Goal: Task Accomplishment & Management: Complete application form

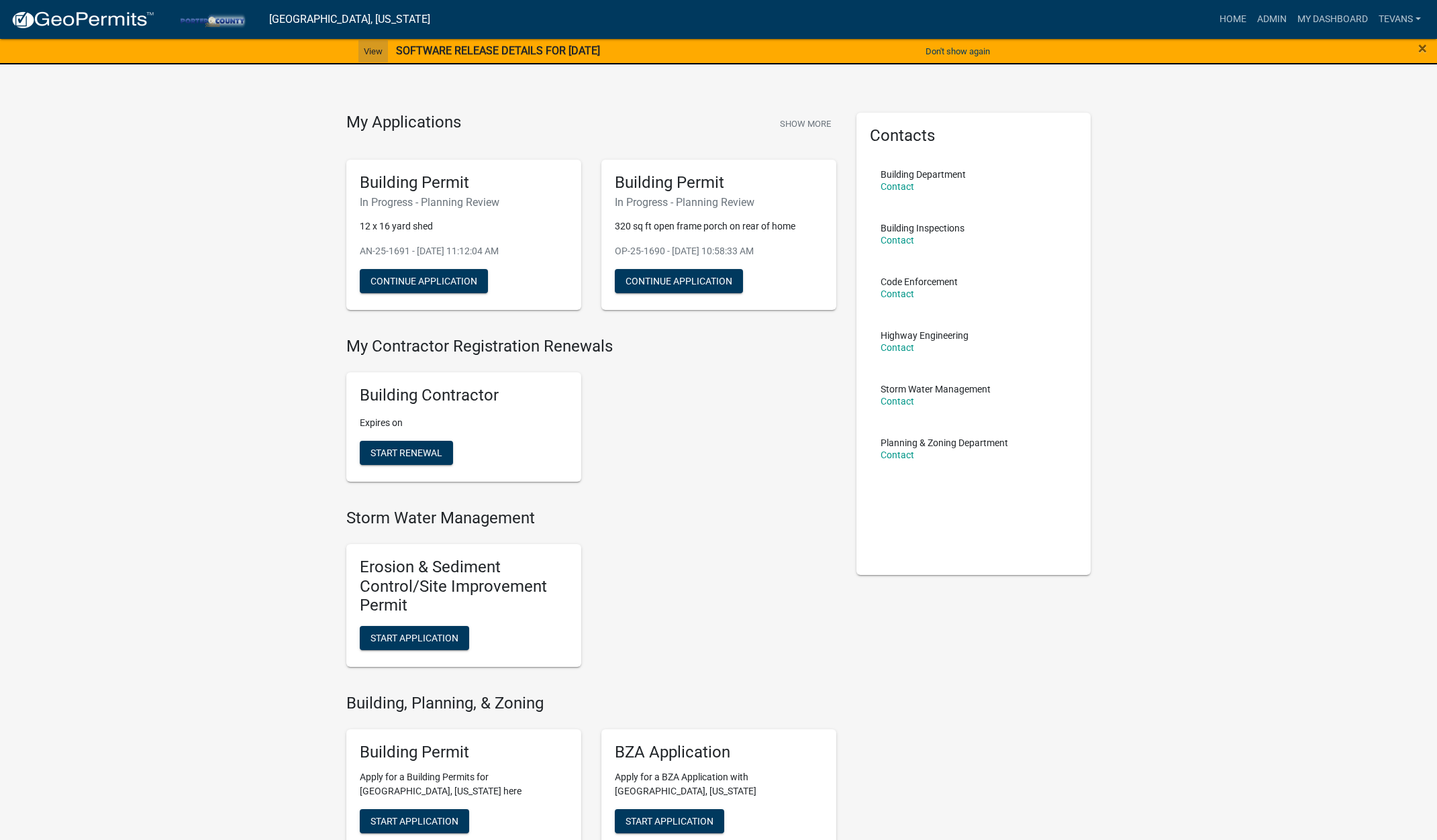
click at [365, 48] on link "View" at bounding box center [373, 51] width 30 height 22
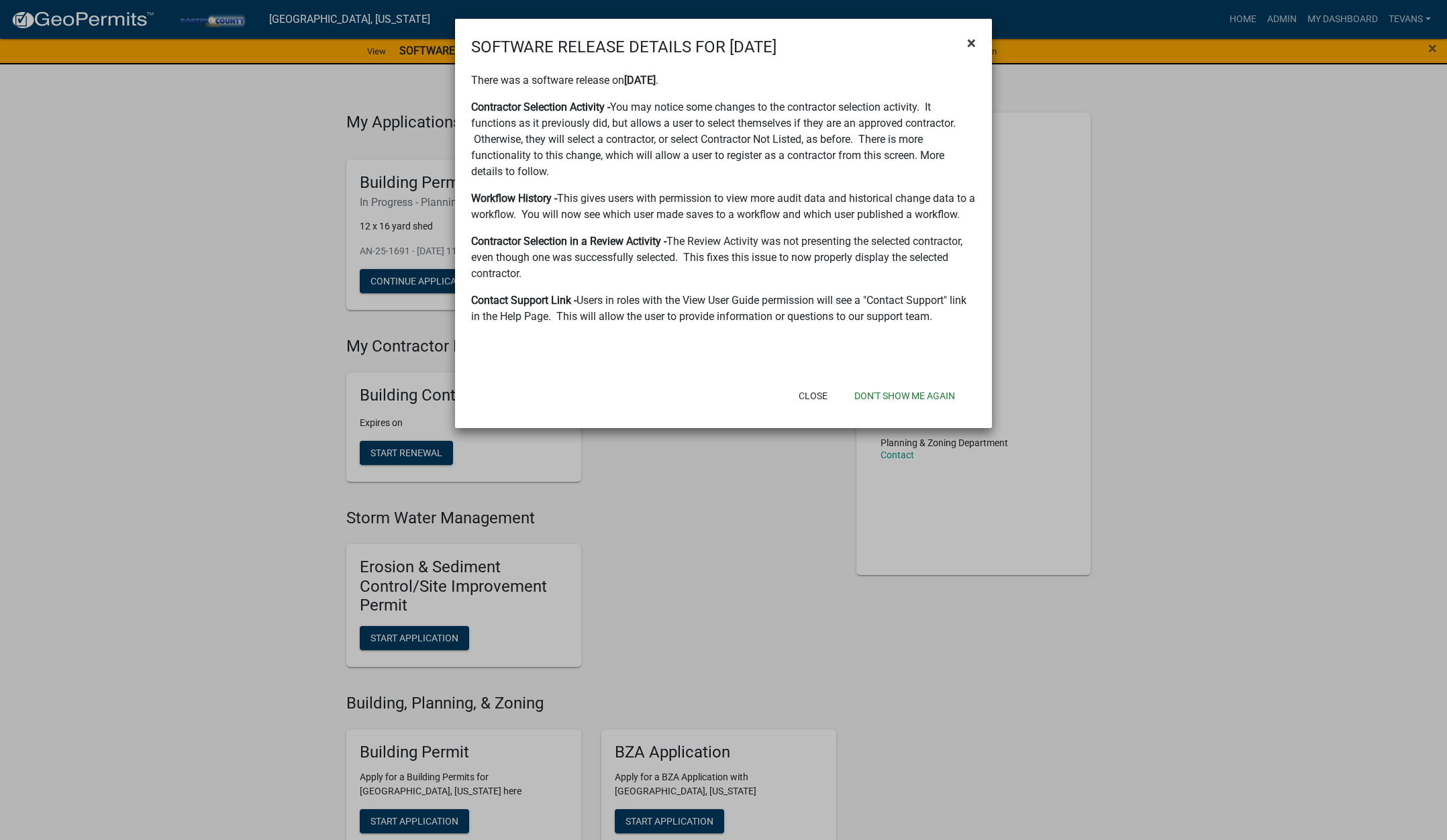
click at [971, 42] on span "×" at bounding box center [971, 42] width 9 height 19
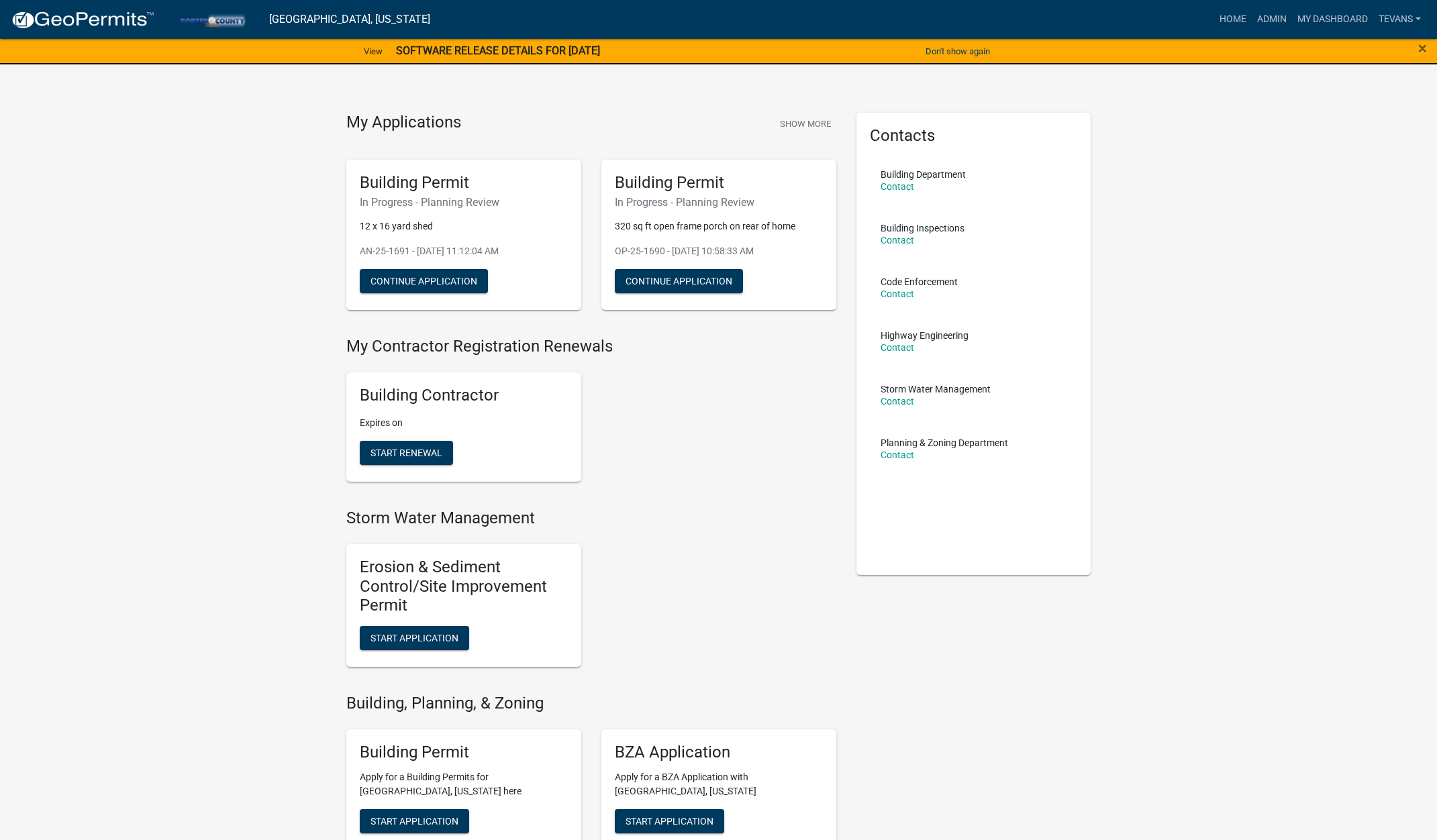
click at [1272, 15] on link "Admin" at bounding box center [1272, 19] width 41 height 26
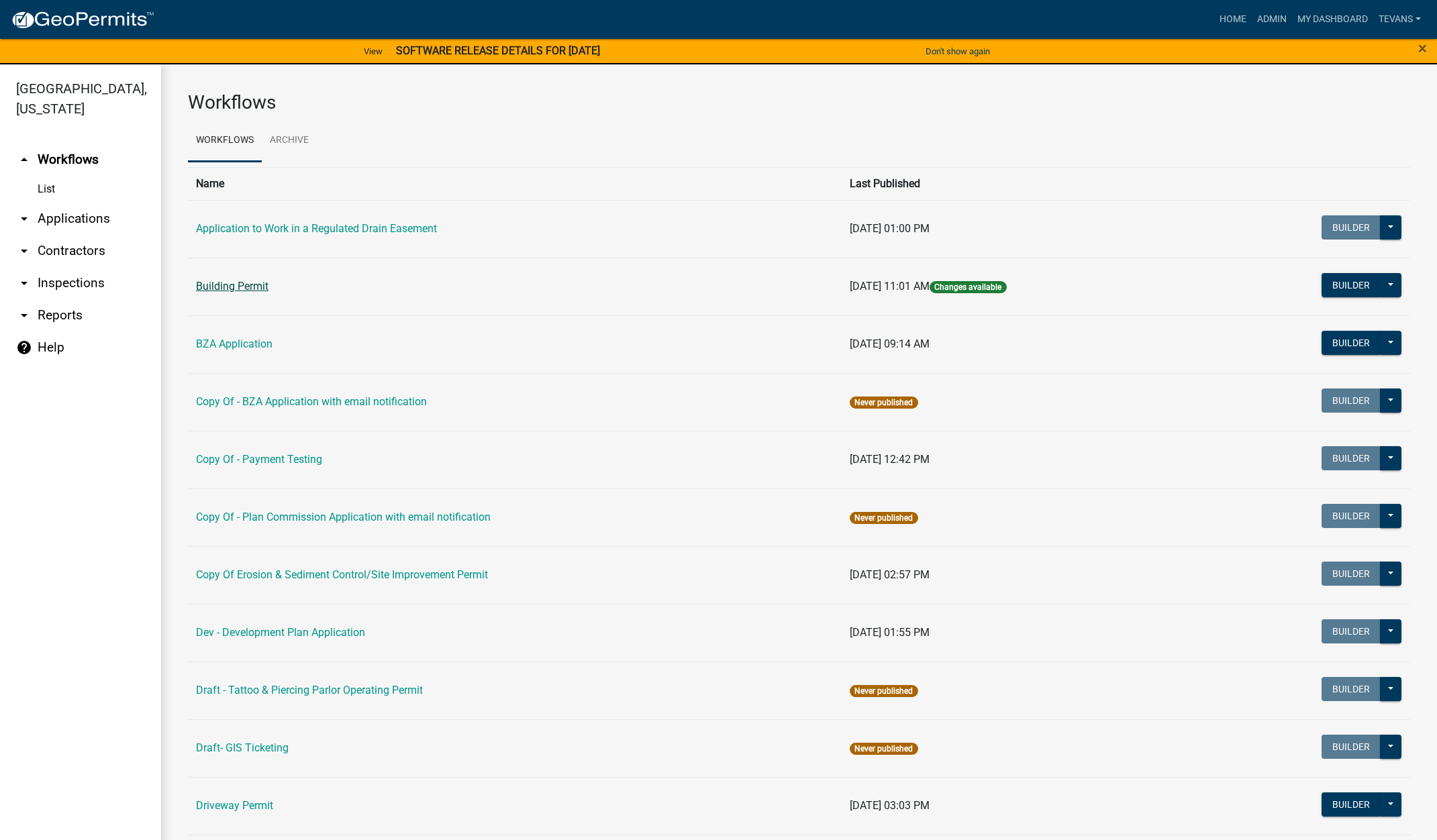
click at [231, 284] on link "Building Permit" at bounding box center [231, 286] width 72 height 12
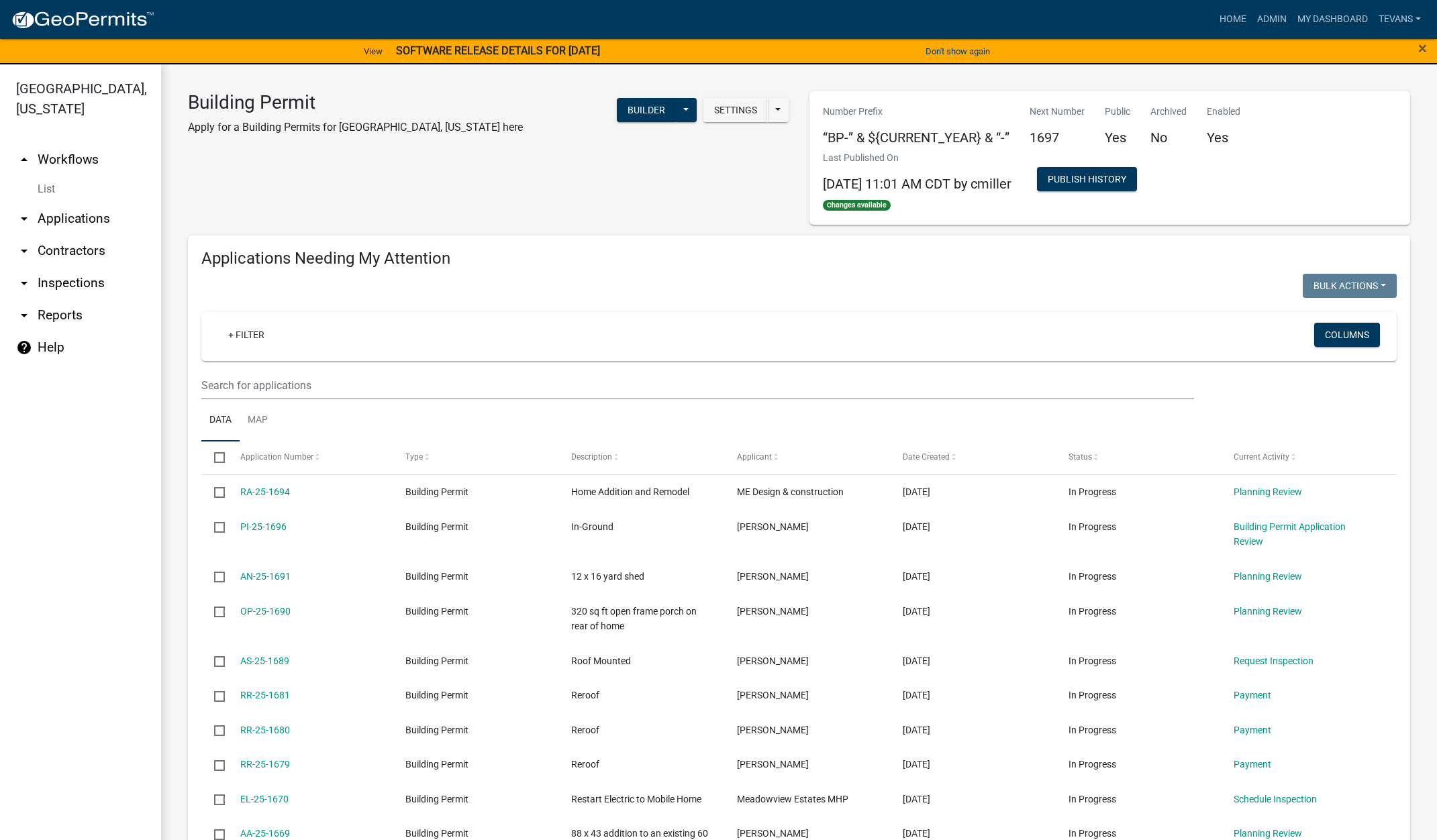
click at [63, 202] on link "arrow_drop_down Applications" at bounding box center [80, 218] width 161 height 32
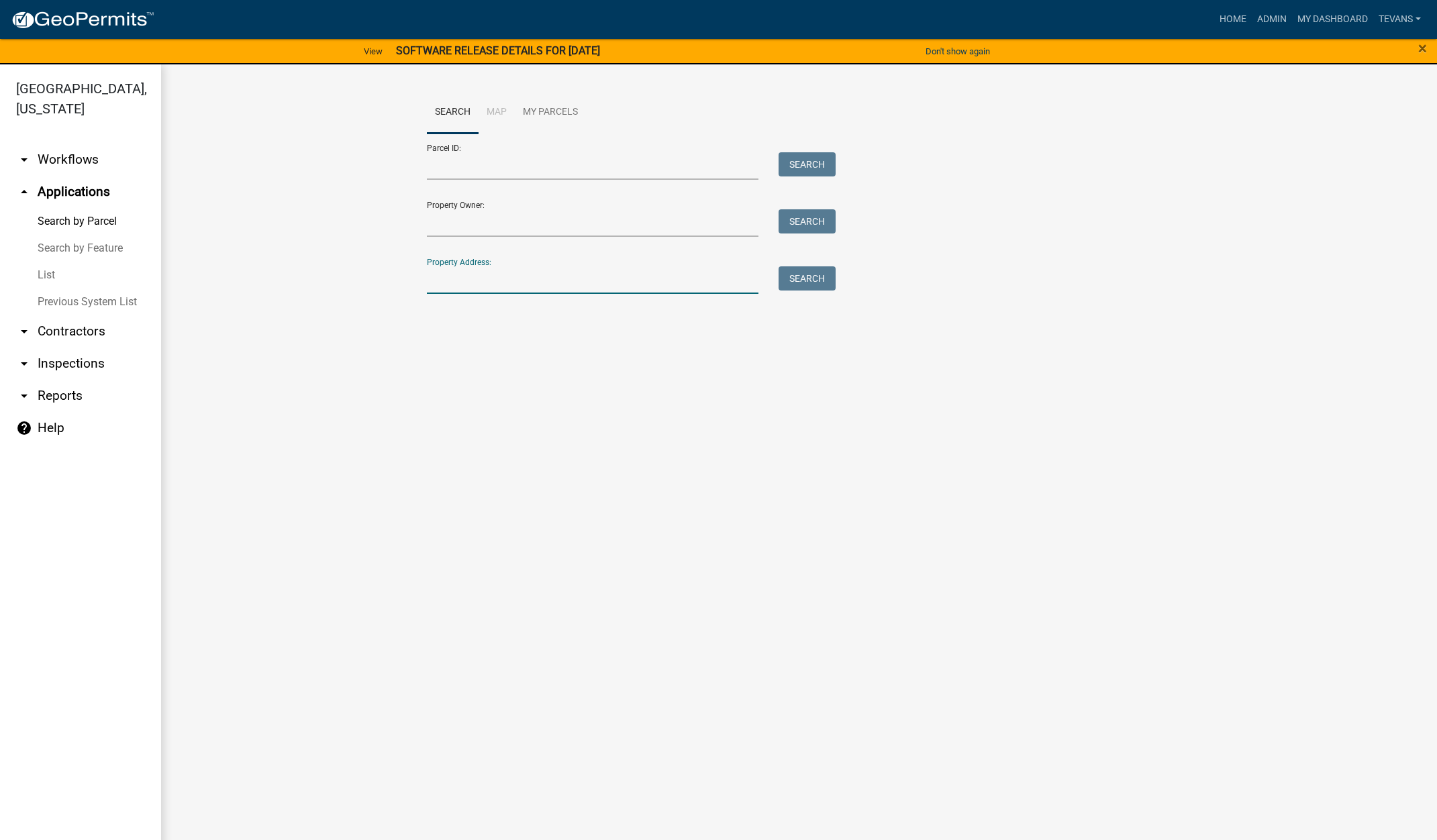
drag, startPoint x: 496, startPoint y: 276, endPoint x: 501, endPoint y: 269, distance: 8.6
click at [498, 275] on input "Property Address:" at bounding box center [593, 279] width 333 height 27
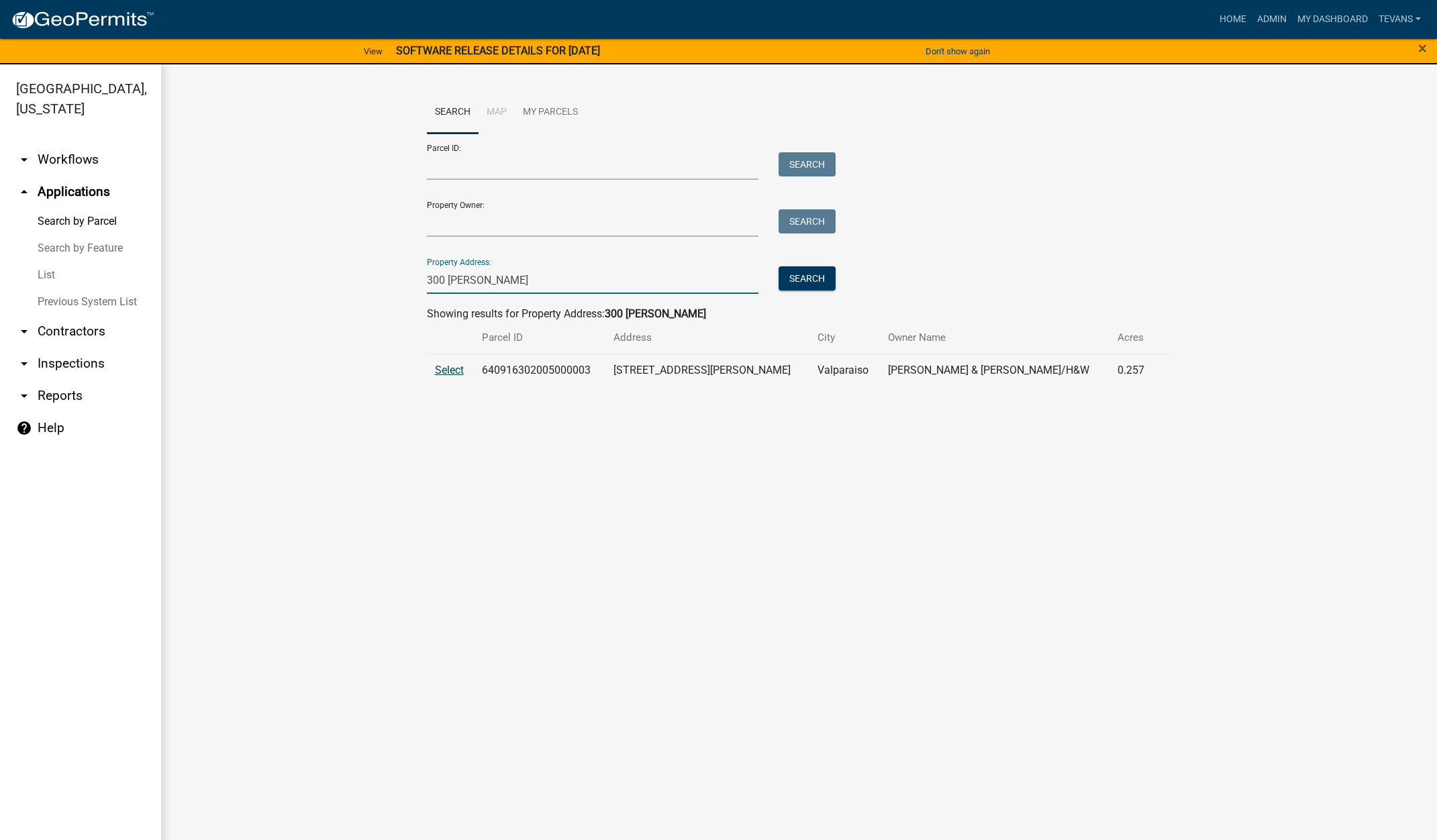
type input "300 holst"
click at [442, 371] on span "Select" at bounding box center [449, 370] width 29 height 12
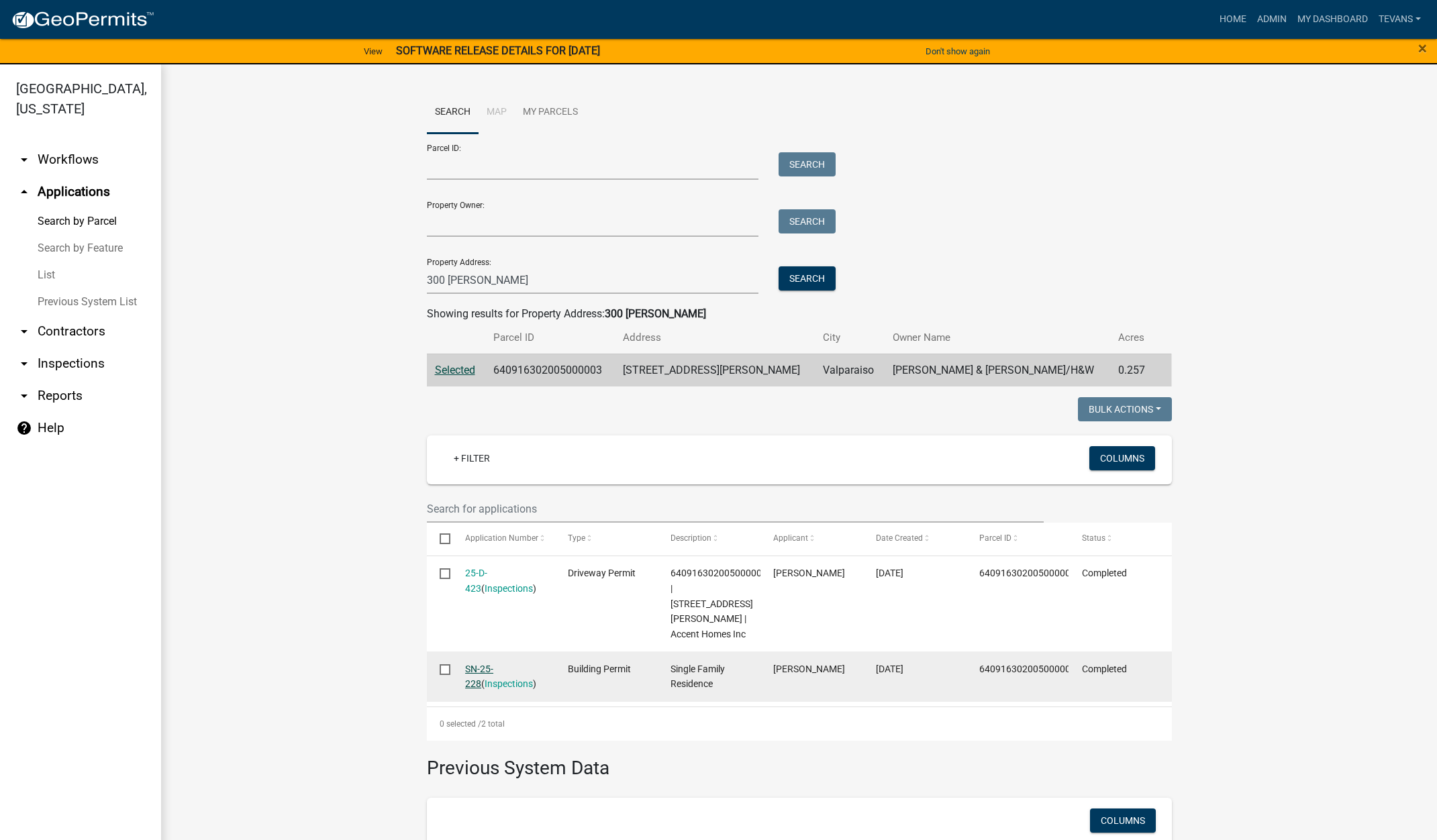
click at [493, 664] on link "SN-25-228" at bounding box center [479, 677] width 28 height 27
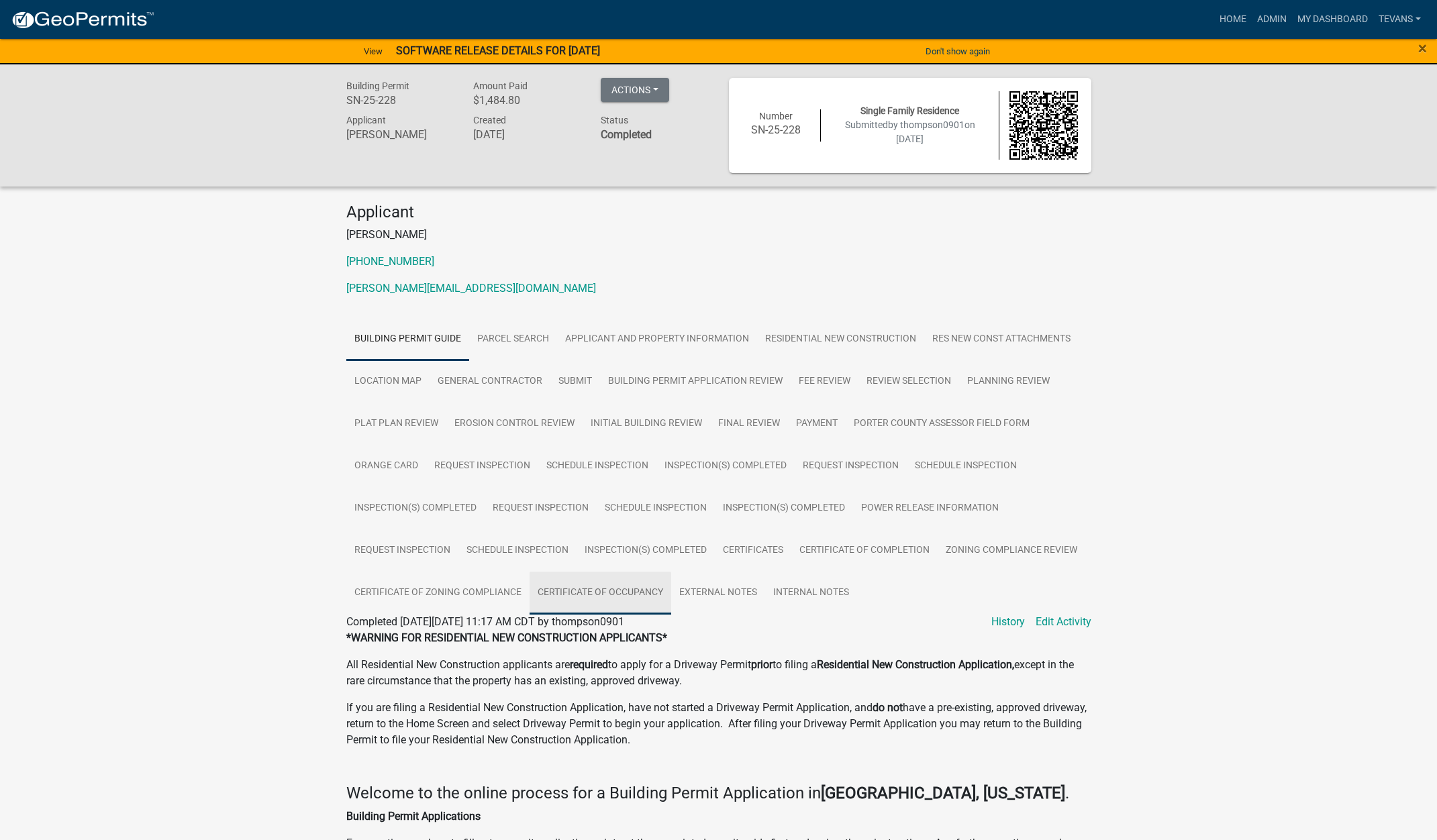
click at [611, 591] on link "Certificate of Occupancy" at bounding box center [600, 594] width 142 height 43
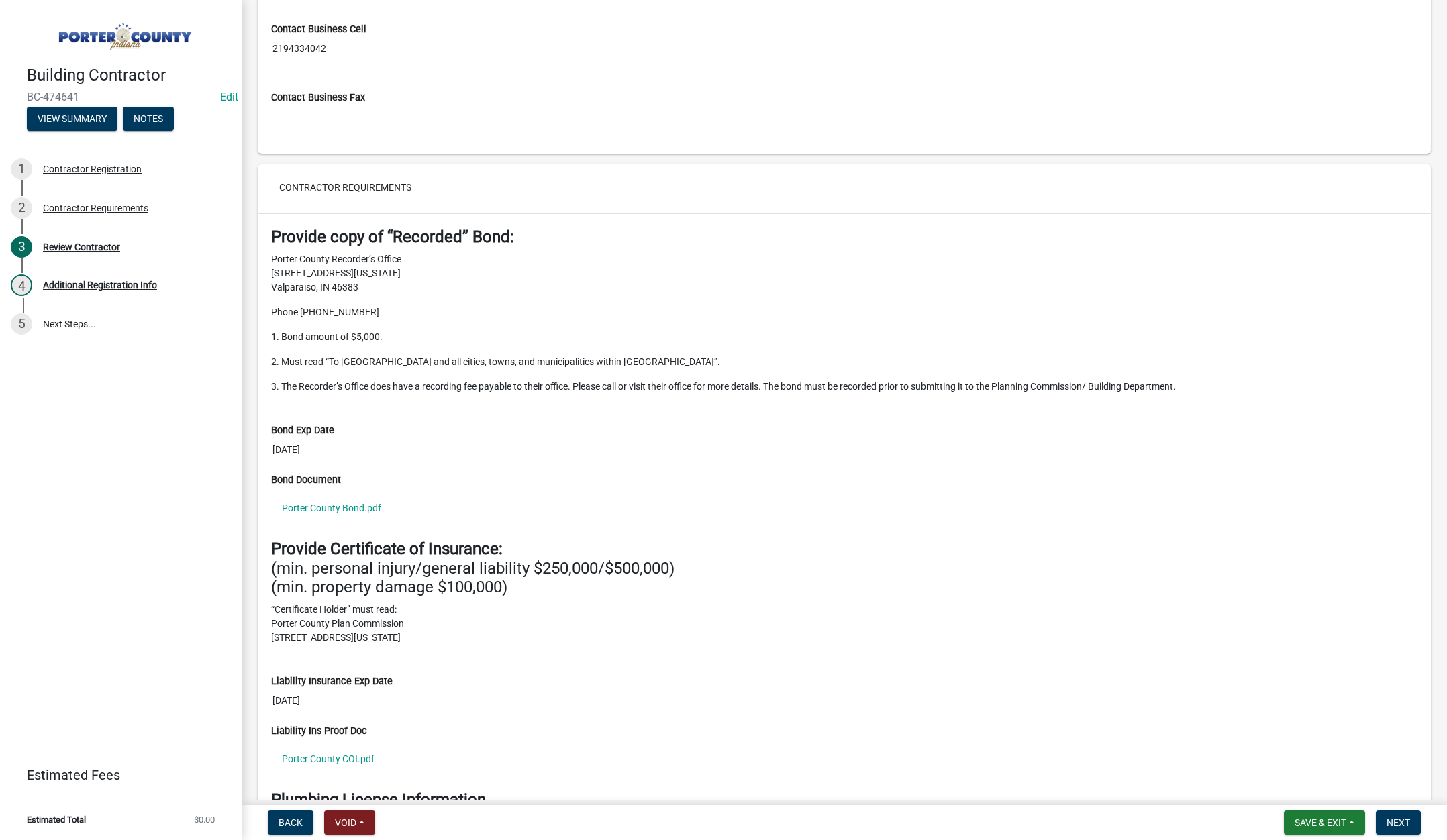
scroll to position [1141, 0]
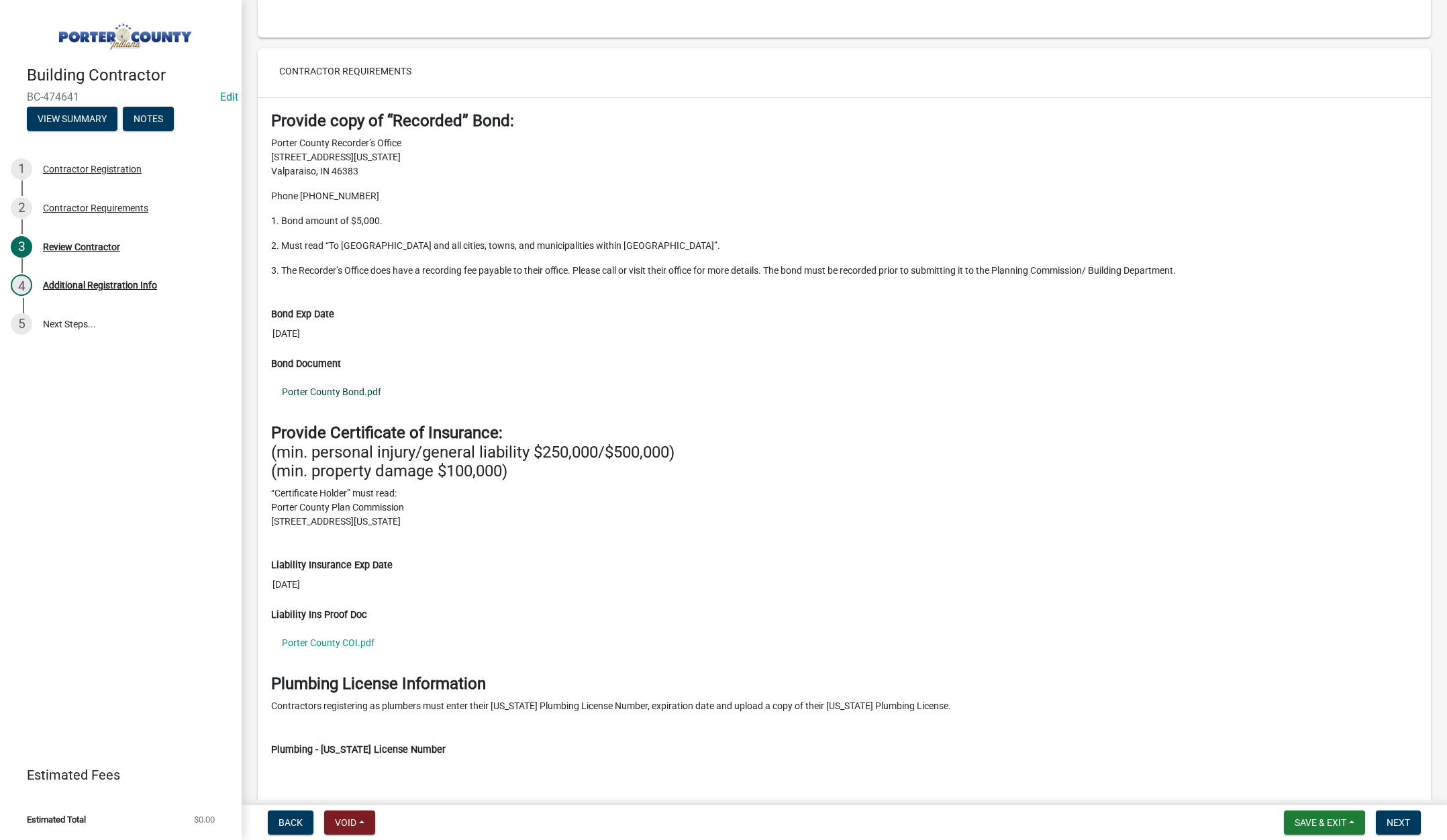
click at [356, 392] on link "Porter County Bond.pdf" at bounding box center [844, 391] width 1146 height 31
click at [330, 640] on link "Porter County COI.pdf" at bounding box center [844, 643] width 1146 height 31
click at [1399, 826] on span "Next" at bounding box center [1398, 823] width 23 height 11
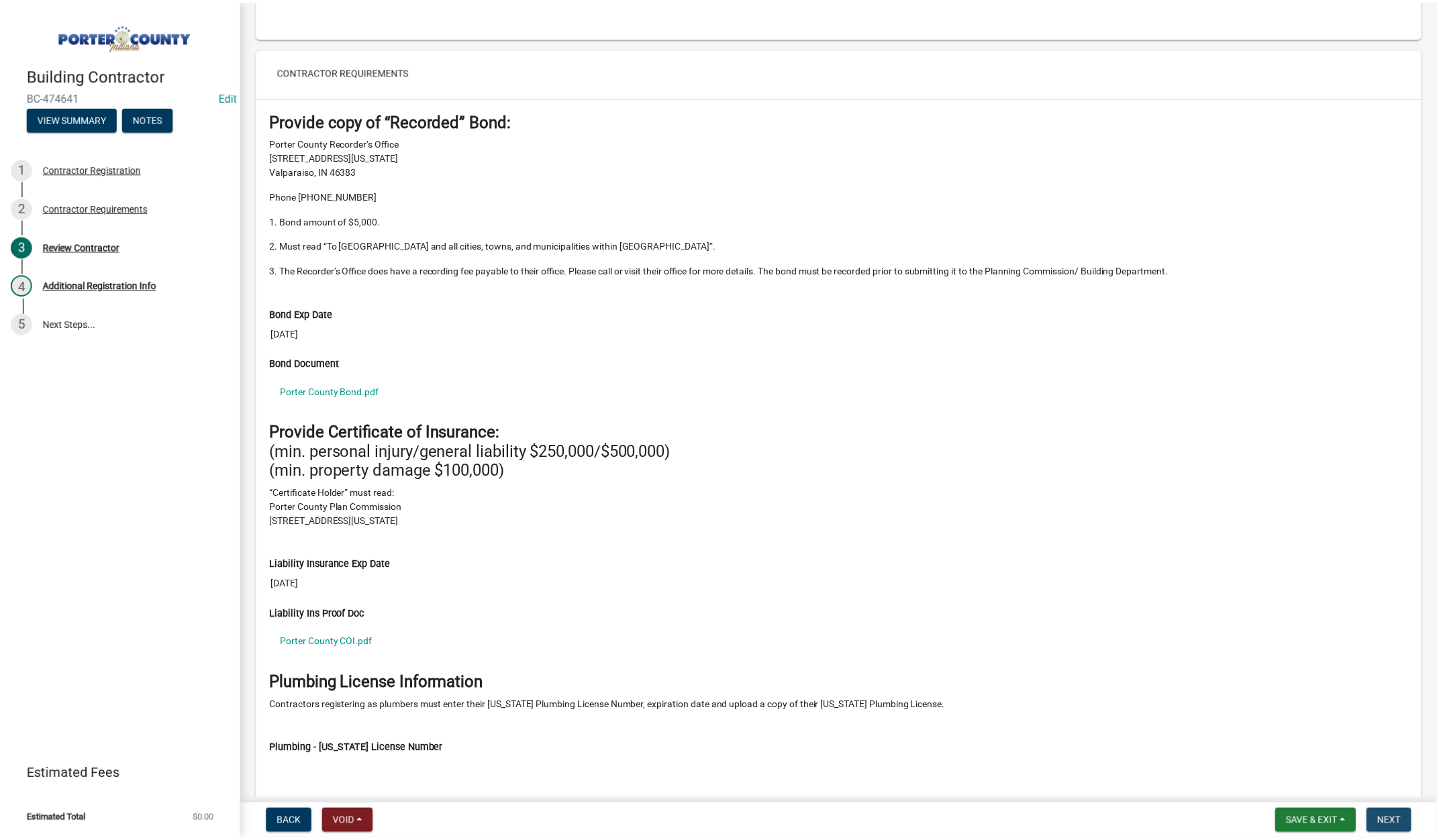
scroll to position [0, 0]
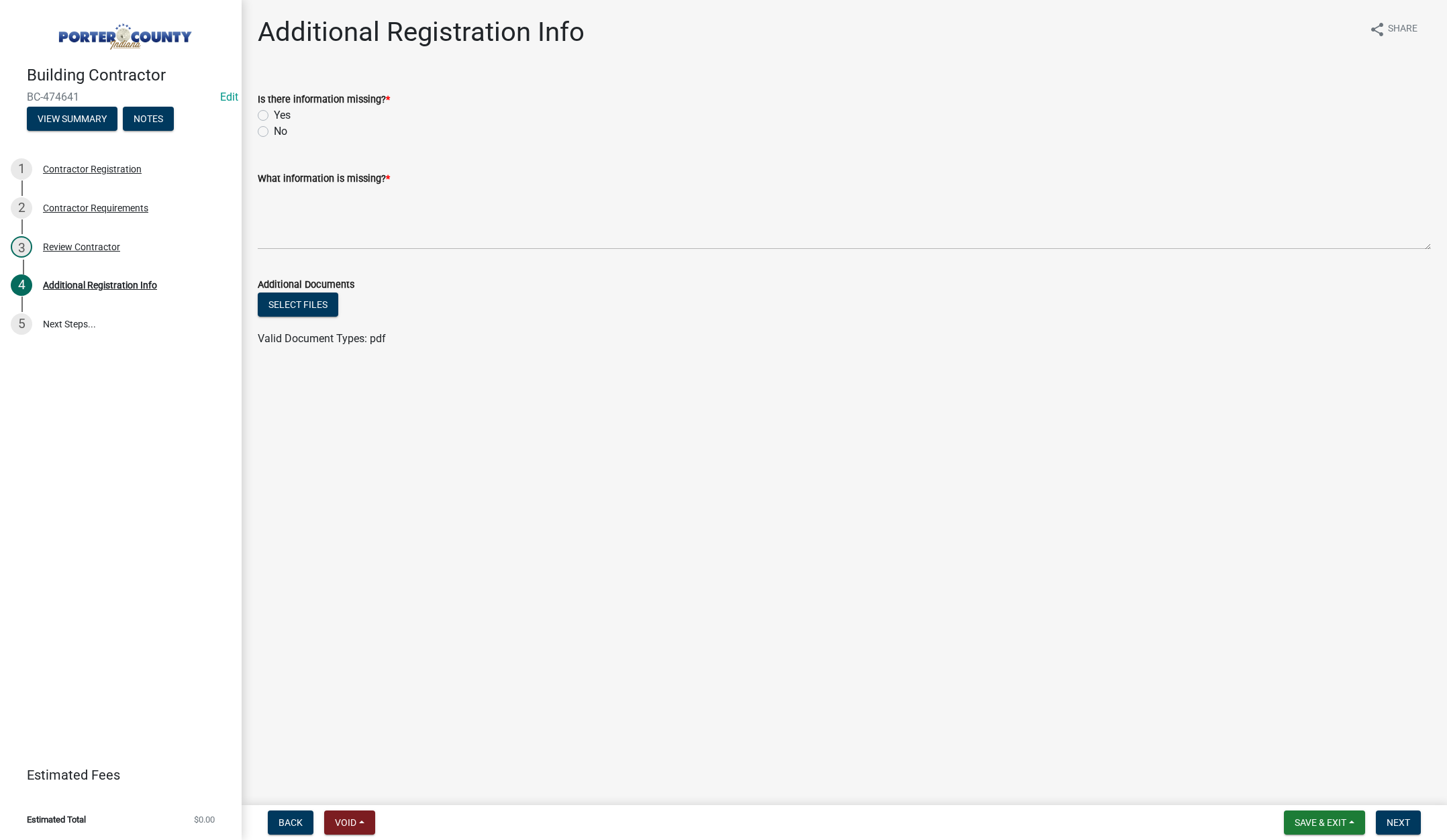
click at [274, 129] on label "No" at bounding box center [280, 131] width 13 height 16
click at [274, 129] on input "No" at bounding box center [278, 128] width 9 height 9
radio input "true"
click at [333, 218] on textarea "What information is missing? *" at bounding box center [844, 218] width 1173 height 63
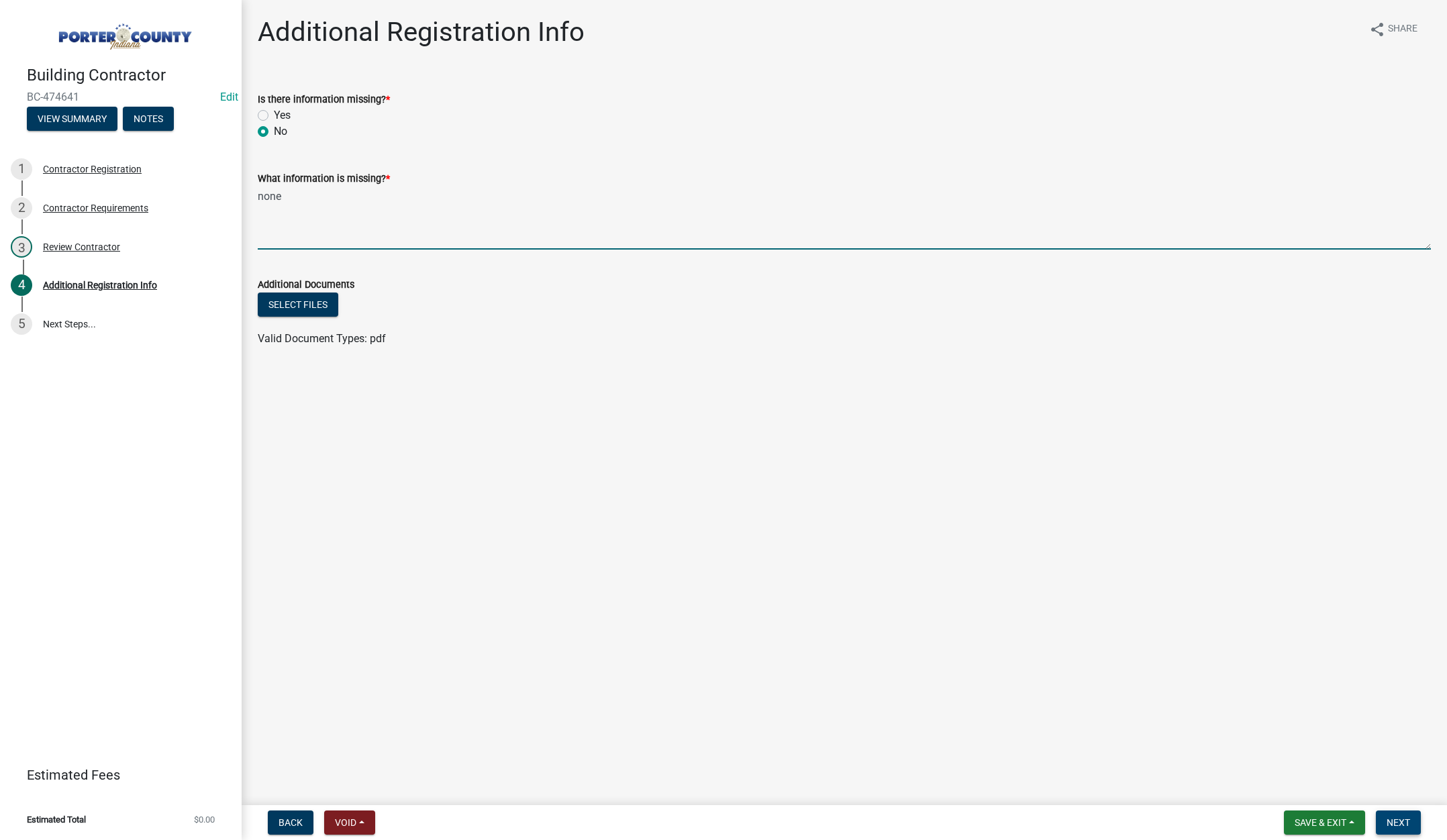
type textarea "none"
click at [1386, 815] on button "Next" at bounding box center [1398, 823] width 45 height 24
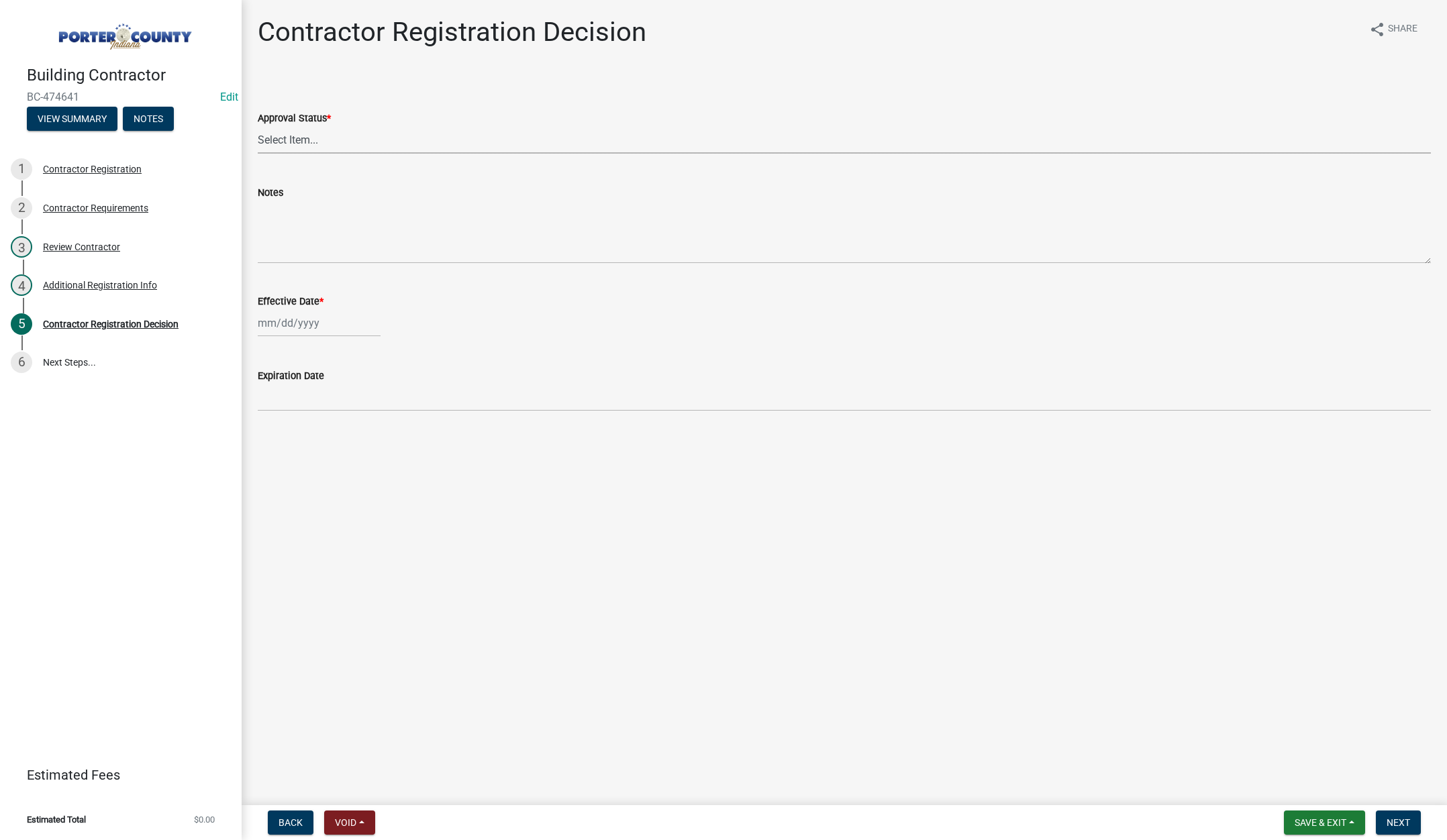
click at [303, 136] on select "Select Item... Approved Denied" at bounding box center [844, 139] width 1173 height 27
click at [258, 126] on select "Select Item... Approved Denied" at bounding box center [844, 139] width 1173 height 27
select select "4b86b809-39dd-4c68-9f3d-fdb3e7050482"
click at [322, 324] on div at bounding box center [319, 323] width 123 height 27
select select "9"
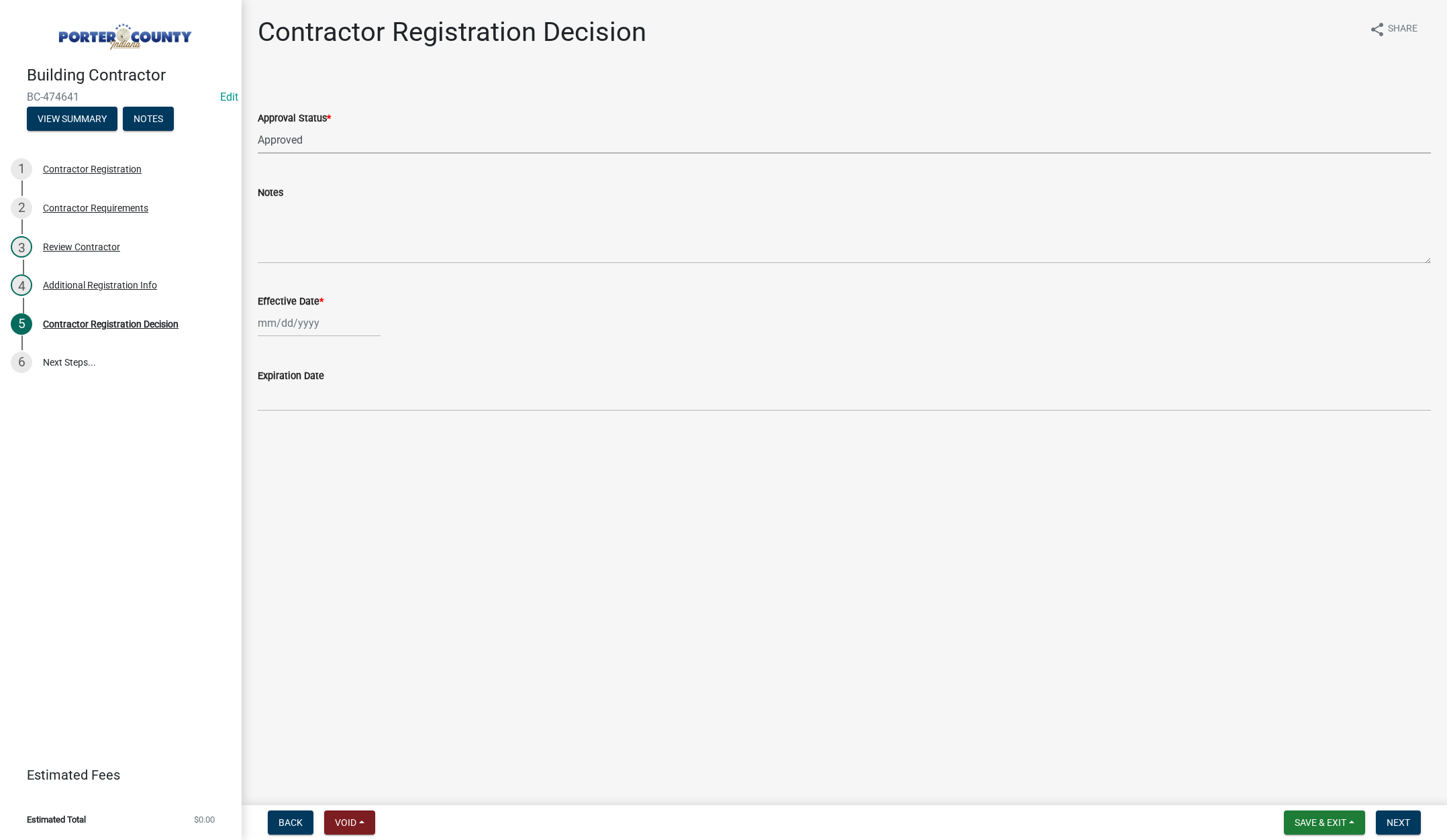
select select "2025"
click at [270, 413] on div "8" at bounding box center [271, 416] width 22 height 22
type input "[DATE]"
click at [1391, 821] on span "Next" at bounding box center [1398, 823] width 23 height 11
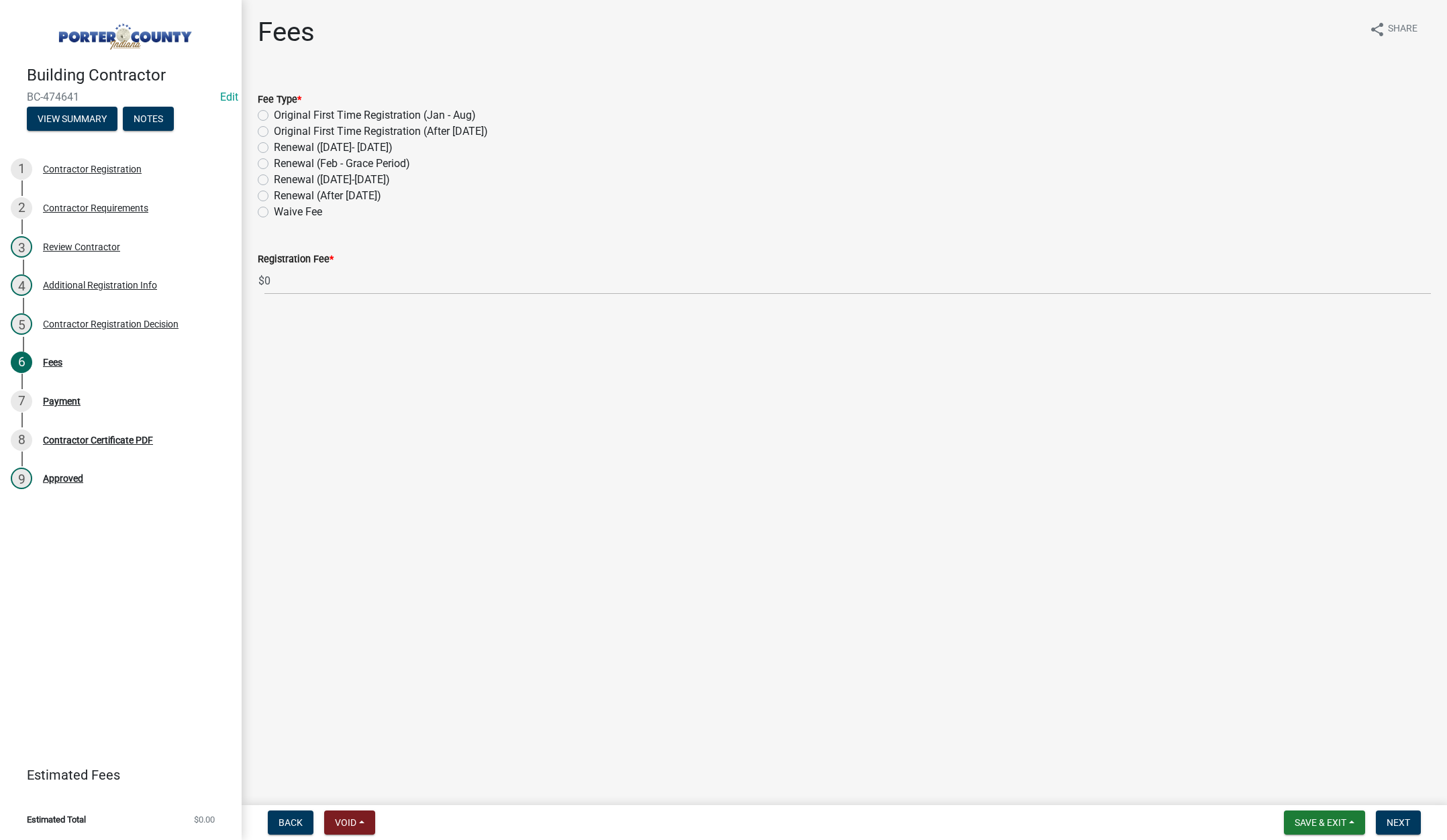
drag, startPoint x: 262, startPoint y: 193, endPoint x: 279, endPoint y: 209, distance: 23.3
click at [274, 193] on label "Renewal (After Sept 1)" at bounding box center [328, 196] width 108 height 16
click at [274, 193] on input "Renewal (After Sept 1)" at bounding box center [278, 192] width 9 height 9
radio input "true"
drag, startPoint x: 1401, startPoint y: 823, endPoint x: 1385, endPoint y: 804, distance: 24.8
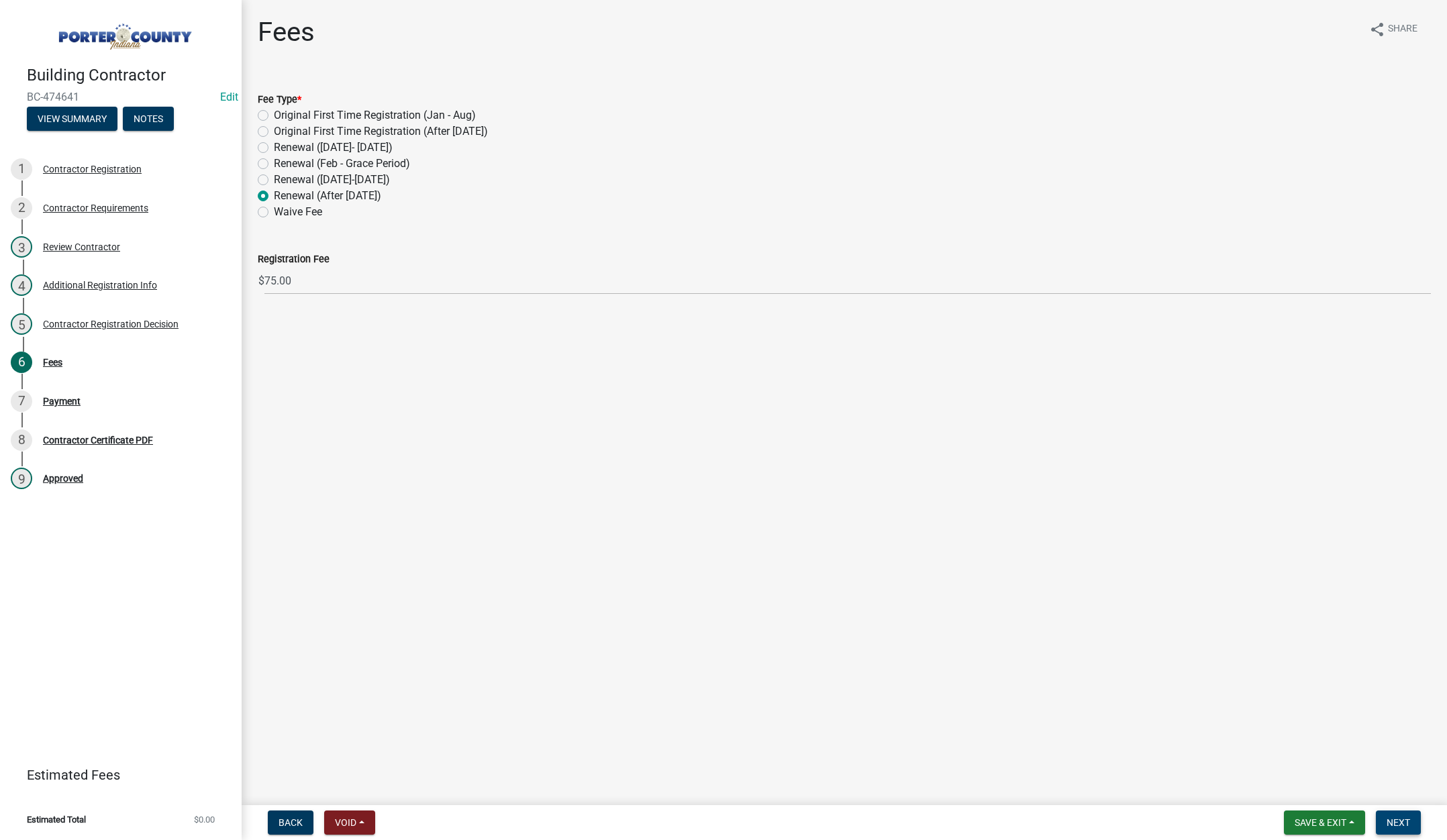
click at [1401, 823] on span "Next" at bounding box center [1398, 823] width 23 height 11
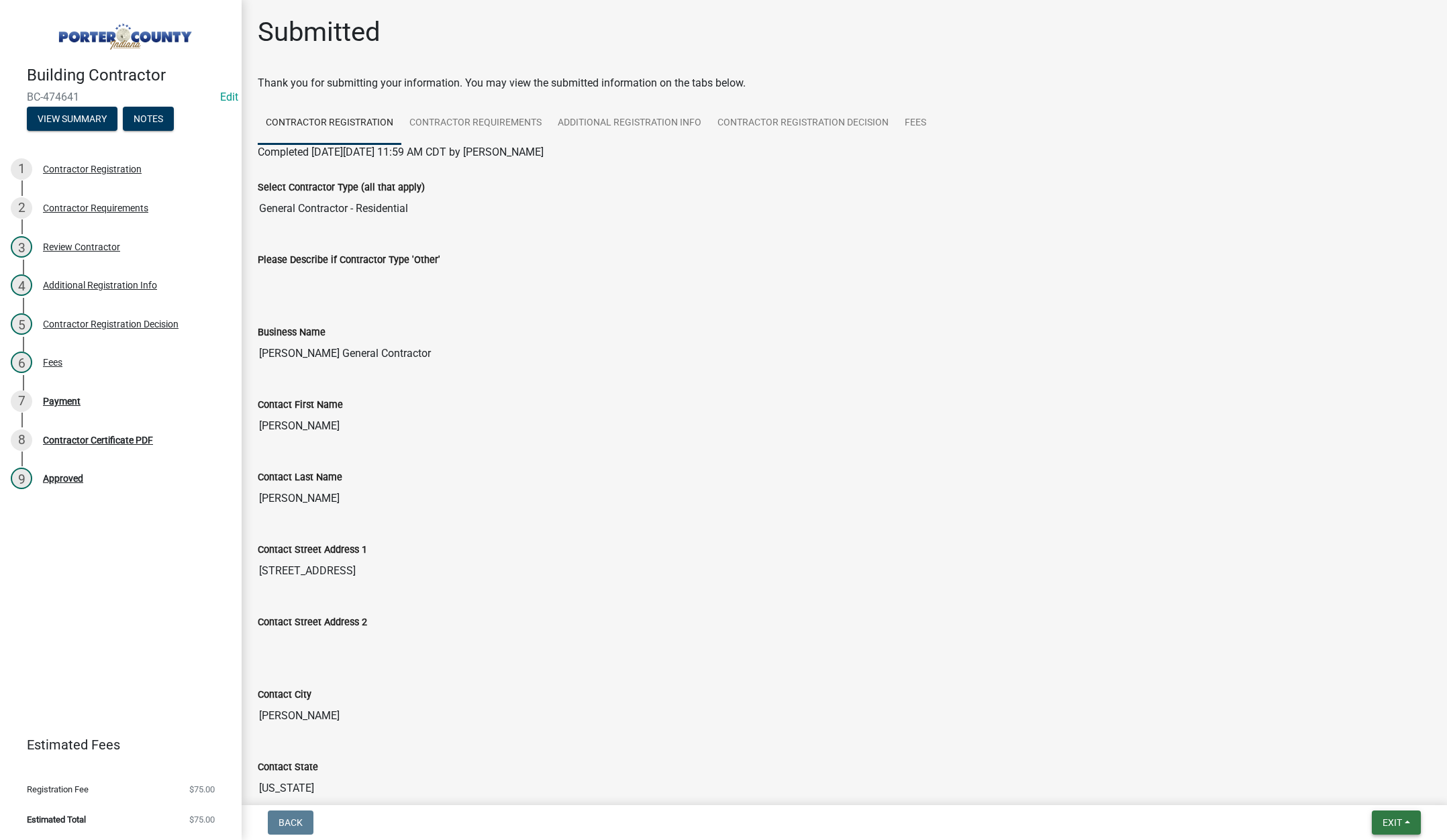
click at [1389, 821] on span "Exit" at bounding box center [1391, 823] width 19 height 11
click at [1384, 798] on button "Save & Exit" at bounding box center [1367, 788] width 108 height 32
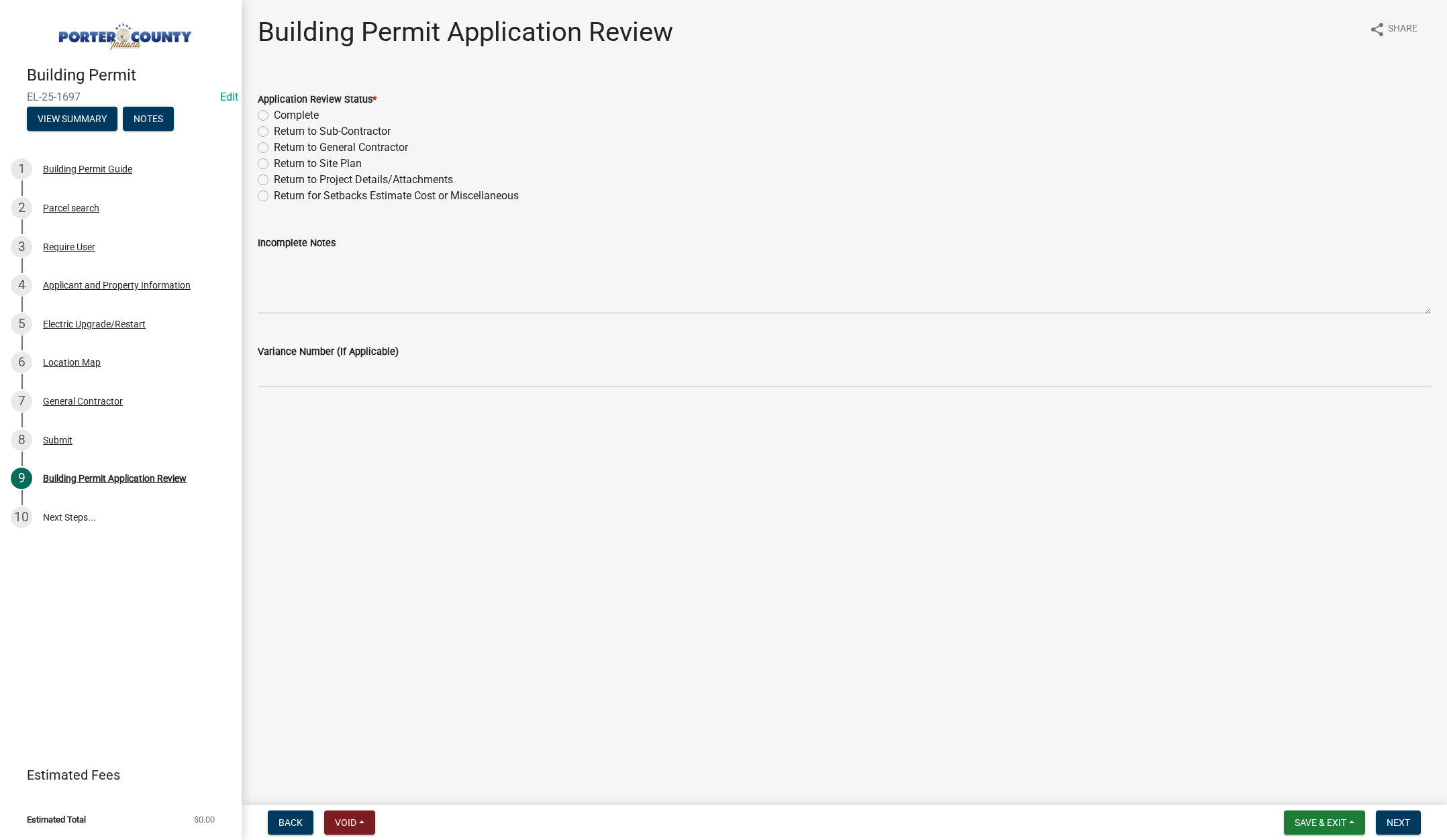
click at [274, 114] on label "Complete" at bounding box center [296, 115] width 45 height 16
click at [274, 114] on input "Complete" at bounding box center [278, 112] width 9 height 9
radio input "true"
click at [1397, 821] on span "Next" at bounding box center [1398, 823] width 23 height 11
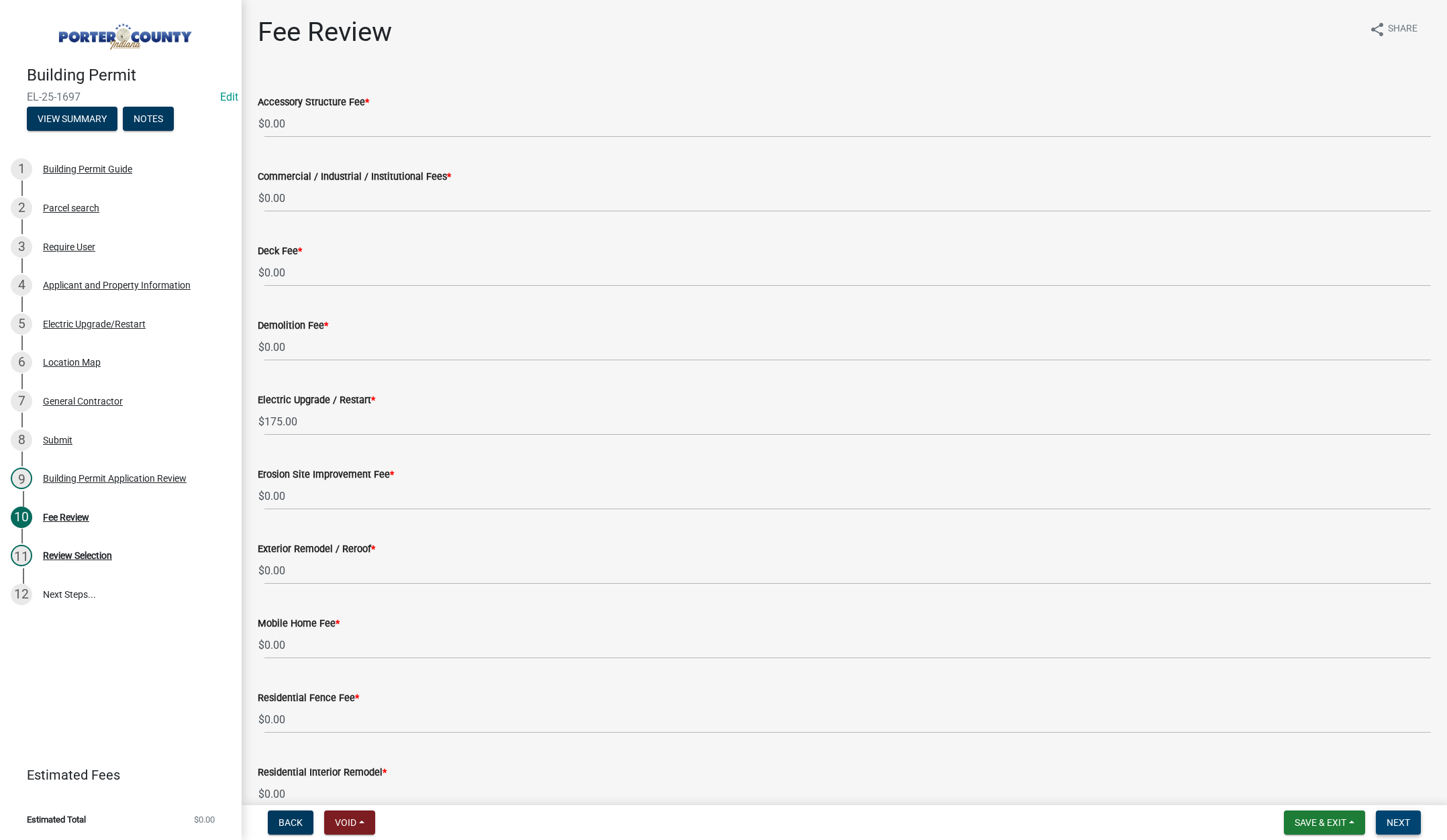
click at [1408, 818] on span "Next" at bounding box center [1398, 823] width 23 height 11
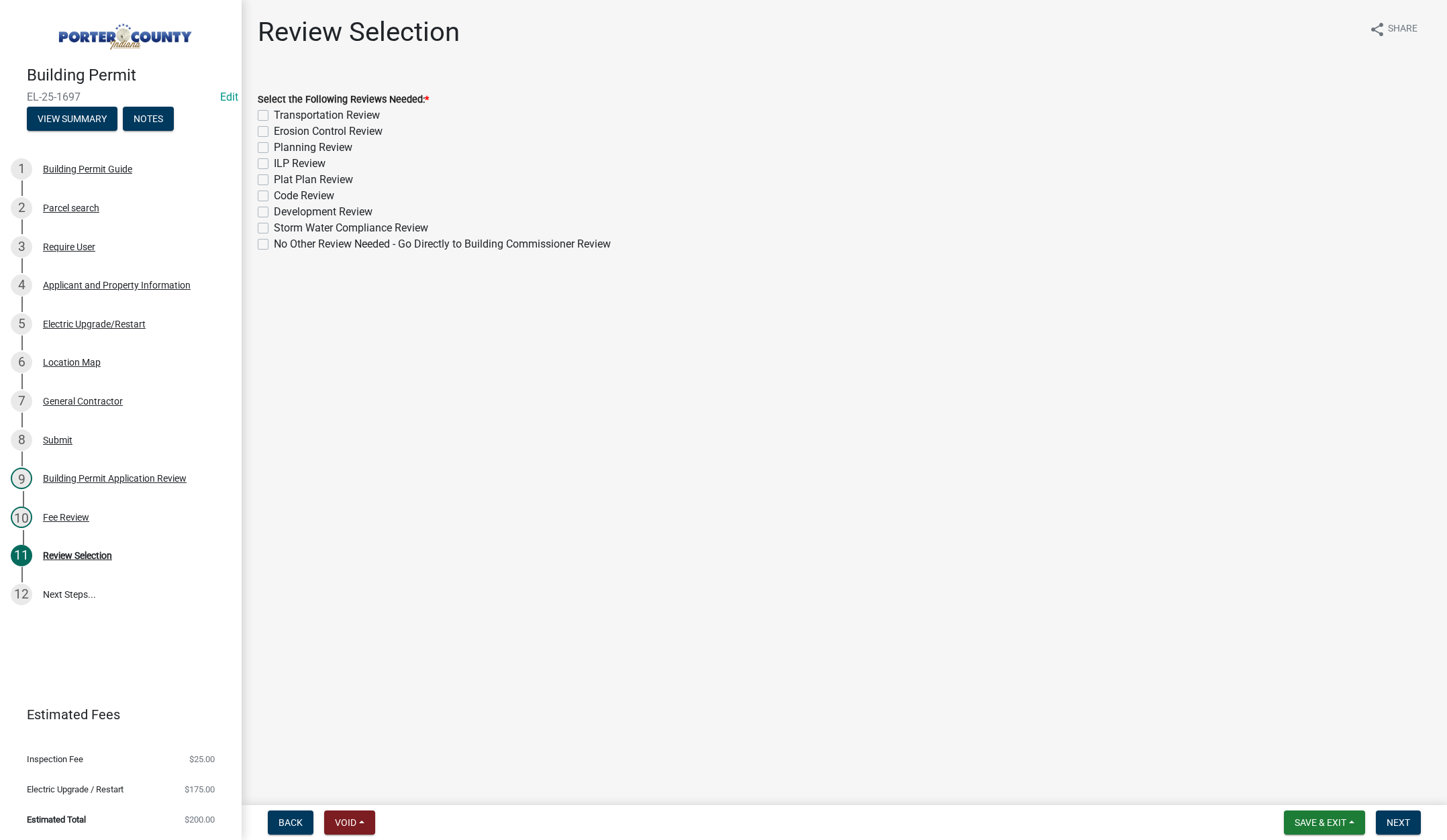
click at [274, 240] on label "No Other Review Needed - Go Directly to Building Commissioner Review" at bounding box center [442, 244] width 337 height 16
click at [274, 240] on input "No Other Review Needed - Go Directly to Building Commissioner Review" at bounding box center [278, 240] width 9 height 9
checkbox input "true"
checkbox input "false"
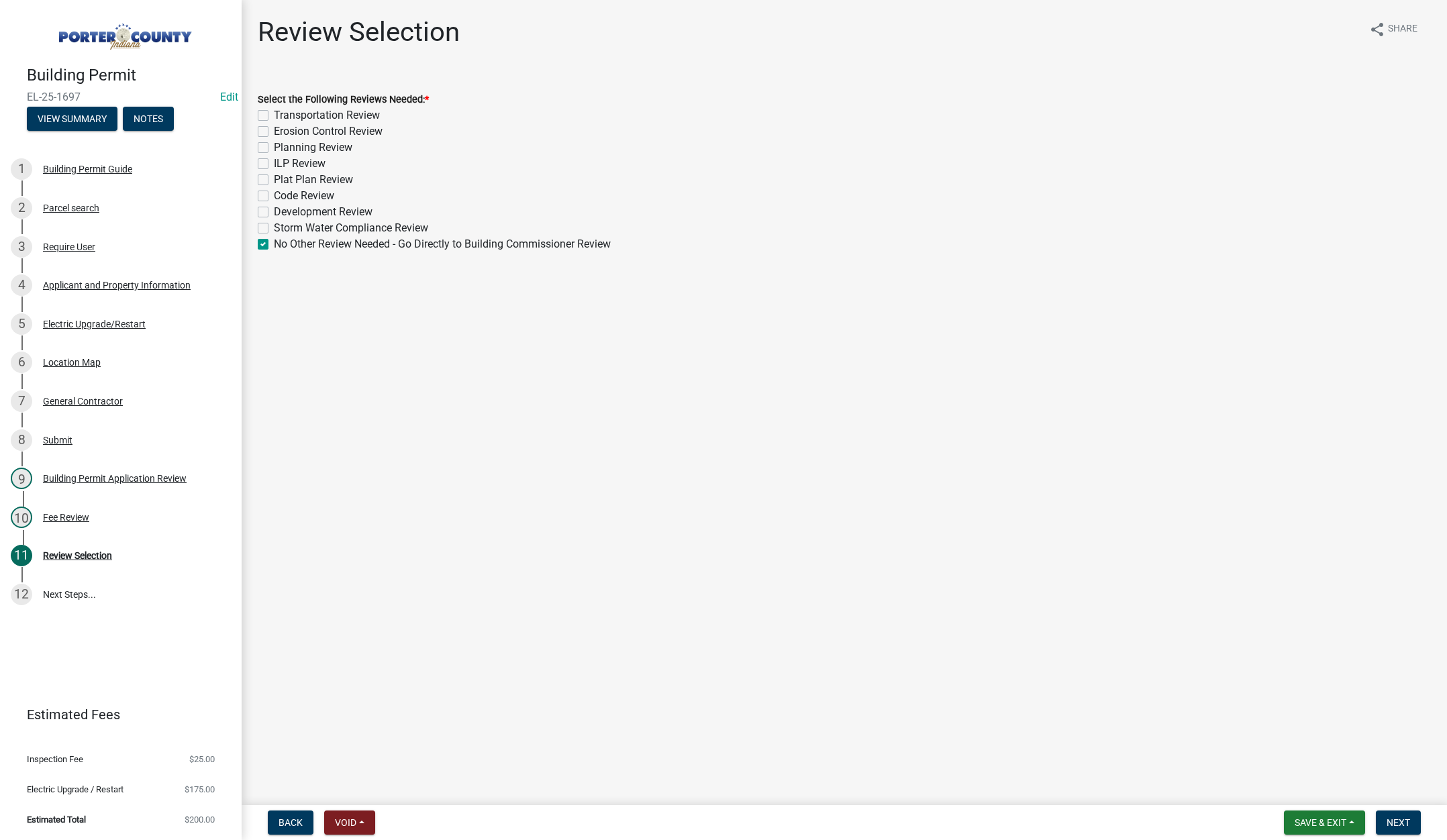
checkbox input "false"
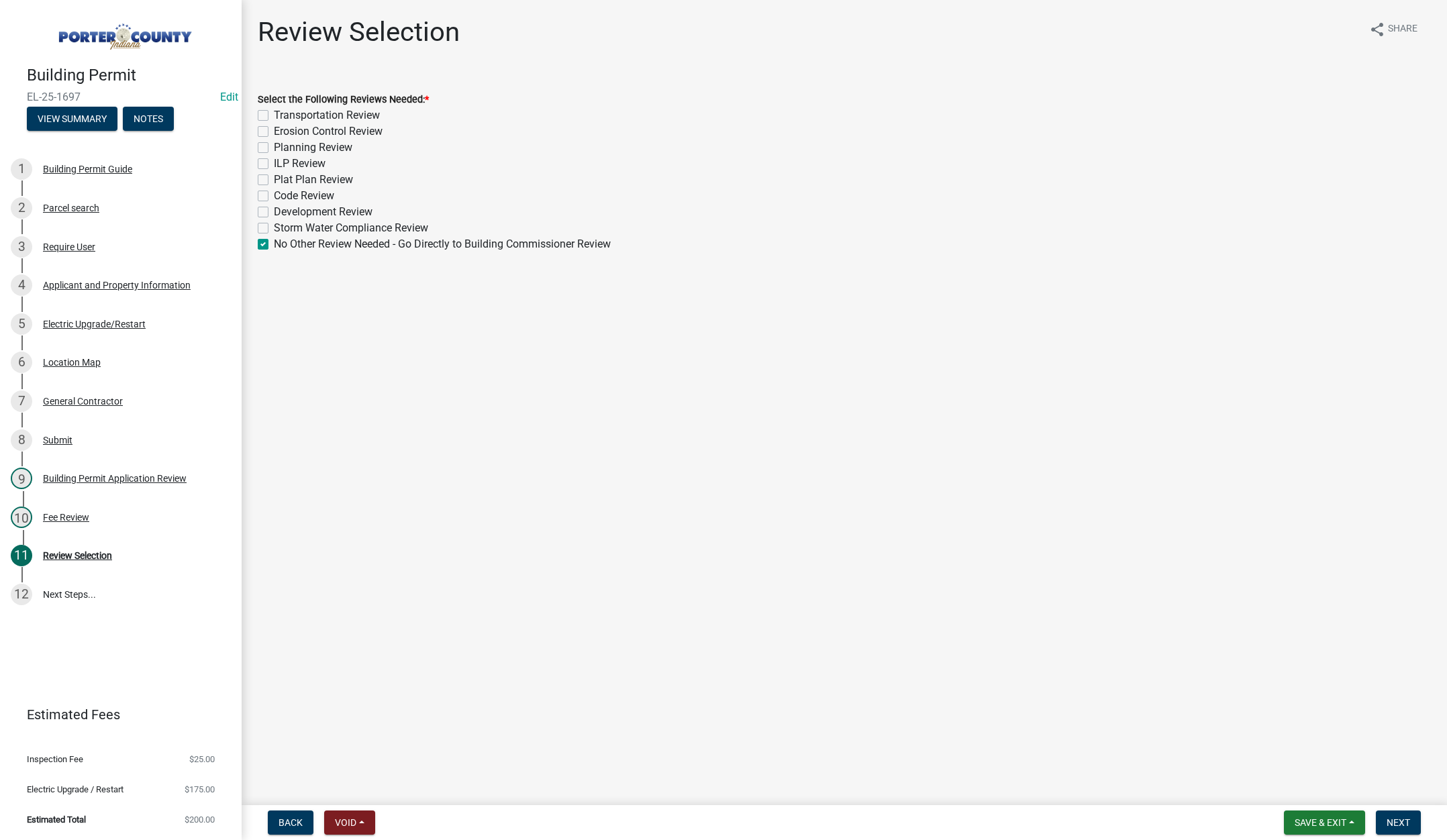
checkbox input "false"
checkbox input "true"
click at [1411, 816] on button "Next" at bounding box center [1398, 823] width 45 height 24
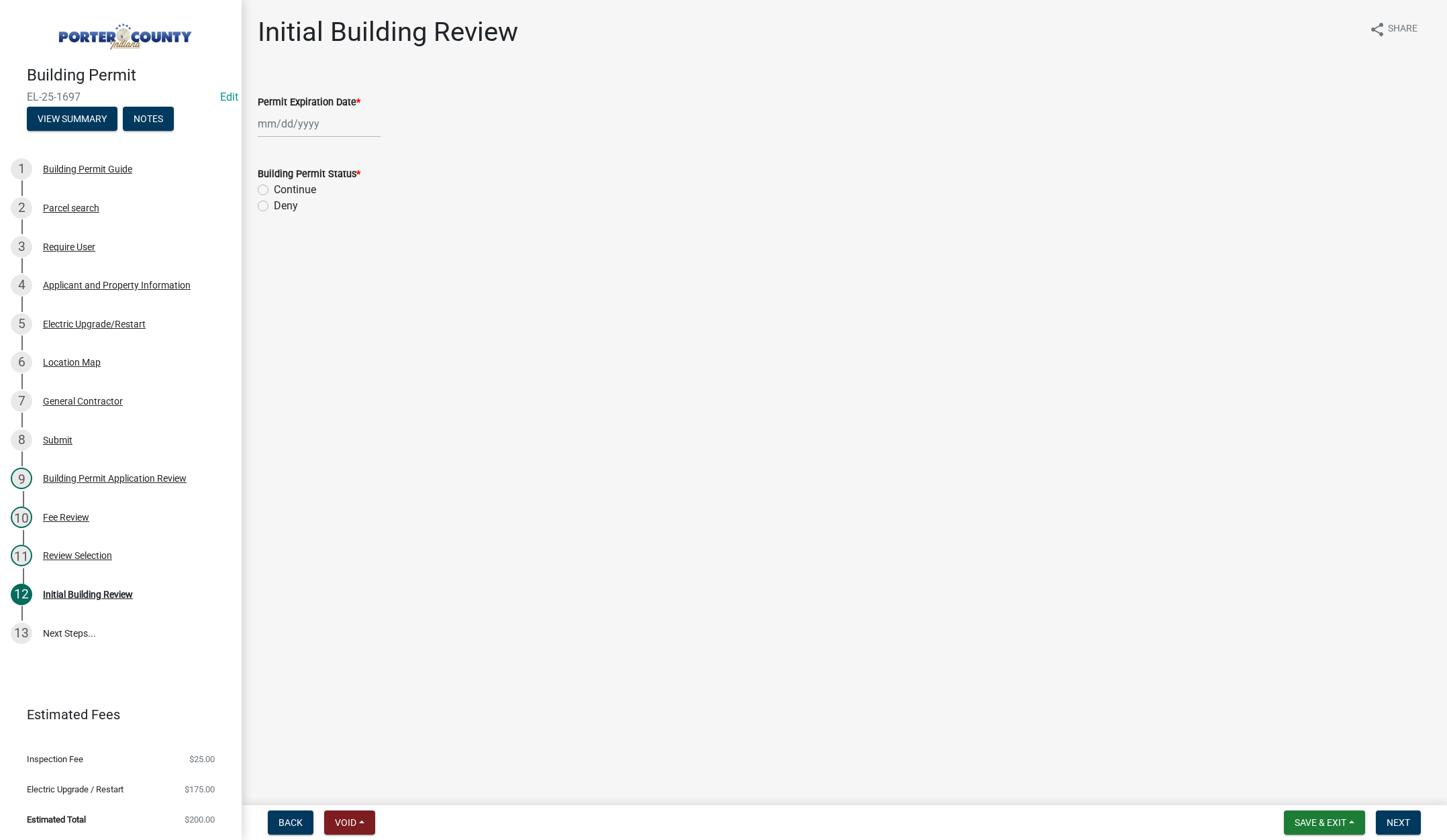
select select "9"
click at [333, 125] on div "Jan Feb Mar Apr May Jun Jul Aug Sep Oct Nov Dec 1525 1526 1527 1528 1529 1530 1…" at bounding box center [319, 124] width 123 height 27
click at [368, 148] on select "1525 1526 1527 1528 1529 1530 1531 1532 1533 1534 1535 1536 1537 1538 1539 1540…" at bounding box center [363, 153] width 48 height 20
select select "2026"
click at [339, 143] on select "1525 1526 1527 1528 1529 1530 1531 1532 1533 1534 1535 1536 1537 1538 1539 1540…" at bounding box center [363, 153] width 48 height 20
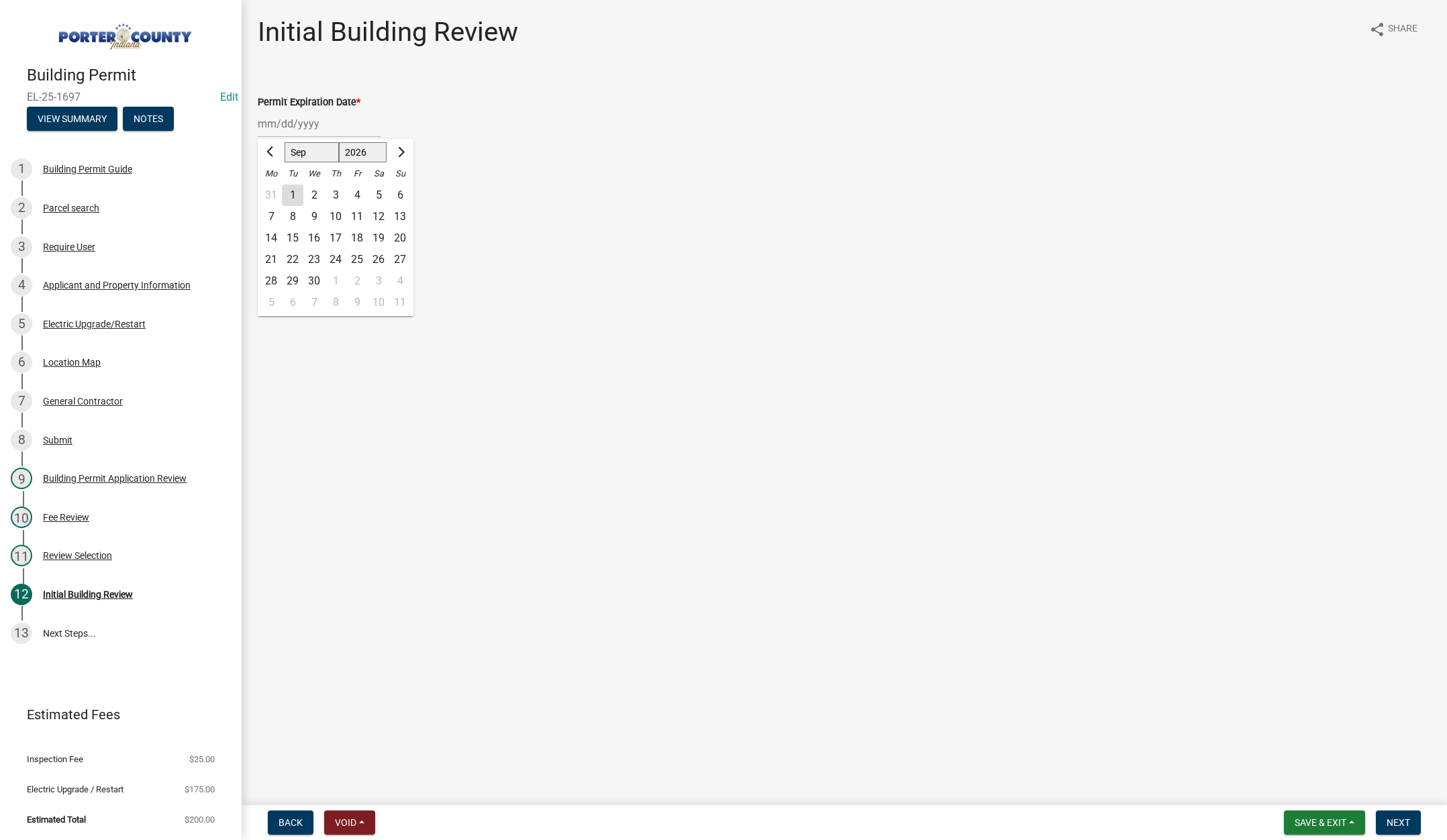
click at [293, 219] on div "8" at bounding box center [293, 216] width 22 height 22
type input "[DATE]"
click at [274, 187] on label "Continue" at bounding box center [294, 189] width 42 height 16
click at [274, 187] on input "Continue" at bounding box center [278, 186] width 9 height 9
radio input "true"
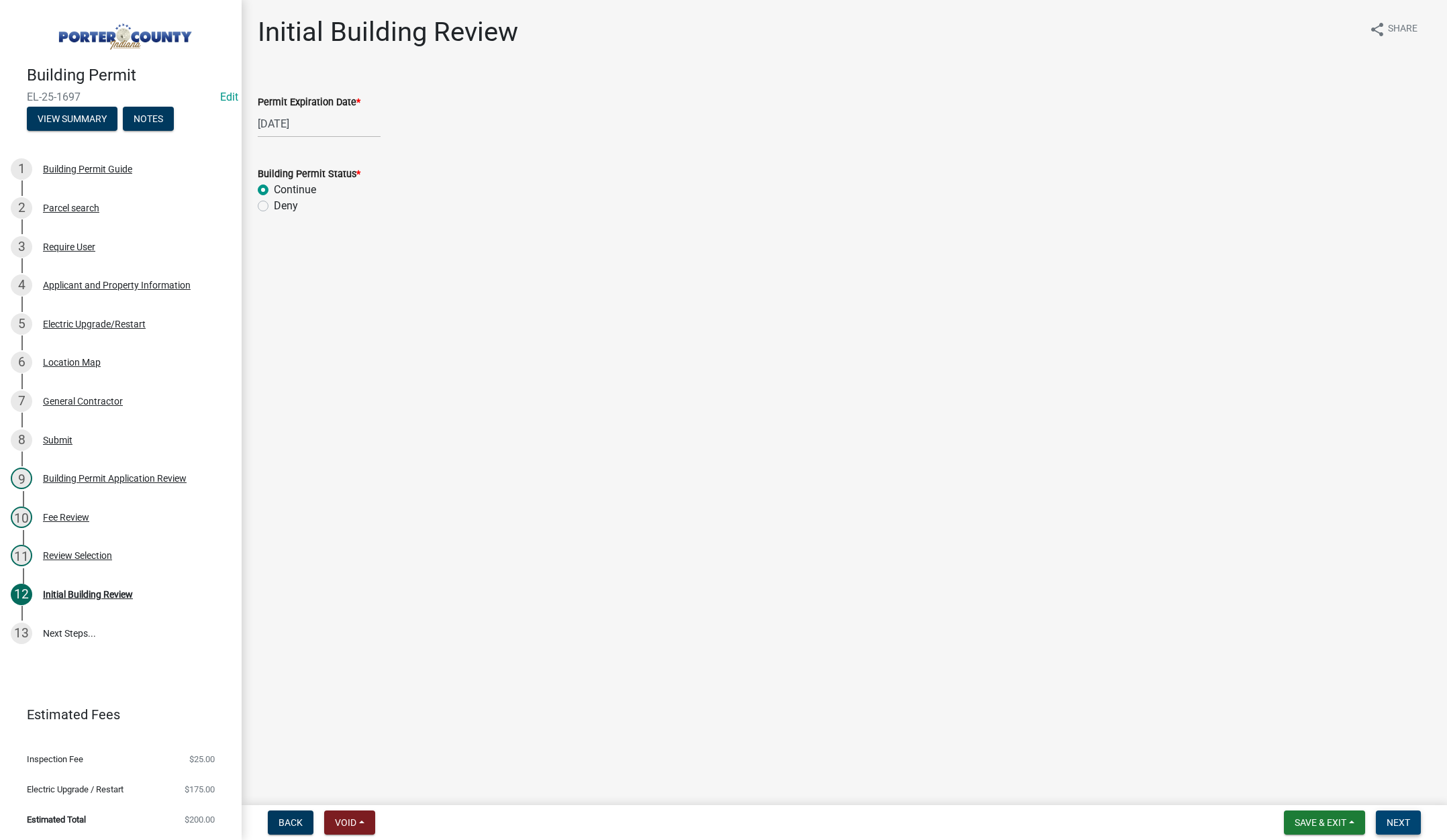
click at [1404, 818] on span "Next" at bounding box center [1398, 823] width 23 height 11
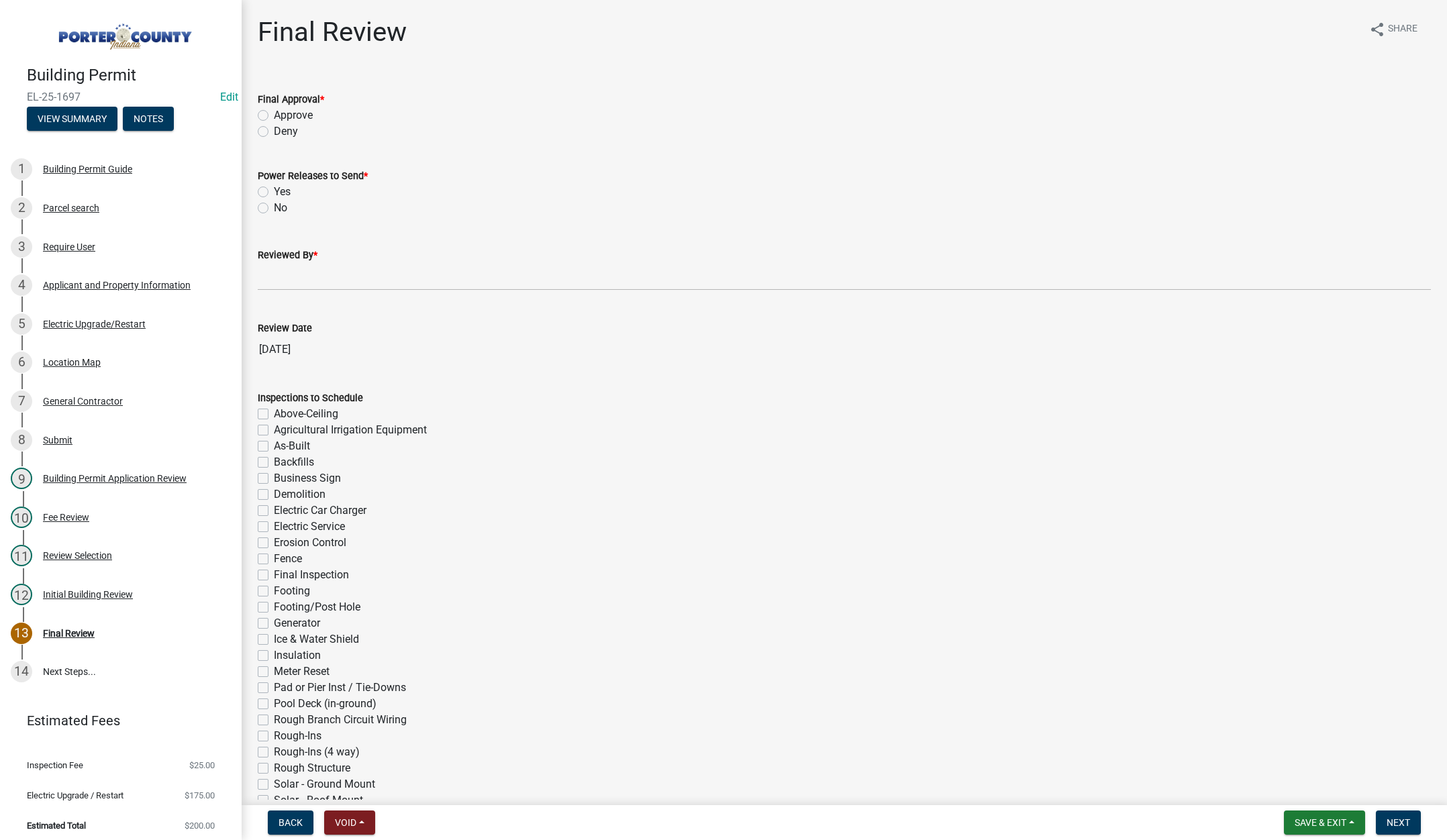
click at [274, 113] on label "Approve" at bounding box center [293, 115] width 39 height 16
click at [274, 113] on input "Approve" at bounding box center [278, 112] width 9 height 9
radio input "true"
click at [274, 191] on label "Yes" at bounding box center [282, 192] width 17 height 16
click at [274, 191] on input "Yes" at bounding box center [278, 188] width 9 height 9
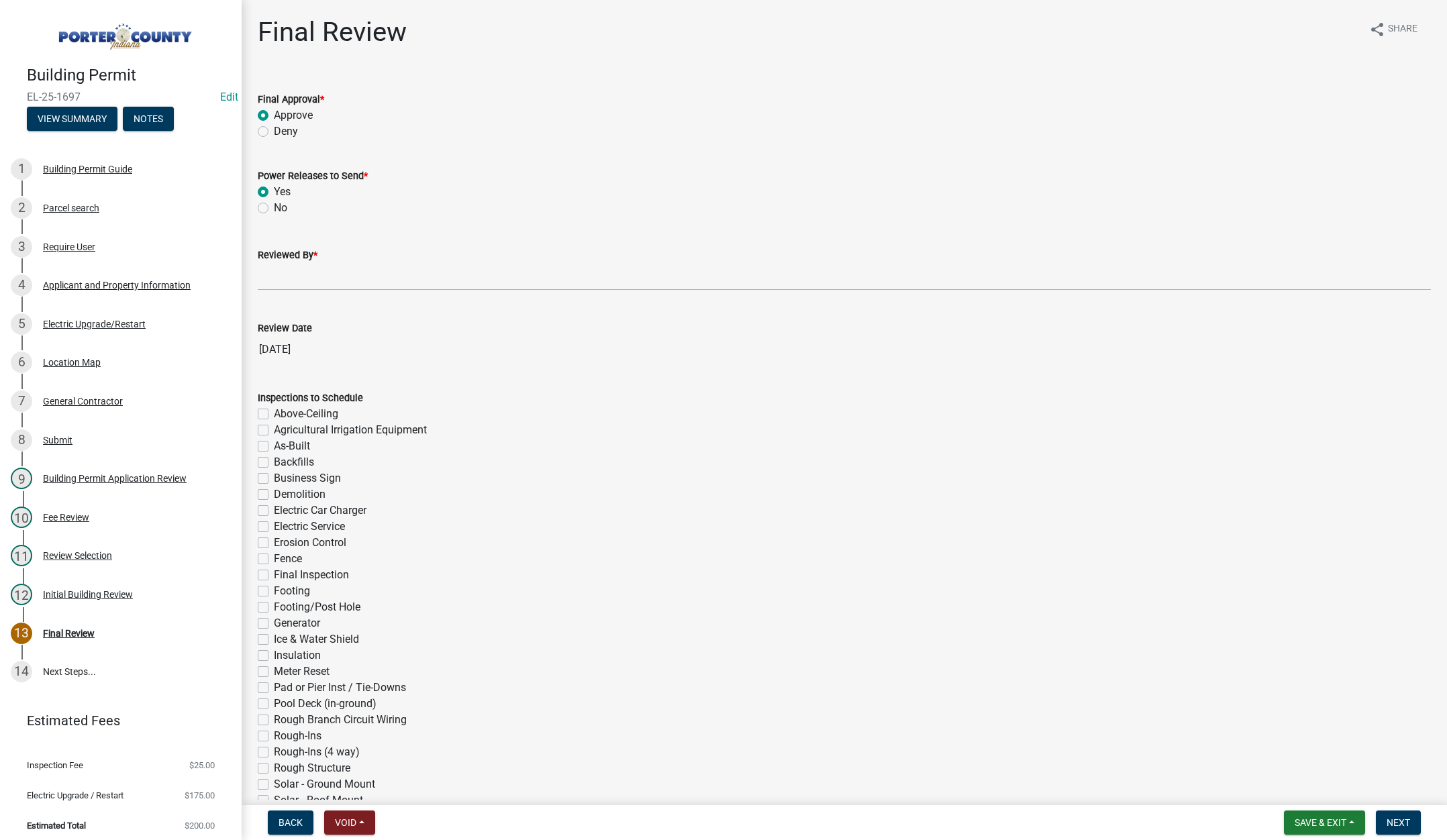
radio input "true"
drag, startPoint x: 284, startPoint y: 282, endPoint x: 298, endPoint y: 287, distance: 14.9
click at [284, 282] on input "Reviewed By *" at bounding box center [844, 276] width 1173 height 27
type input "[PERSON_NAME]"
click at [1396, 826] on span "Next" at bounding box center [1398, 823] width 23 height 11
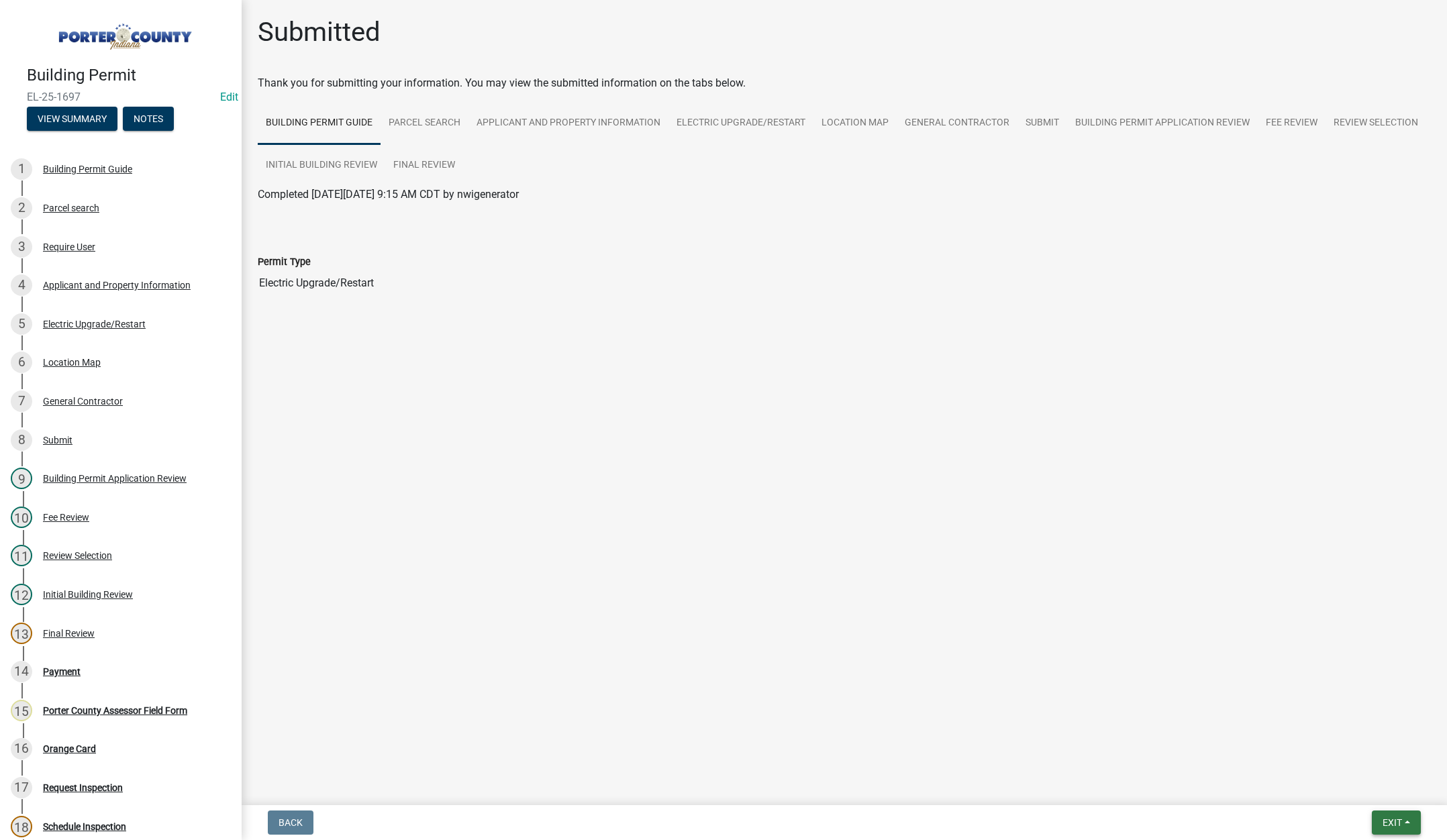
click at [1393, 823] on span "Exit" at bounding box center [1391, 823] width 19 height 11
click at [1360, 801] on button "Save & Exit" at bounding box center [1367, 788] width 108 height 32
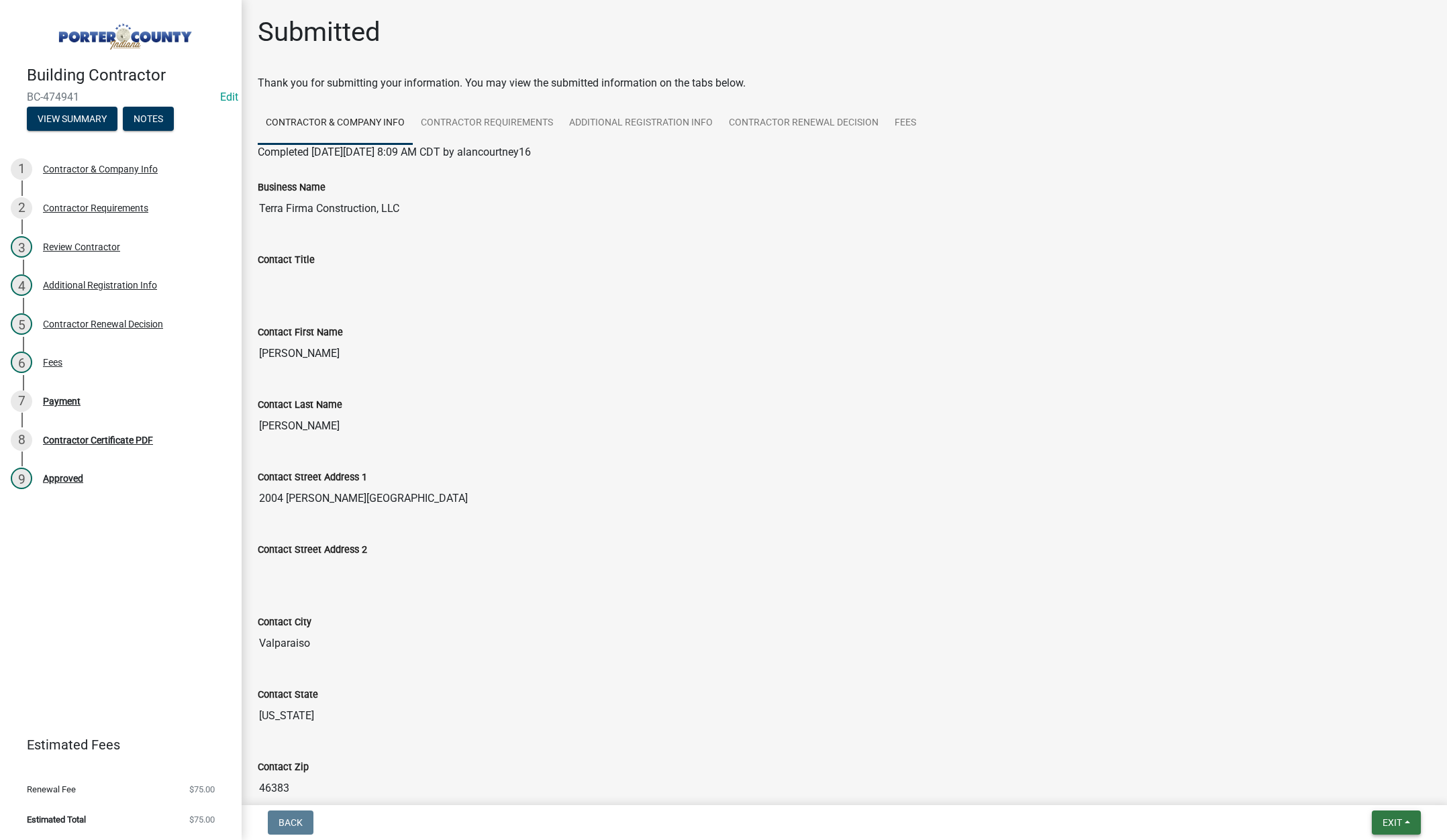
click at [1383, 815] on button "Exit" at bounding box center [1396, 823] width 49 height 24
click at [1376, 799] on button "Save & Exit" at bounding box center [1367, 788] width 108 height 32
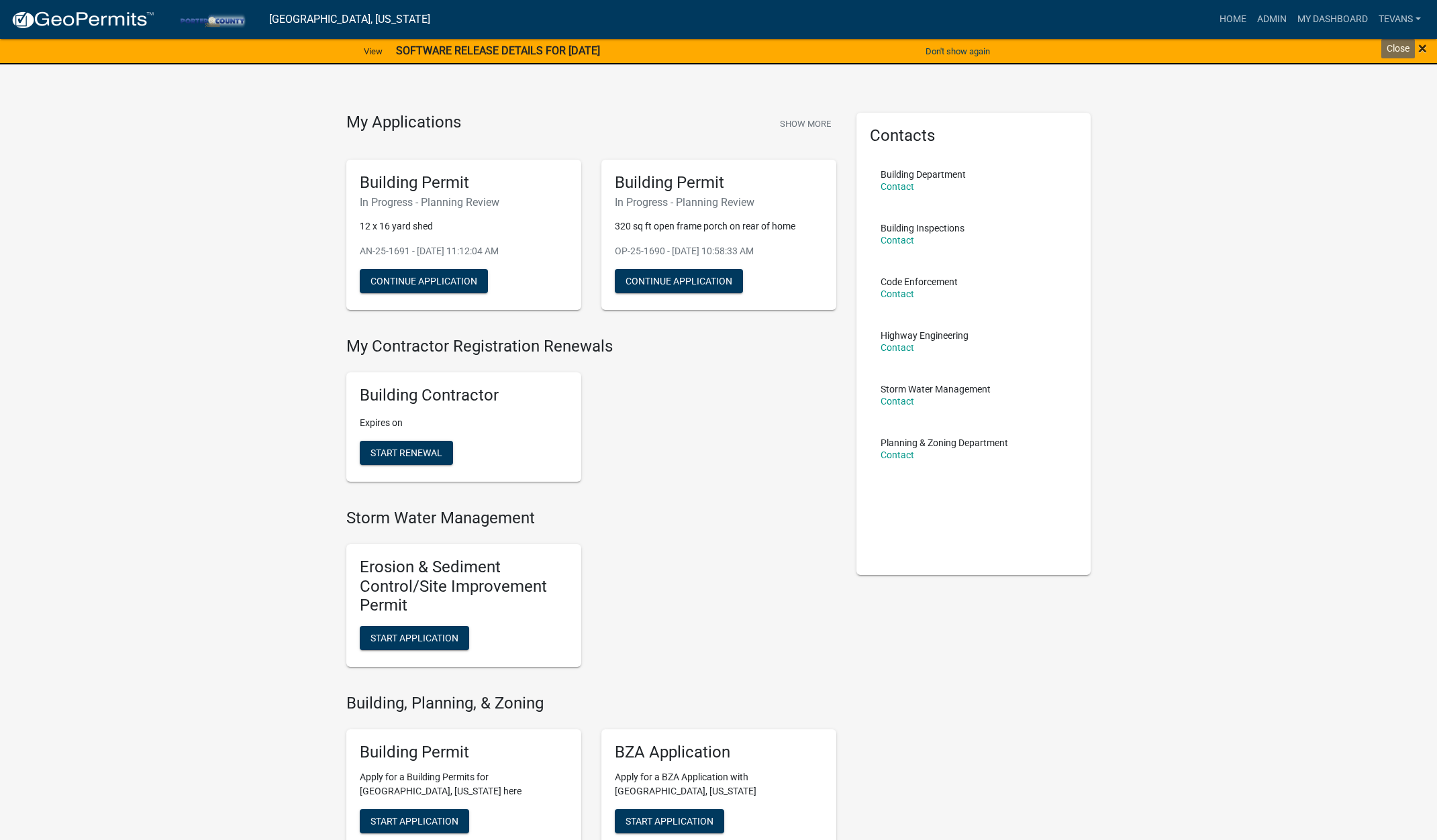
click at [1420, 46] on span "×" at bounding box center [1422, 48] width 9 height 19
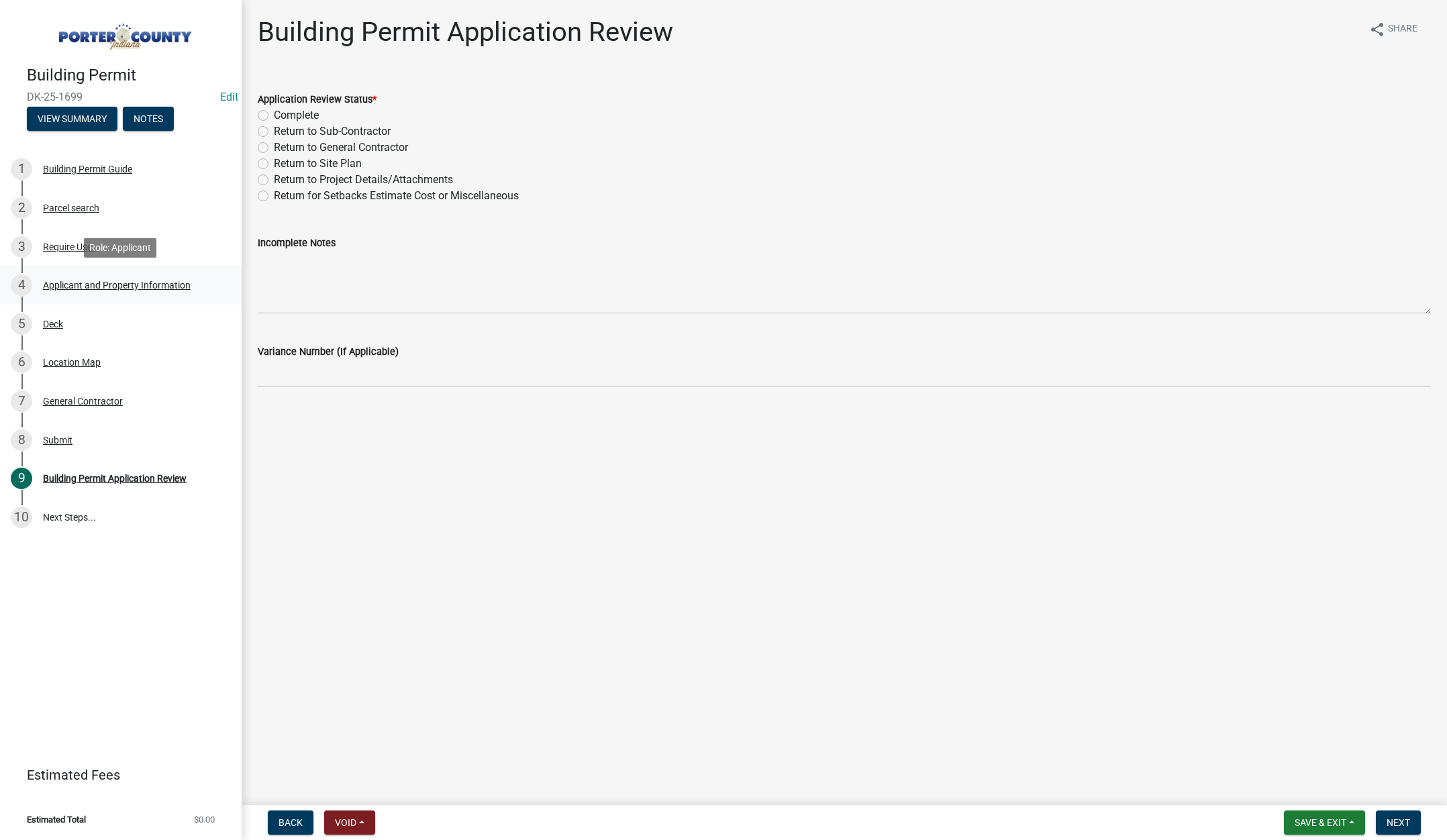
click at [101, 281] on div "Applicant and Property Information" at bounding box center [117, 284] width 148 height 9
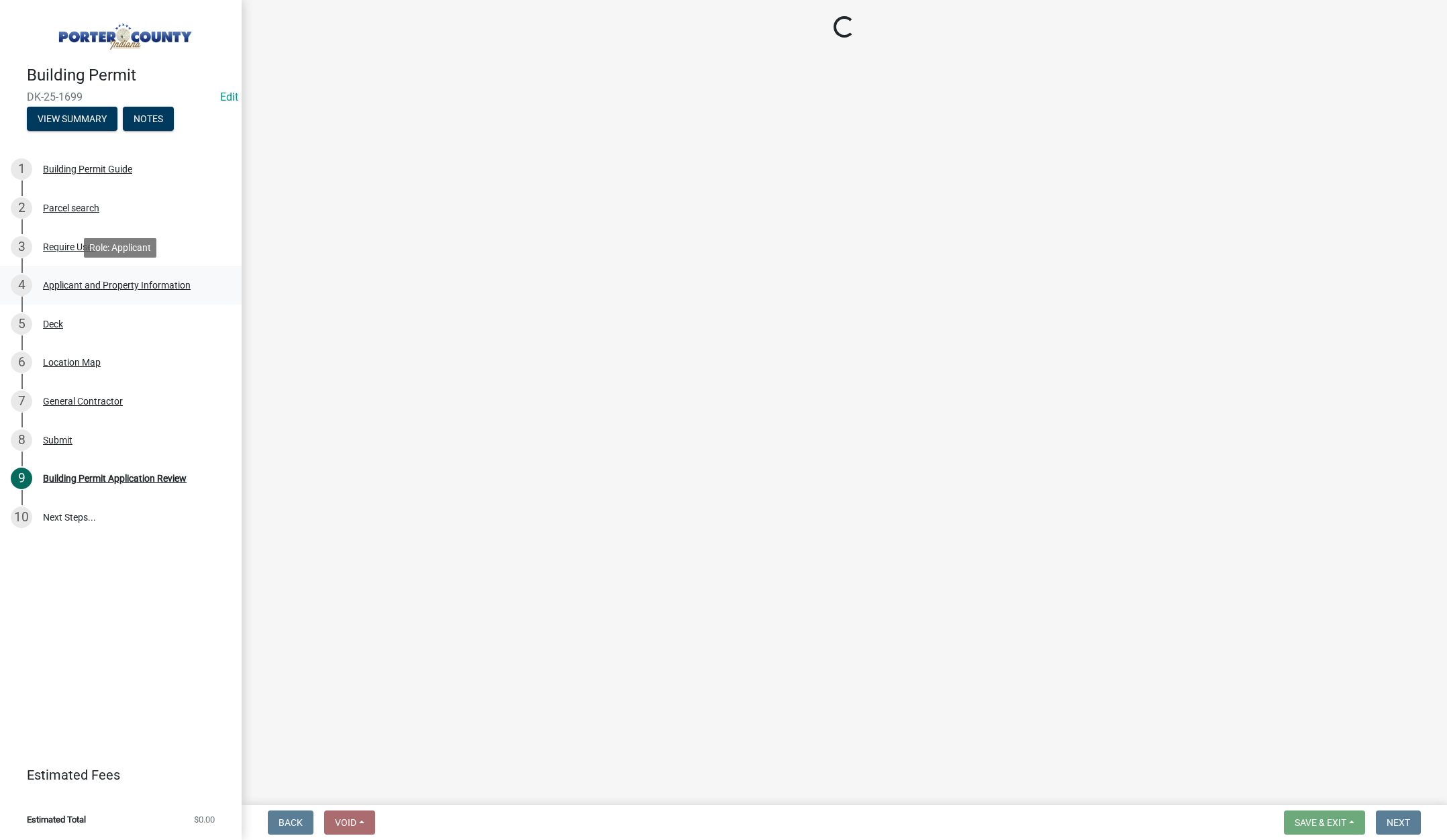
select select "403f4b3c-c23a-4b9f-b6b7-b4f73366513c"
select select "0ad13e1b-521a-4dc6-9df0-cacdfa0a780b"
select select "e2d1b1d7-ccc9-456b-9e96-e16306515997"
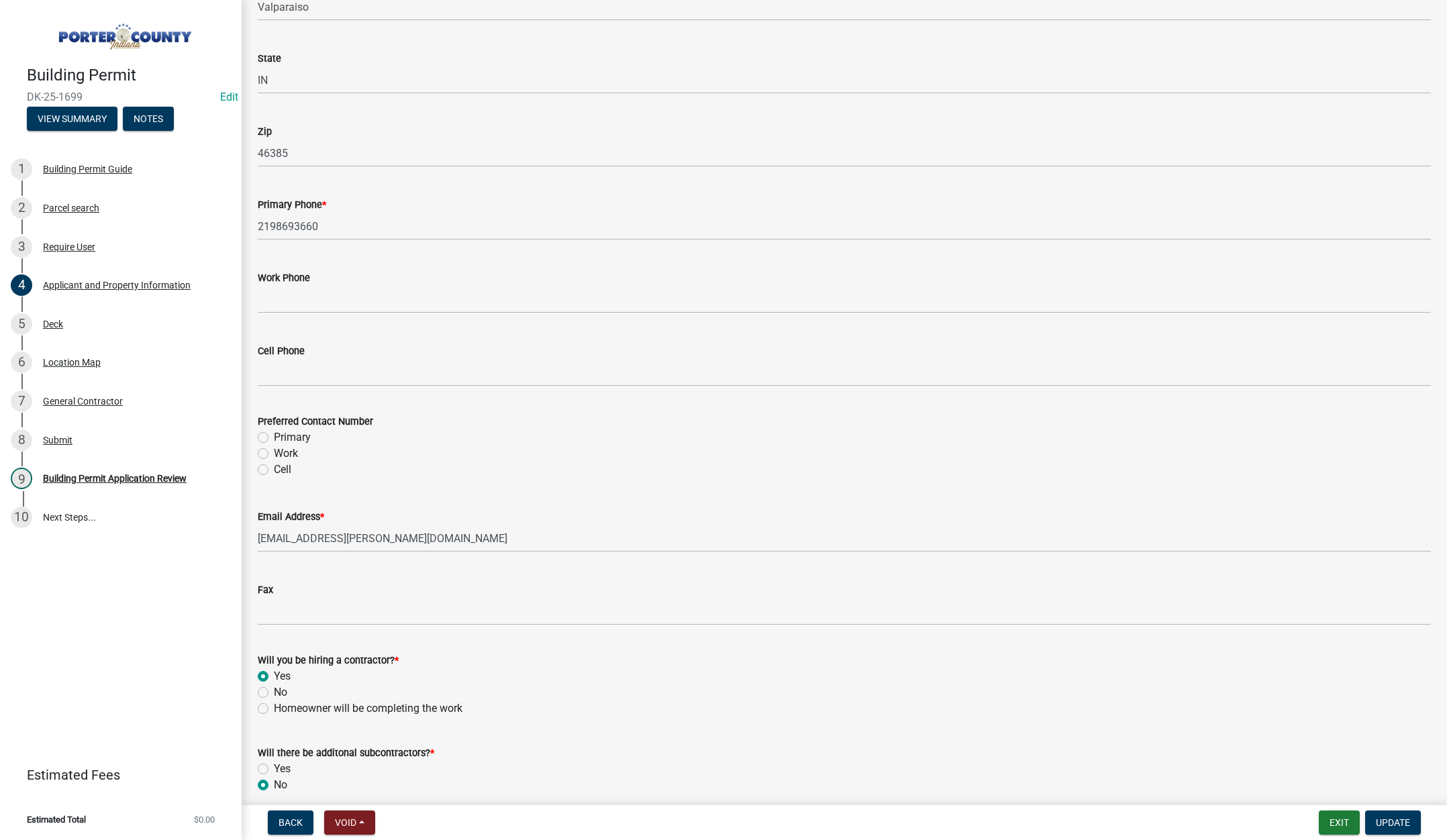
scroll to position [1671, 0]
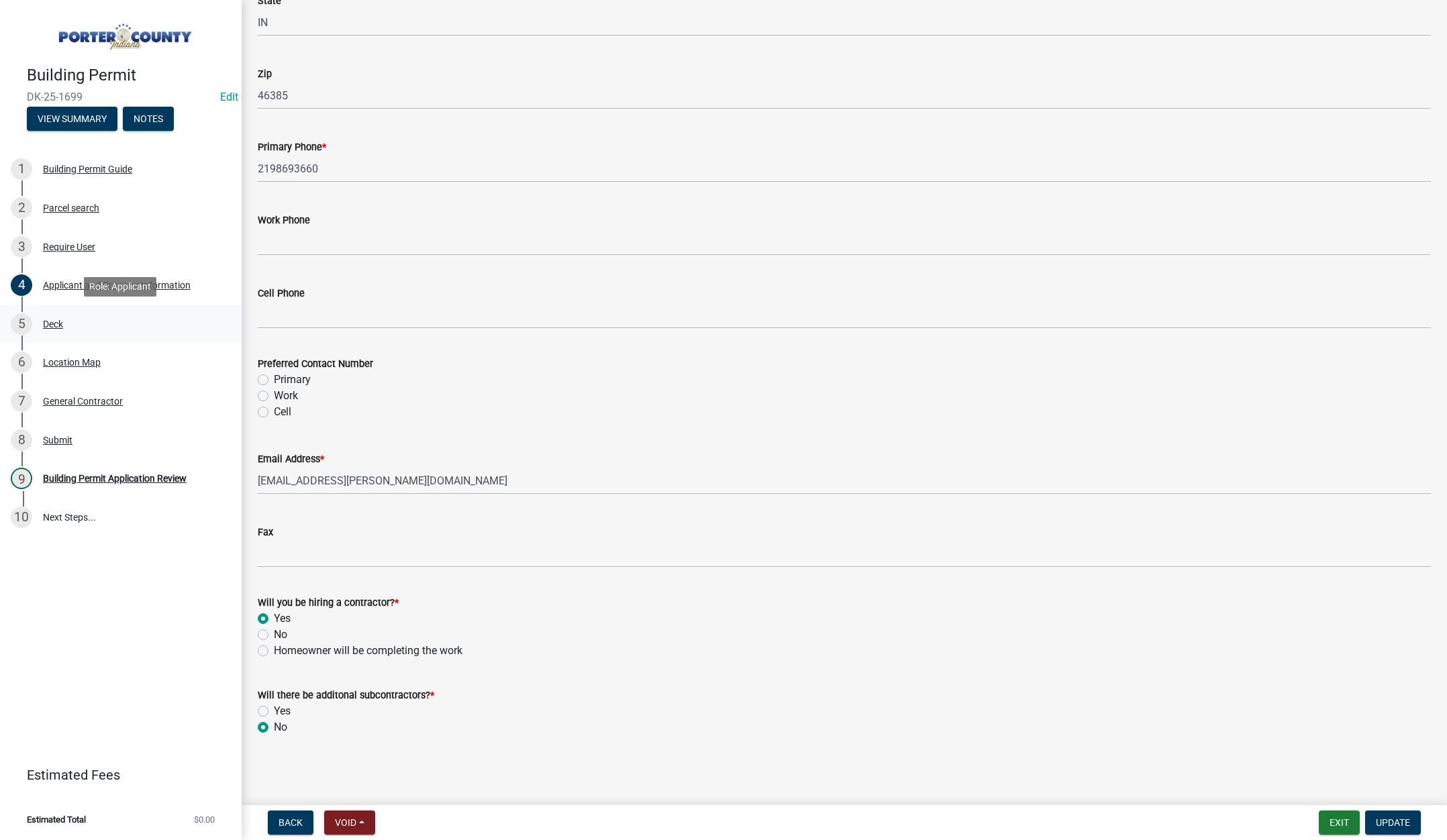
click at [58, 323] on div "Deck" at bounding box center [53, 323] width 20 height 9
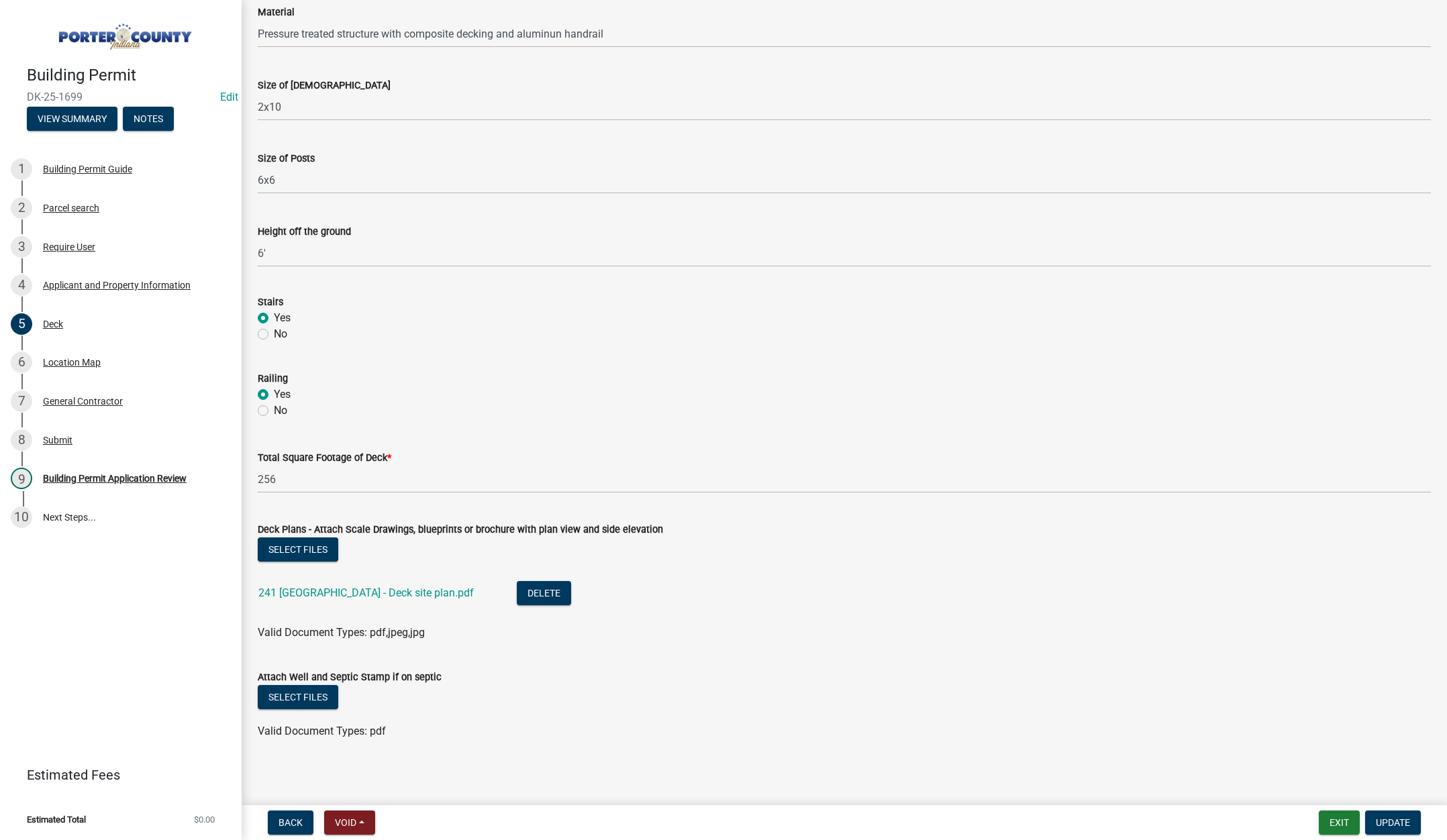
scroll to position [912, 0]
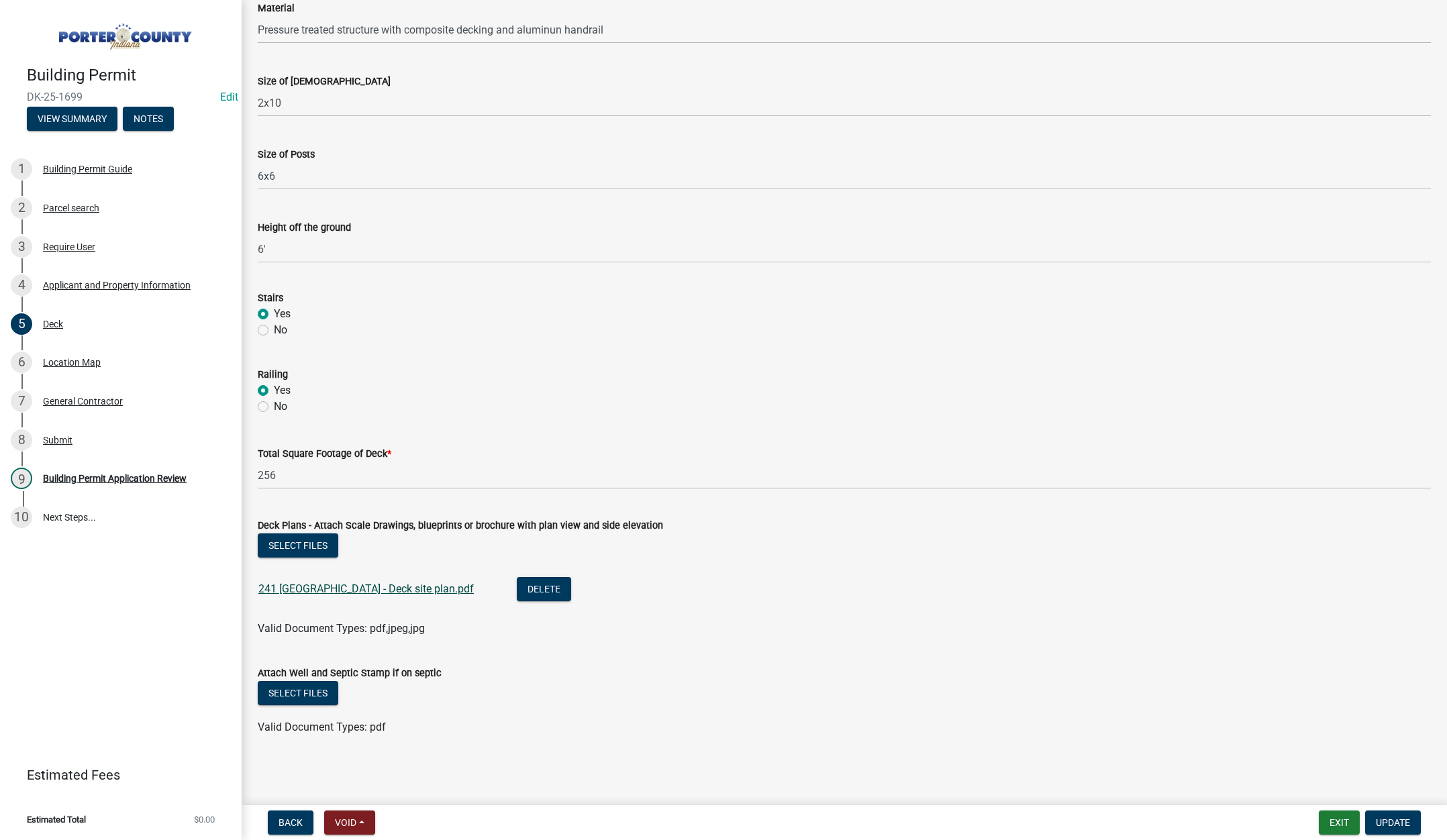
click at [365, 587] on link "241 [GEOGRAPHIC_DATA] - Deck site plan.pdf" at bounding box center [367, 589] width 216 height 12
click at [346, 587] on link "241 [GEOGRAPHIC_DATA] - Deck site plan.pdf" at bounding box center [367, 589] width 216 height 12
click at [100, 472] on div "9 Building Permit Application Review" at bounding box center [115, 478] width 210 height 22
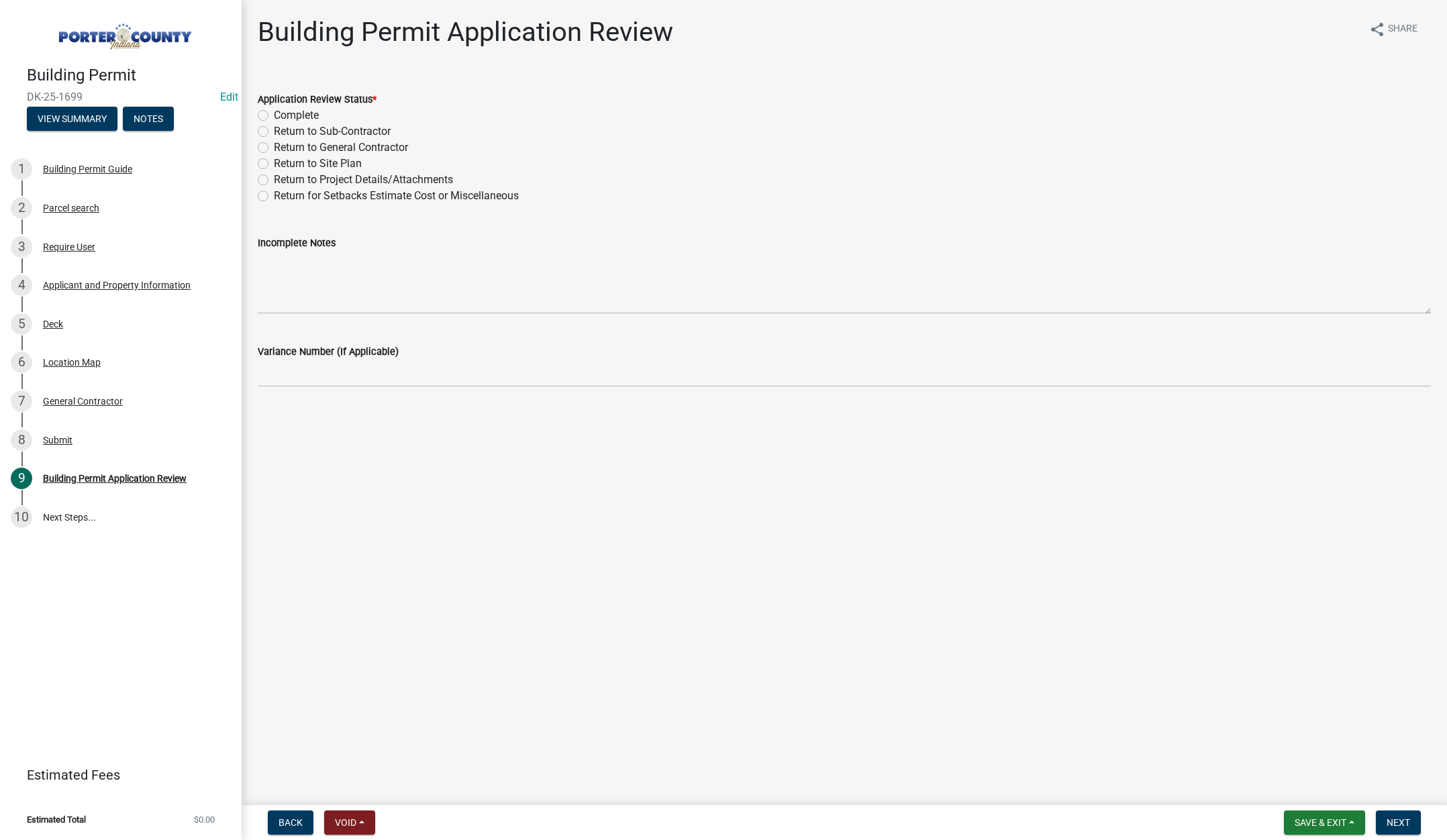
click at [274, 178] on label "Return to Project Details/Attachments" at bounding box center [363, 179] width 179 height 16
click at [274, 178] on input "Return to Project Details/Attachments" at bounding box center [278, 176] width 9 height 9
radio input "true"
click at [301, 280] on textarea "Incomplete Notes" at bounding box center [844, 283] width 1173 height 63
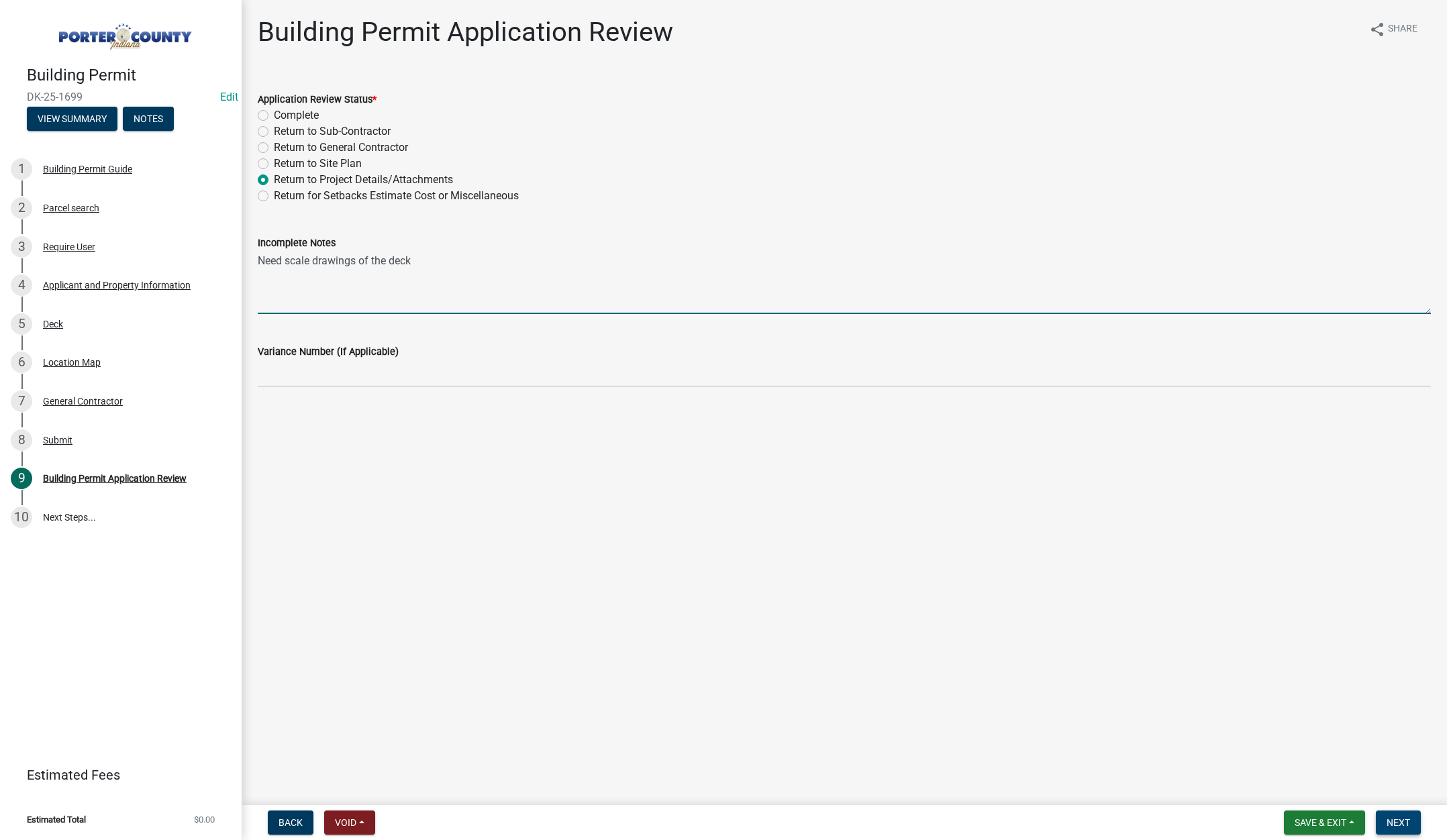
type textarea "Need scale drawings of the deck"
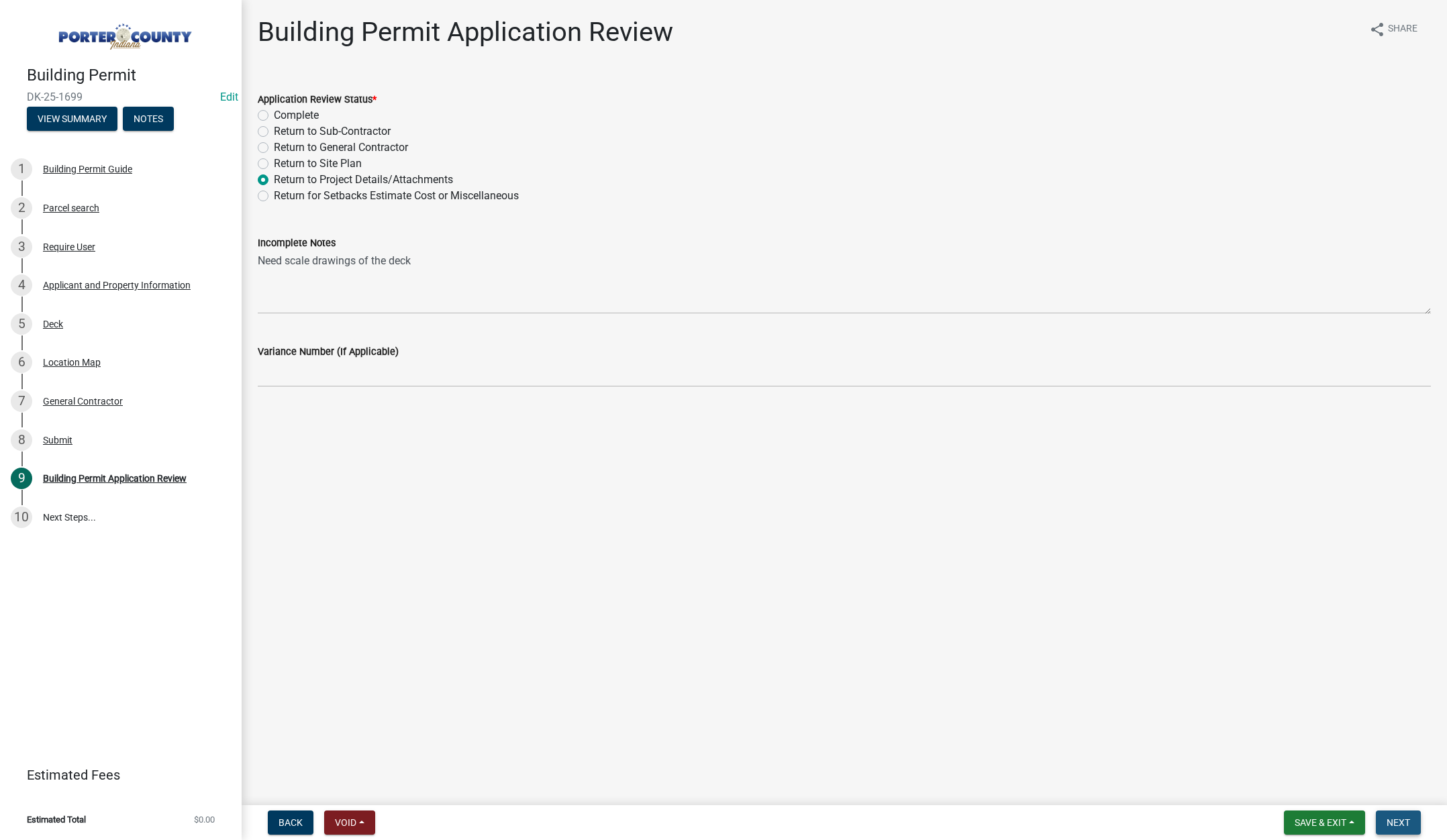
click at [1396, 815] on button "Next" at bounding box center [1398, 823] width 45 height 24
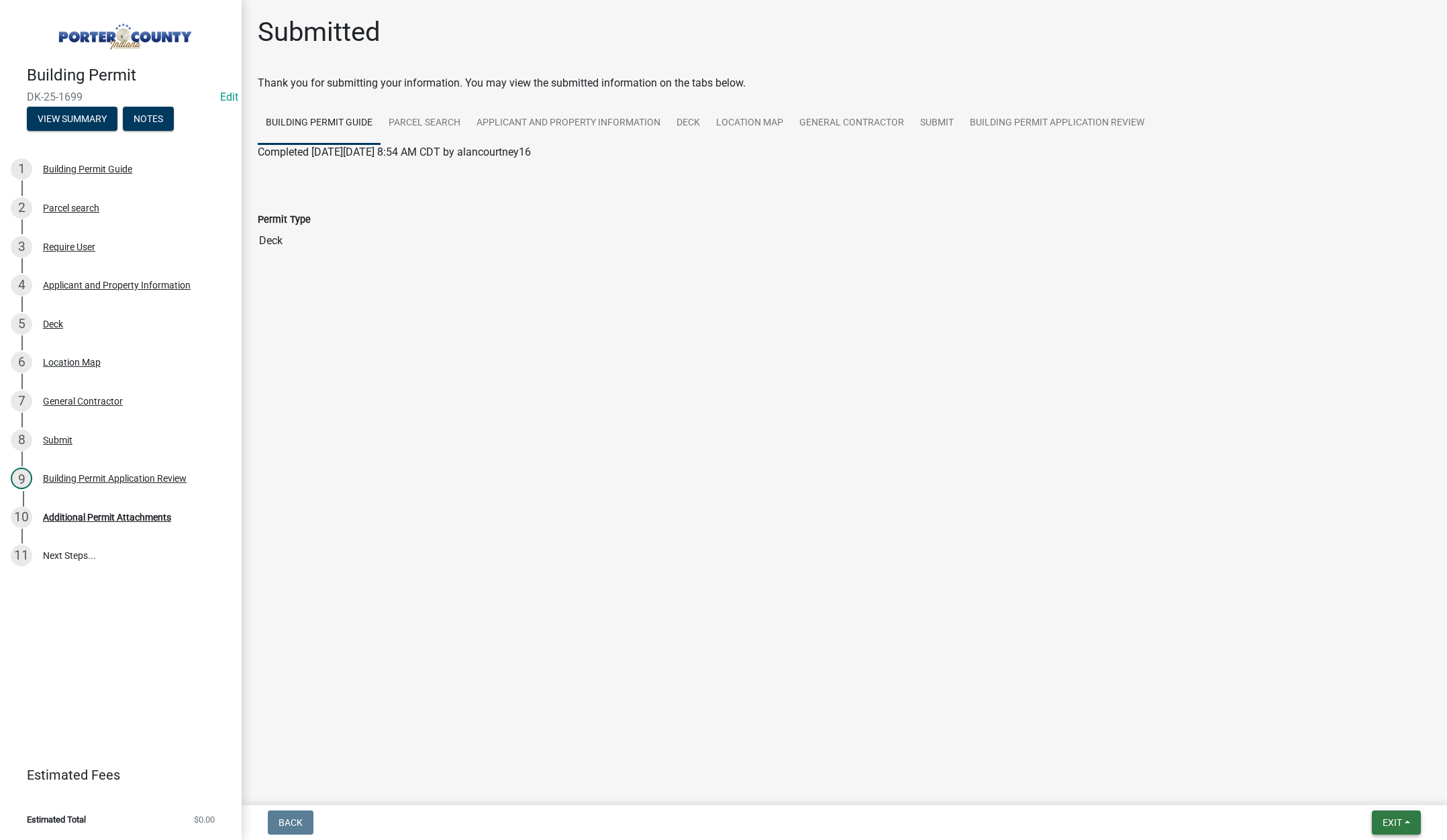
click at [1399, 826] on span "Exit" at bounding box center [1391, 823] width 19 height 11
click at [1386, 798] on button "Save & Exit" at bounding box center [1367, 788] width 108 height 32
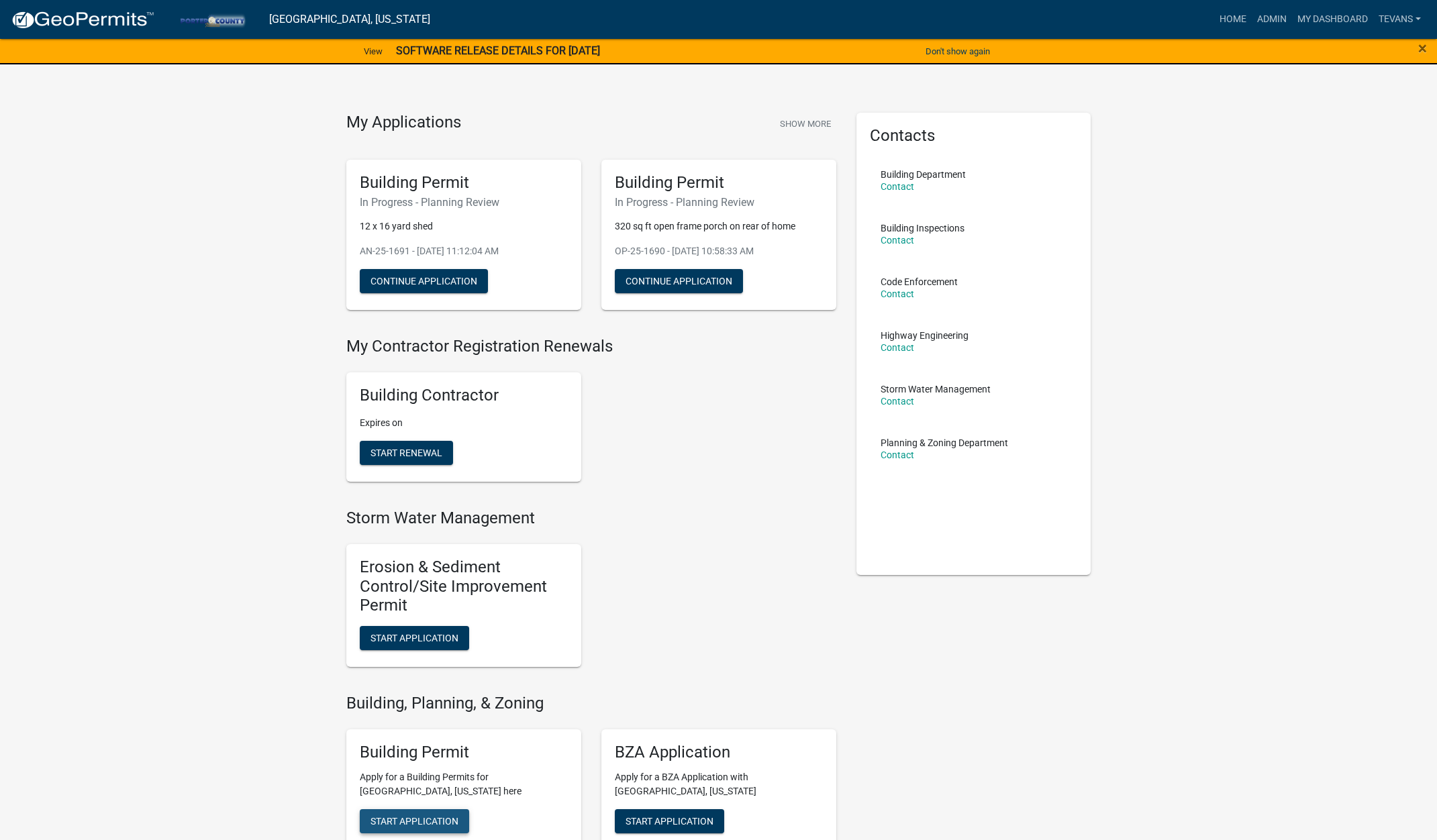
click at [422, 815] on span "Start Application" at bounding box center [415, 820] width 88 height 11
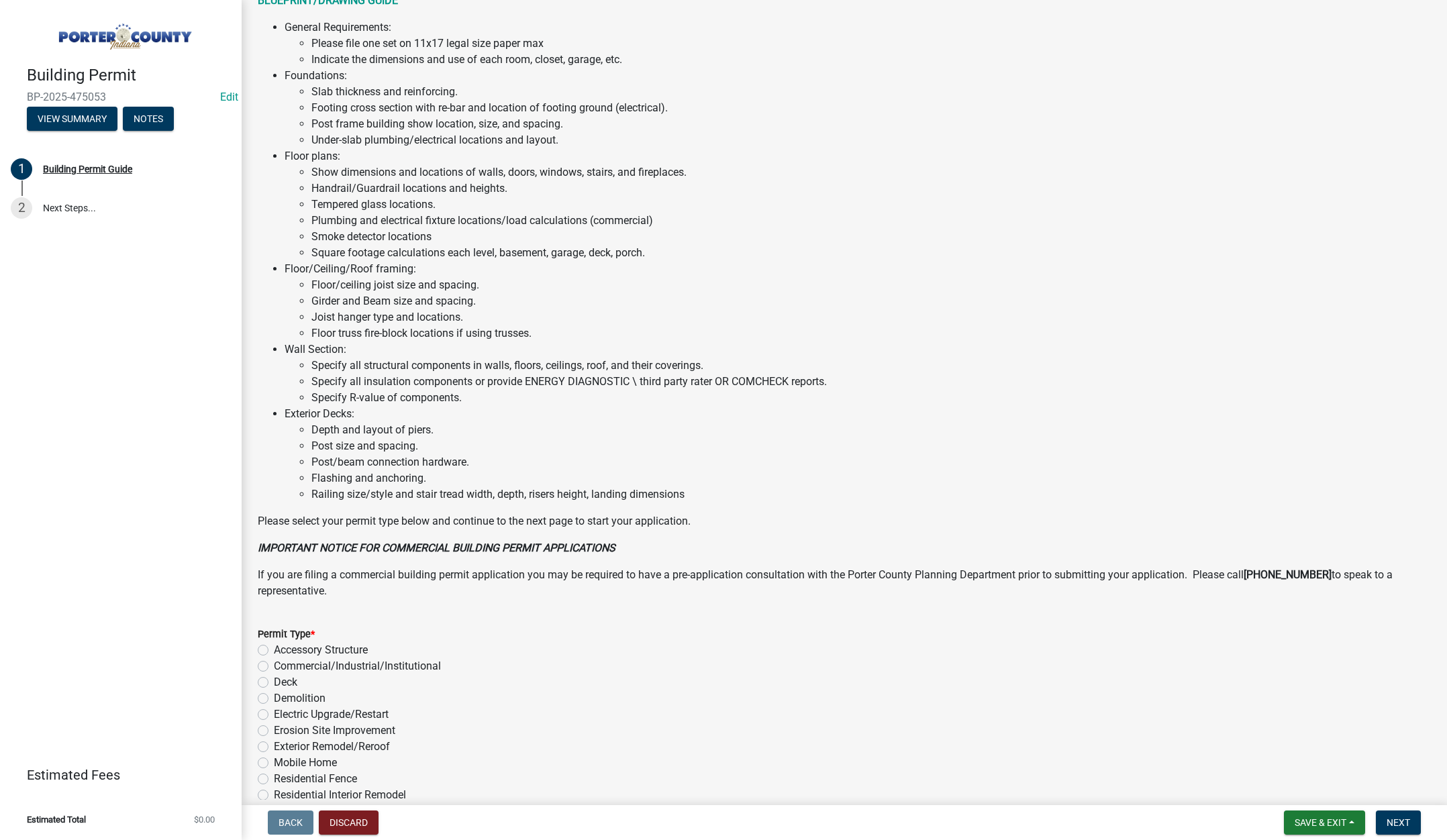
scroll to position [662, 0]
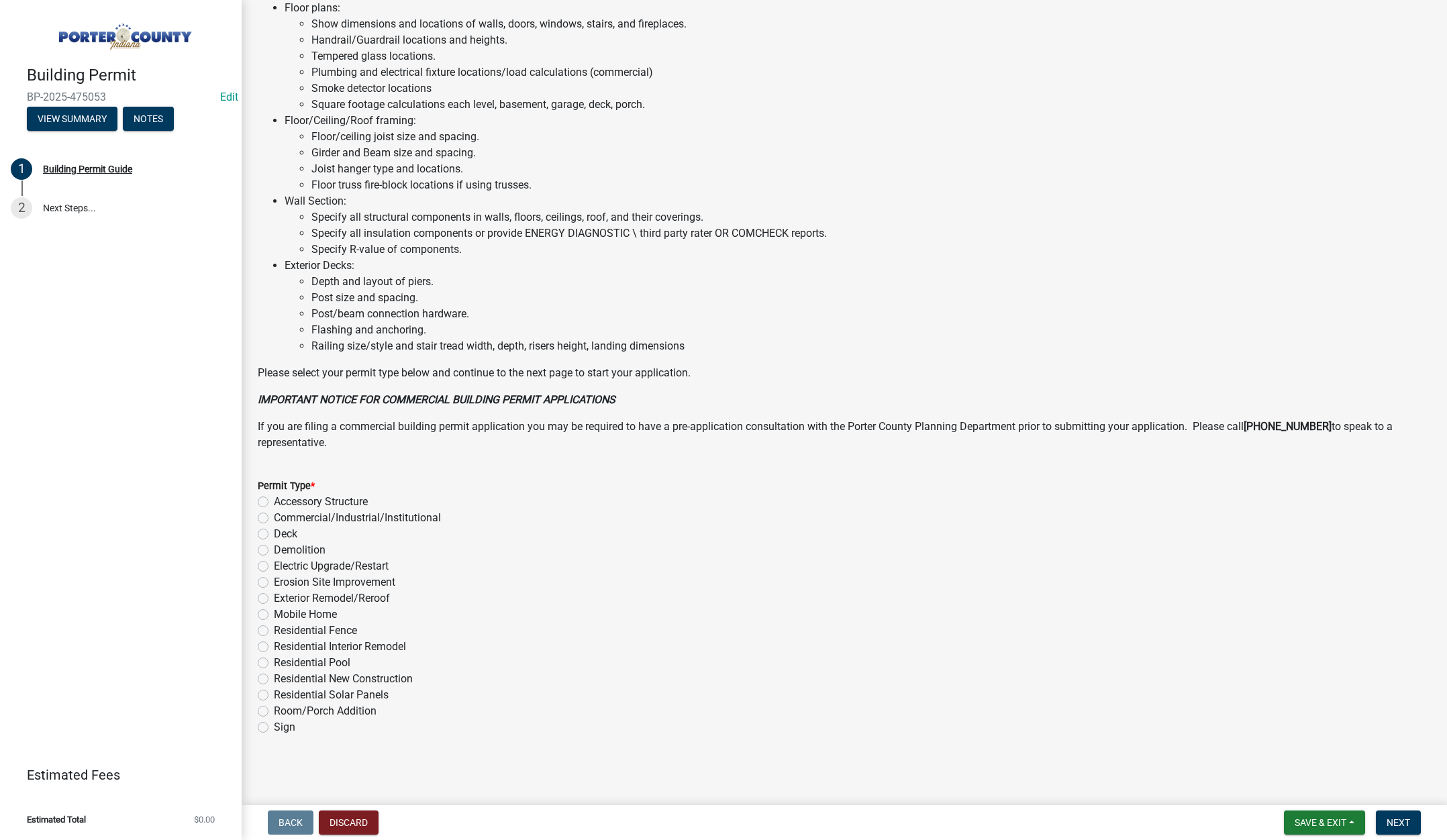
click at [274, 547] on label "Demolition" at bounding box center [299, 550] width 51 height 16
click at [274, 547] on input "Demolition" at bounding box center [278, 546] width 9 height 9
radio input "true"
click at [1403, 823] on span "Next" at bounding box center [1398, 823] width 23 height 11
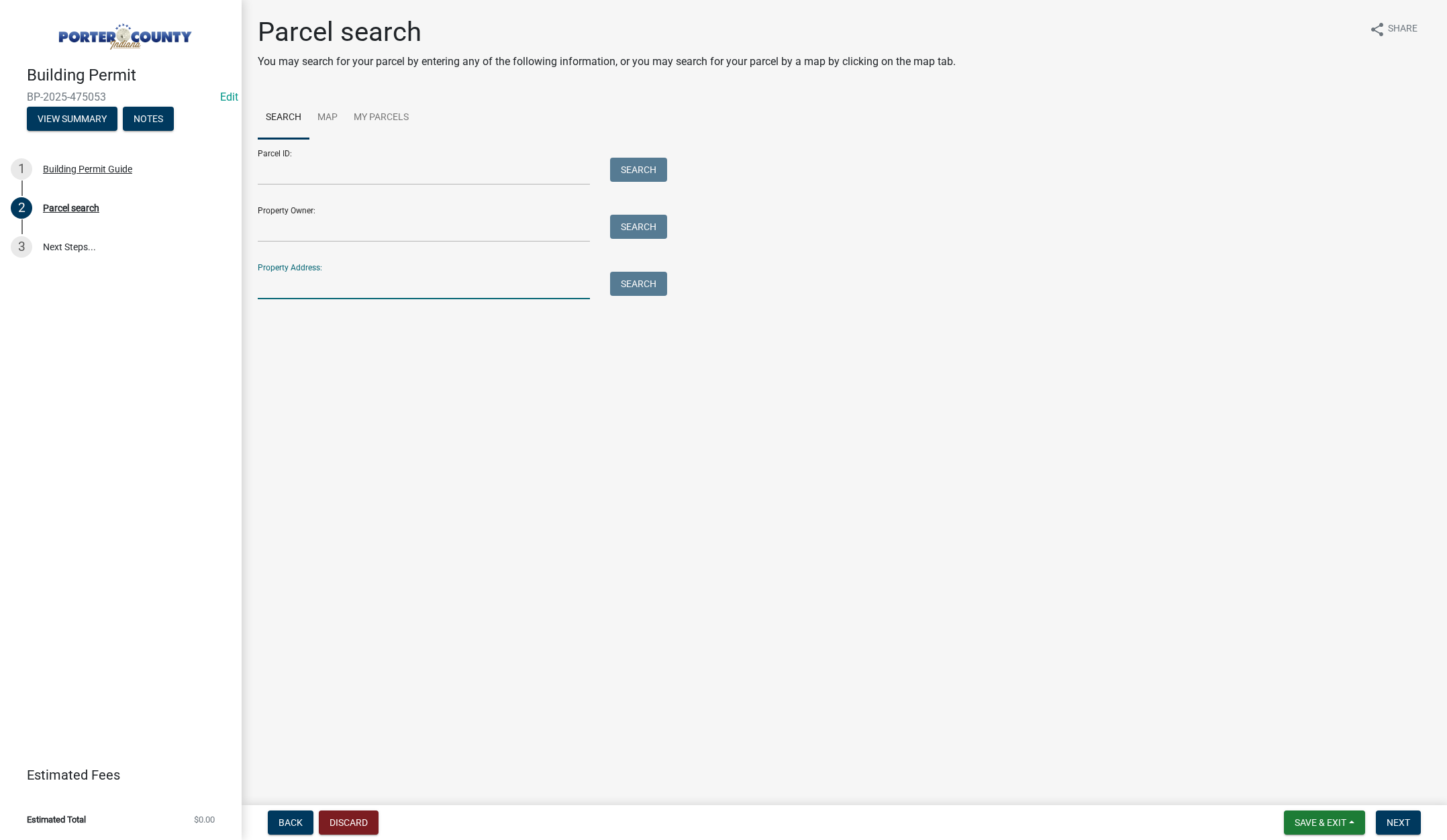
click at [292, 288] on input "Property Address:" at bounding box center [424, 285] width 333 height 27
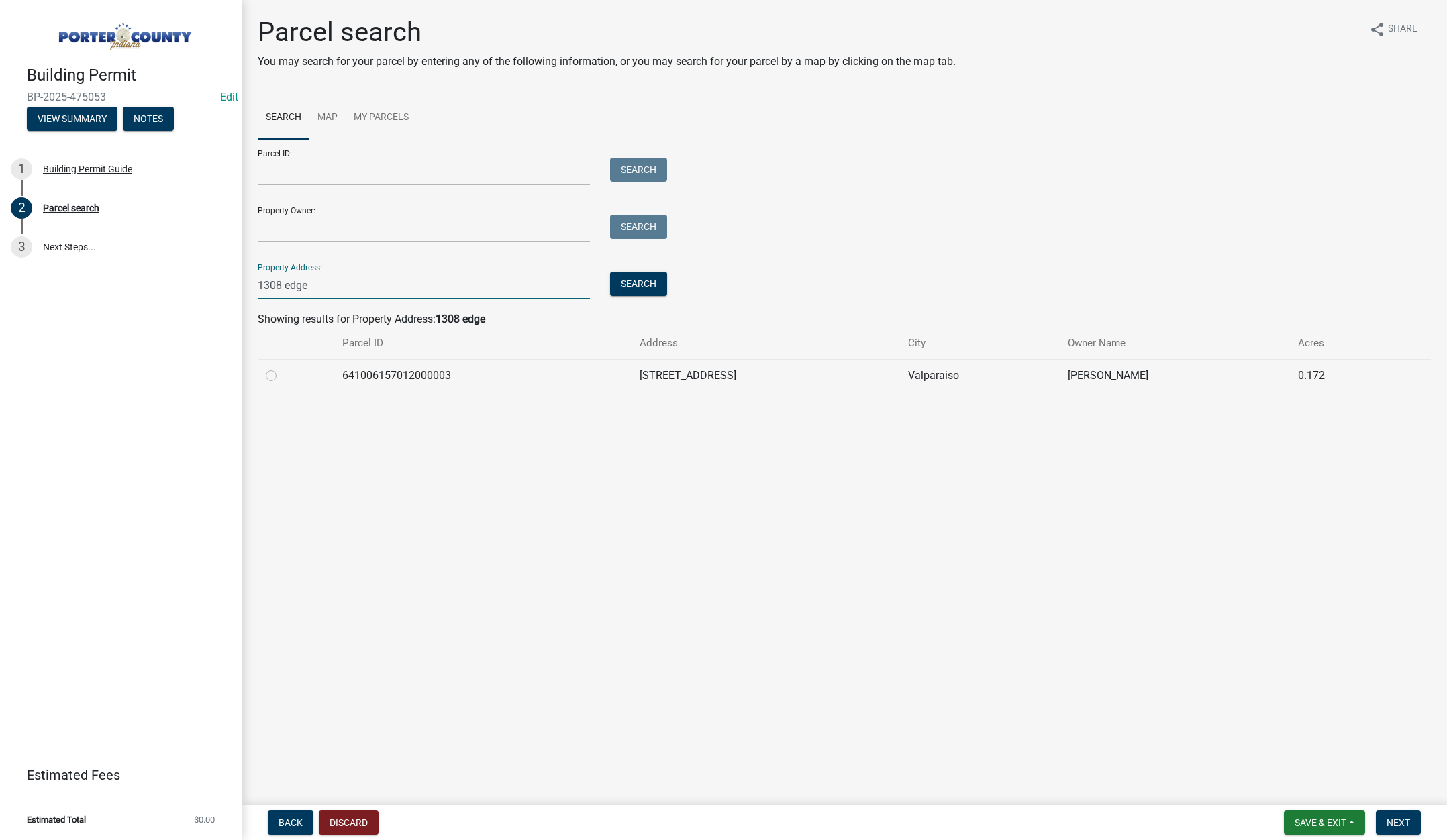
type input "1308 edge"
click at [282, 368] on label at bounding box center [282, 368] width 0 height 0
click at [282, 375] on input "radio" at bounding box center [286, 372] width 9 height 9
radio input "true"
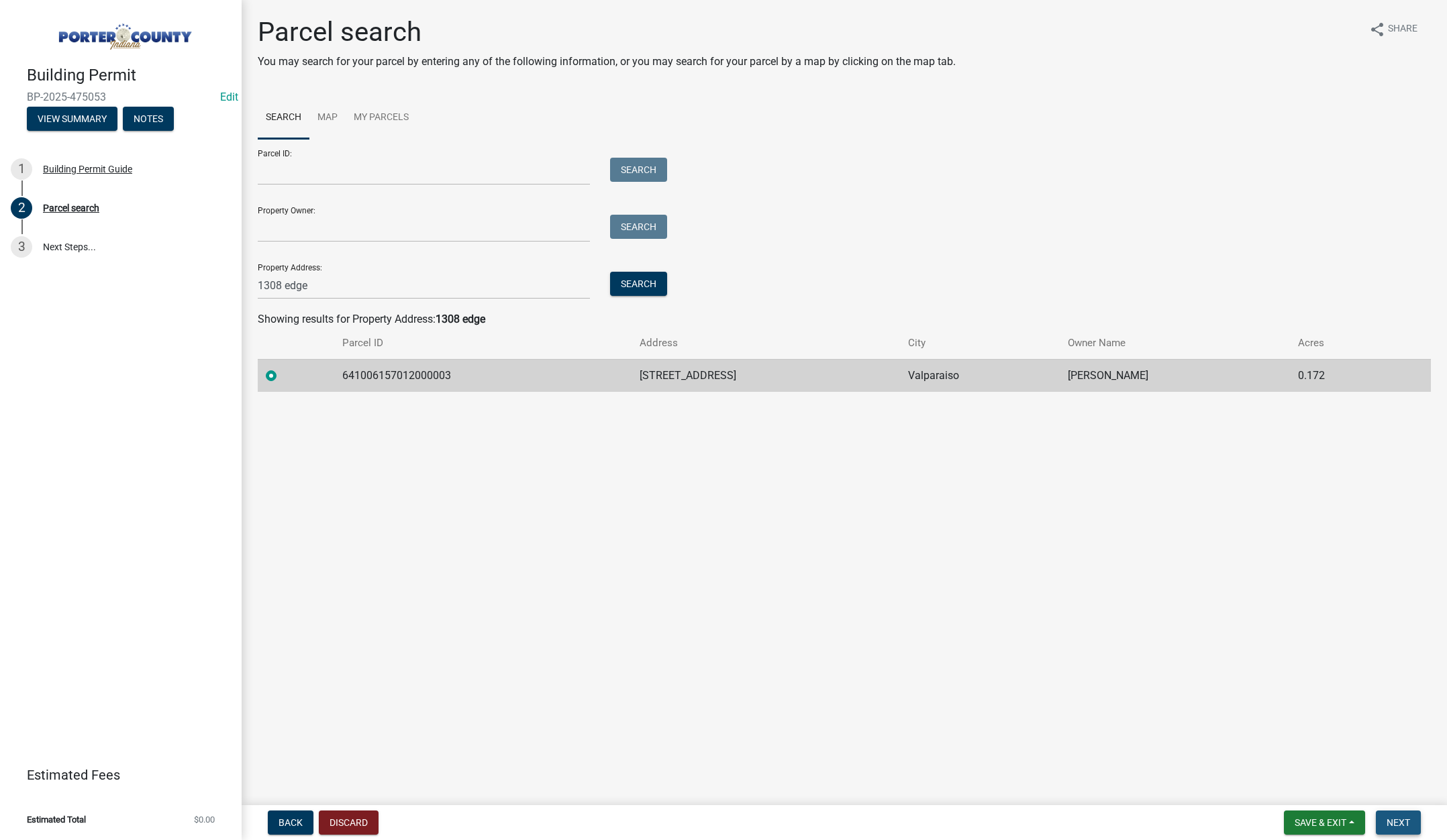
click at [1396, 823] on span "Next" at bounding box center [1398, 823] width 23 height 11
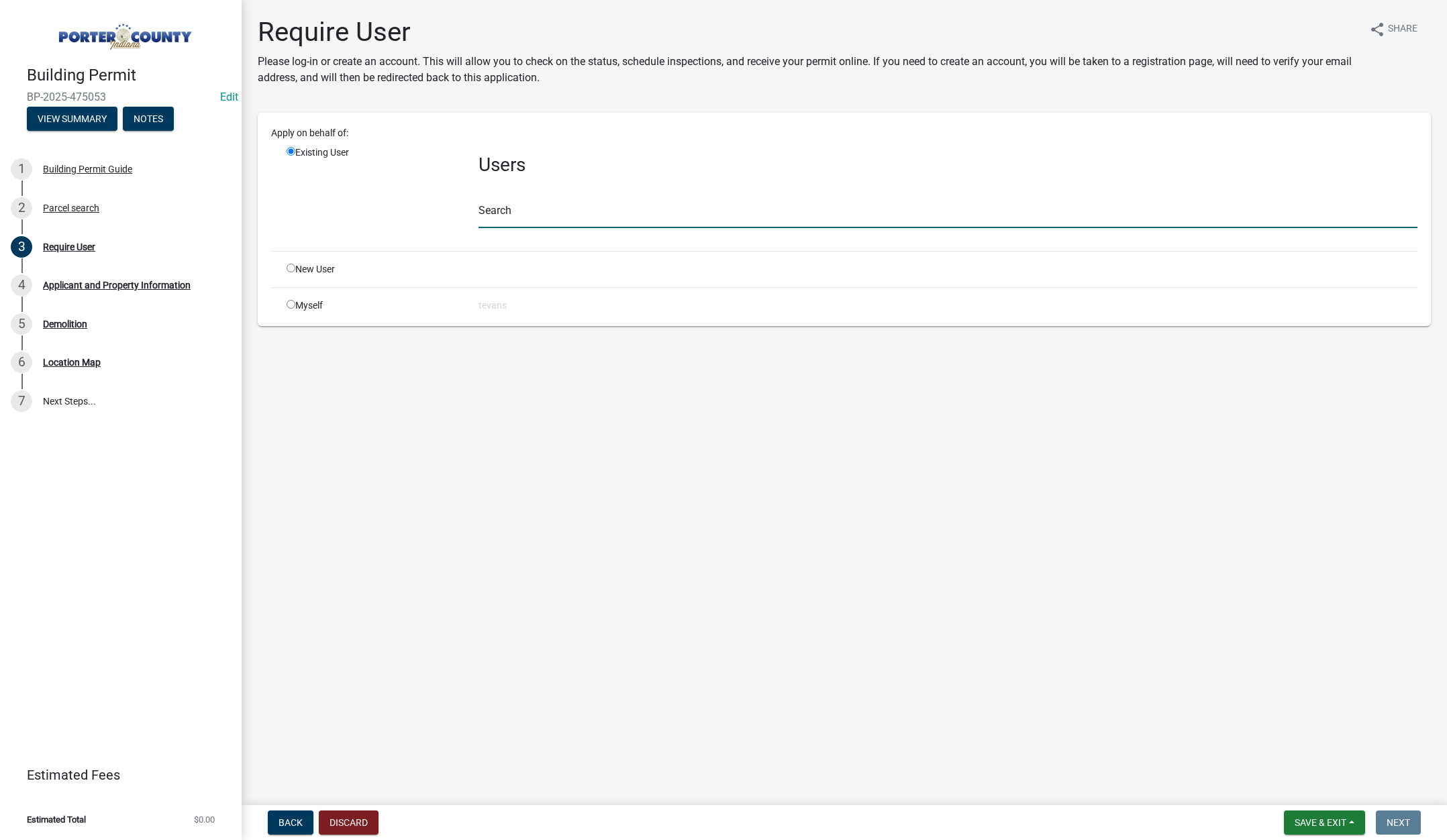
click at [495, 217] on input "text" at bounding box center [948, 214] width 939 height 27
type input "tami"
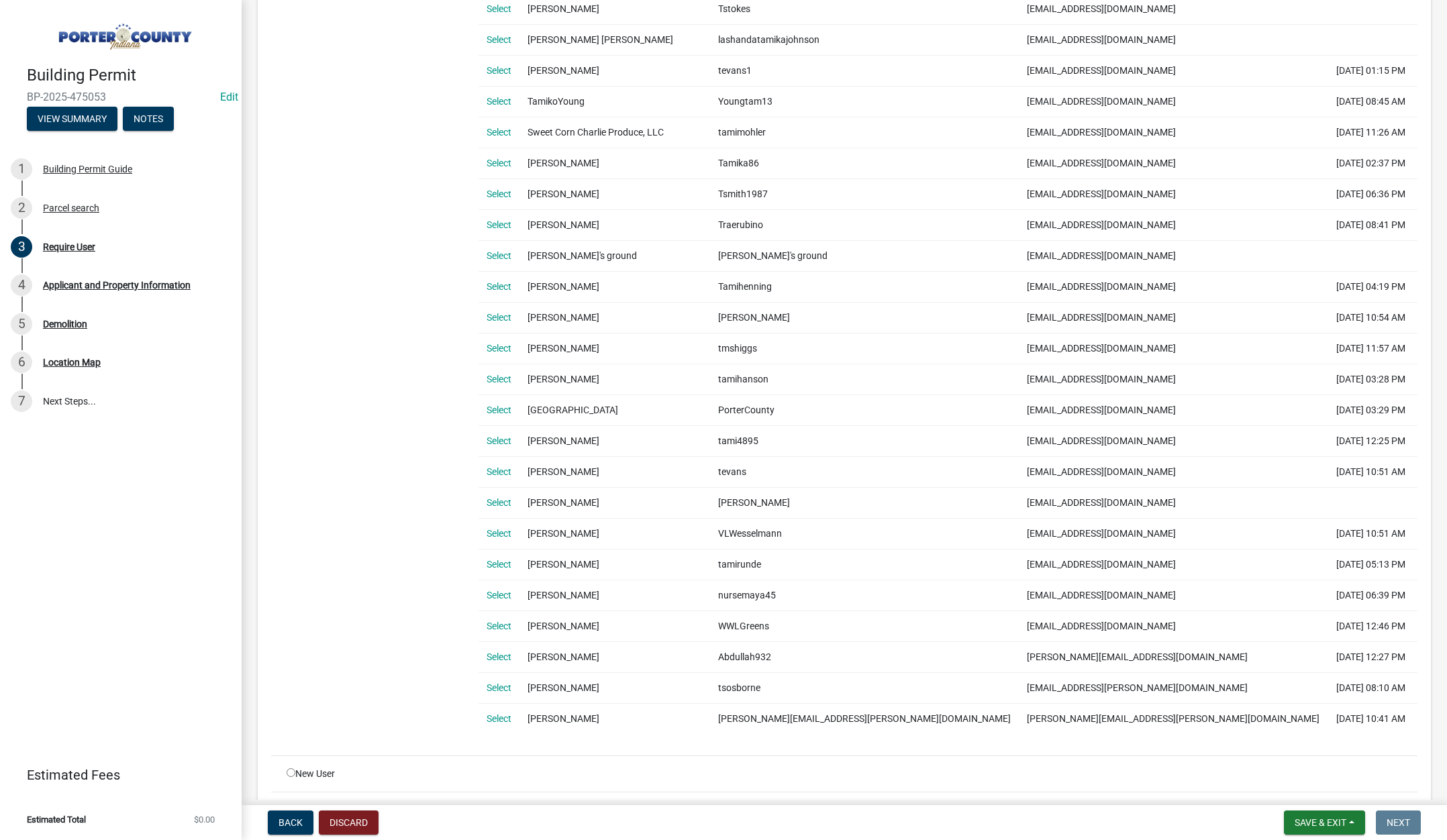
scroll to position [794, 0]
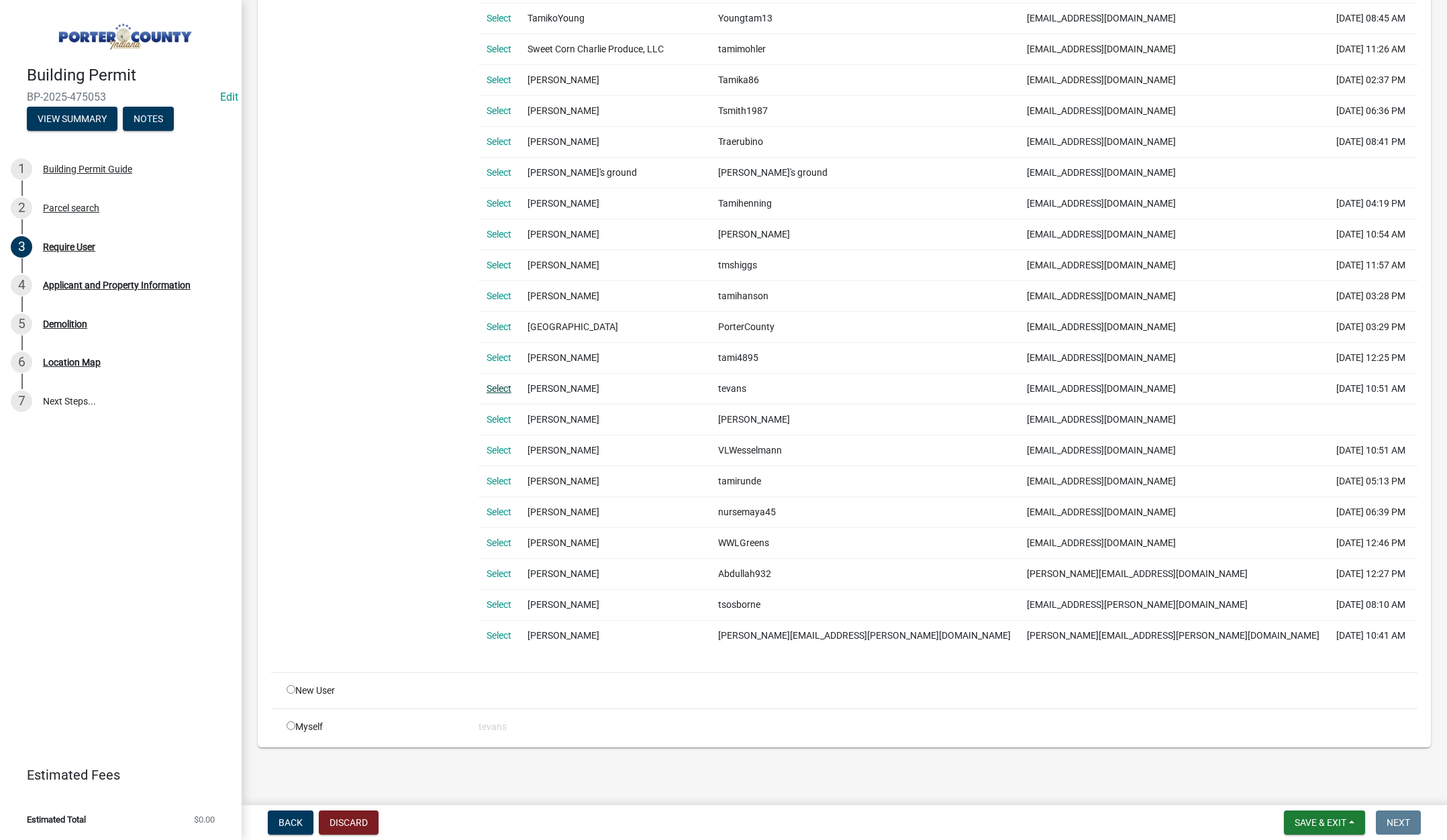
click at [494, 386] on link "Select" at bounding box center [499, 388] width 25 height 11
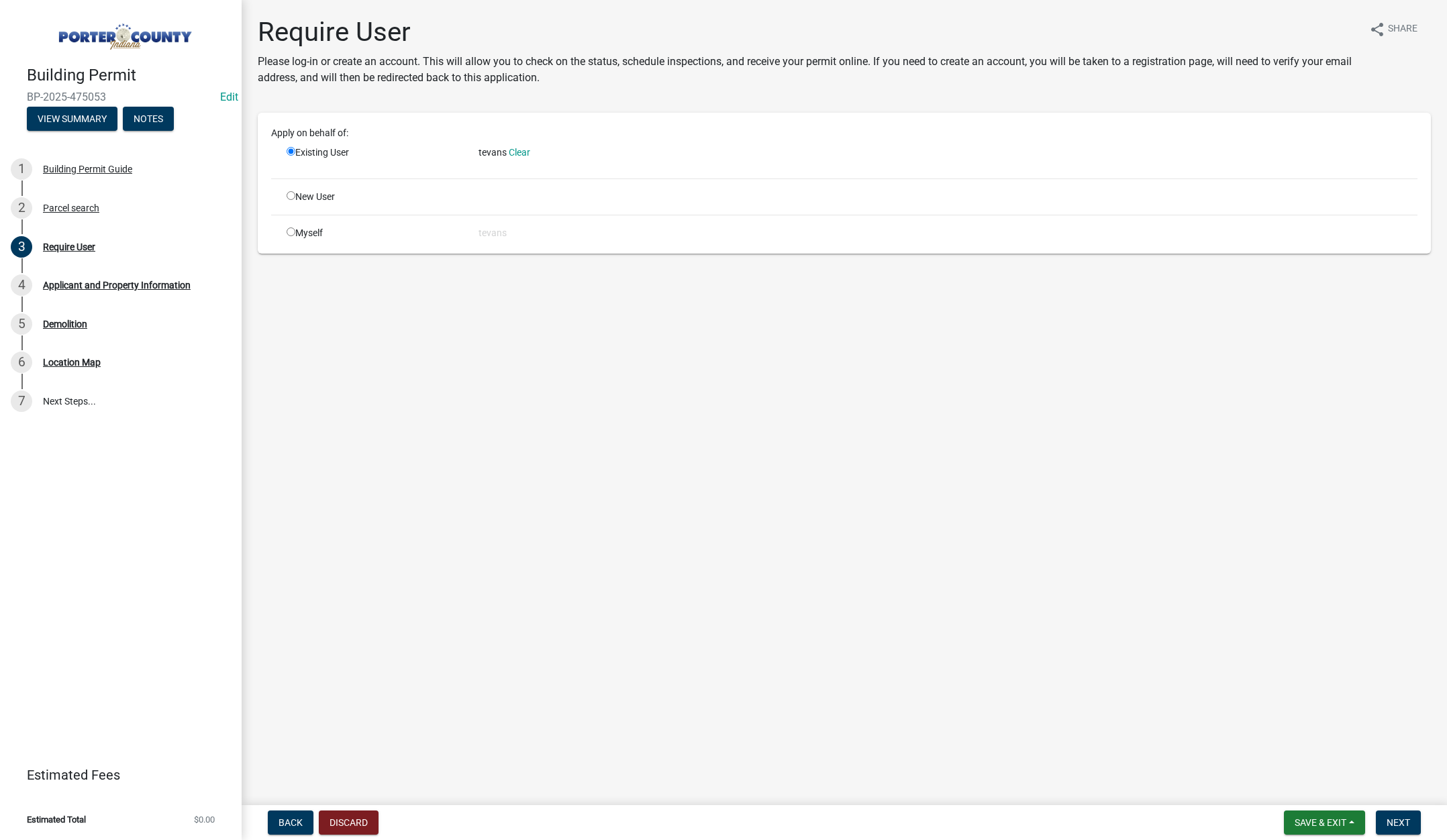
scroll to position [0, 0]
click at [1396, 818] on span "Next" at bounding box center [1398, 823] width 23 height 11
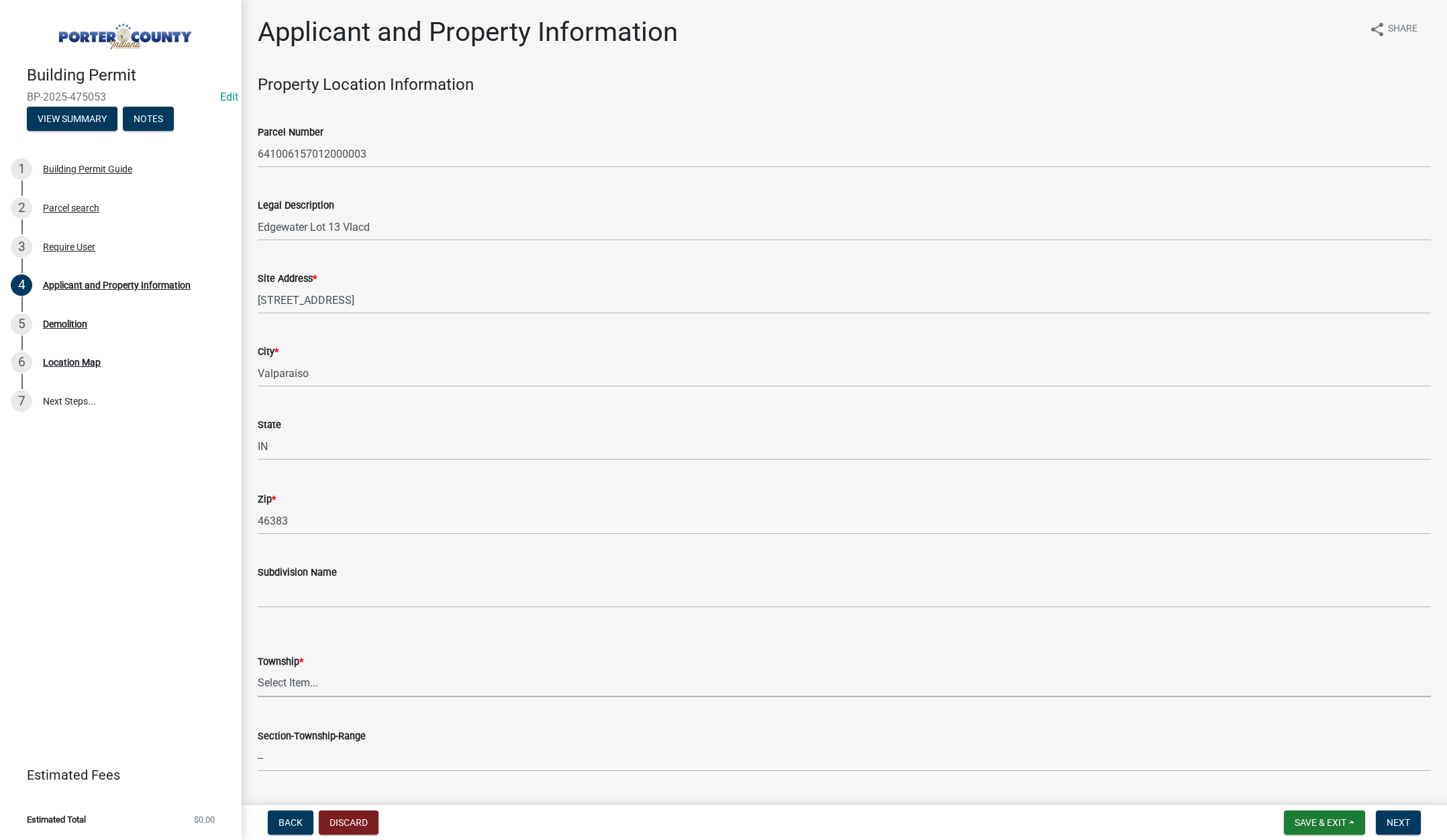
click at [292, 682] on select "Select Item... Boone Center Jackson Liberty Morgan Pine Pleasant Portage Porter…" at bounding box center [844, 683] width 1173 height 27
click at [258, 670] on select "Select Item... Boone Center Jackson Liberty Morgan Pine Pleasant Portage Porter…" at bounding box center [844, 683] width 1173 height 27
select select "6f5aa9ae-62ac-41bd-979a-9c71eae504cc"
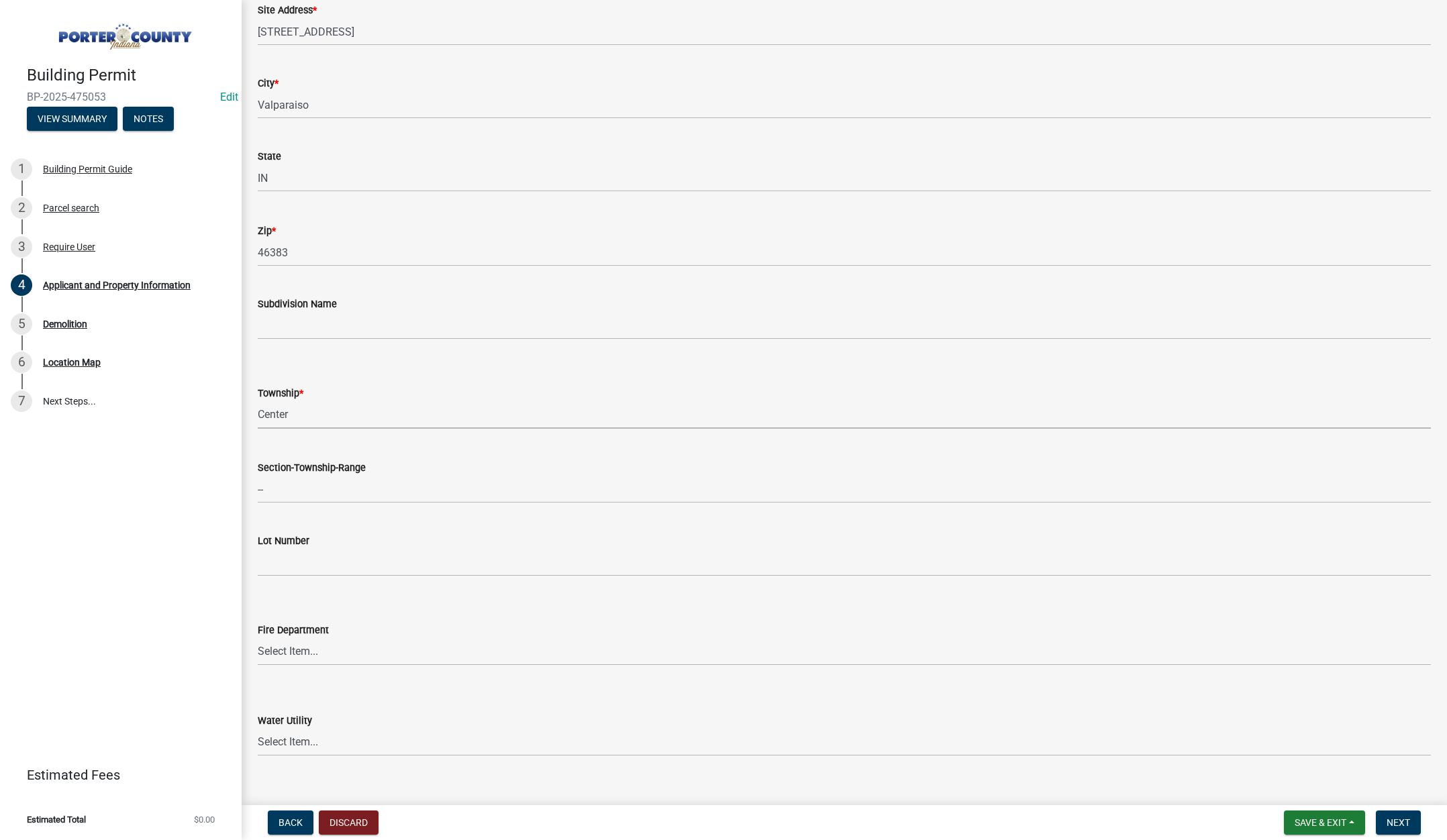
scroll to position [537, 0]
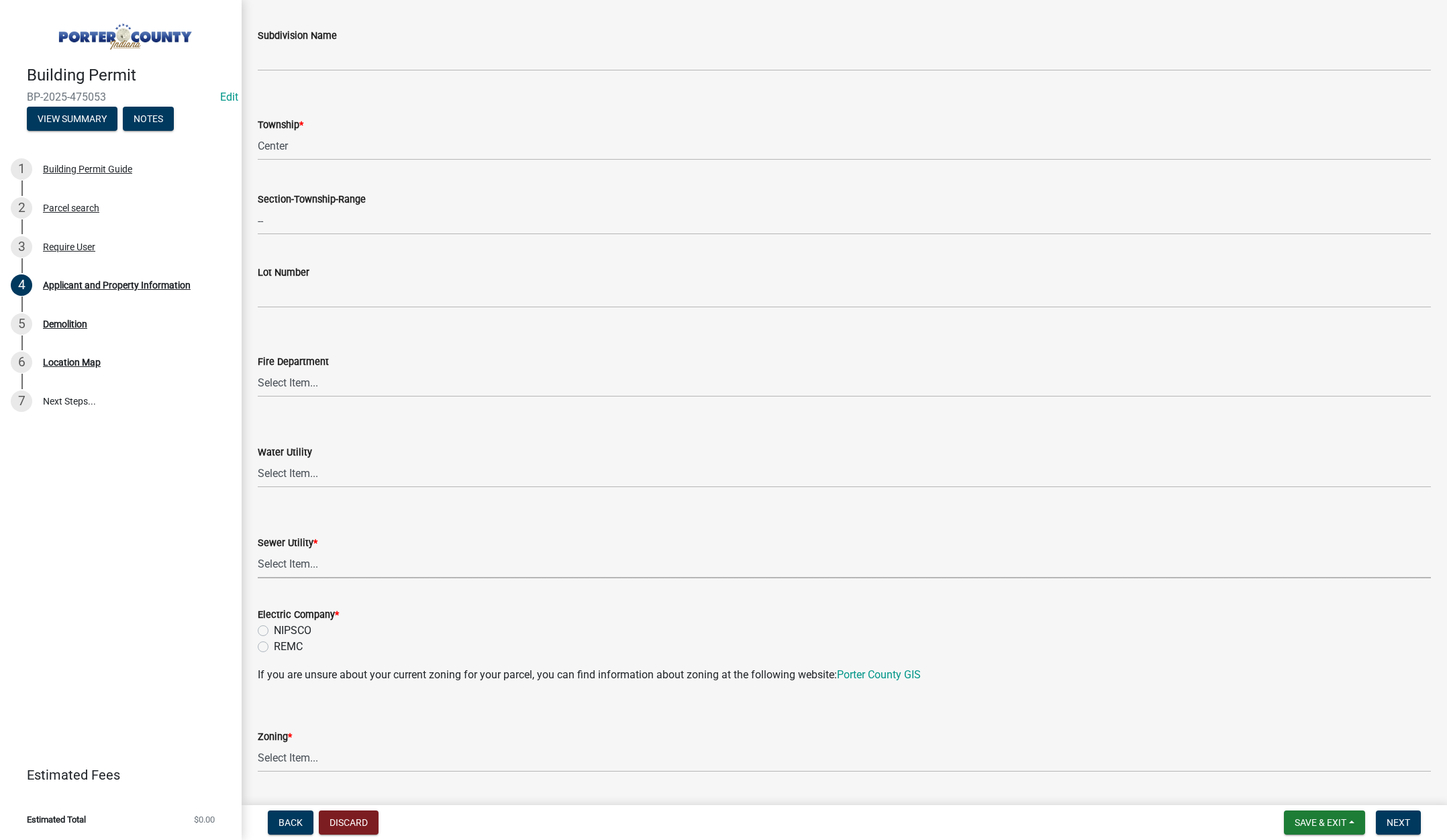
click at [305, 559] on select "Select Item... Aqua Indiana Inc Damon Run Falling Waters Lake Eliza - LEACD Nat…" at bounding box center [844, 565] width 1173 height 27
click at [258, 551] on select "Select Item... Aqua Indiana Inc Damon Run Falling Waters Lake Eliza - LEACD Nat…" at bounding box center [844, 565] width 1173 height 27
select select "01d57b5a-7eb0-4072-b175-354c87f771f4"
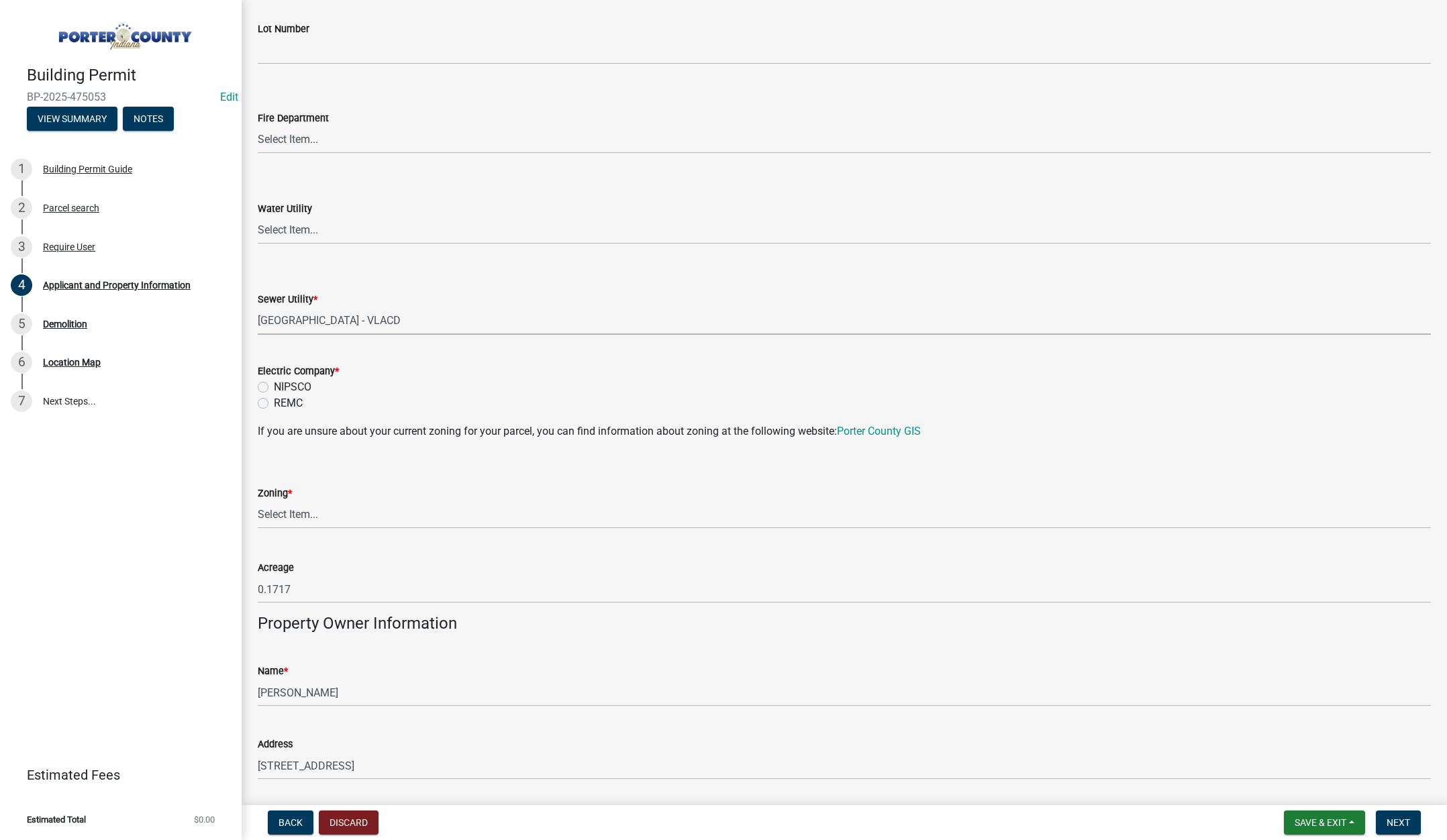
scroll to position [805, 0]
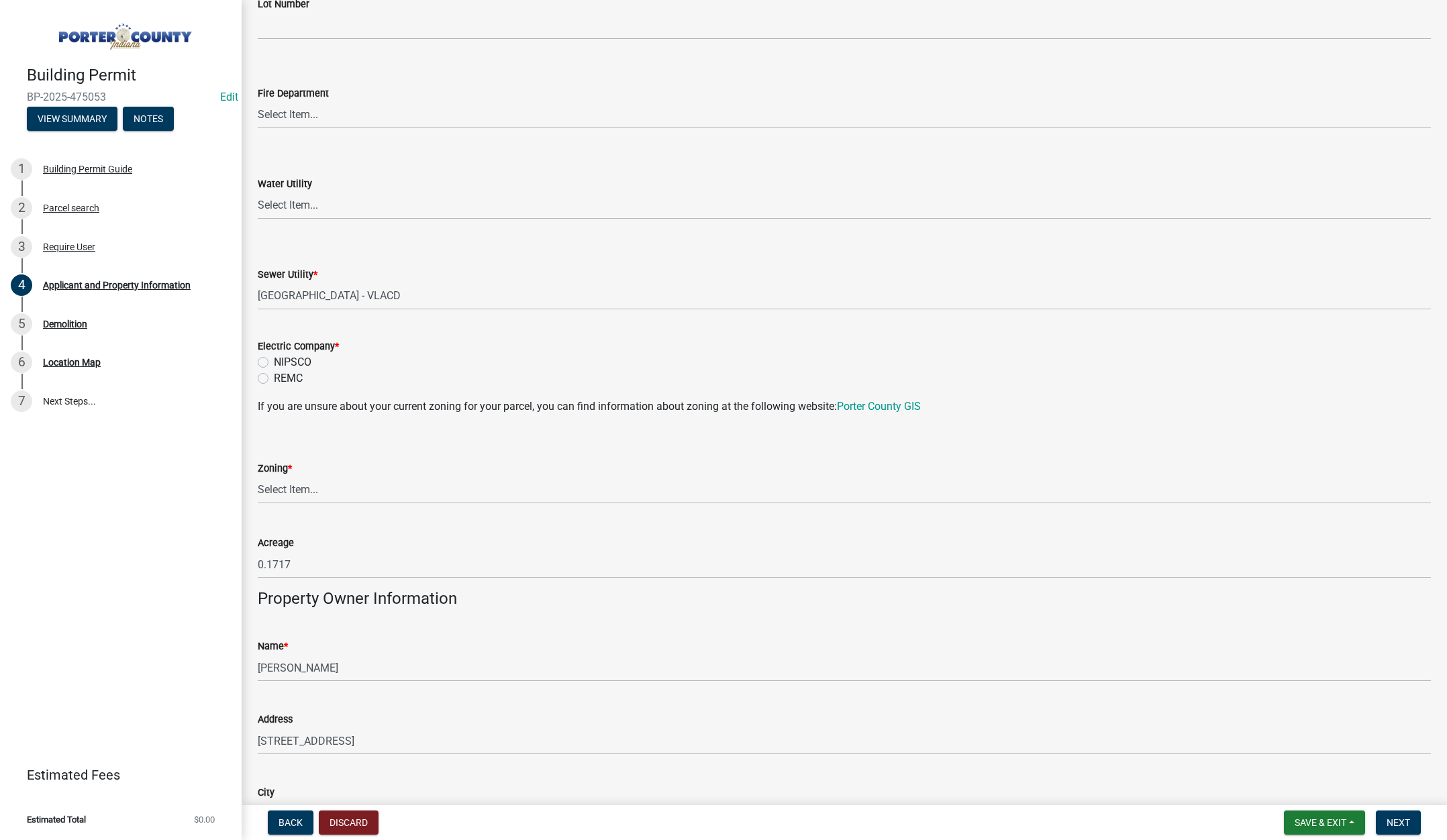
click at [274, 360] on label "NIPSCO" at bounding box center [292, 362] width 37 height 16
click at [274, 360] on input "NIPSCO" at bounding box center [278, 358] width 9 height 9
radio input "true"
click at [303, 489] on select "Select Item... A1 A2 CH CM CN I1 I2 I3 IN MP OT P1 P2 PUD R1 R2 R3 R4 RL RR" at bounding box center [844, 490] width 1173 height 27
click at [258, 477] on select "Select Item... A1 A2 CH CM CN I1 I2 I3 IN MP OT P1 P2 PUD R1 R2 R3 R4 RL RR" at bounding box center [844, 490] width 1173 height 27
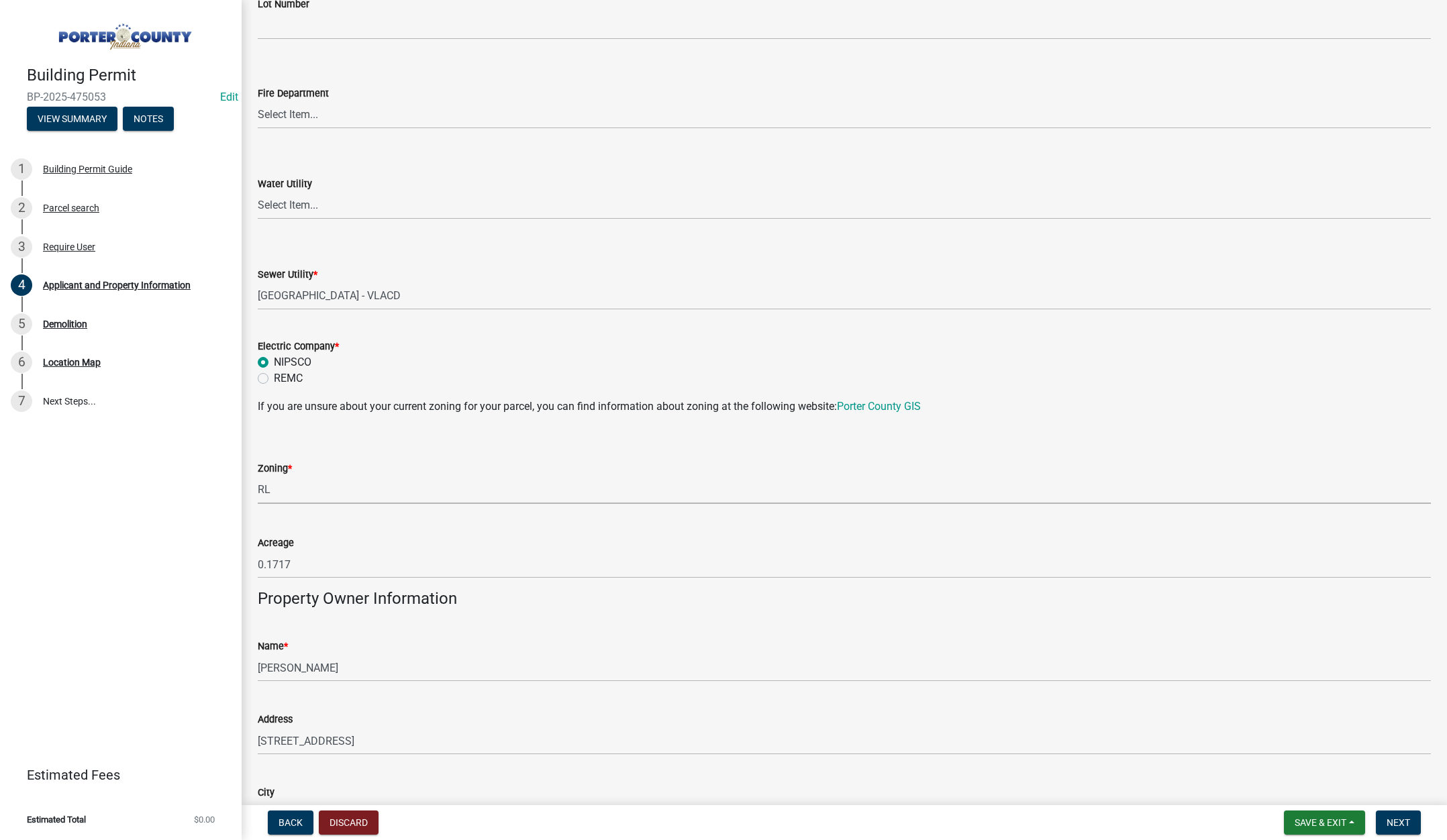
select select "c8d9bed4-fb8e-49e4-81c1-b9d22bb8efef"
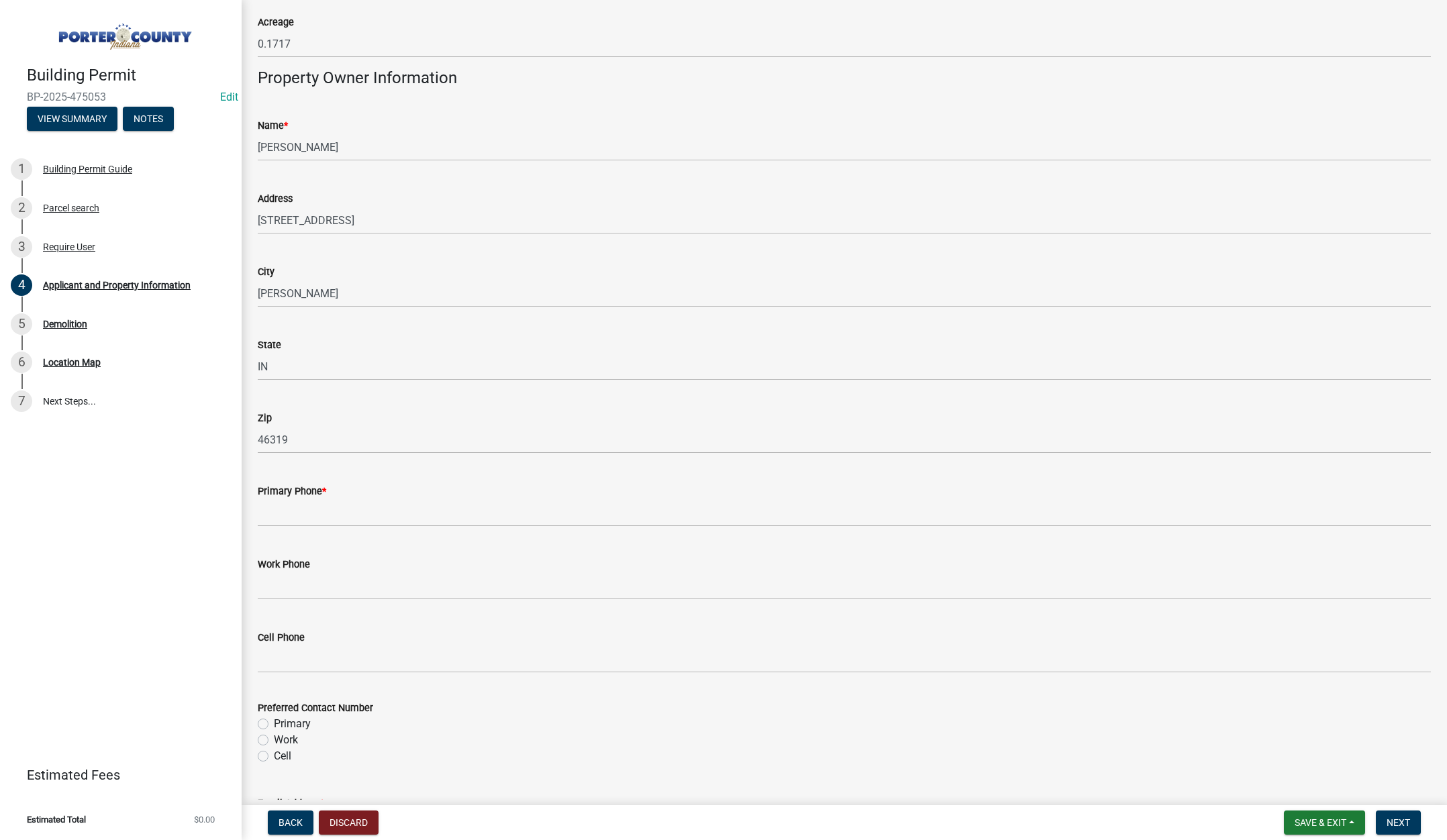
scroll to position [1343, 0]
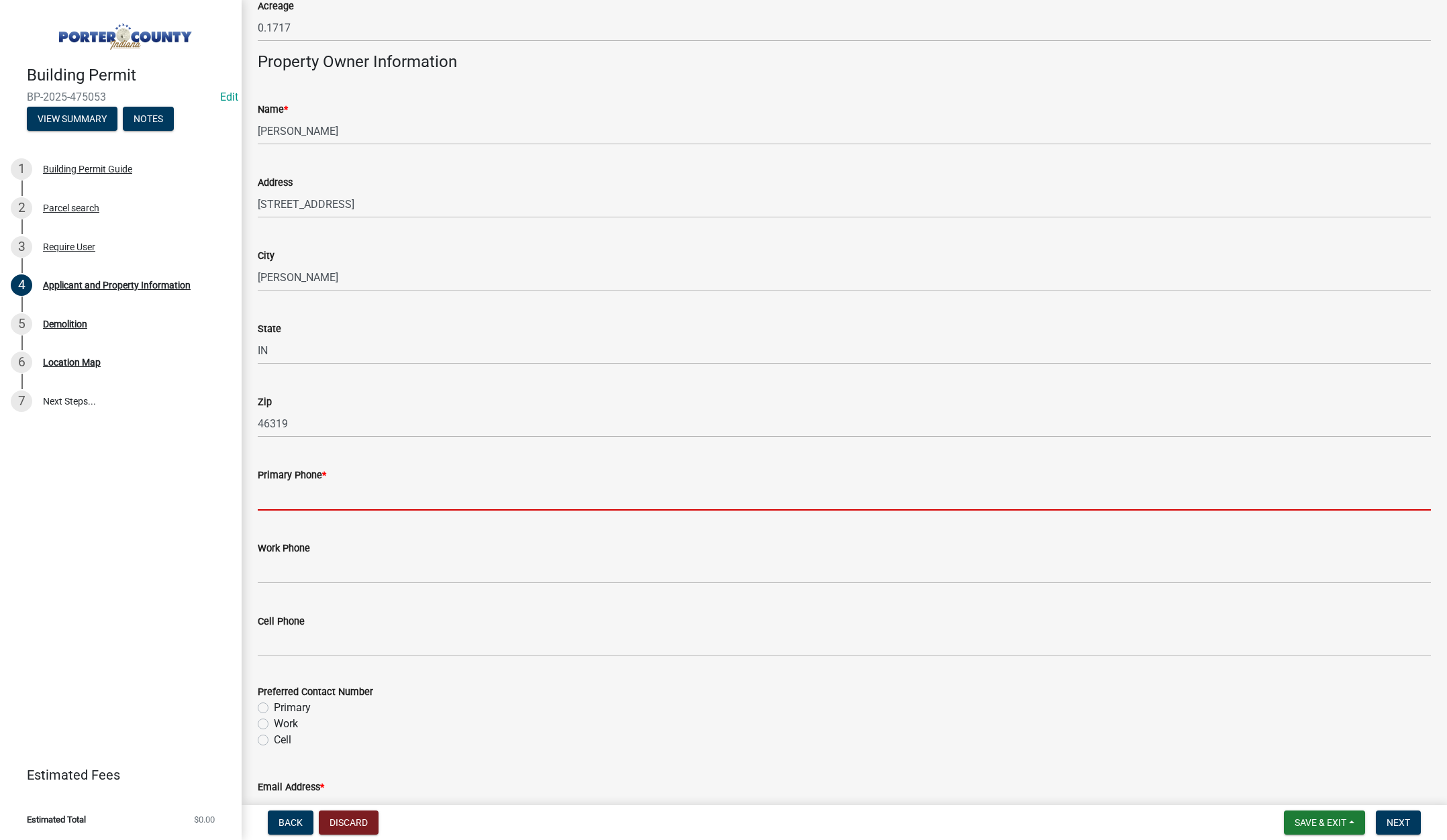
click at [296, 496] on input "Primary Phone *" at bounding box center [844, 497] width 1173 height 27
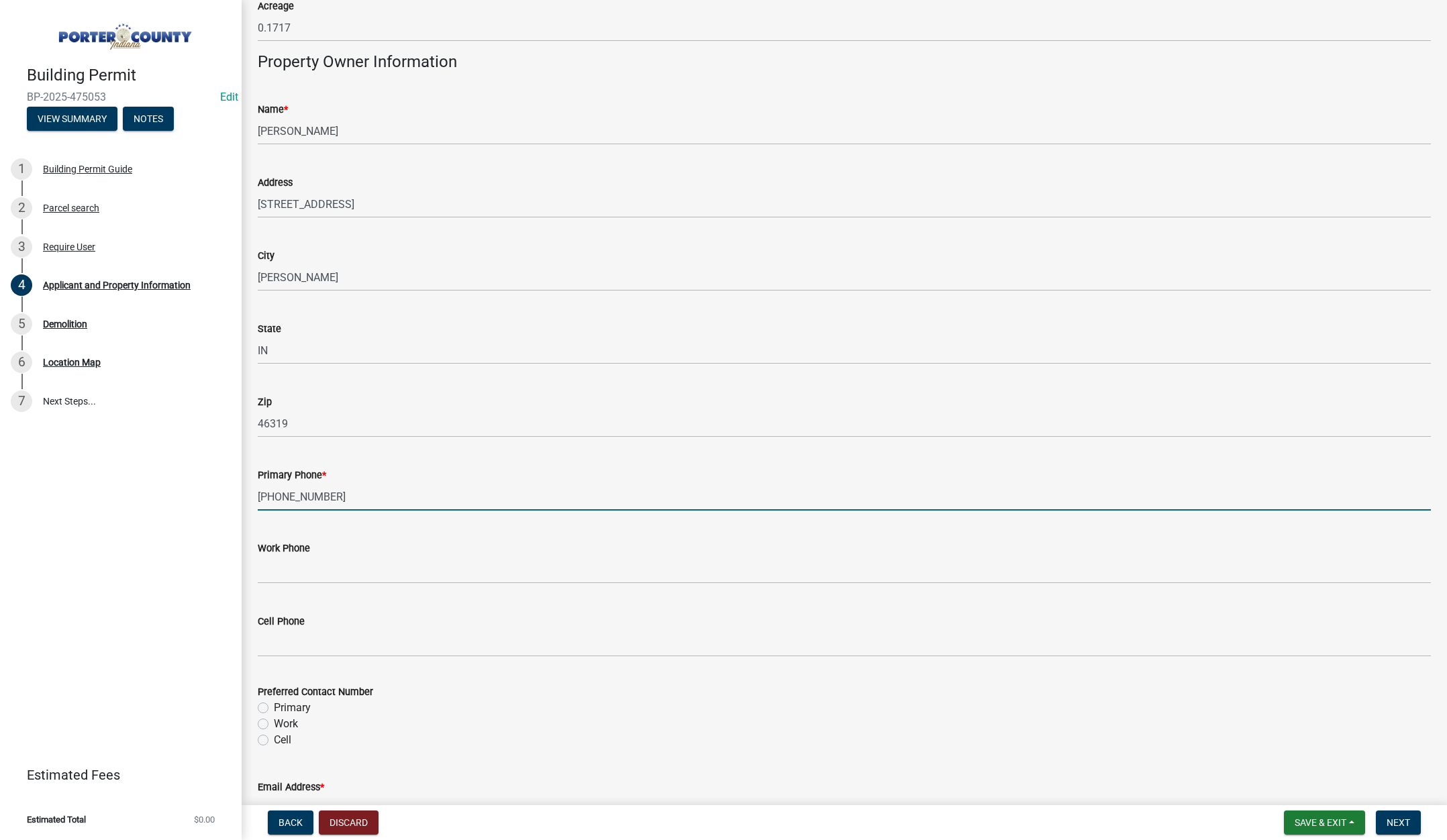
type input "877-525-5439"
click at [274, 705] on label "Primary" at bounding box center [292, 707] width 37 height 16
click at [274, 705] on input "Primary" at bounding box center [278, 704] width 9 height 9
radio input "true"
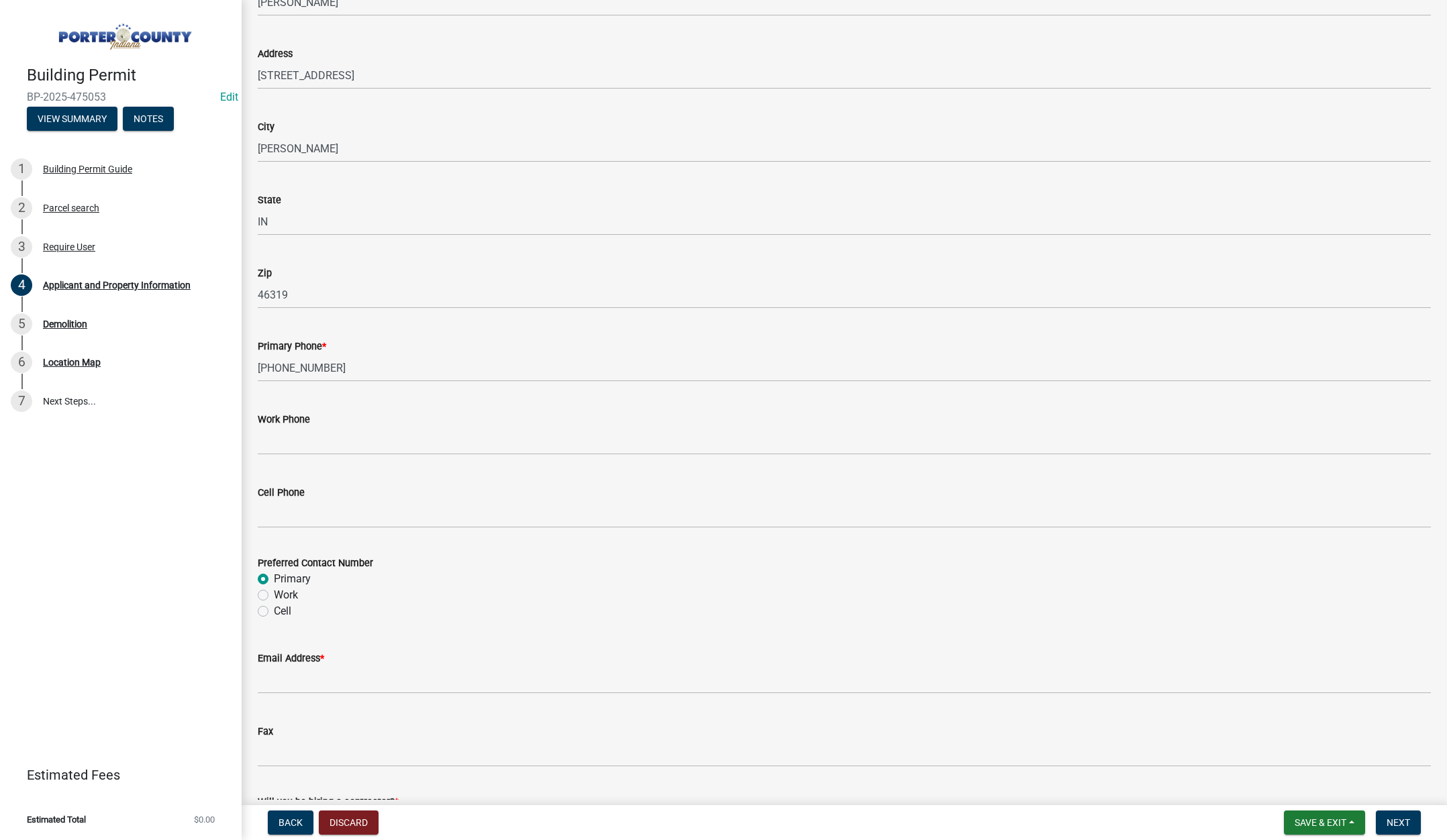
scroll to position [1477, 0]
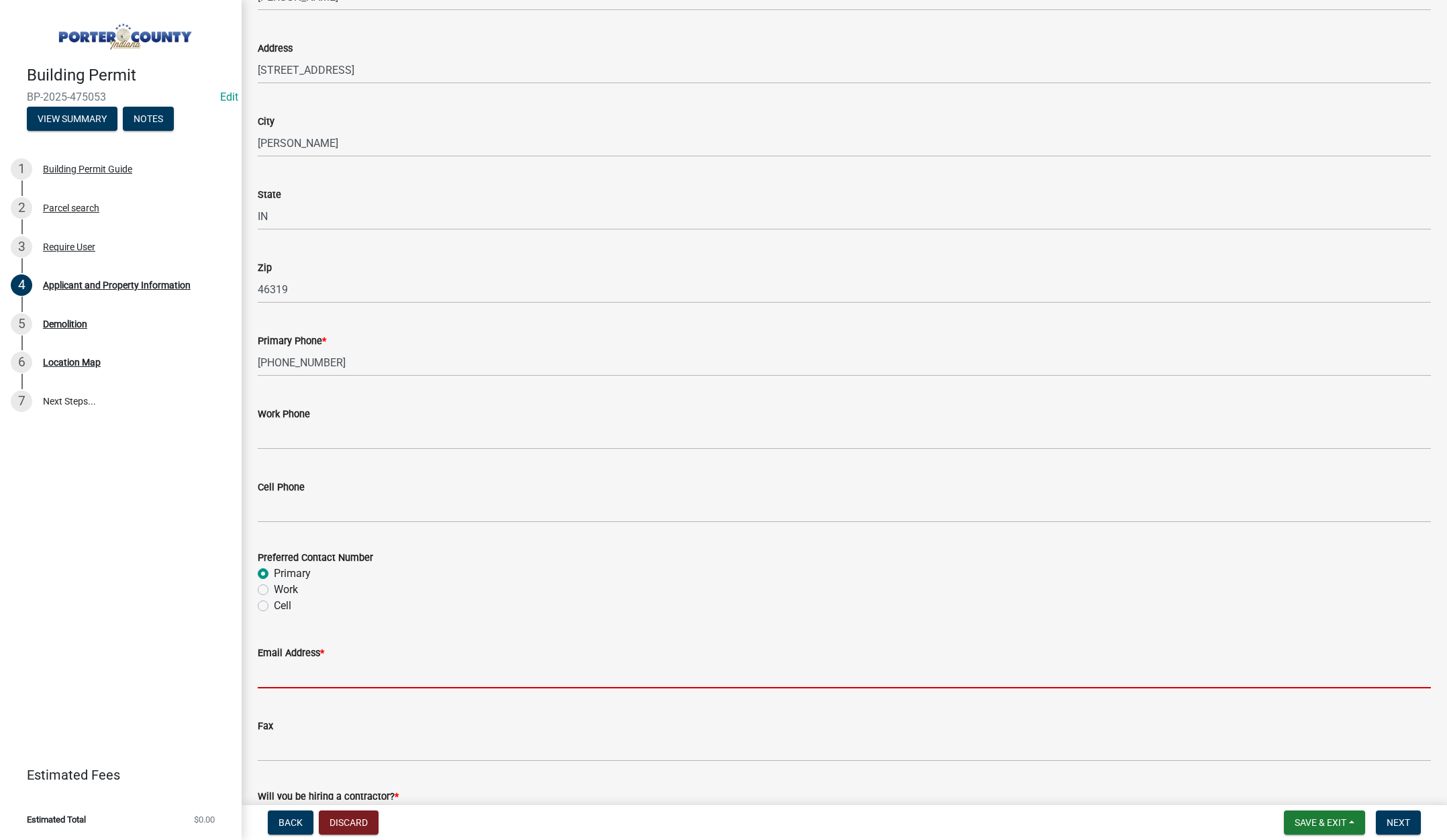
click at [284, 682] on input "Email Address *" at bounding box center [844, 674] width 1173 height 27
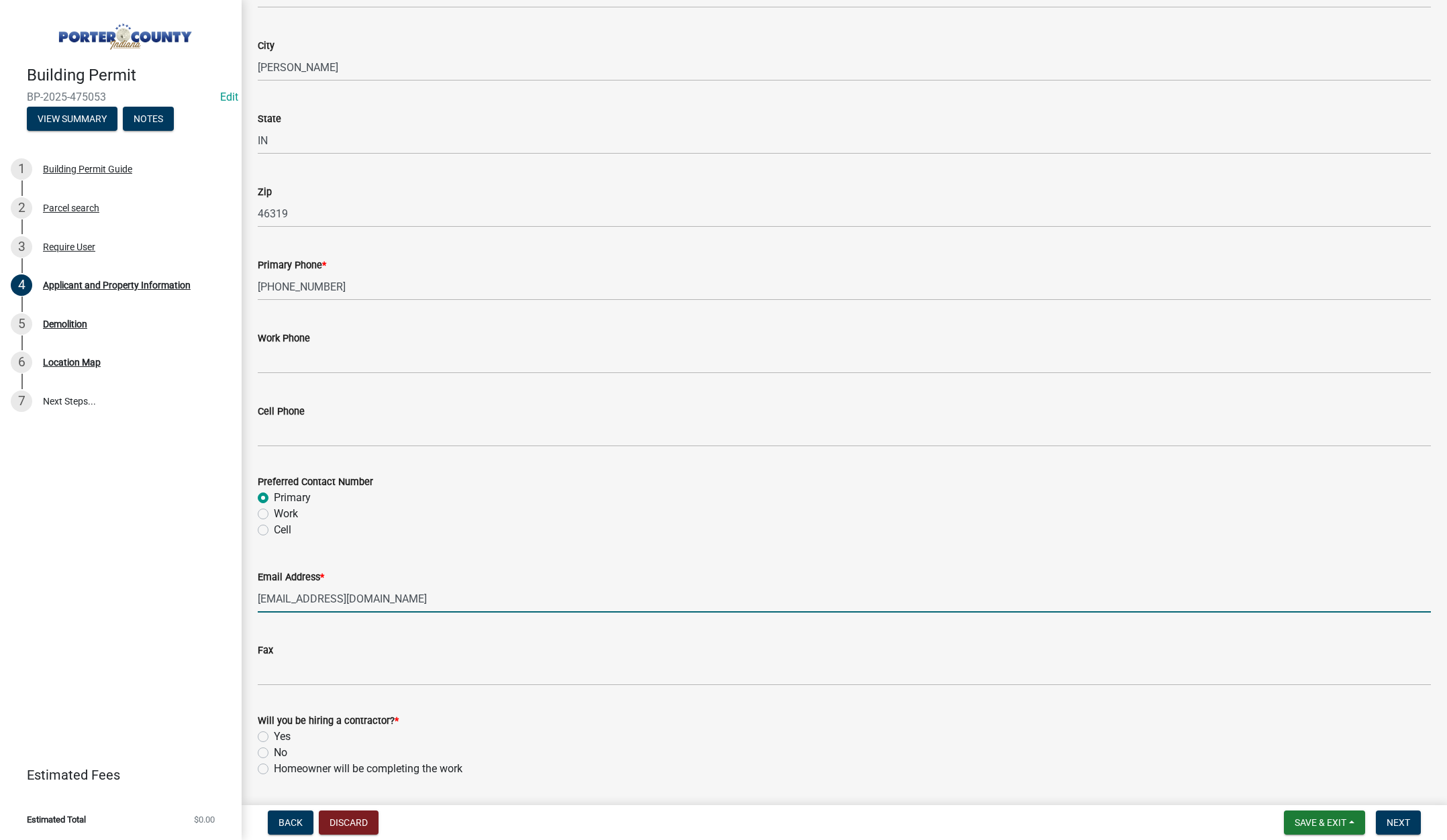
scroll to position [1671, 0]
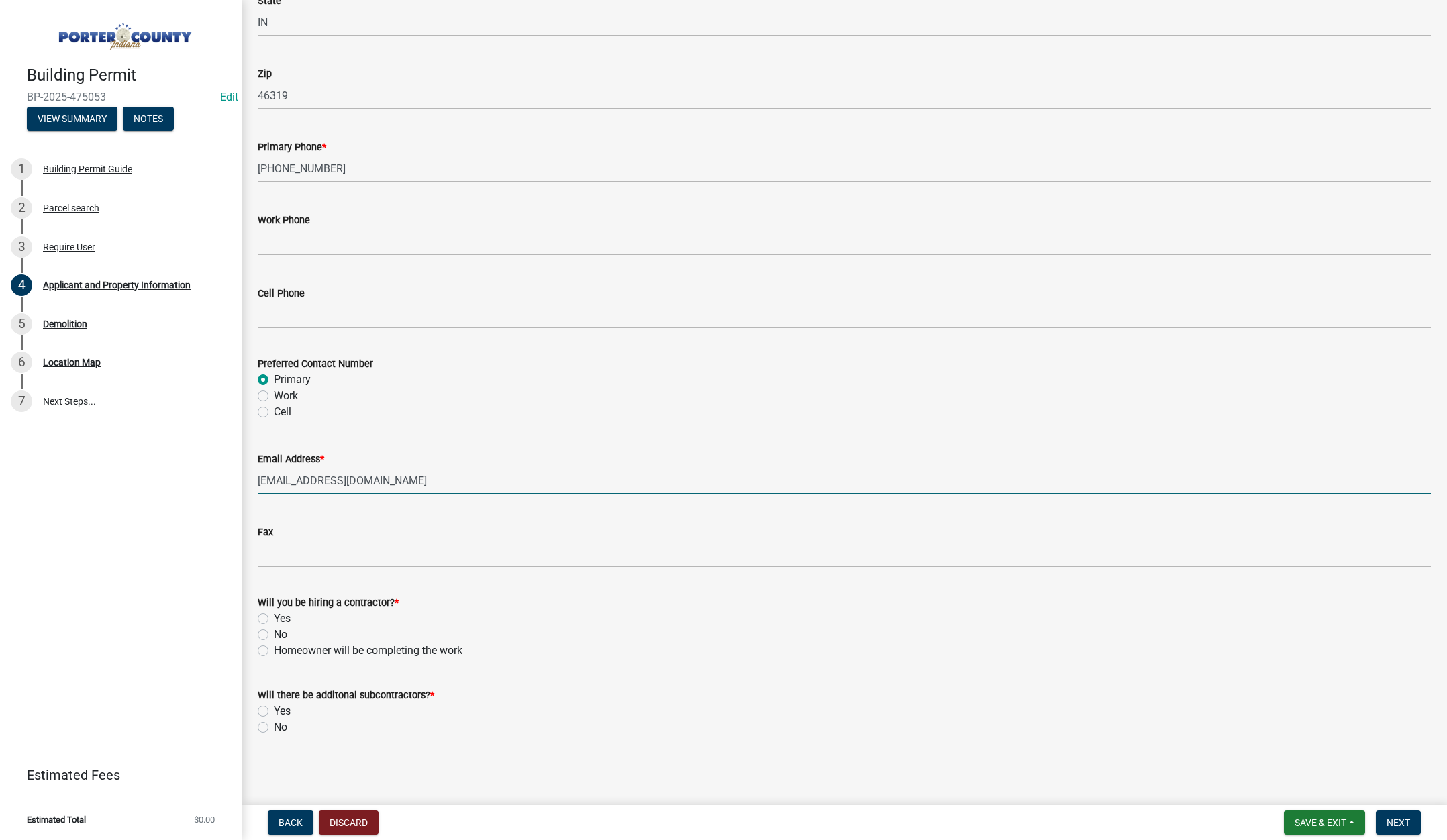
type input "felipe@hernandezgeneralcontractor.com"
click at [274, 619] on label "Yes" at bounding box center [282, 619] width 17 height 16
click at [274, 619] on input "Yes" at bounding box center [278, 615] width 9 height 9
radio input "true"
click at [274, 726] on label "No" at bounding box center [280, 727] width 13 height 16
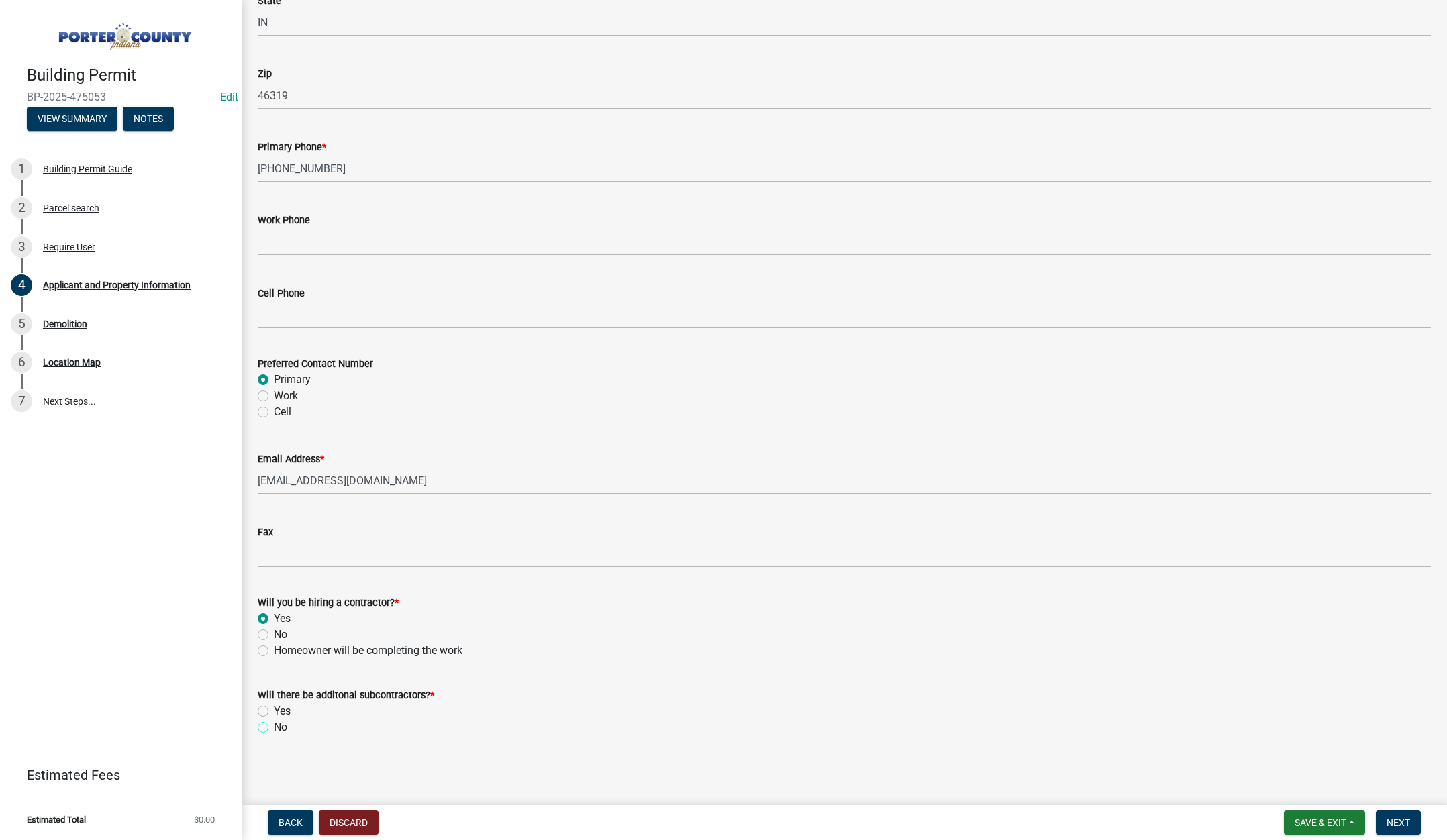
click at [274, 726] on input "No" at bounding box center [278, 724] width 9 height 9
radio input "true"
click at [1401, 818] on span "Next" at bounding box center [1398, 823] width 23 height 11
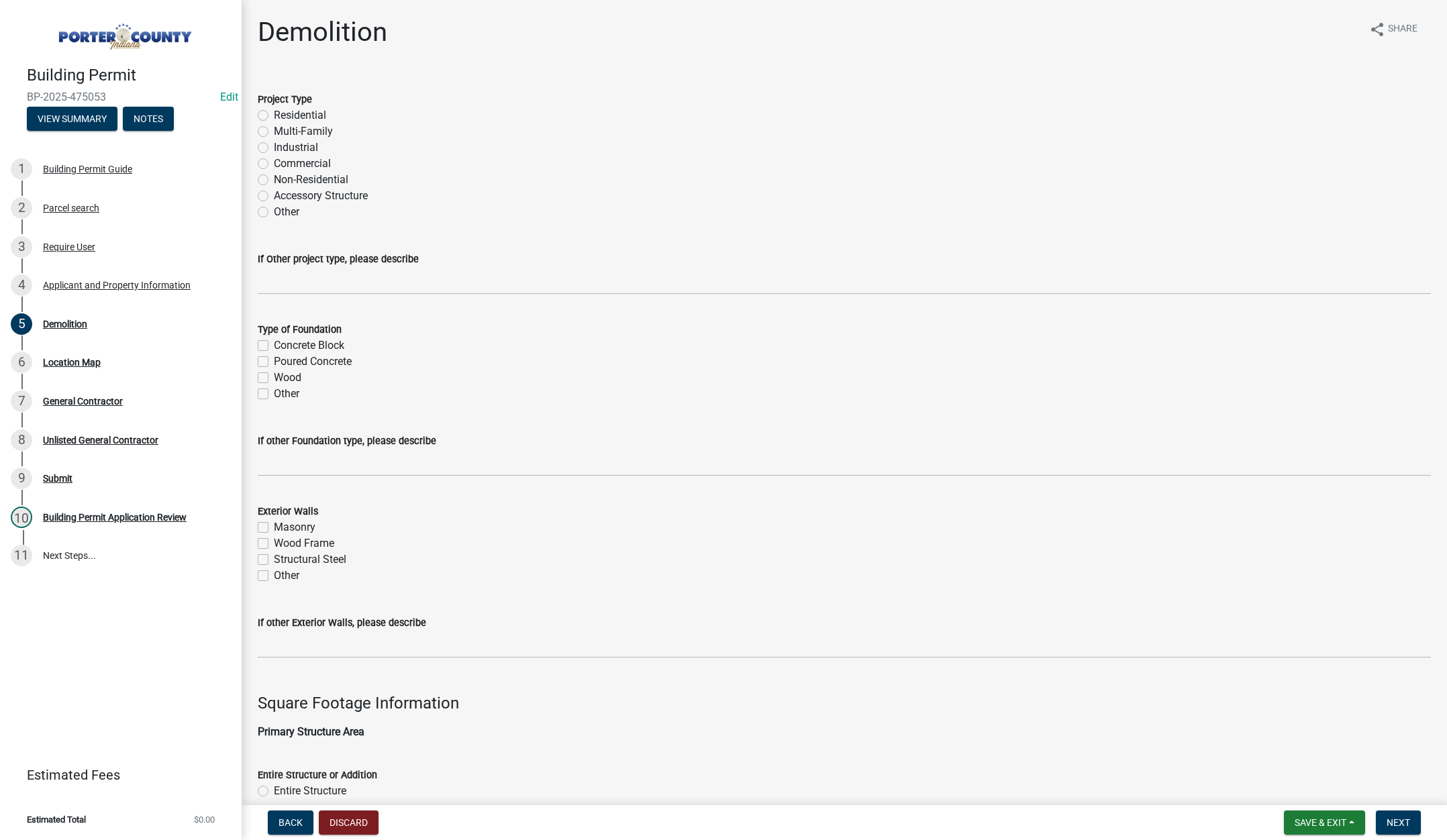
click at [274, 116] on label "Residential" at bounding box center [299, 115] width 52 height 16
click at [274, 116] on input "Residential" at bounding box center [278, 112] width 9 height 9
radio input "true"
click at [274, 360] on label "Poured Concrete" at bounding box center [313, 362] width 78 height 16
click at [274, 360] on input "Poured Concrete" at bounding box center [278, 358] width 9 height 9
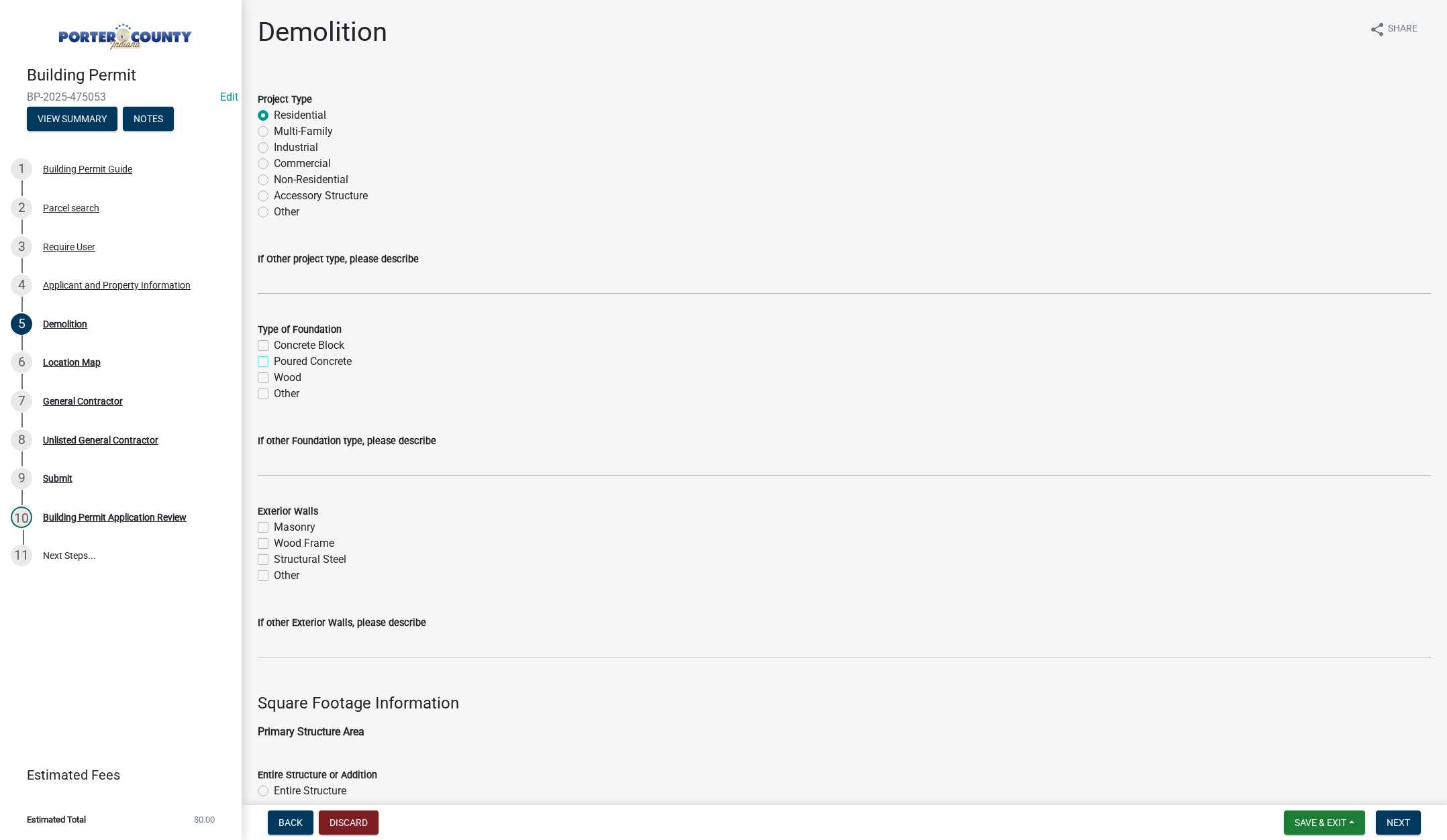
checkbox input "true"
checkbox input "false"
checkbox input "true"
checkbox input "false"
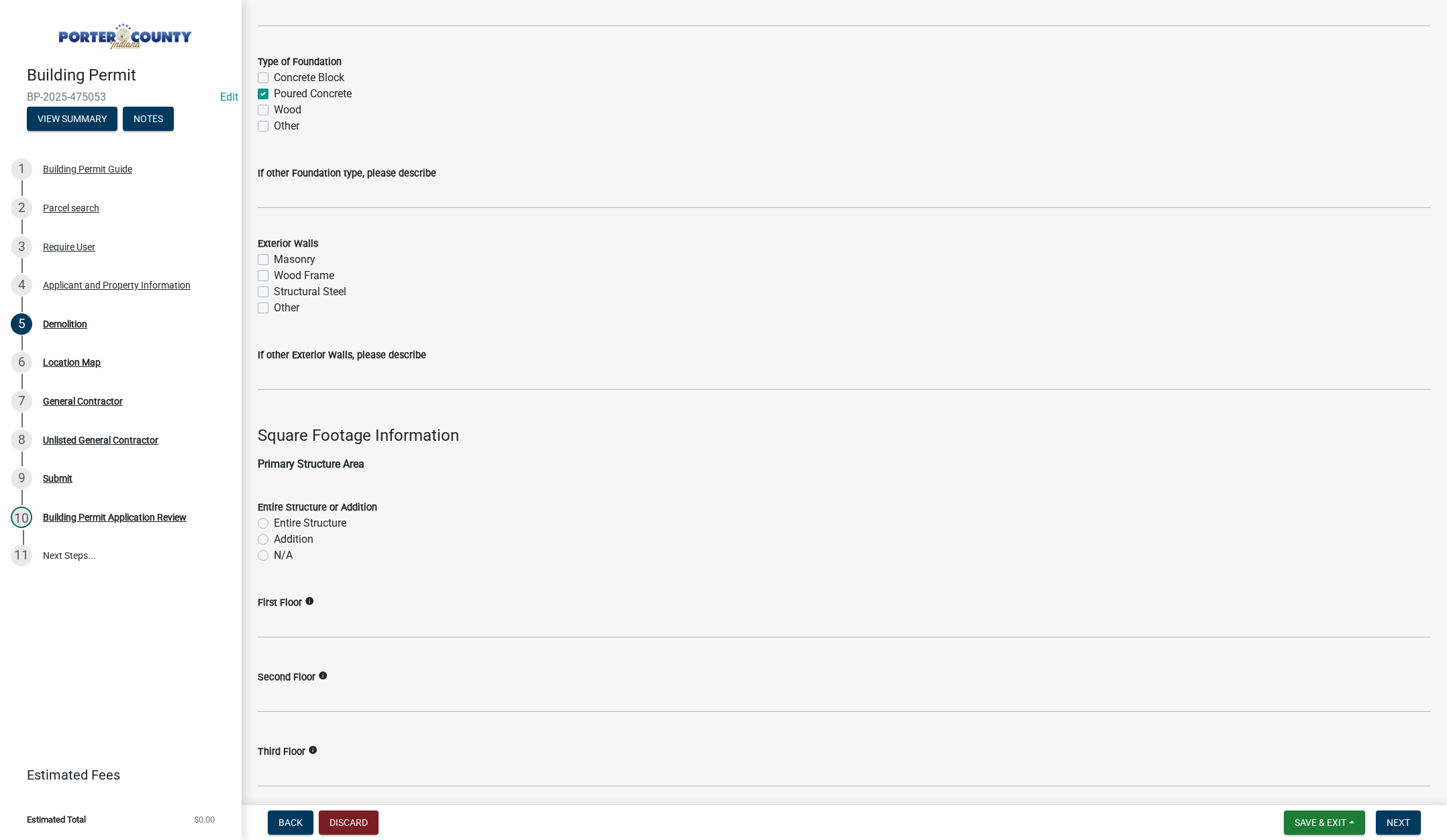
scroll to position [269, 0]
click at [274, 273] on label "Wood Frame" at bounding box center [303, 274] width 61 height 16
click at [274, 273] on input "Wood Frame" at bounding box center [278, 271] width 9 height 9
checkbox input "true"
checkbox input "false"
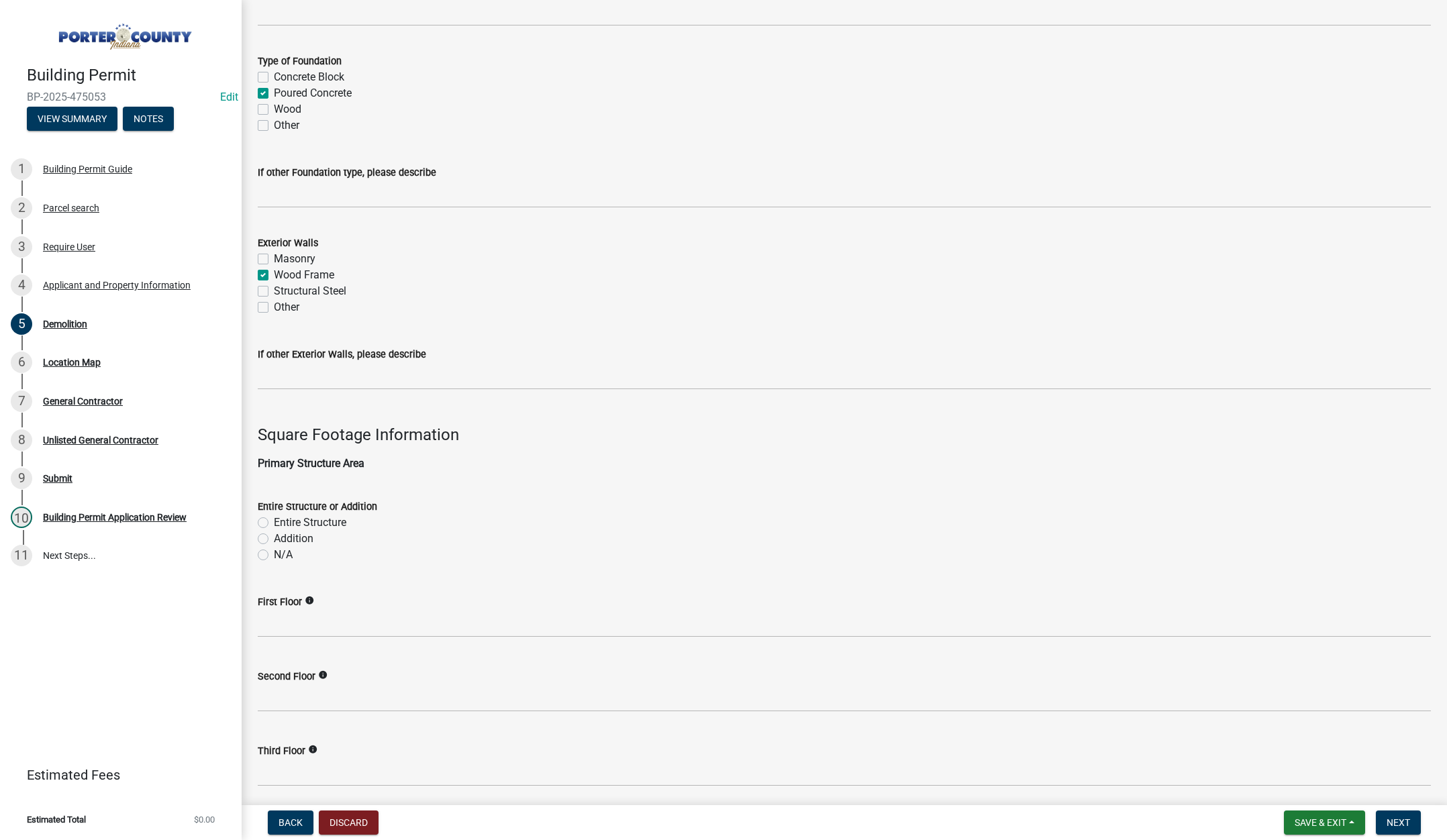
checkbox input "true"
checkbox input "false"
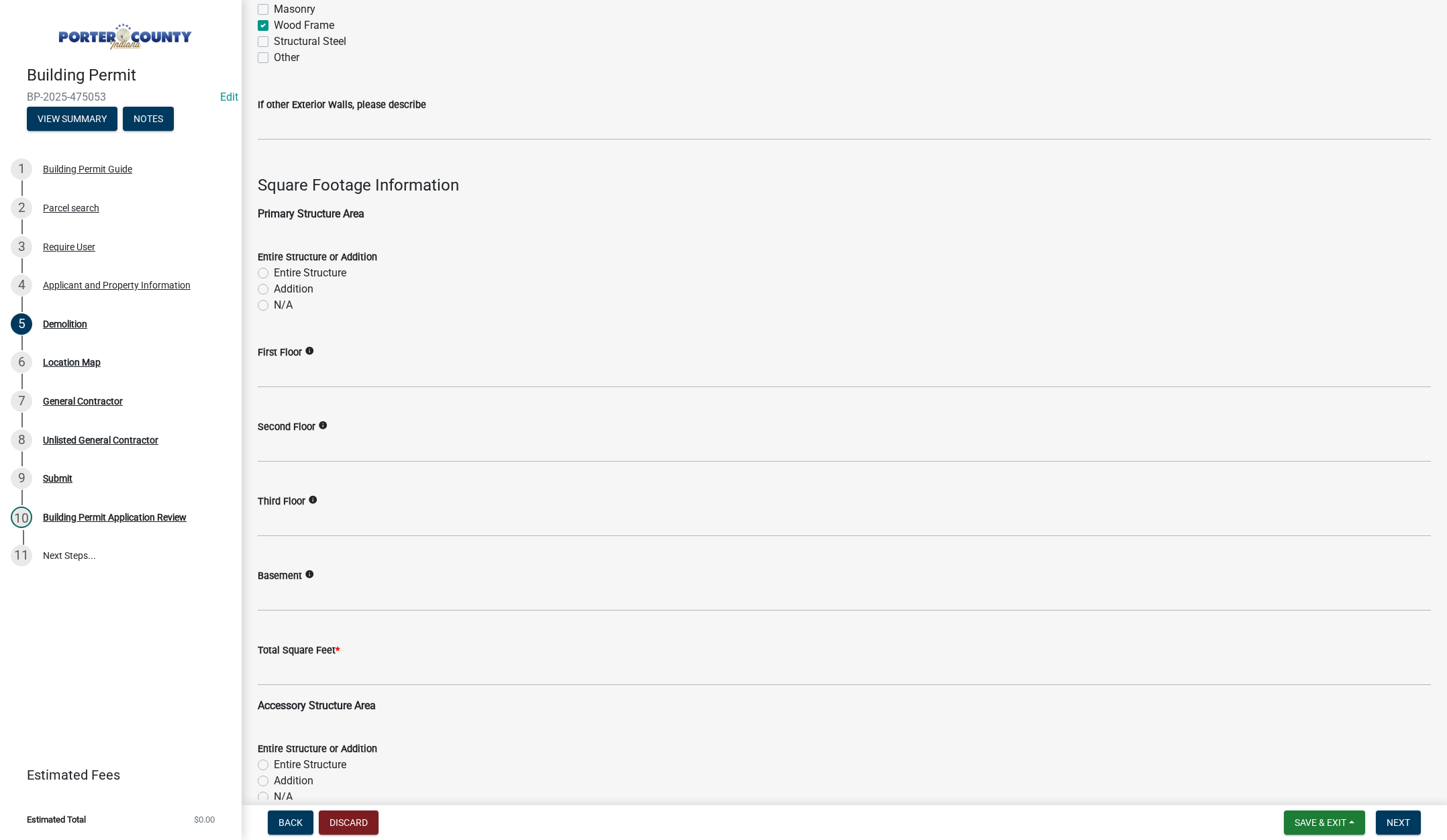
scroll to position [537, 0]
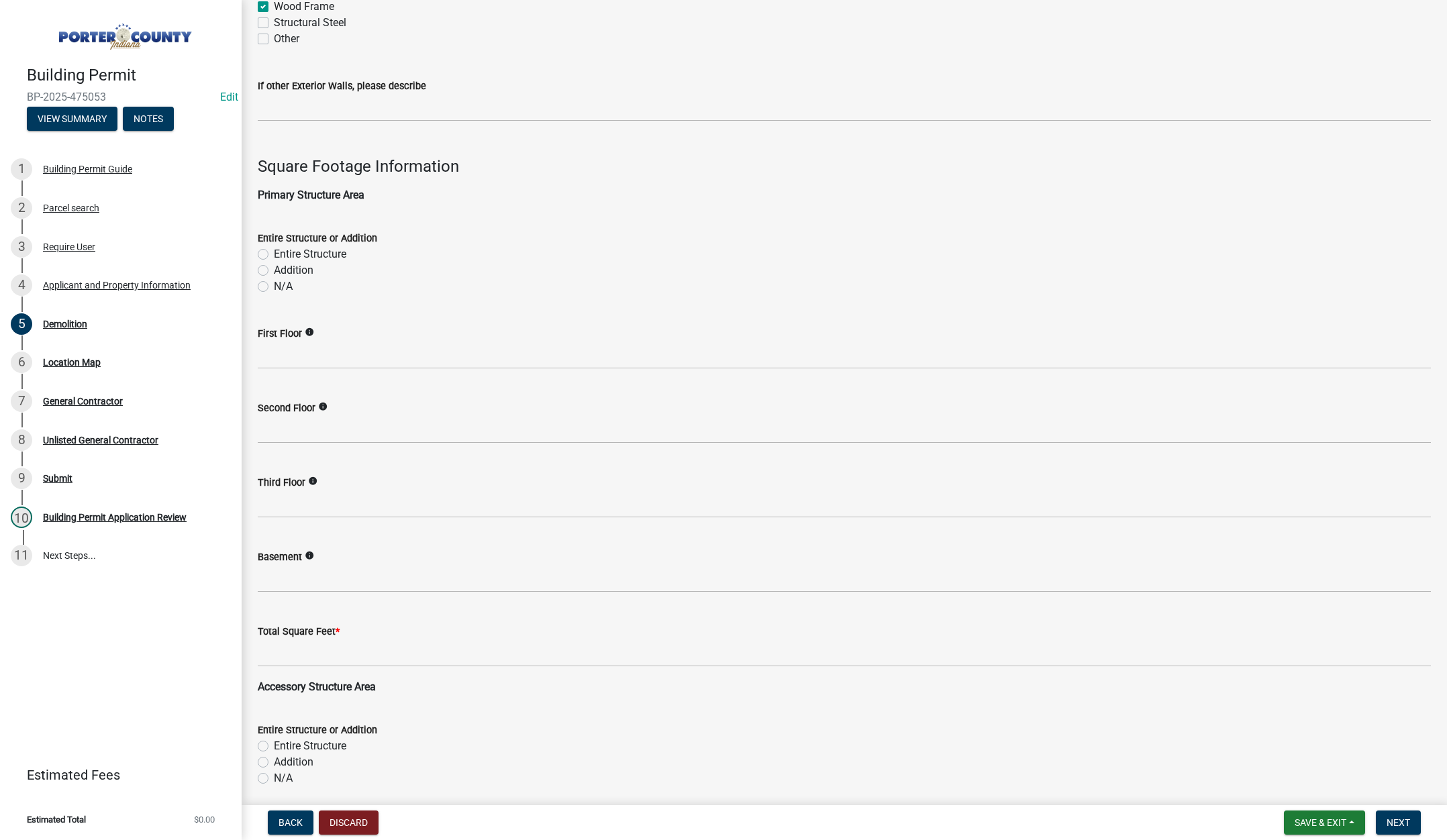
click at [274, 255] on label "Entire Structure" at bounding box center [309, 254] width 72 height 16
click at [274, 255] on input "Entire Structure" at bounding box center [278, 250] width 9 height 9
radio input "true"
click at [304, 355] on input "text" at bounding box center [844, 355] width 1173 height 27
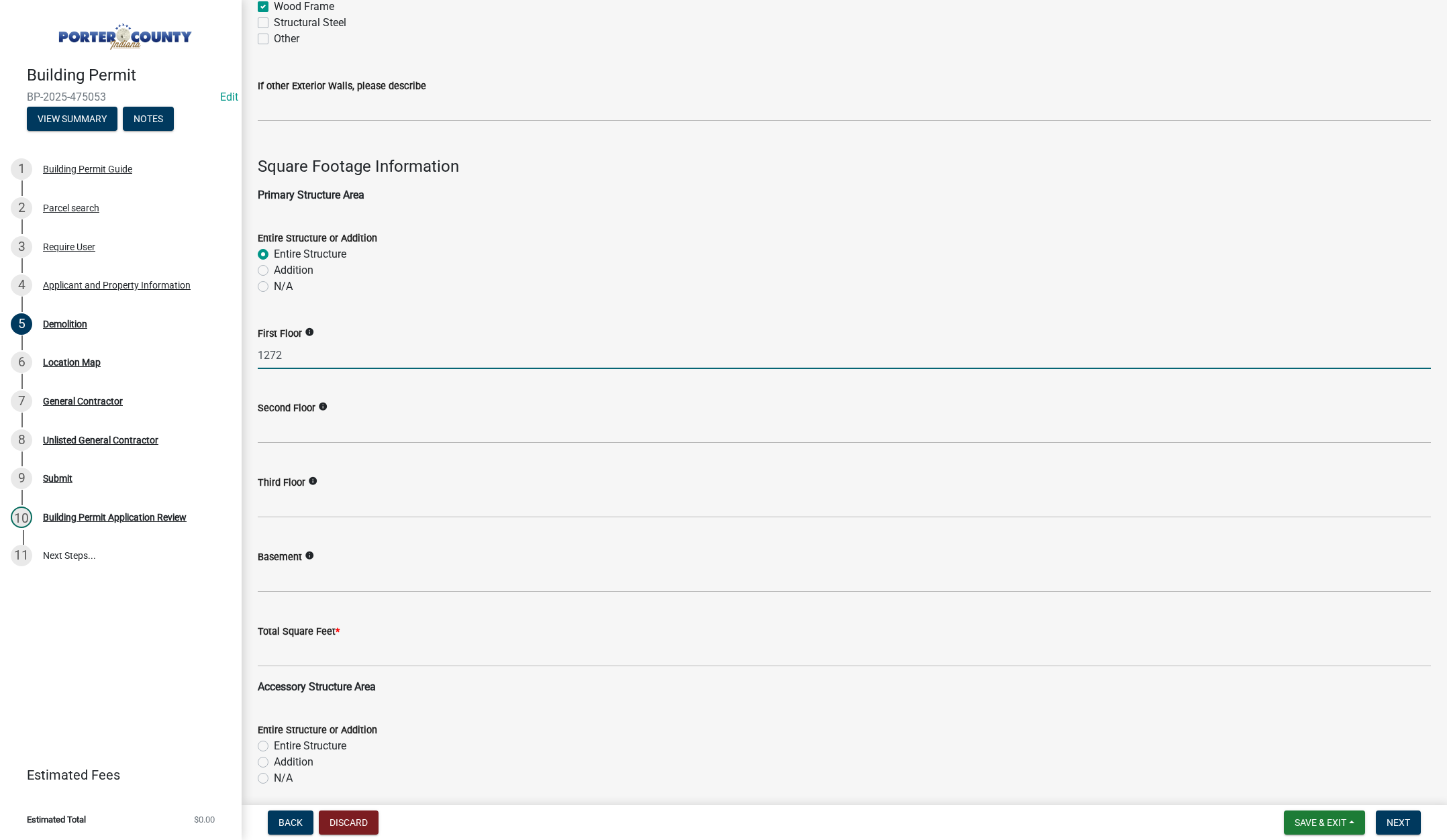
type input "1272"
click at [288, 435] on input "text" at bounding box center [844, 430] width 1173 height 27
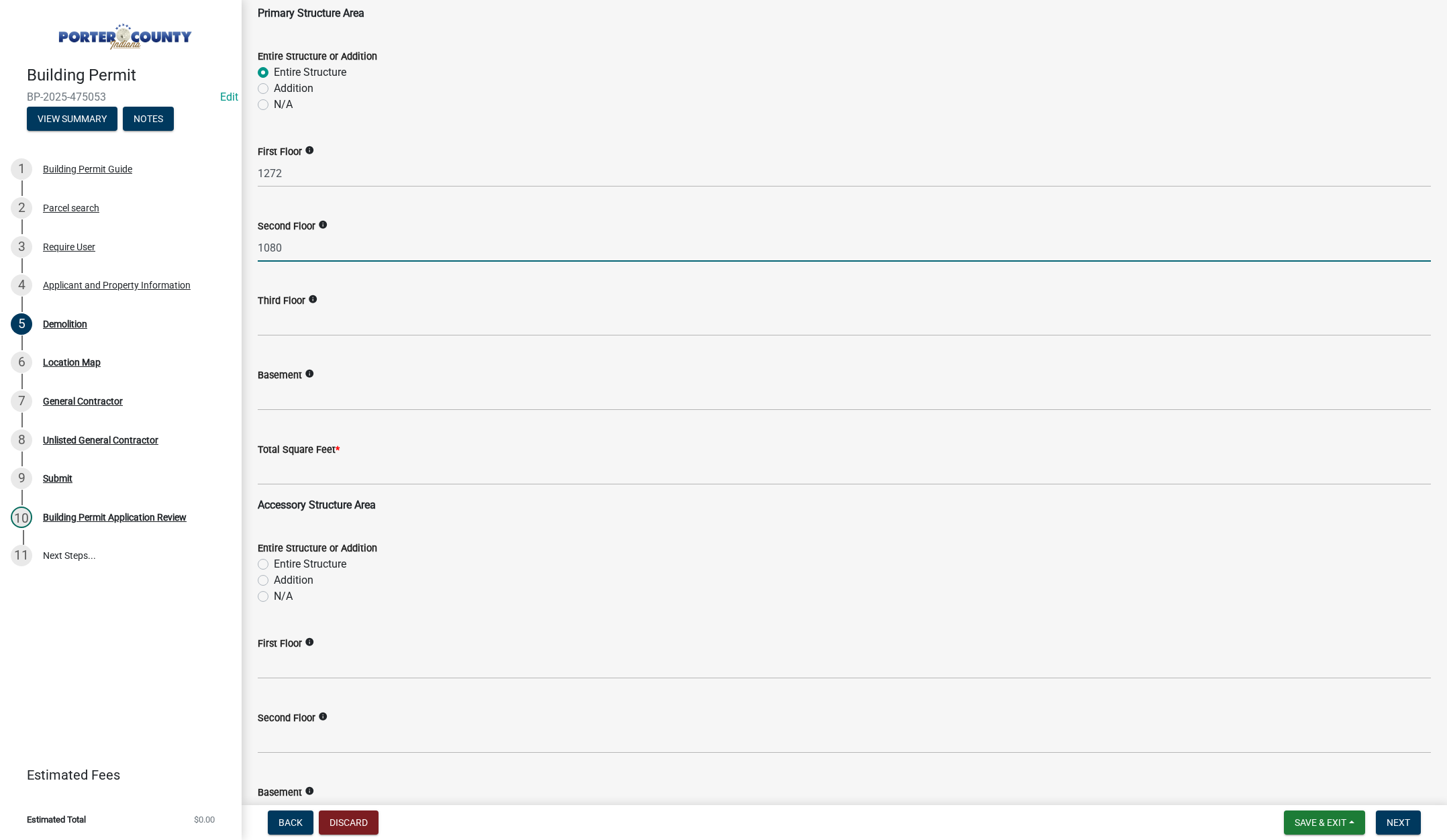
scroll to position [738, 0]
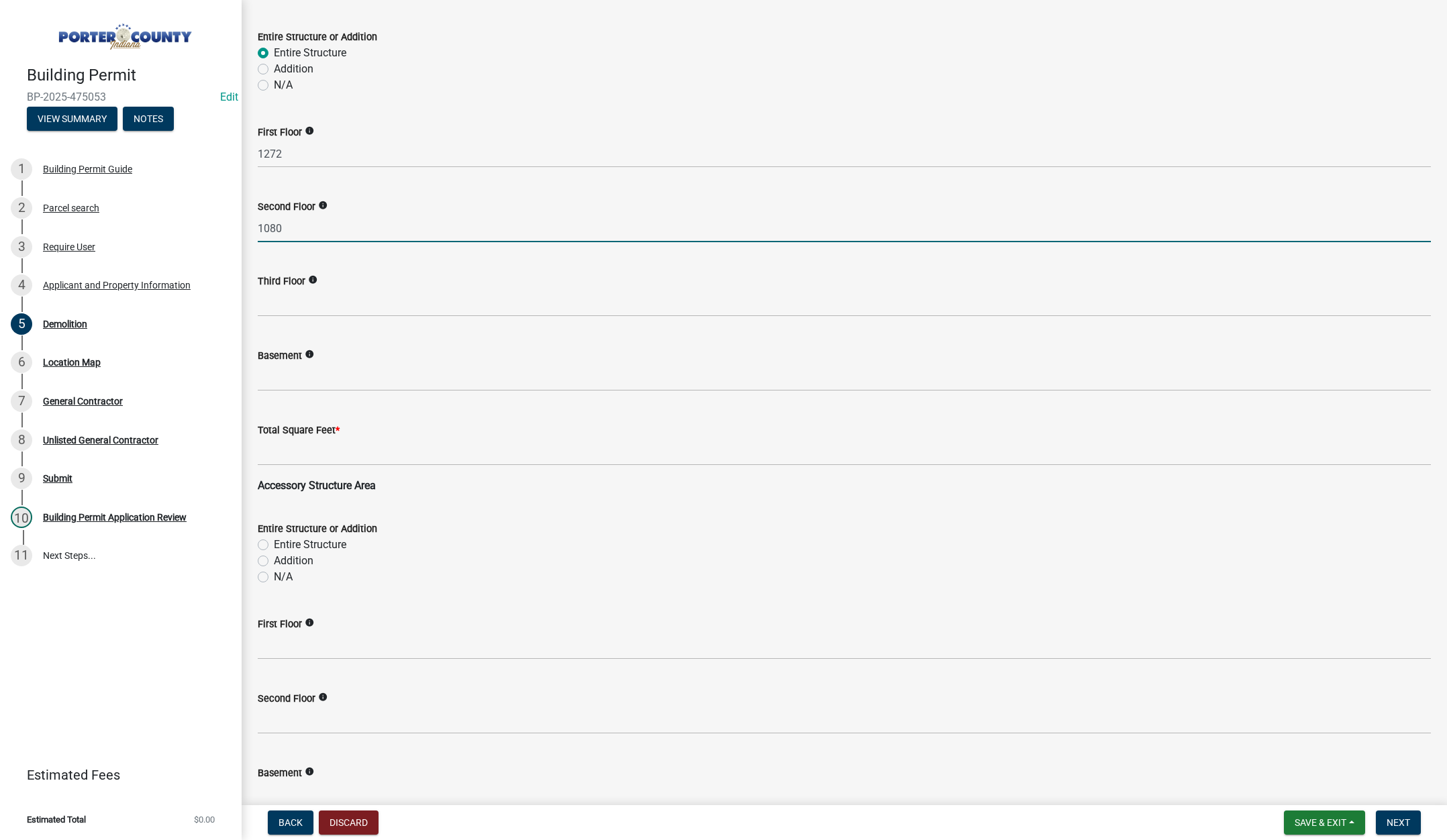
type input "1080"
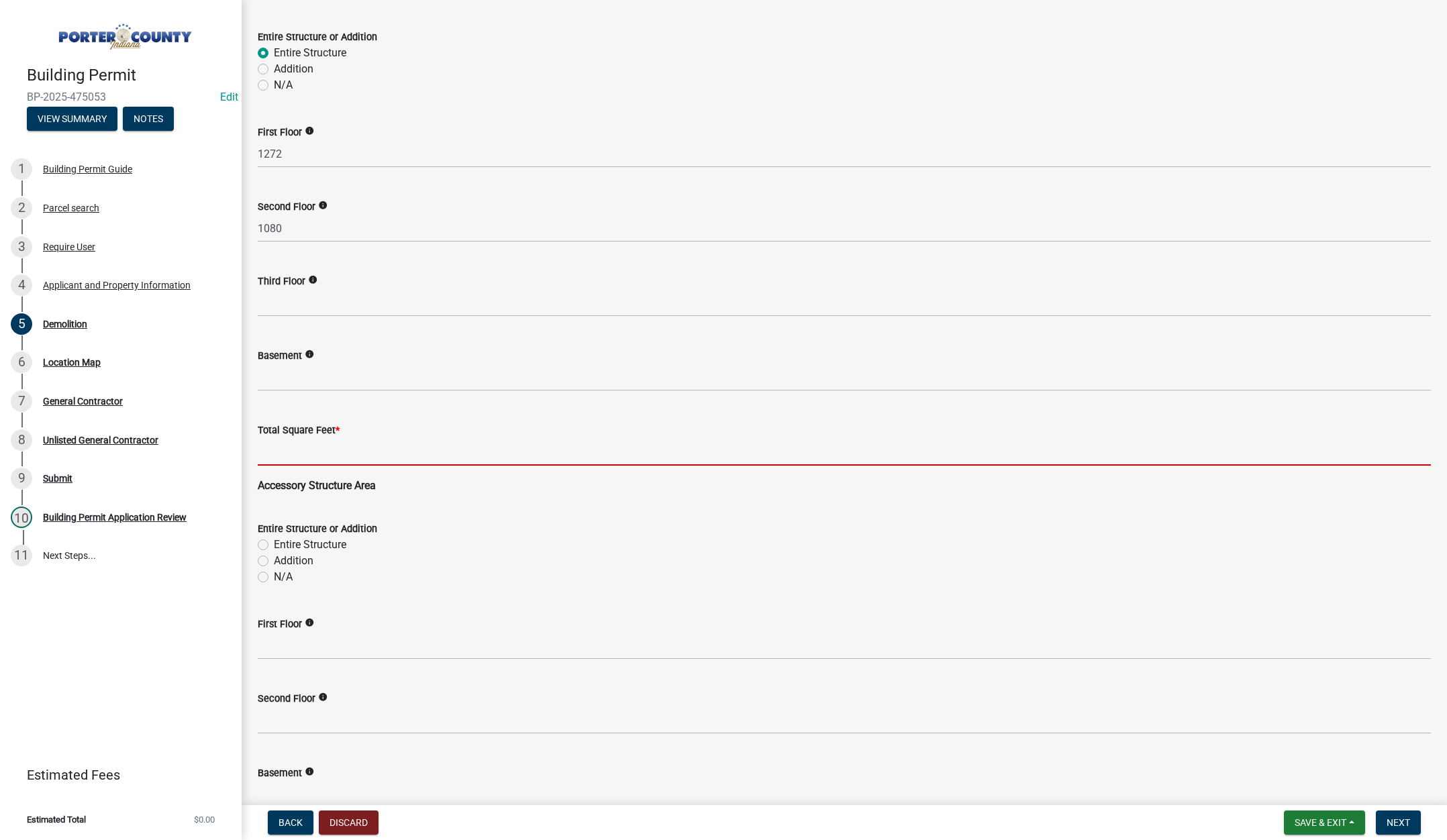
click at [401, 439] on input "text" at bounding box center [844, 452] width 1173 height 27
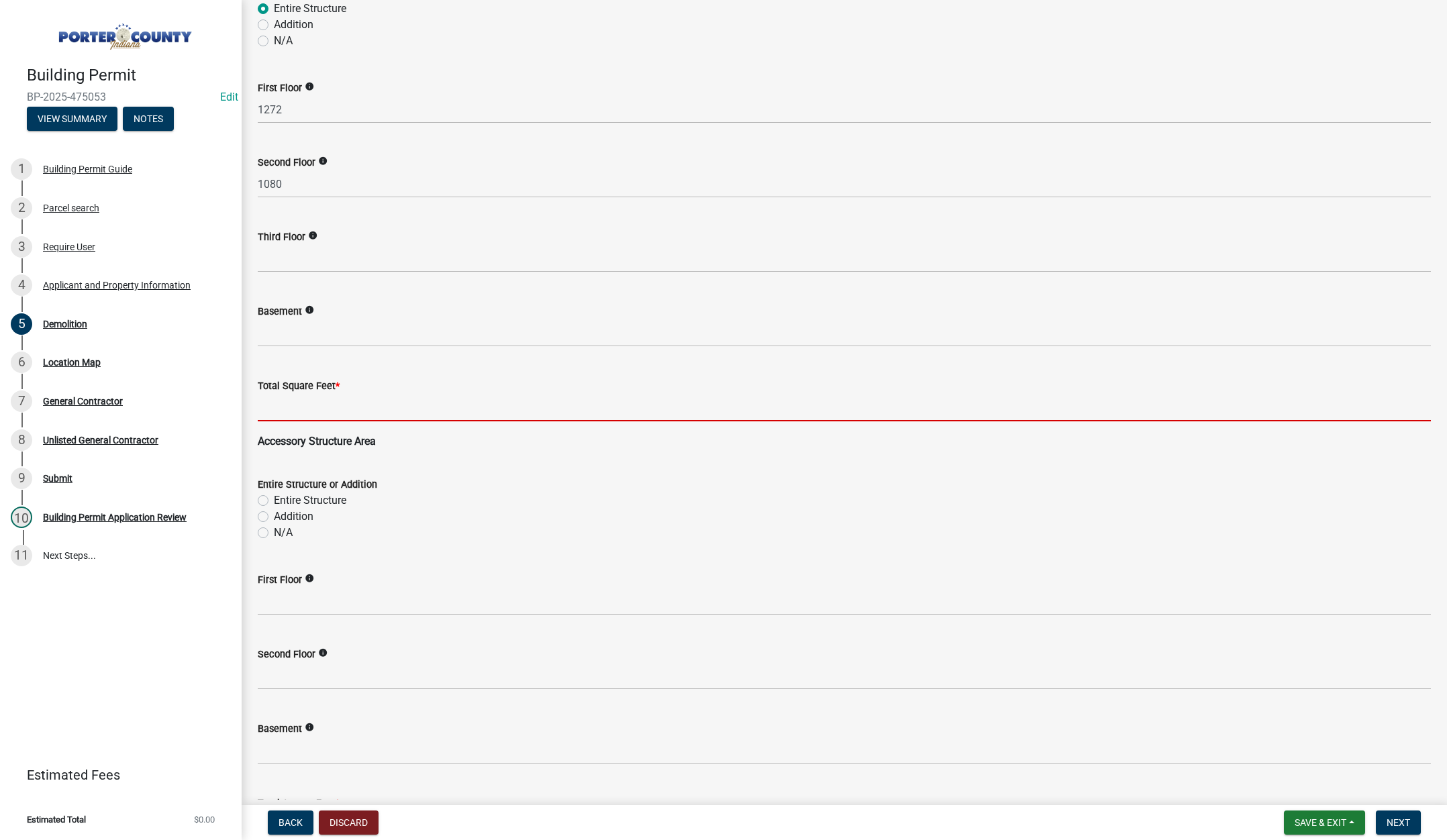
scroll to position [1007, 0]
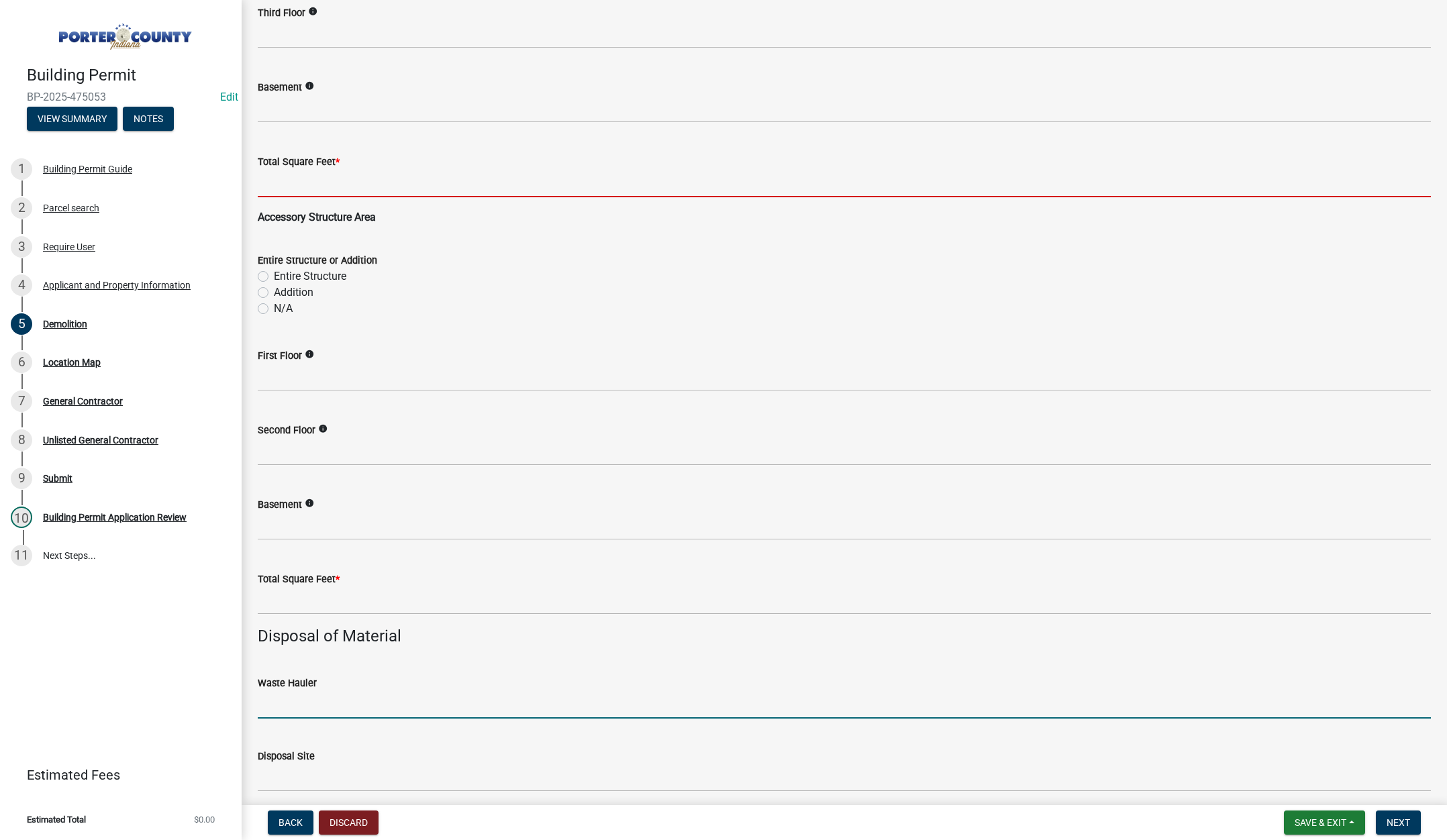
click at [356, 699] on div "Waste Hauler" at bounding box center [844, 687] width 1173 height 62
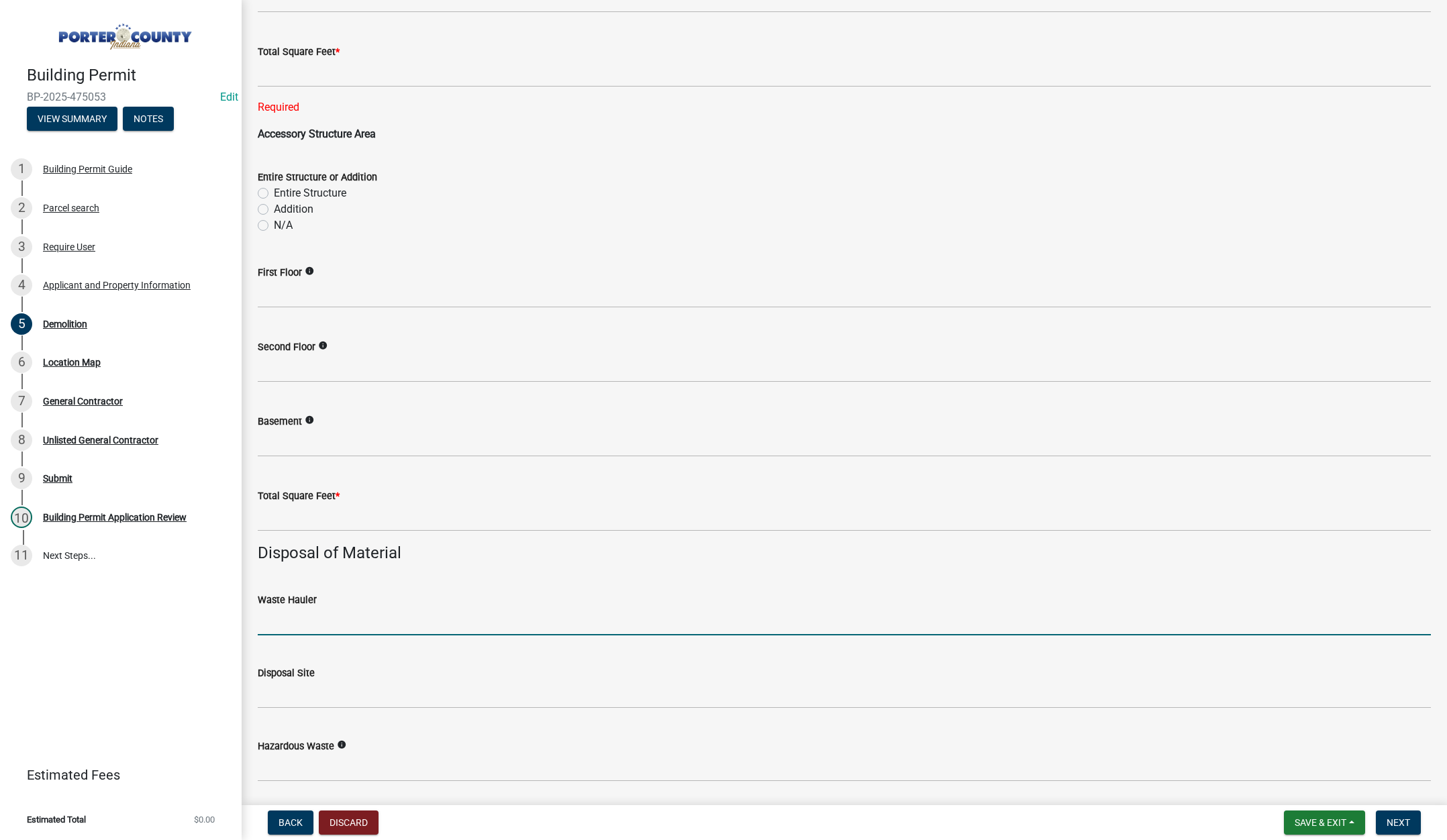
scroll to position [1141, 0]
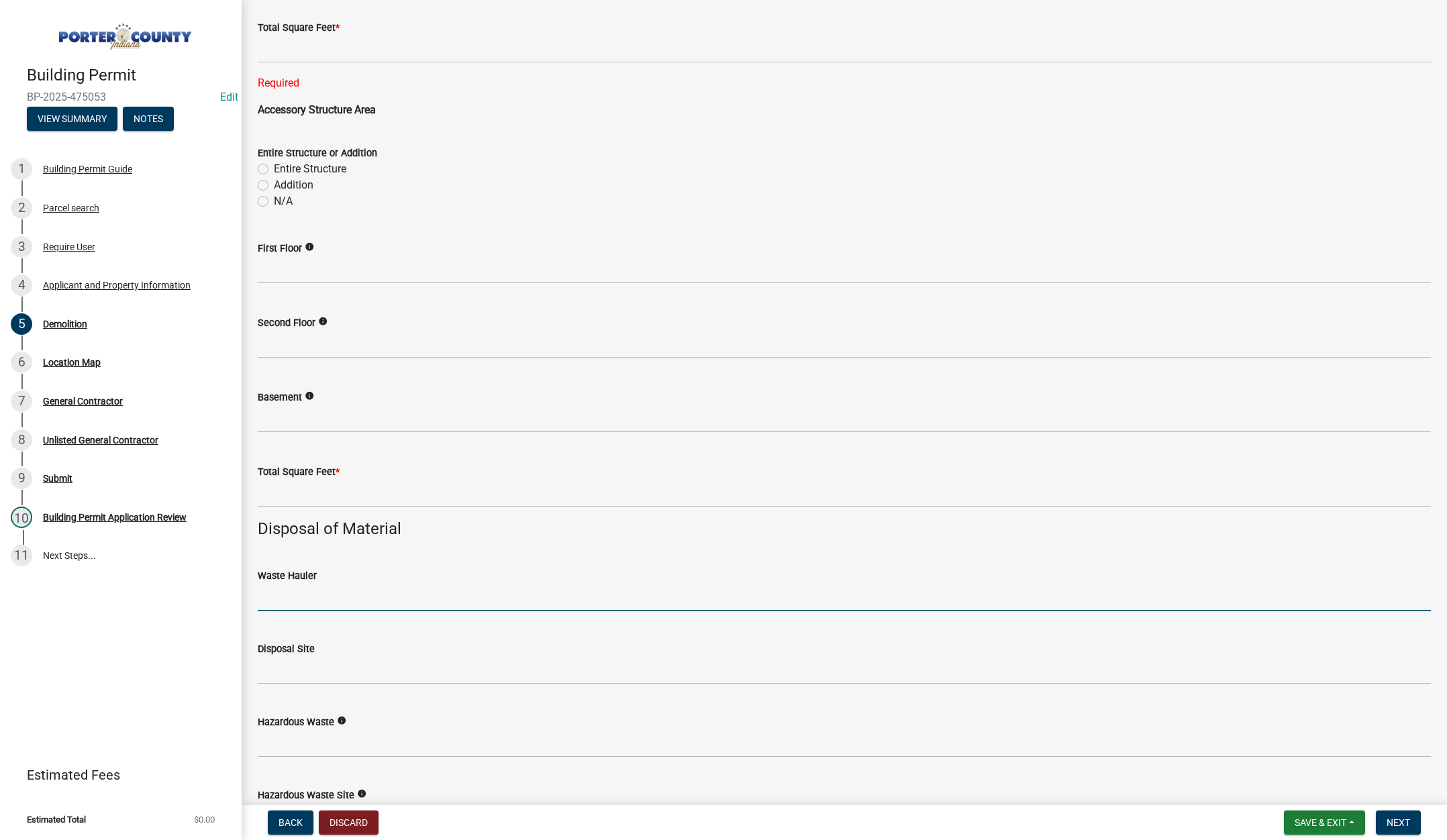
type input "LAP Waste"
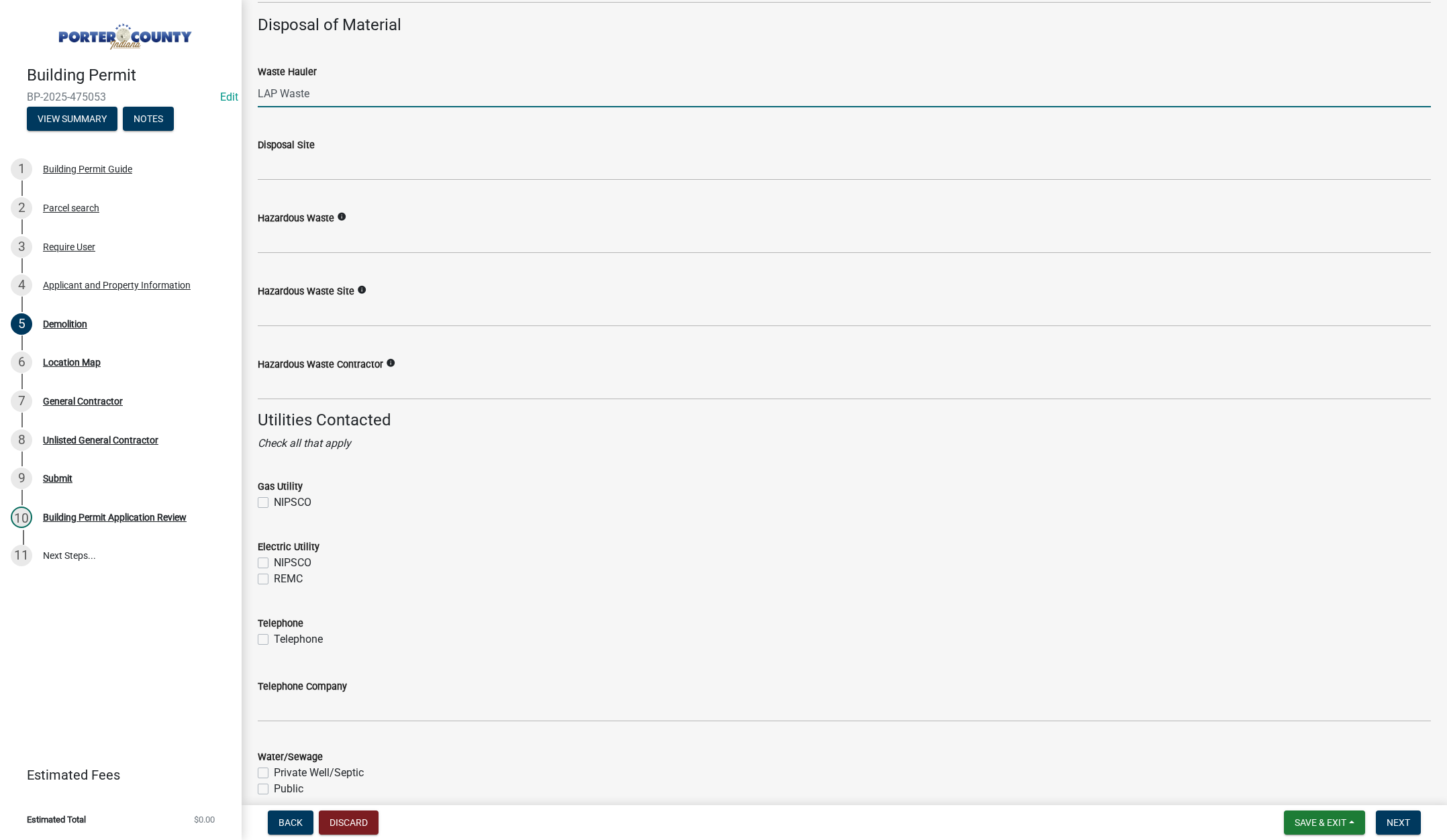
scroll to position [1678, 0]
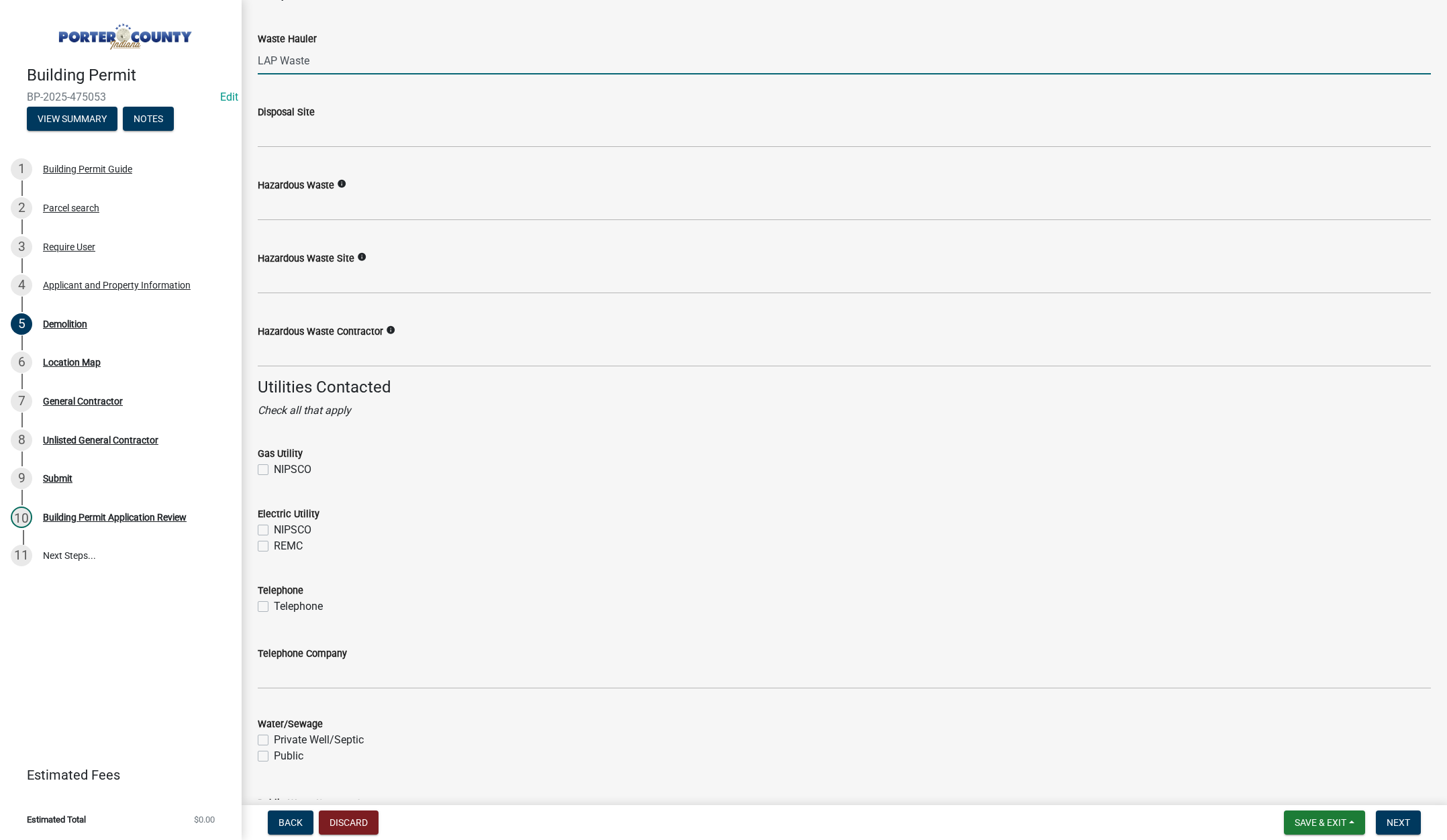
click at [274, 469] on label "NIPSCO" at bounding box center [292, 469] width 37 height 16
click at [274, 469] on input "NIPSCO" at bounding box center [278, 466] width 9 height 9
checkbox input "true"
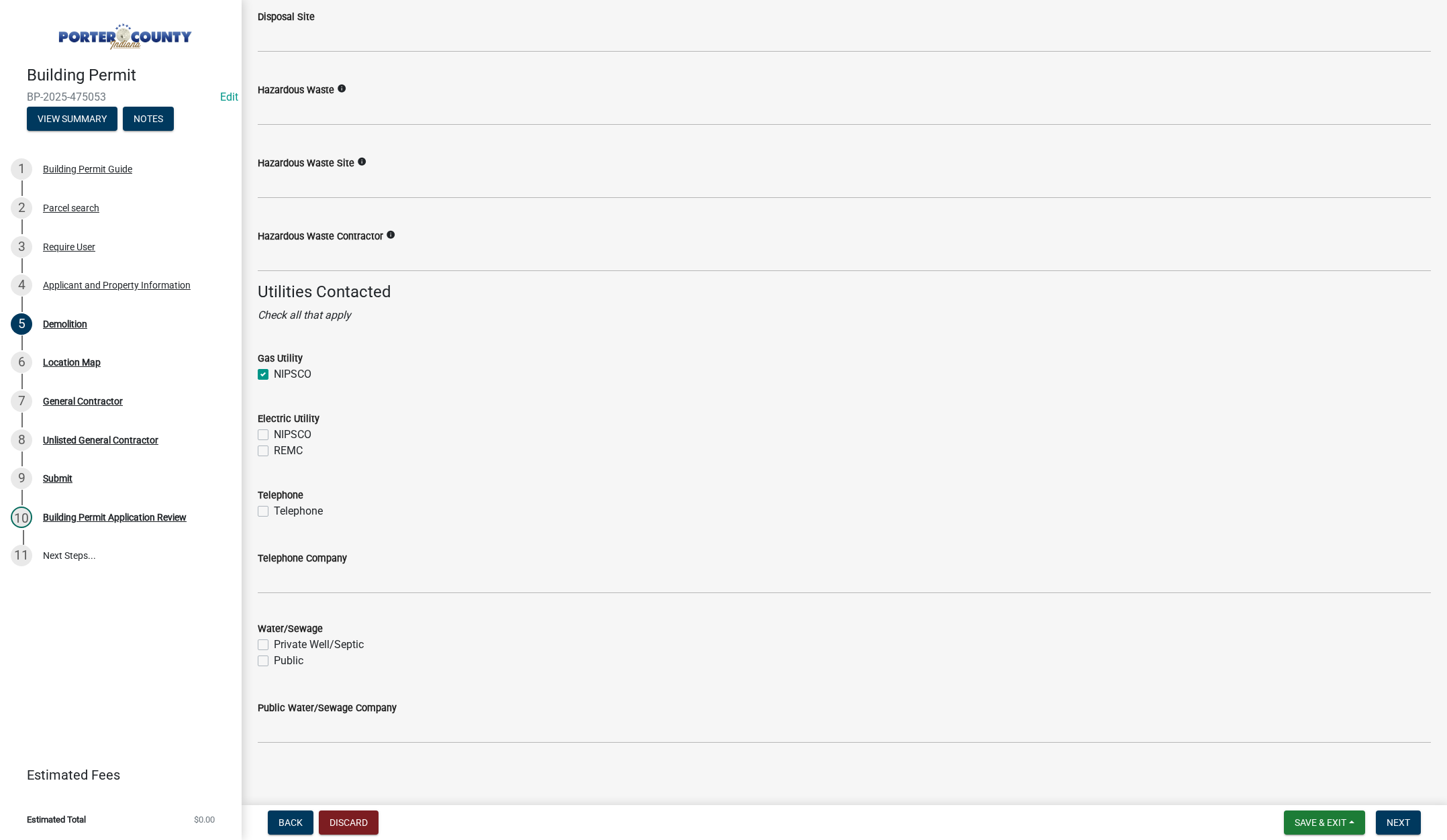
scroll to position [1780, 0]
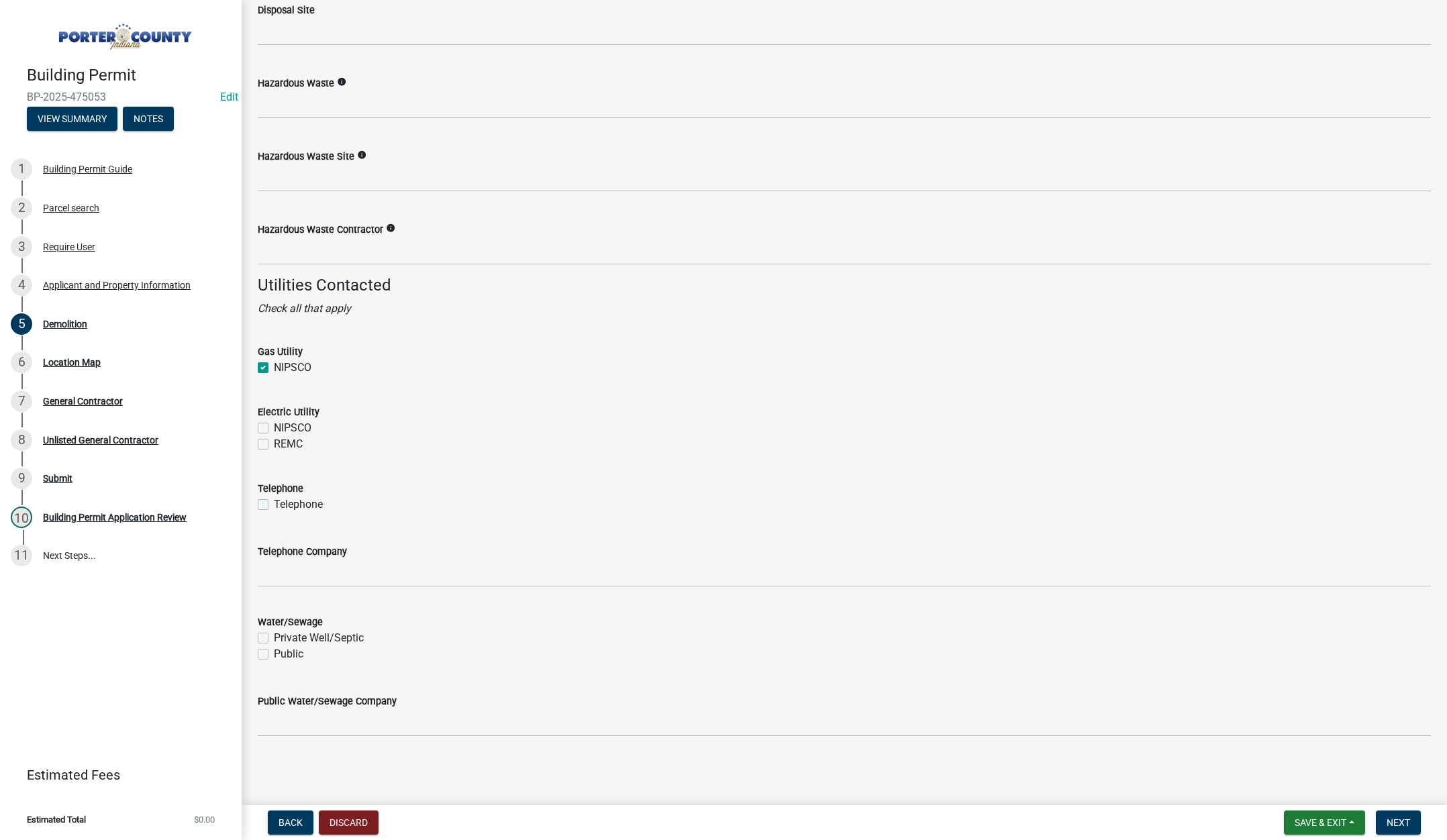
click at [274, 653] on label "Public" at bounding box center [289, 653] width 30 height 16
click at [274, 653] on input "Public" at bounding box center [278, 650] width 9 height 9
checkbox input "true"
checkbox input "false"
checkbox input "true"
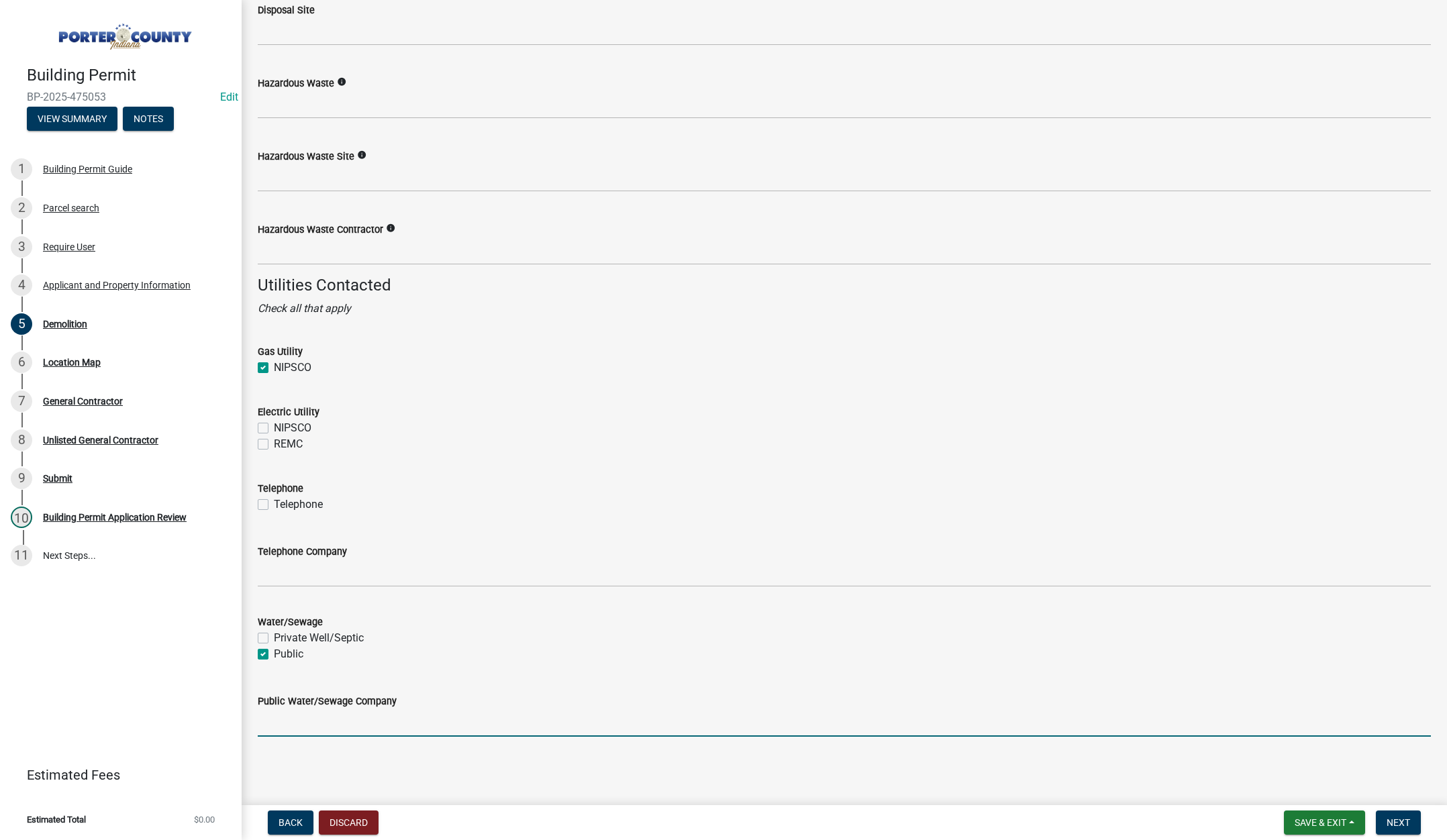
click at [362, 728] on input "Public Water/Sewage Company" at bounding box center [844, 723] width 1173 height 27
type input "VLACD"
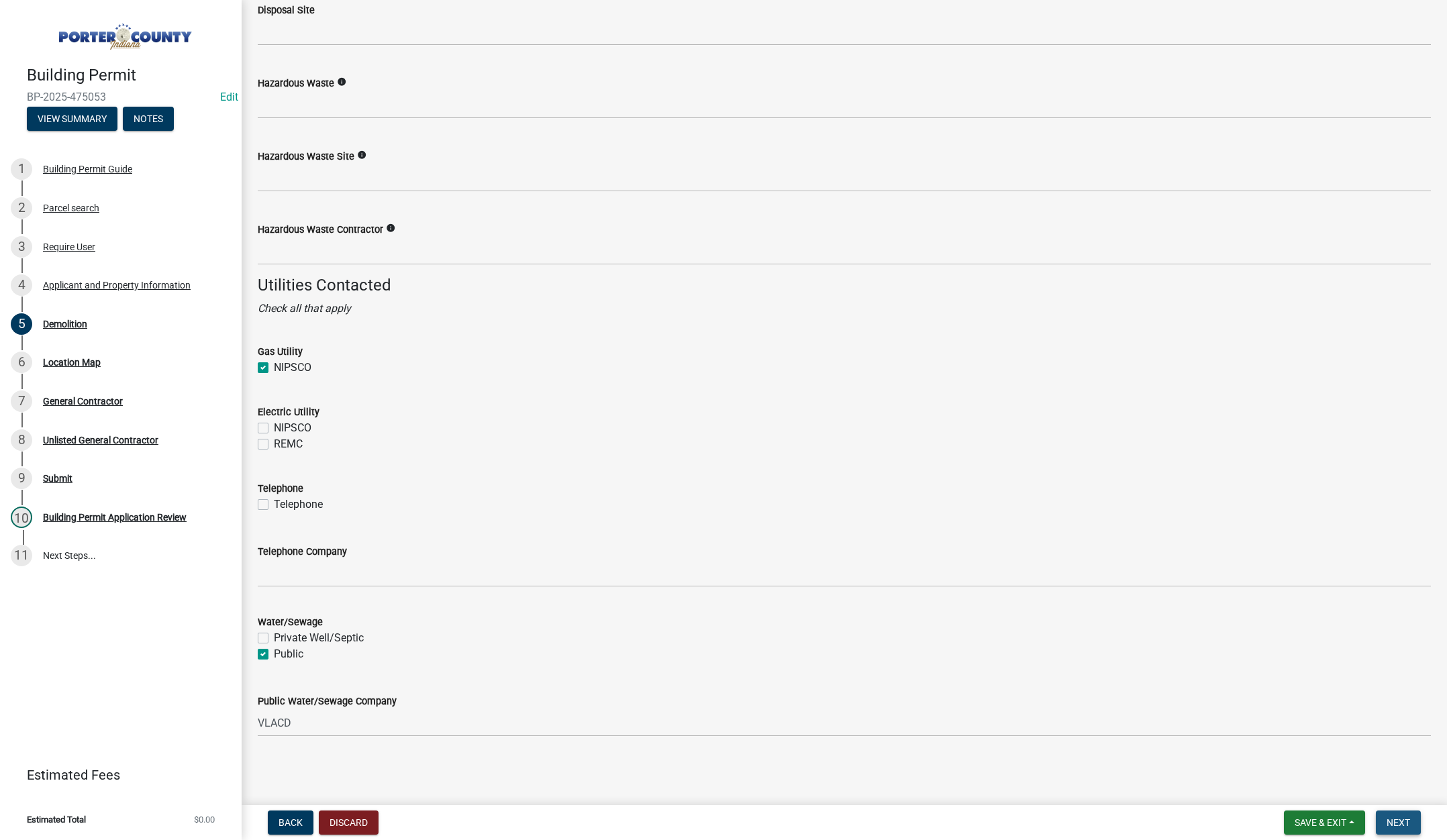
click at [1401, 818] on span "Next" at bounding box center [1398, 823] width 23 height 11
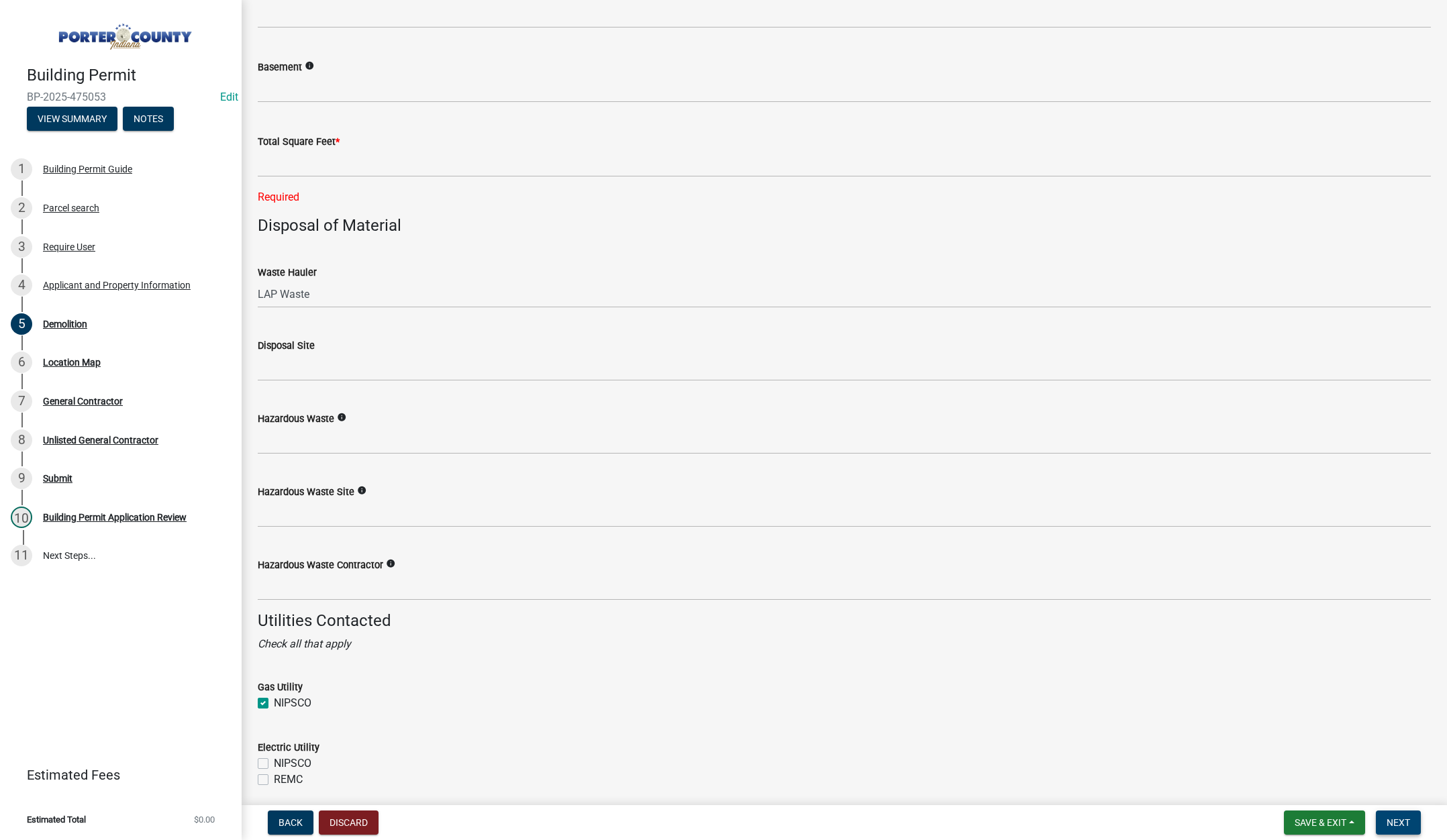
scroll to position [1136, 0]
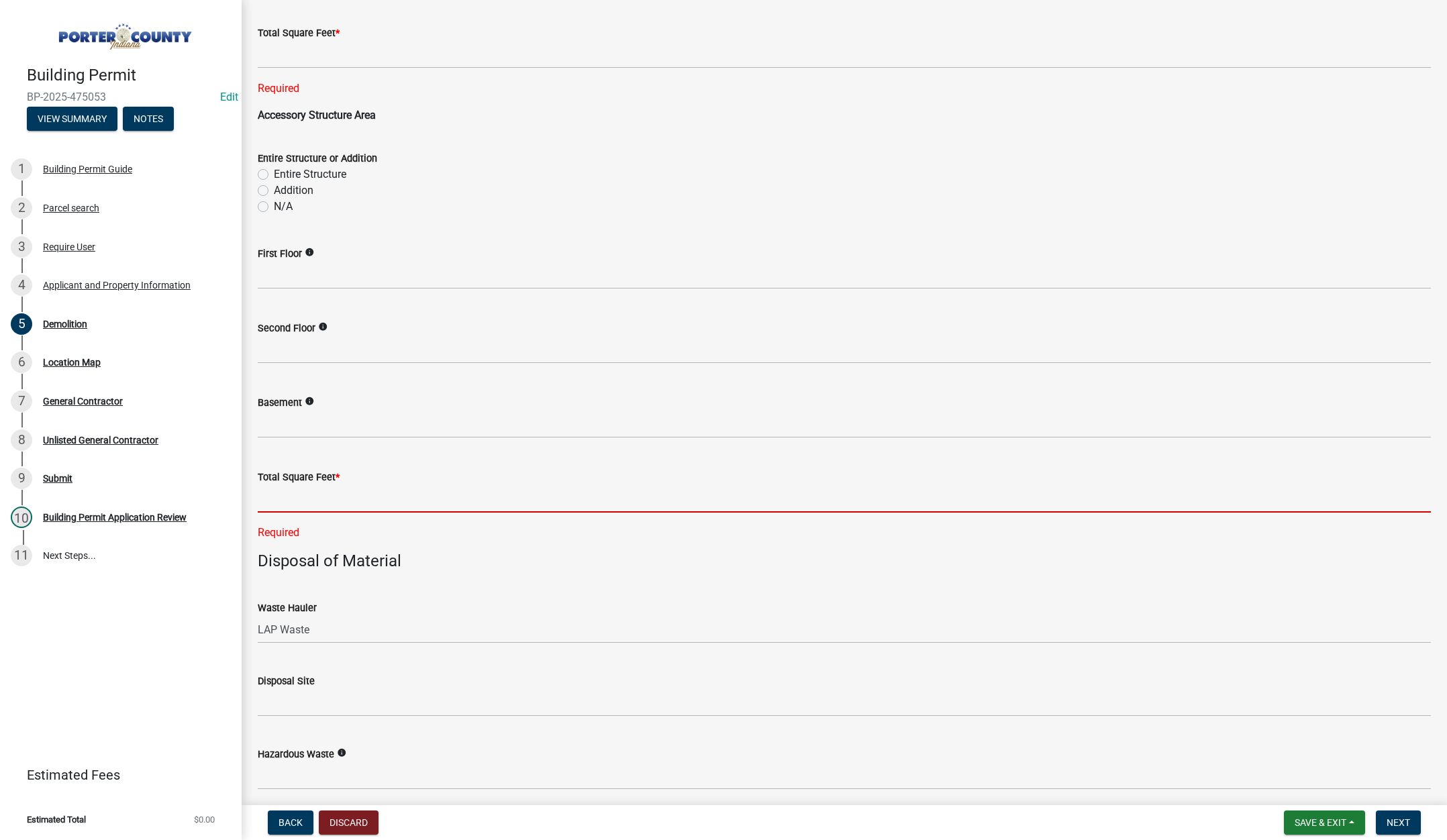
click at [406, 499] on input "text" at bounding box center [844, 498] width 1173 height 27
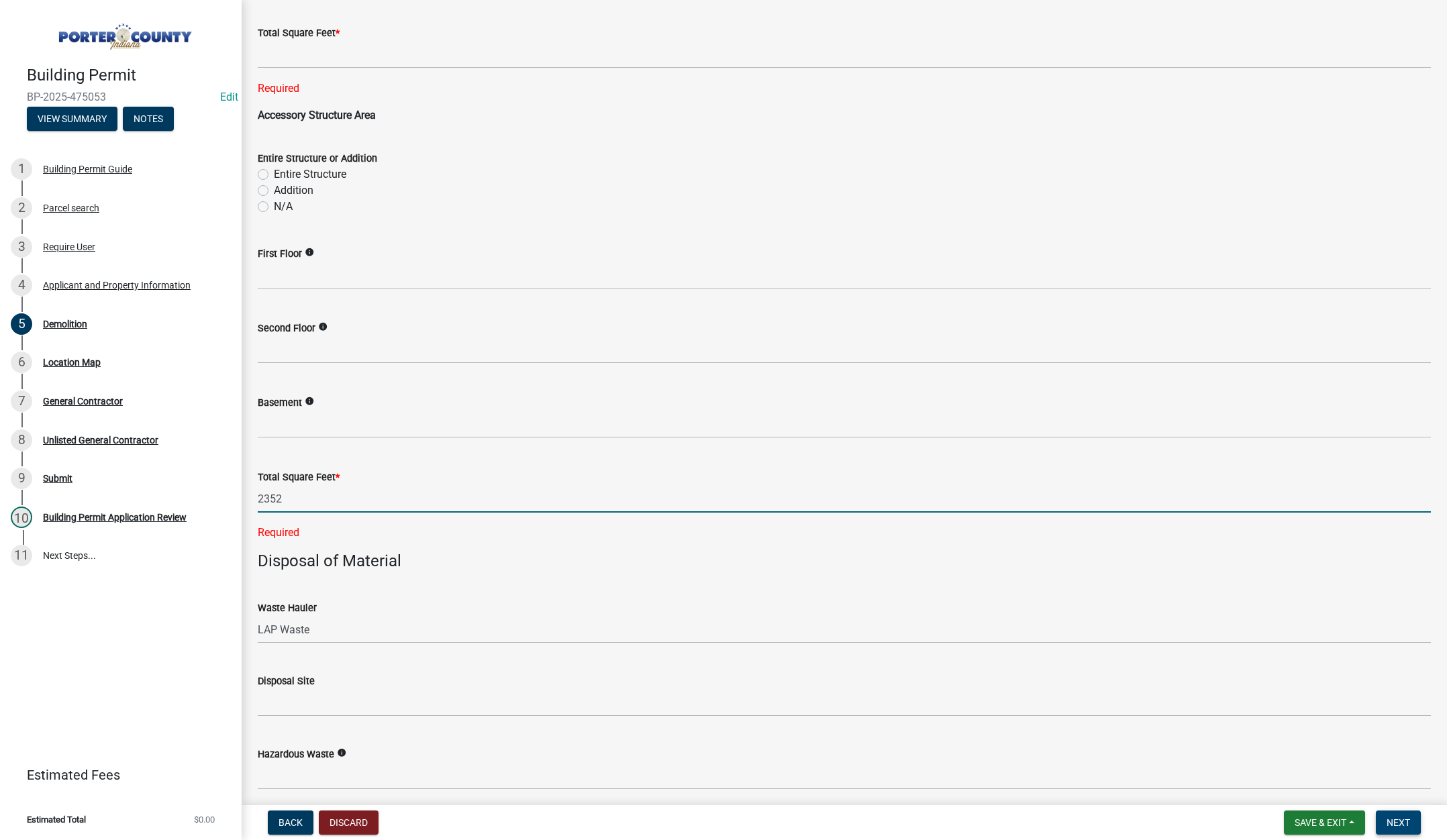
click at [1389, 821] on span "Next" at bounding box center [1398, 823] width 23 height 11
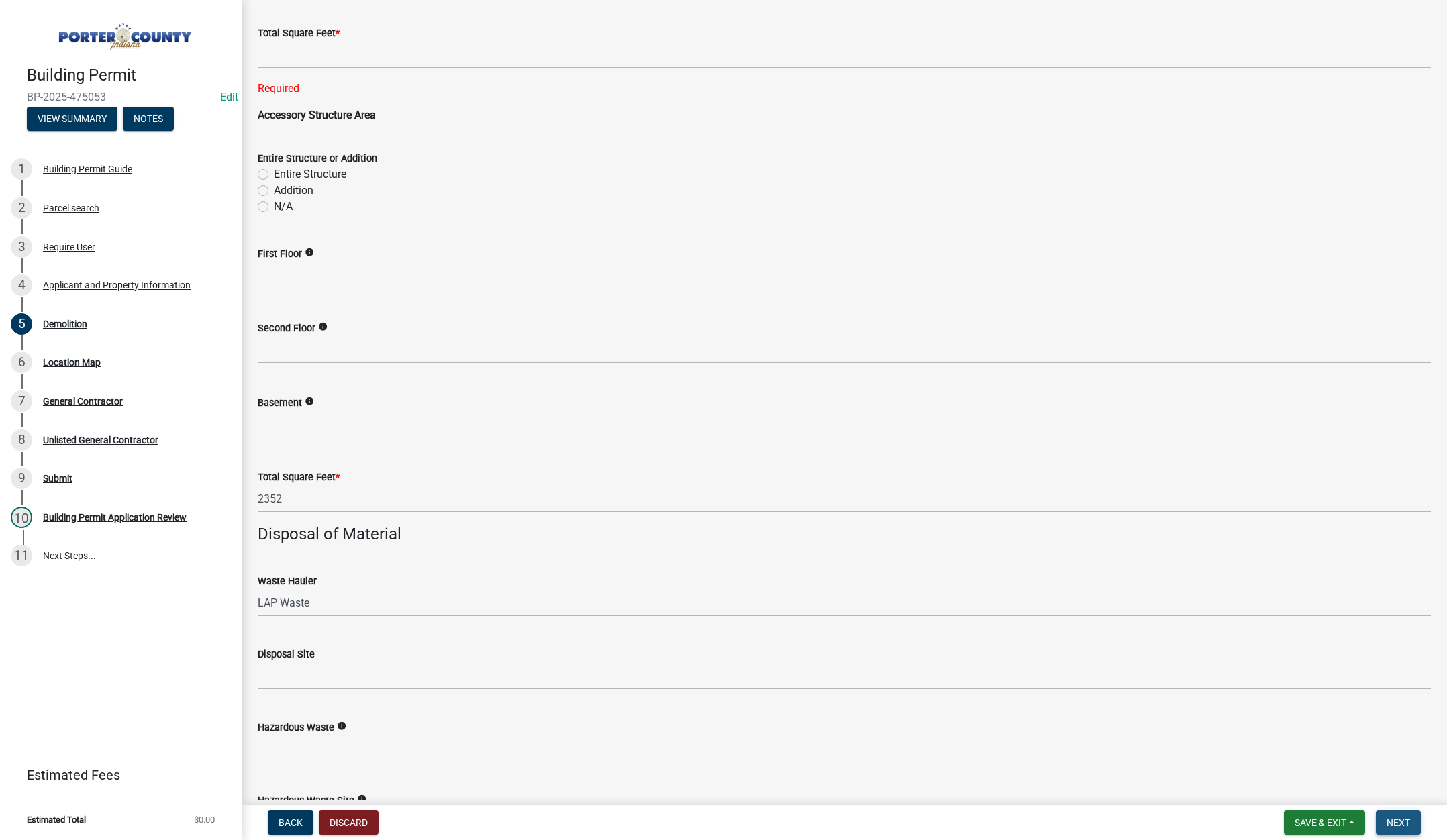
click at [1396, 812] on button "Next" at bounding box center [1398, 823] width 45 height 24
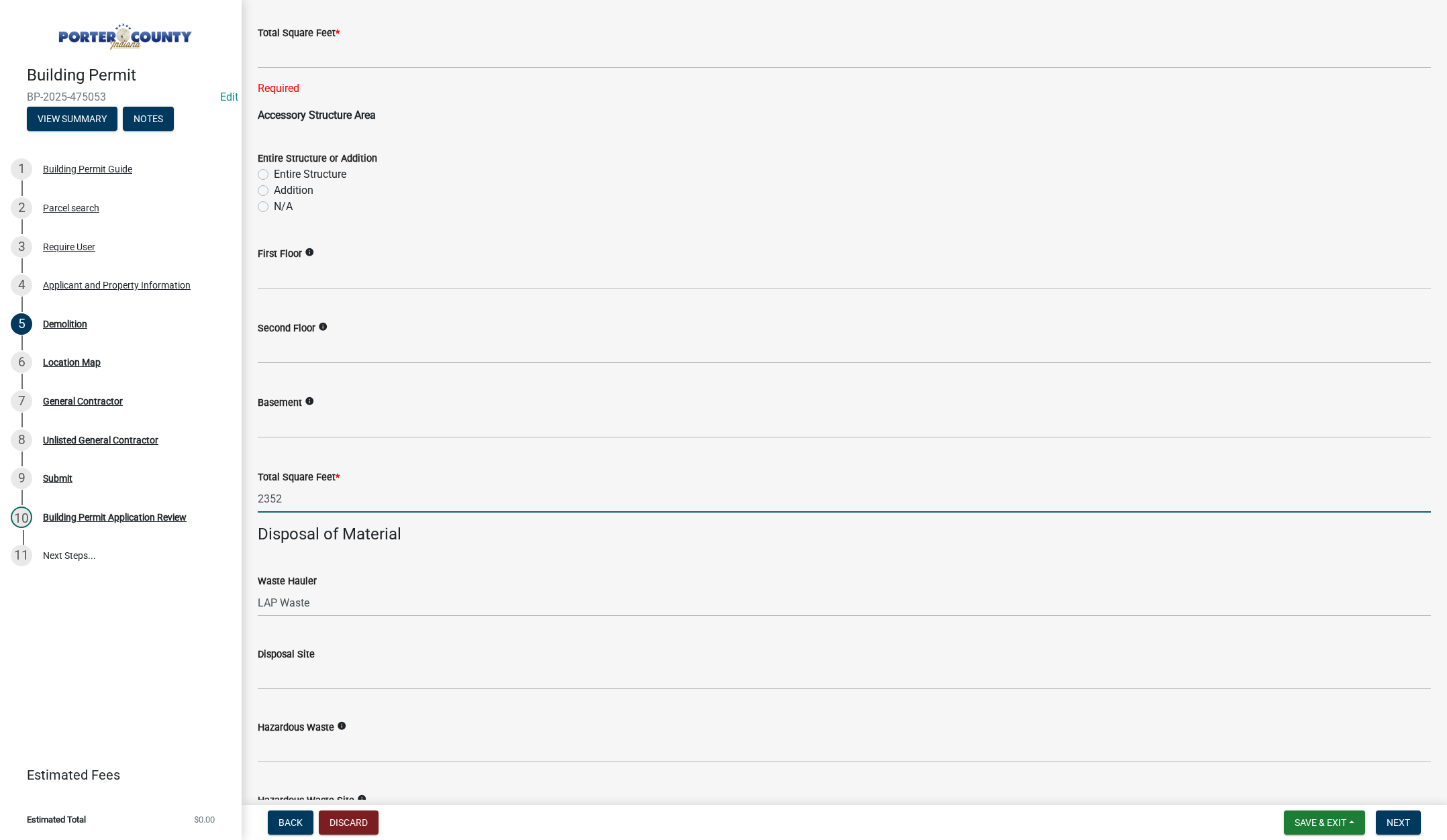
click at [328, 495] on input "2352" at bounding box center [844, 498] width 1173 height 27
type input "2"
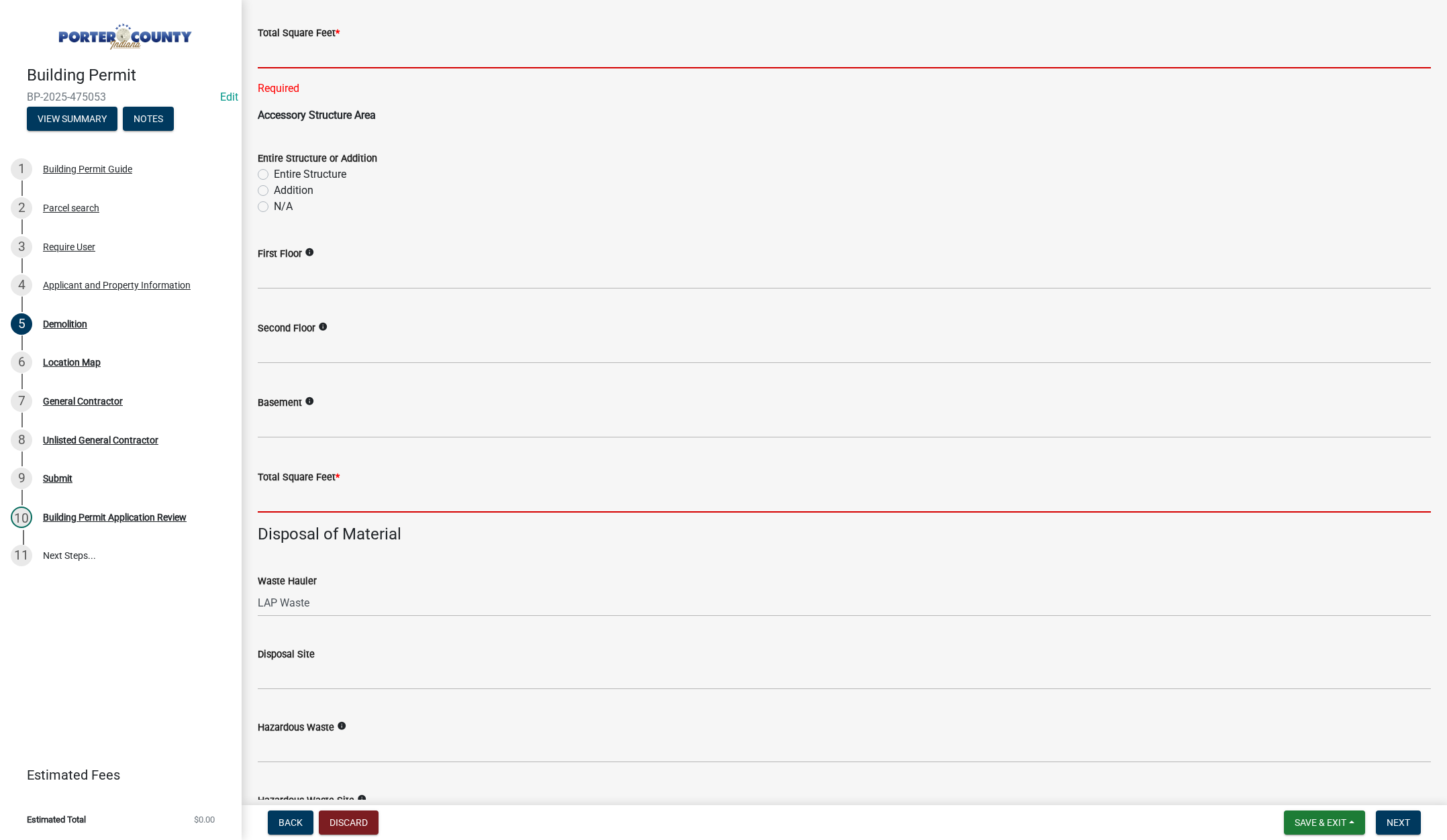
click at [354, 57] on input "text" at bounding box center [844, 54] width 1173 height 27
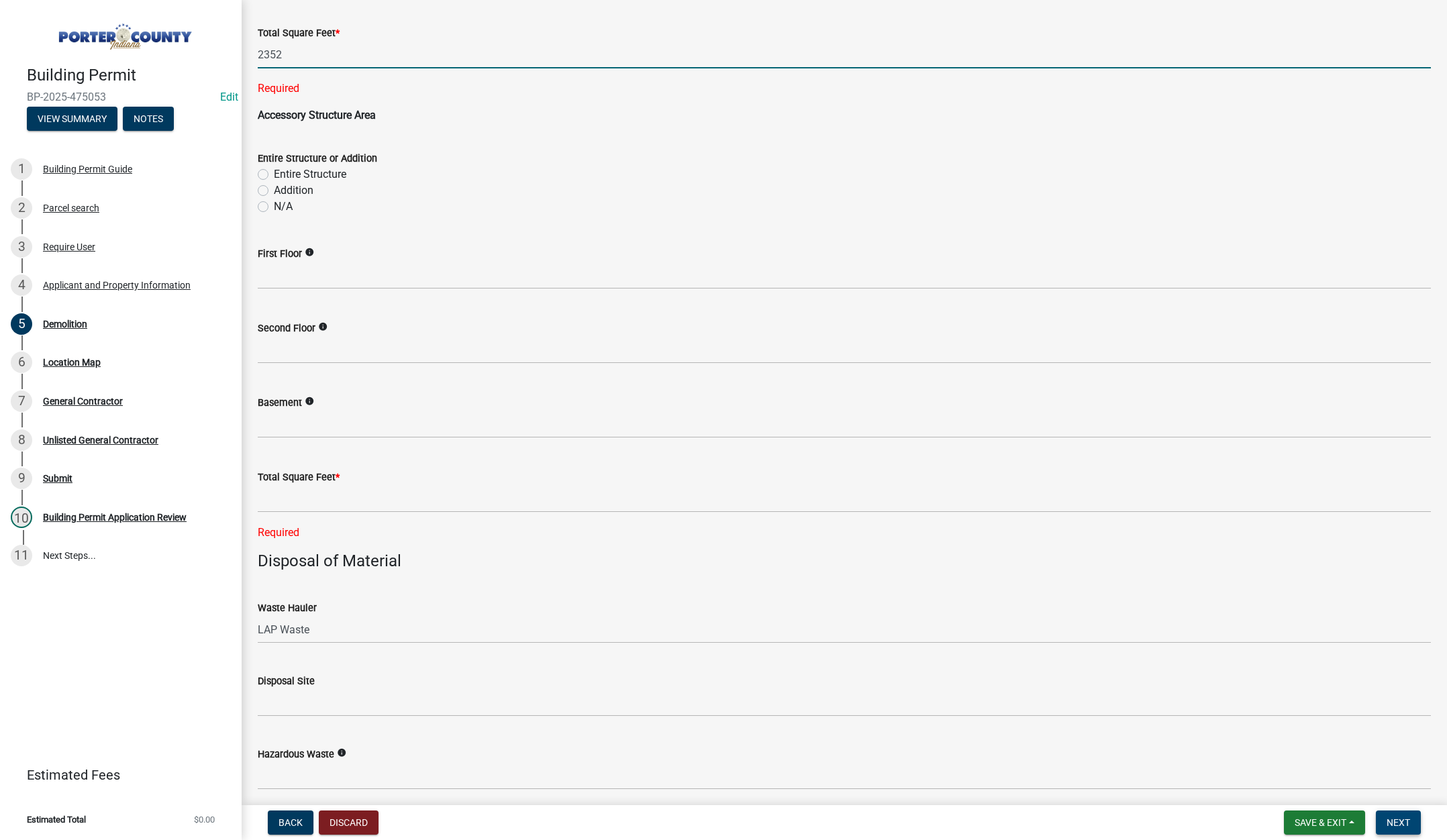
type input "2352"
click at [1402, 821] on span "Next" at bounding box center [1398, 823] width 23 height 11
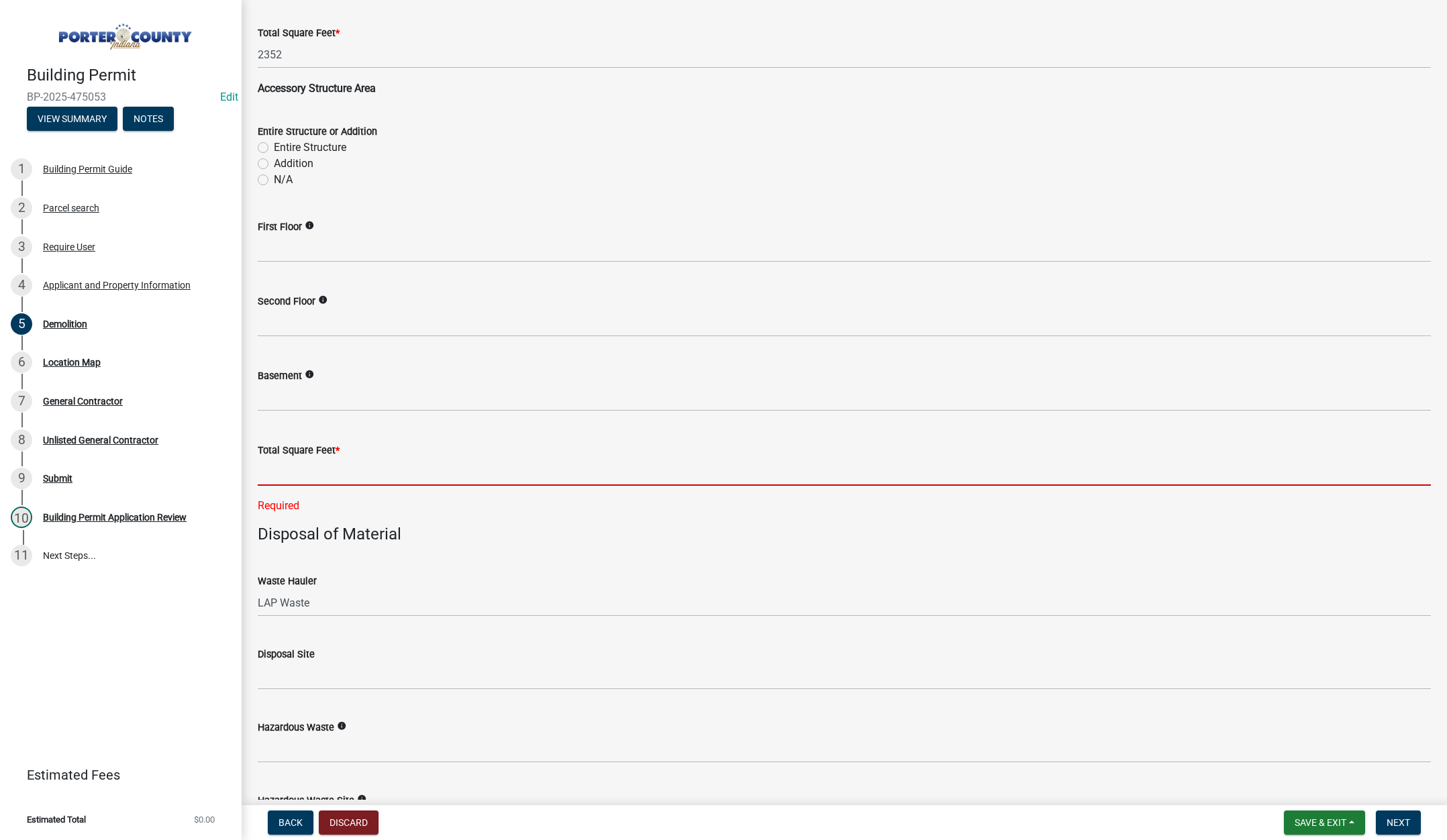
click at [375, 466] on input "text" at bounding box center [844, 472] width 1173 height 27
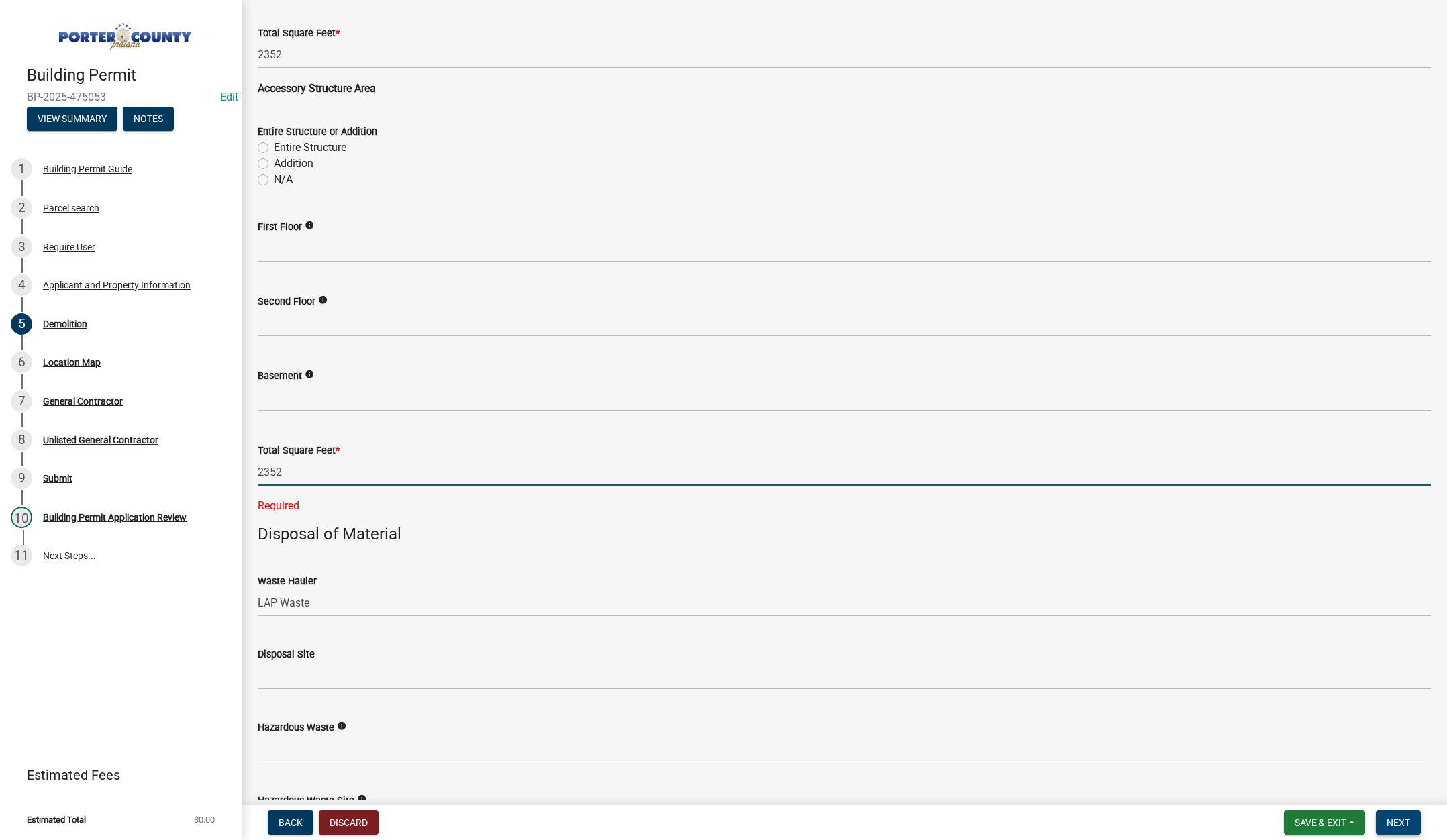
type input "2352"
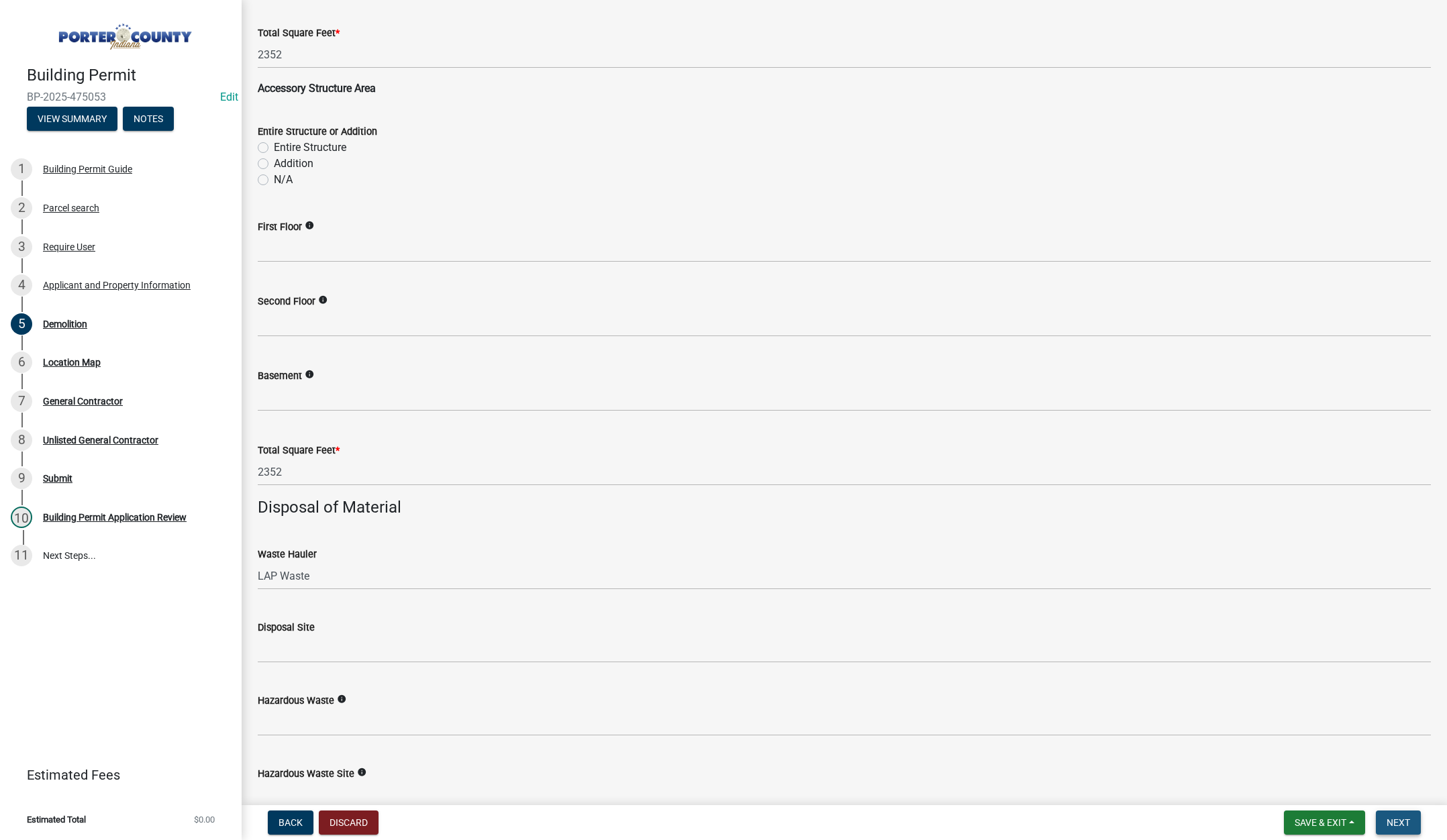
click at [1406, 818] on span "Next" at bounding box center [1398, 823] width 23 height 11
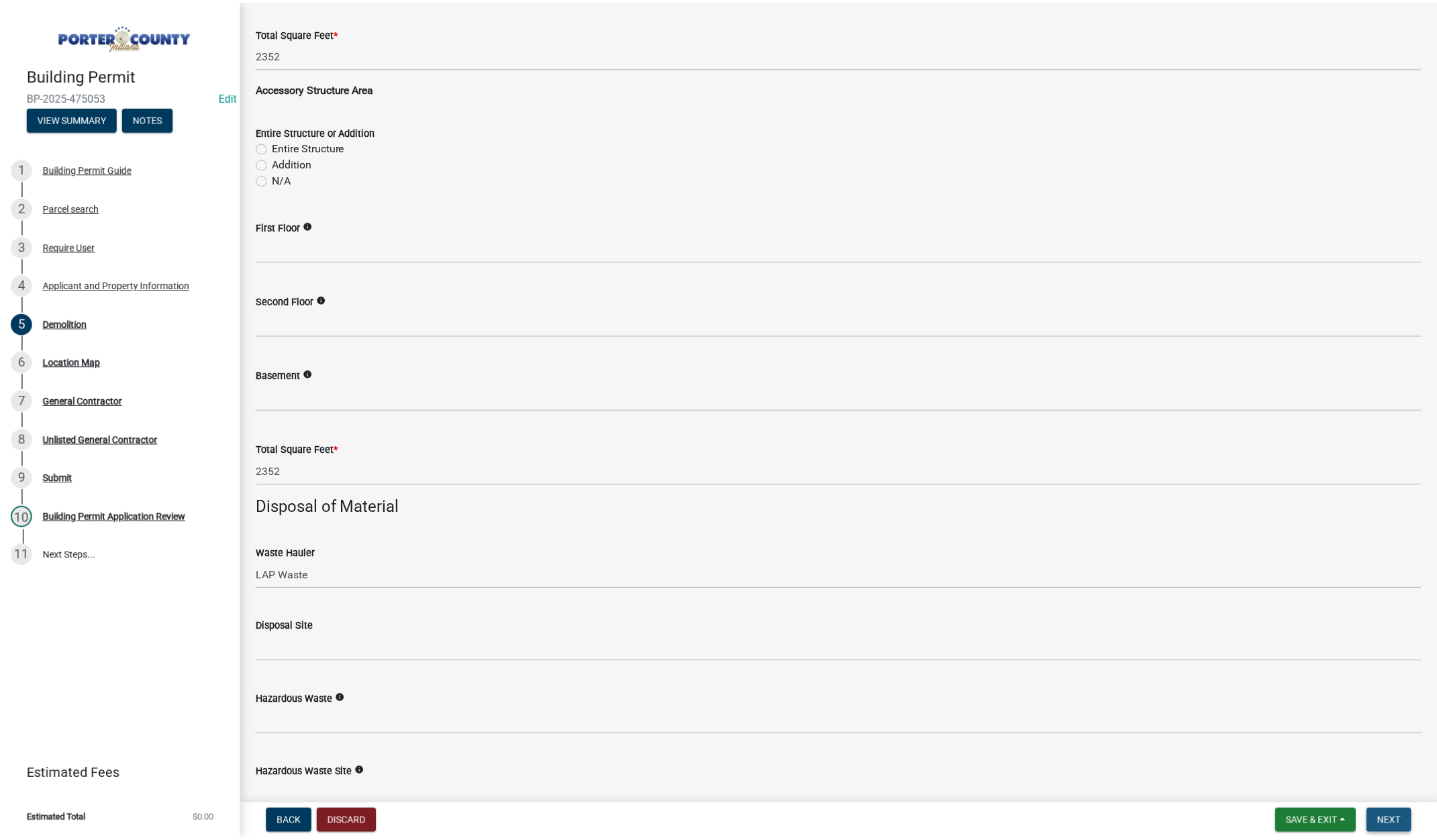
scroll to position [0, 0]
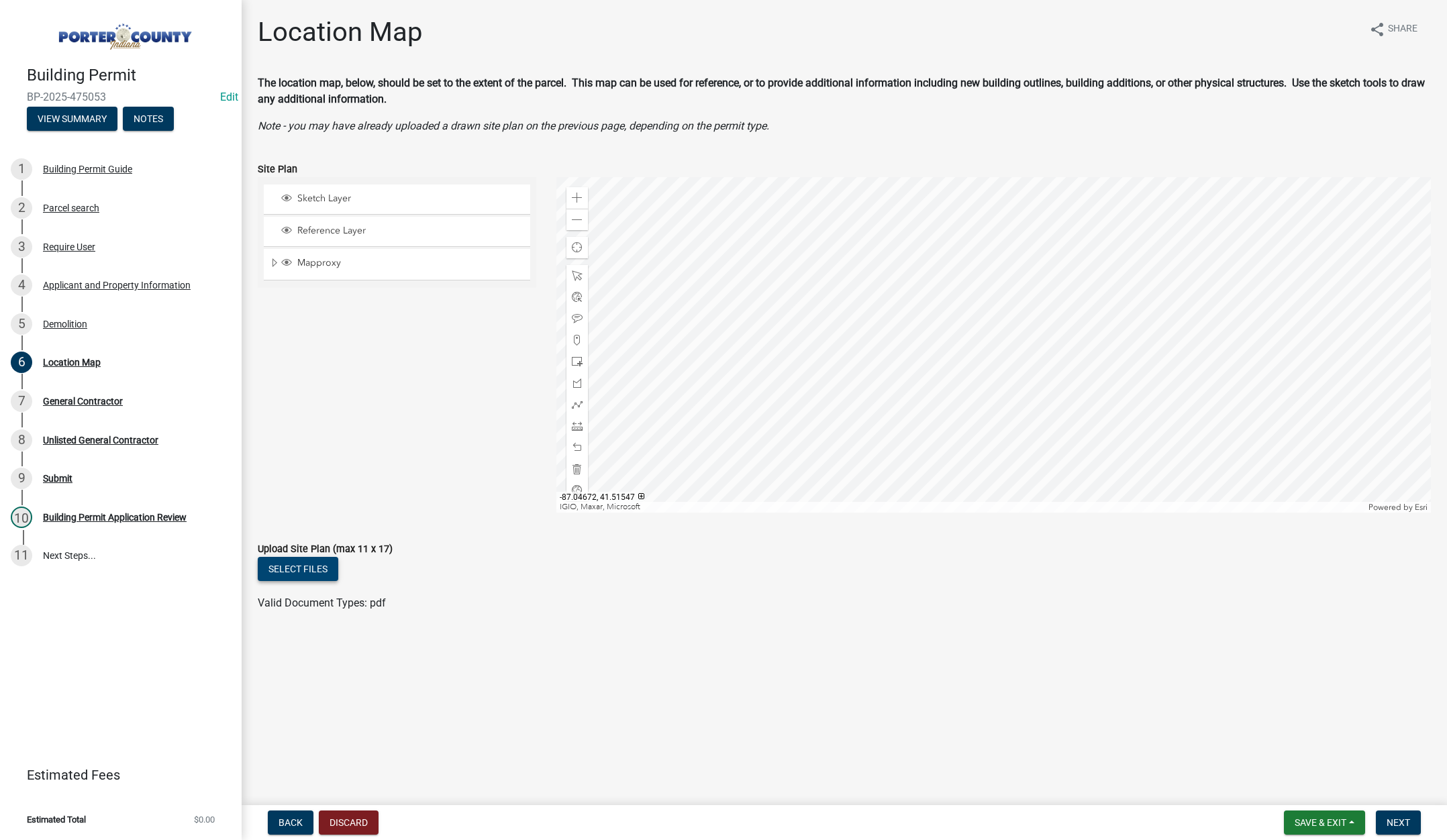
click at [294, 566] on button "Select files" at bounding box center [298, 569] width 80 height 24
click at [1403, 816] on button "Next" at bounding box center [1398, 823] width 45 height 24
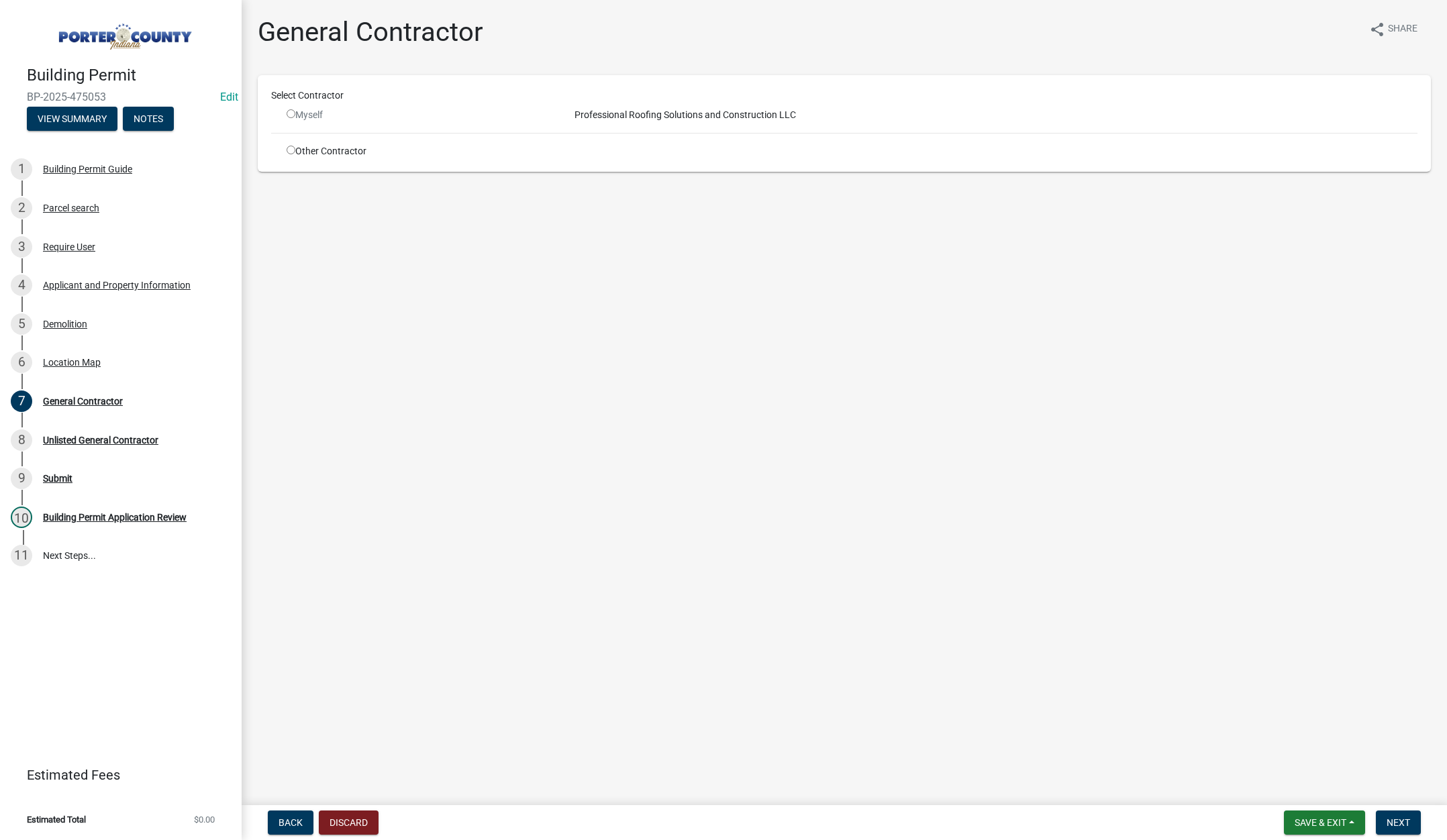
click at [289, 149] on input "radio" at bounding box center [291, 150] width 9 height 9
radio input "true"
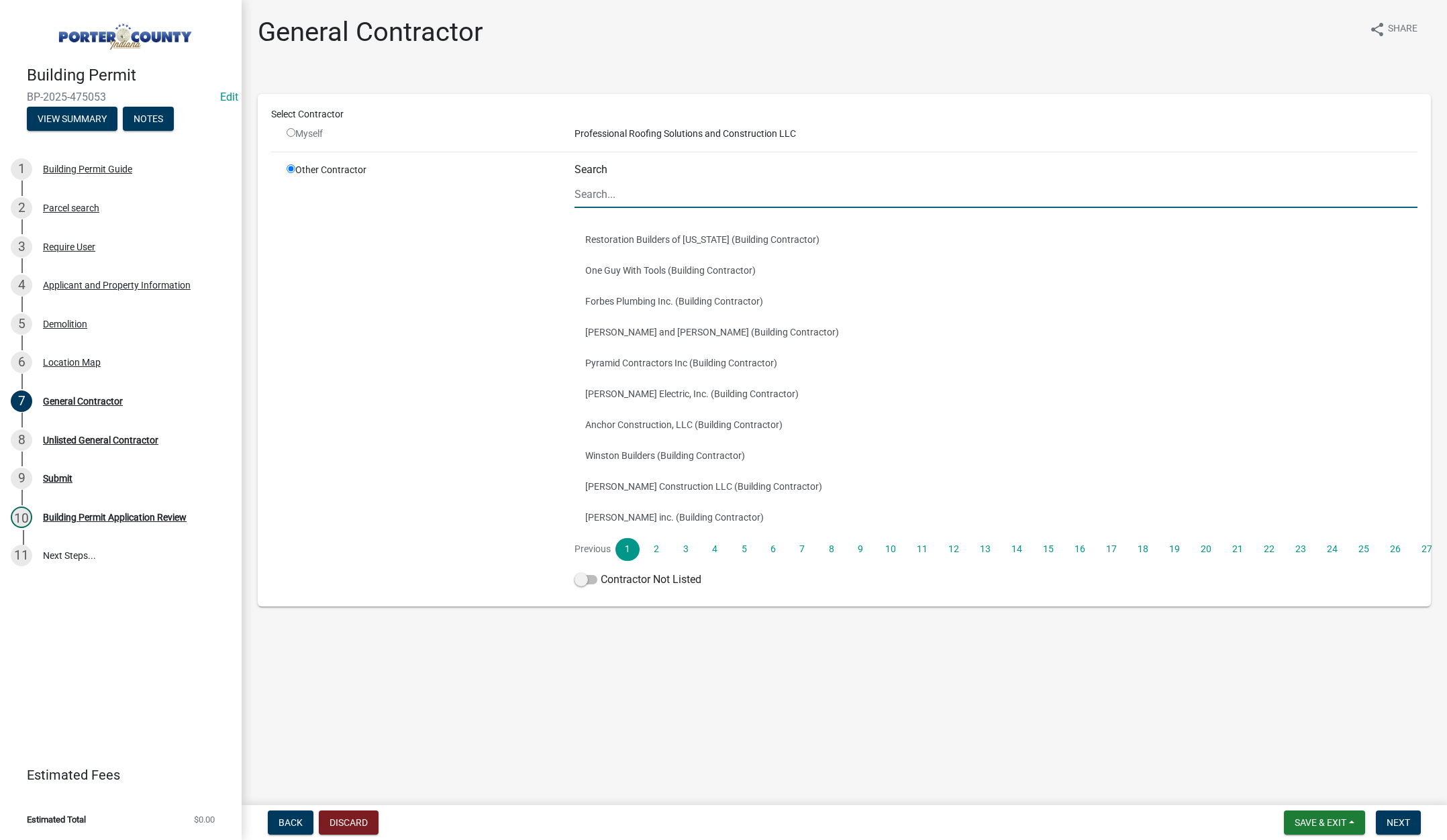
click at [655, 193] on input "Search" at bounding box center [996, 194] width 843 height 27
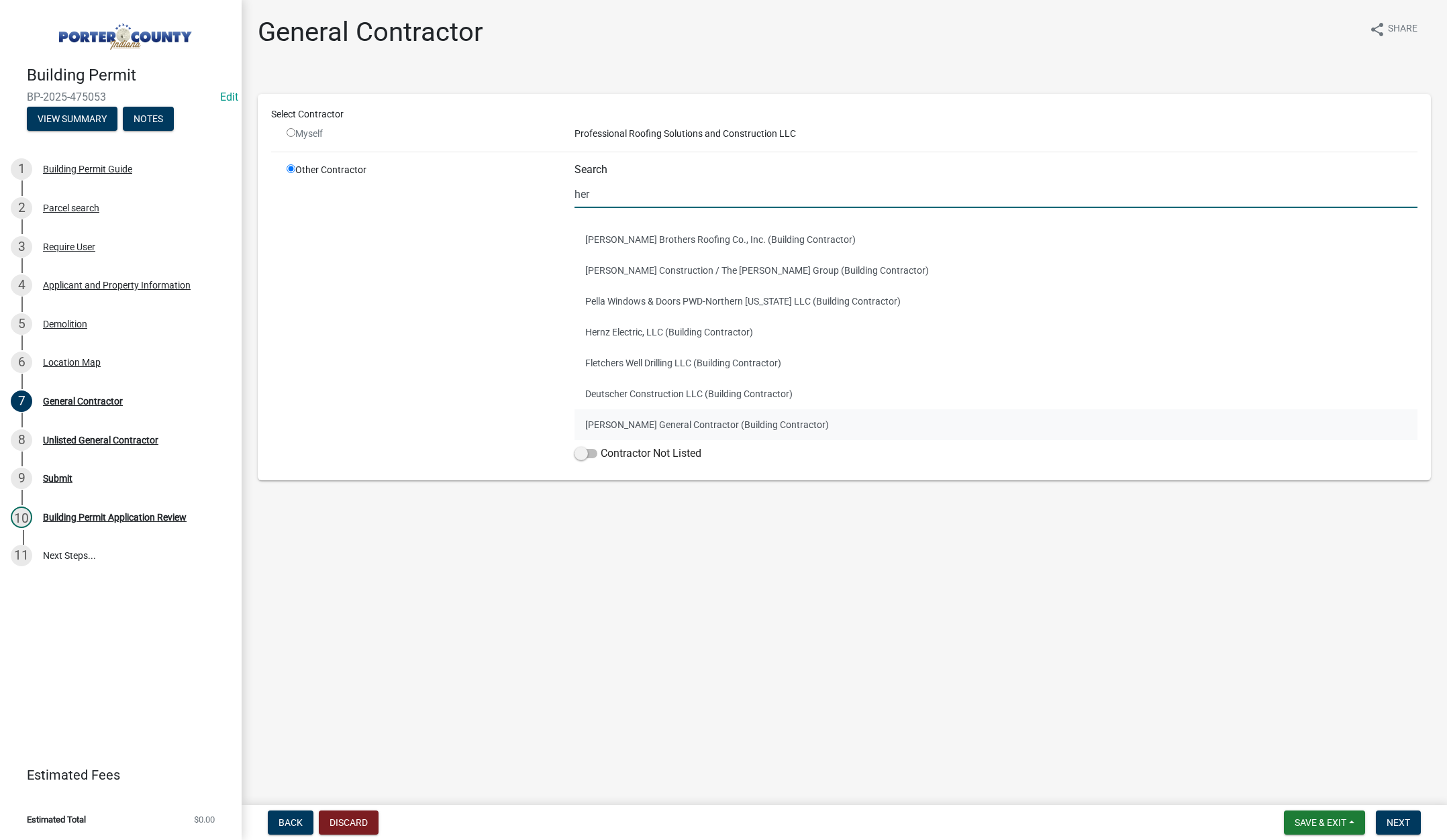
type input "her"
click at [766, 417] on button "Hernandez General Contractor (Building Contractor)" at bounding box center [996, 425] width 843 height 31
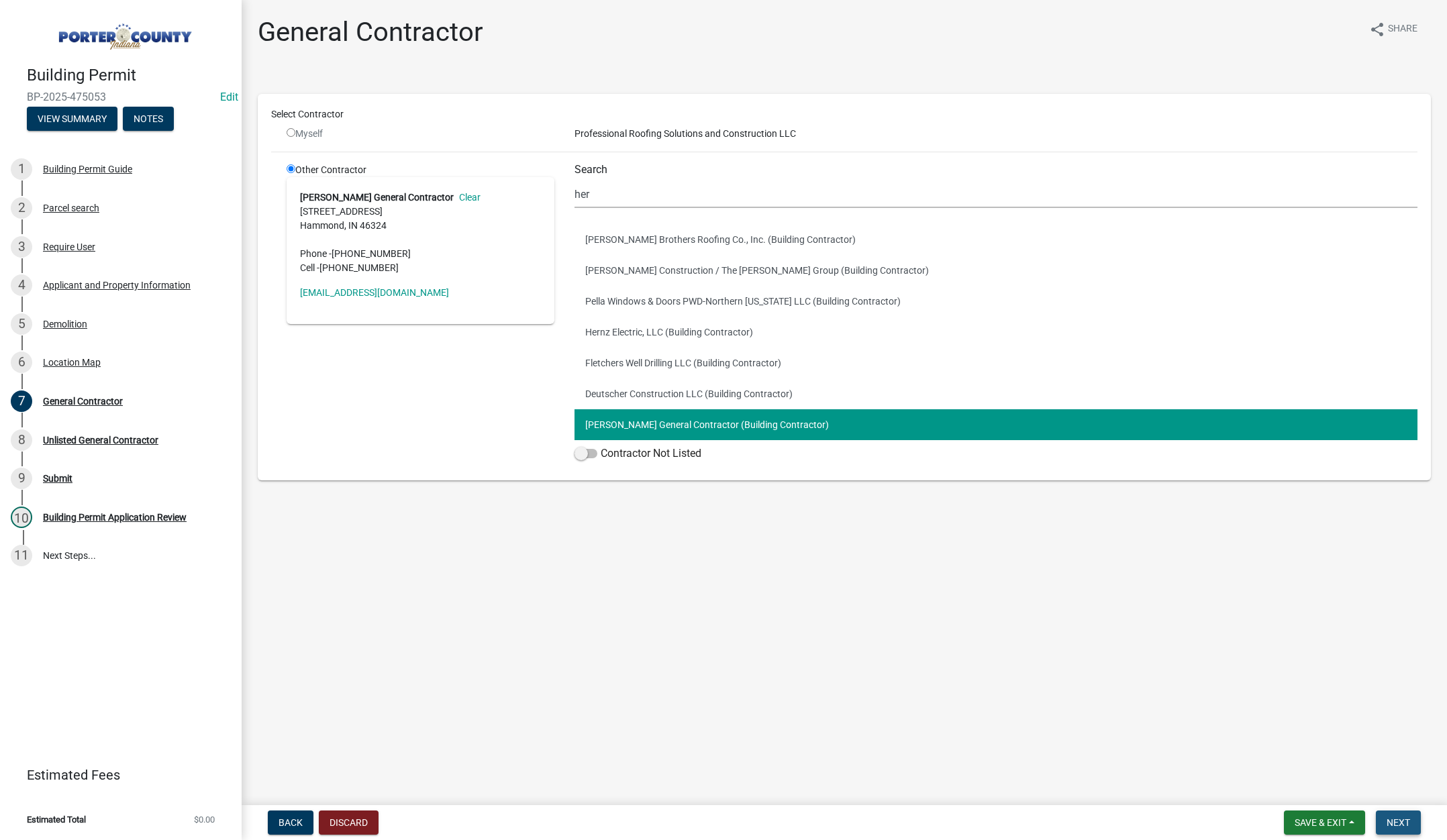
drag, startPoint x: 1403, startPoint y: 825, endPoint x: 1193, endPoint y: 589, distance: 315.9
click at [1403, 824] on span "Next" at bounding box center [1398, 823] width 23 height 11
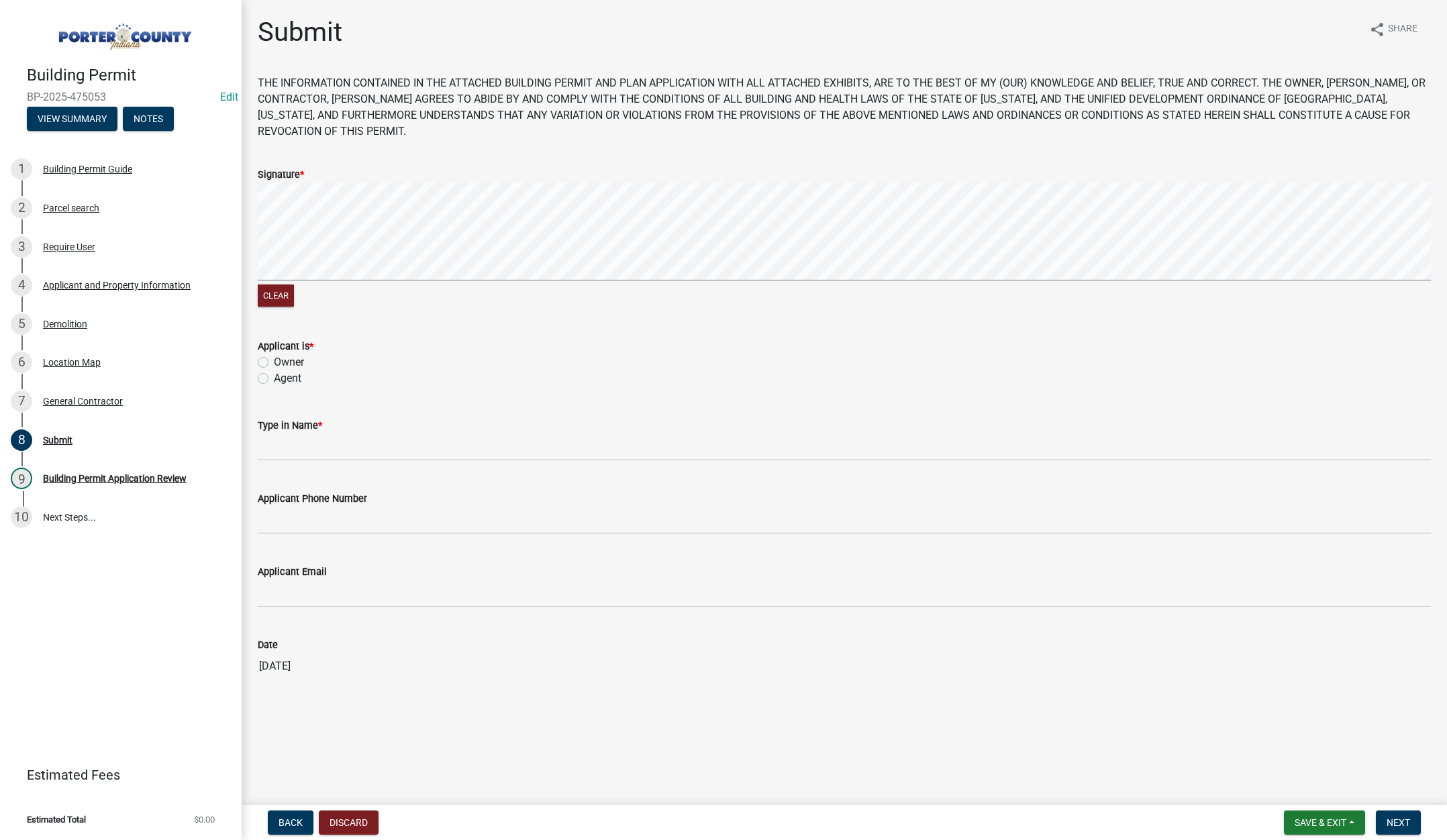
click at [274, 376] on label "Agent" at bounding box center [287, 378] width 27 height 16
click at [274, 376] on input "Agent" at bounding box center [278, 375] width 9 height 9
radio input "true"
drag, startPoint x: 280, startPoint y: 443, endPoint x: 319, endPoint y: 466, distance: 45.3
click at [281, 443] on input "Type in Name *" at bounding box center [844, 447] width 1173 height 27
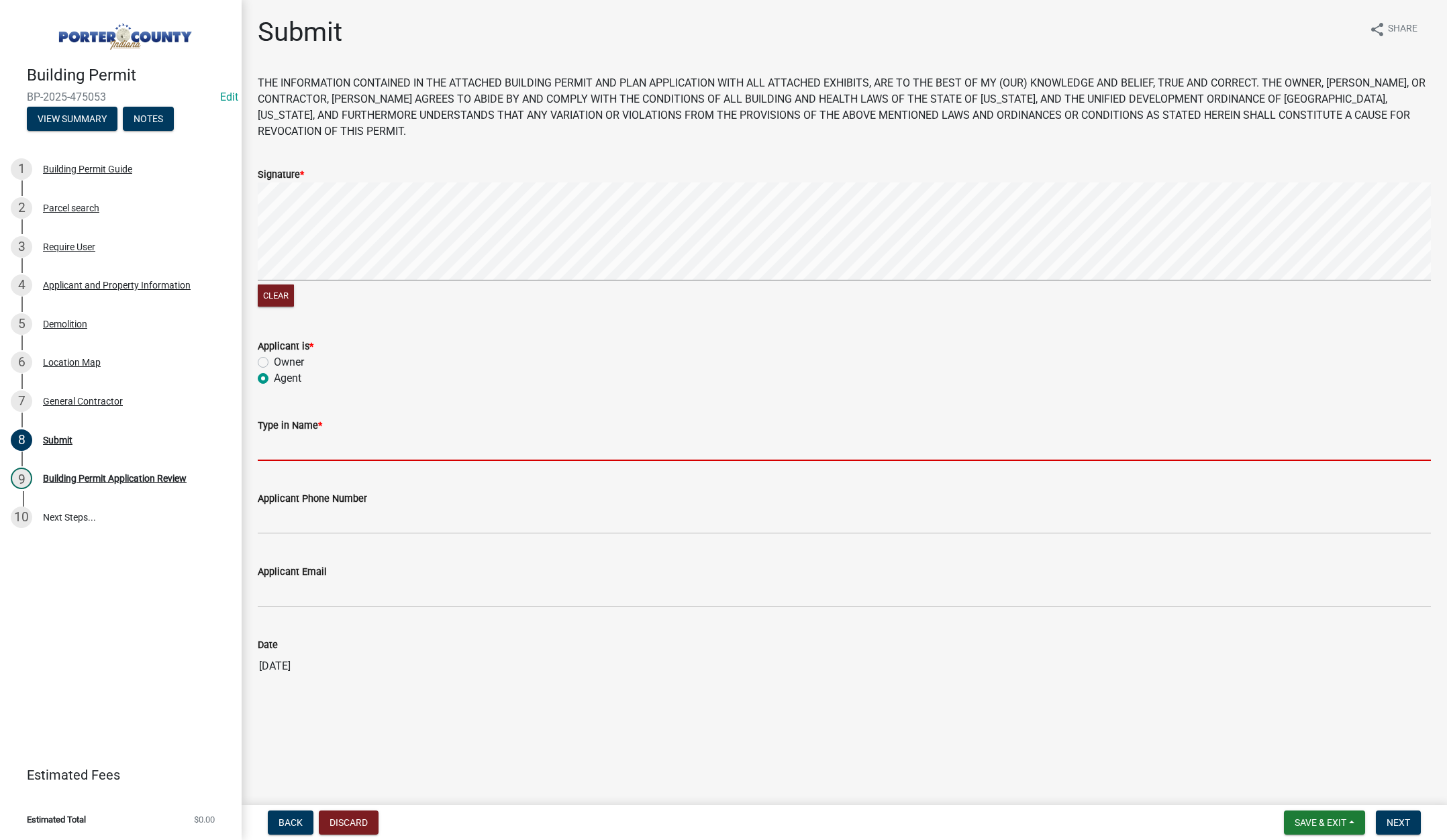
type input "Tami Evans"
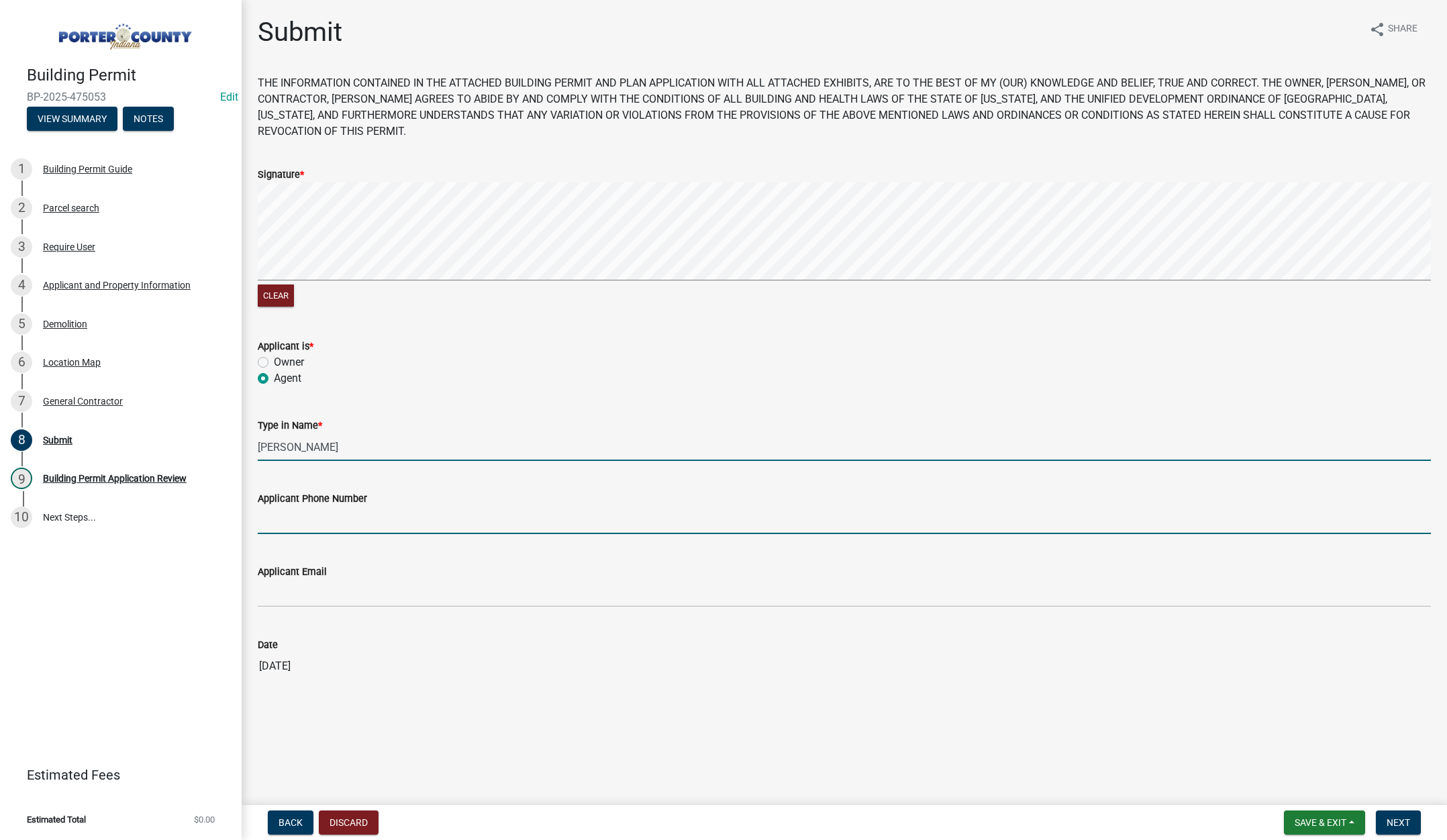
type input "2193093058"
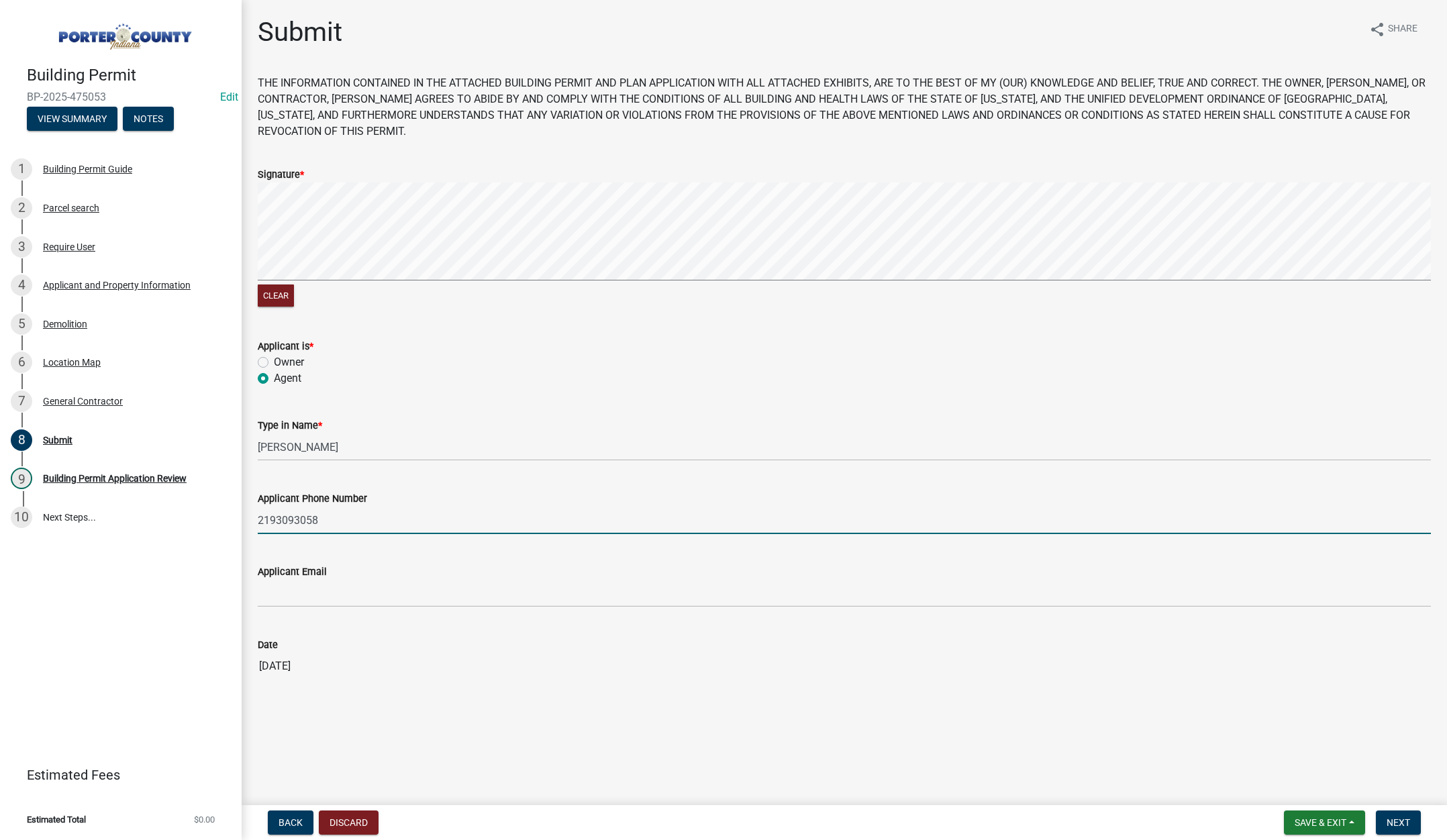
click at [365, 521] on input "2193093058" at bounding box center [844, 520] width 1173 height 27
type input "2"
type input "877-525-5439"
drag, startPoint x: 1410, startPoint y: 817, endPoint x: 1205, endPoint y: 688, distance: 242.2
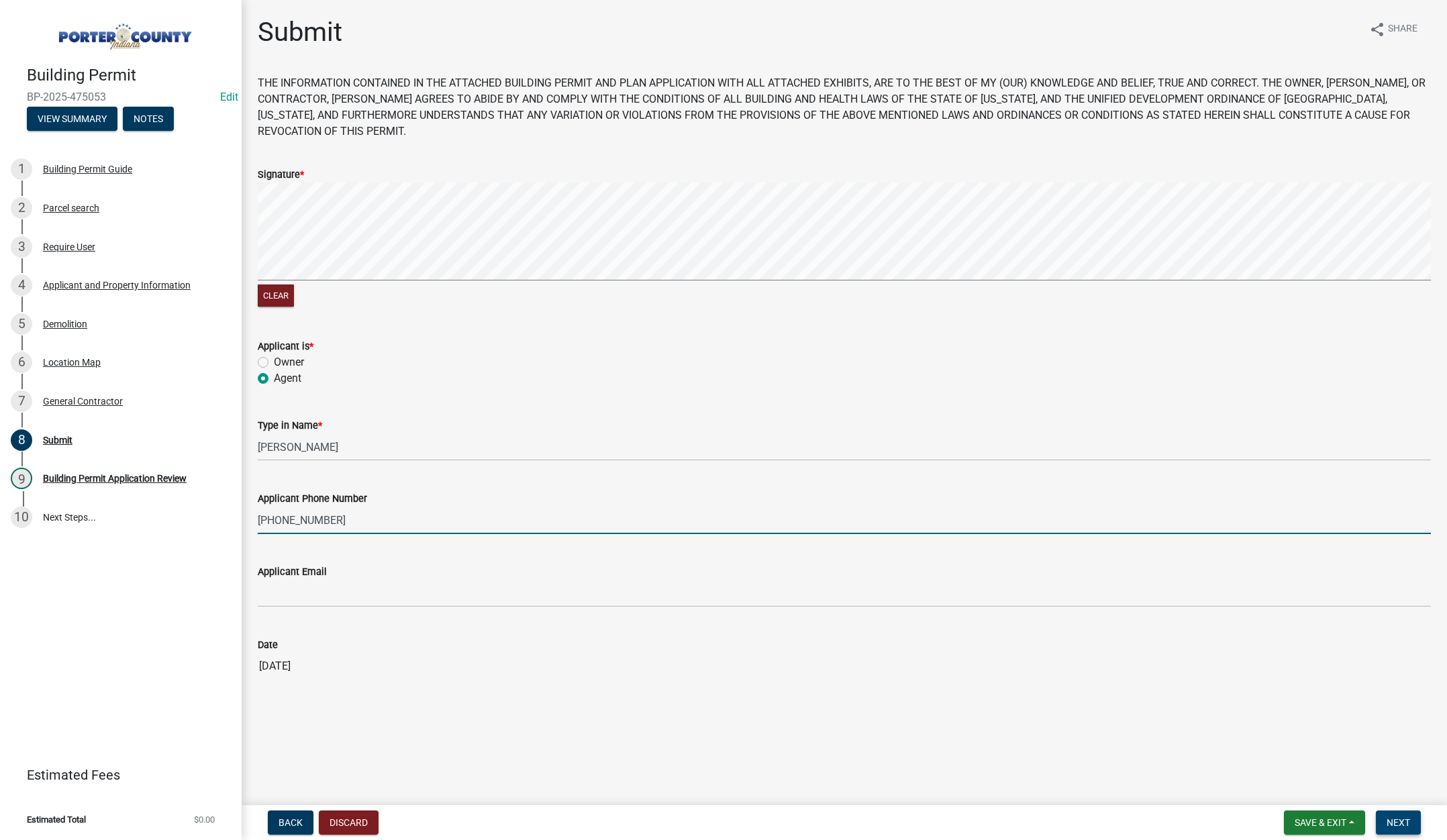
click at [1410, 818] on span "Next" at bounding box center [1398, 823] width 23 height 11
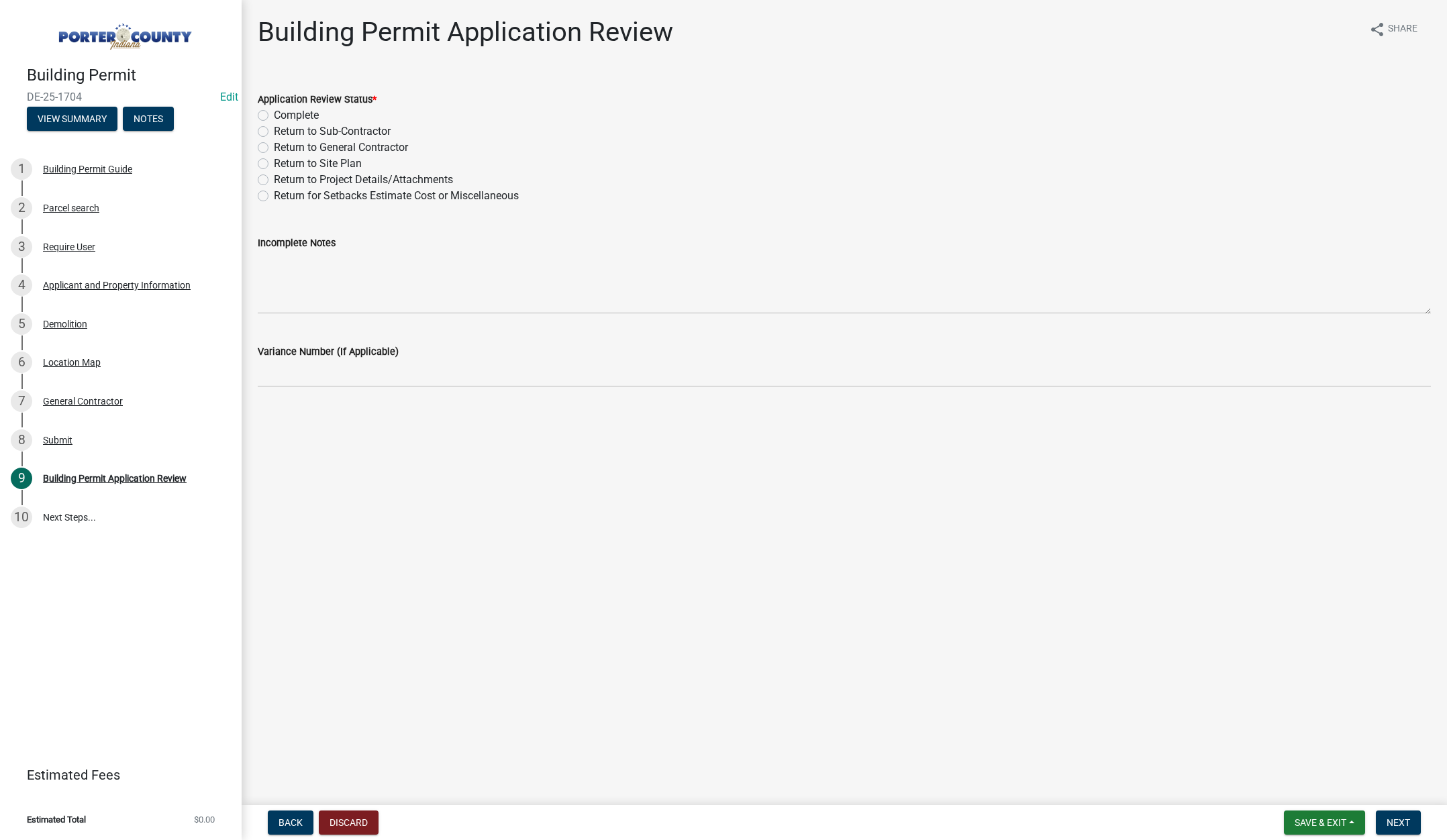
click at [274, 117] on label "Complete" at bounding box center [296, 115] width 45 height 16
click at [274, 116] on input "Complete" at bounding box center [278, 112] width 9 height 9
radio input "true"
click at [1391, 814] on button "Next" at bounding box center [1398, 823] width 45 height 24
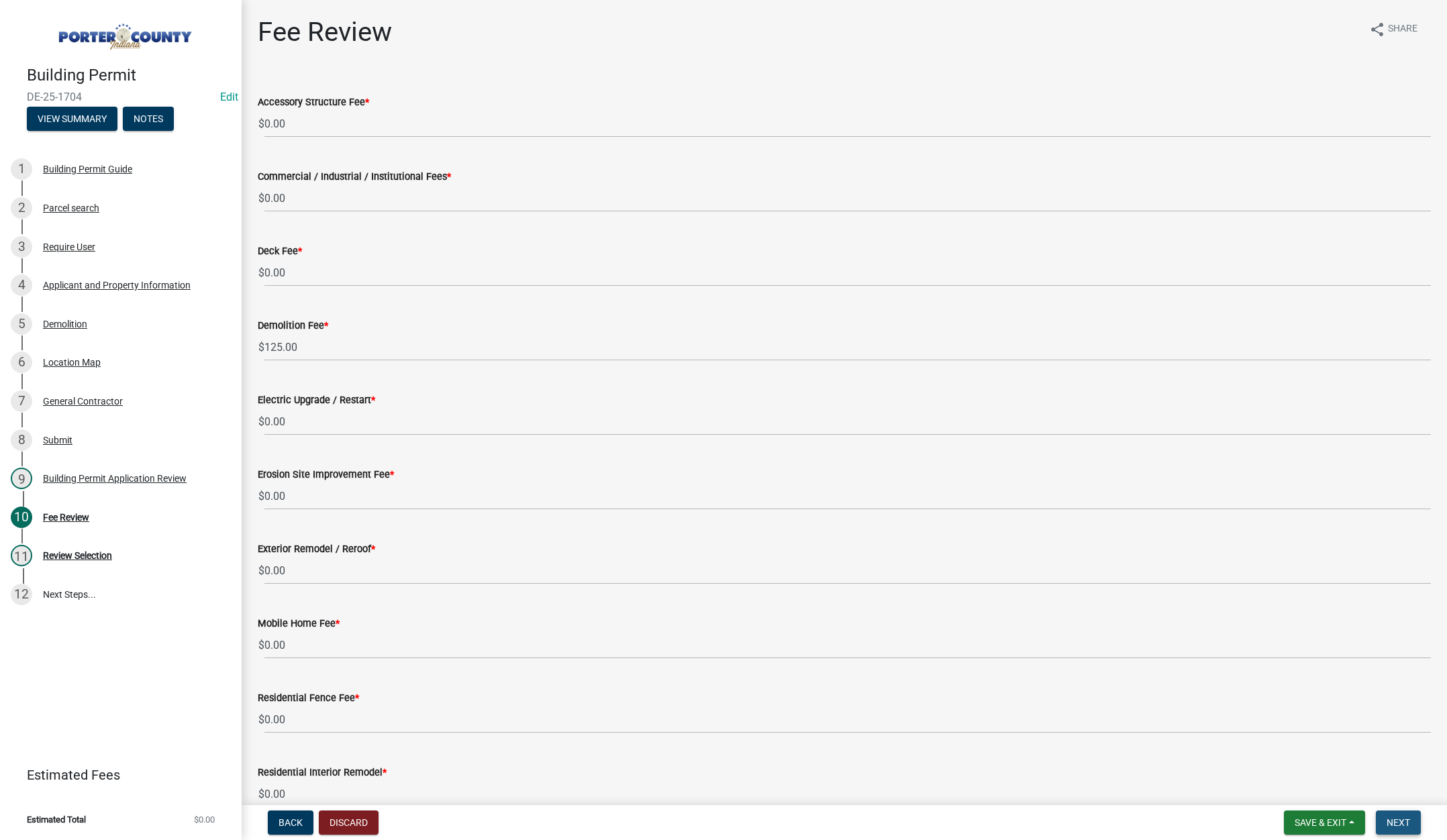
click at [1396, 829] on button "Next" at bounding box center [1398, 823] width 45 height 24
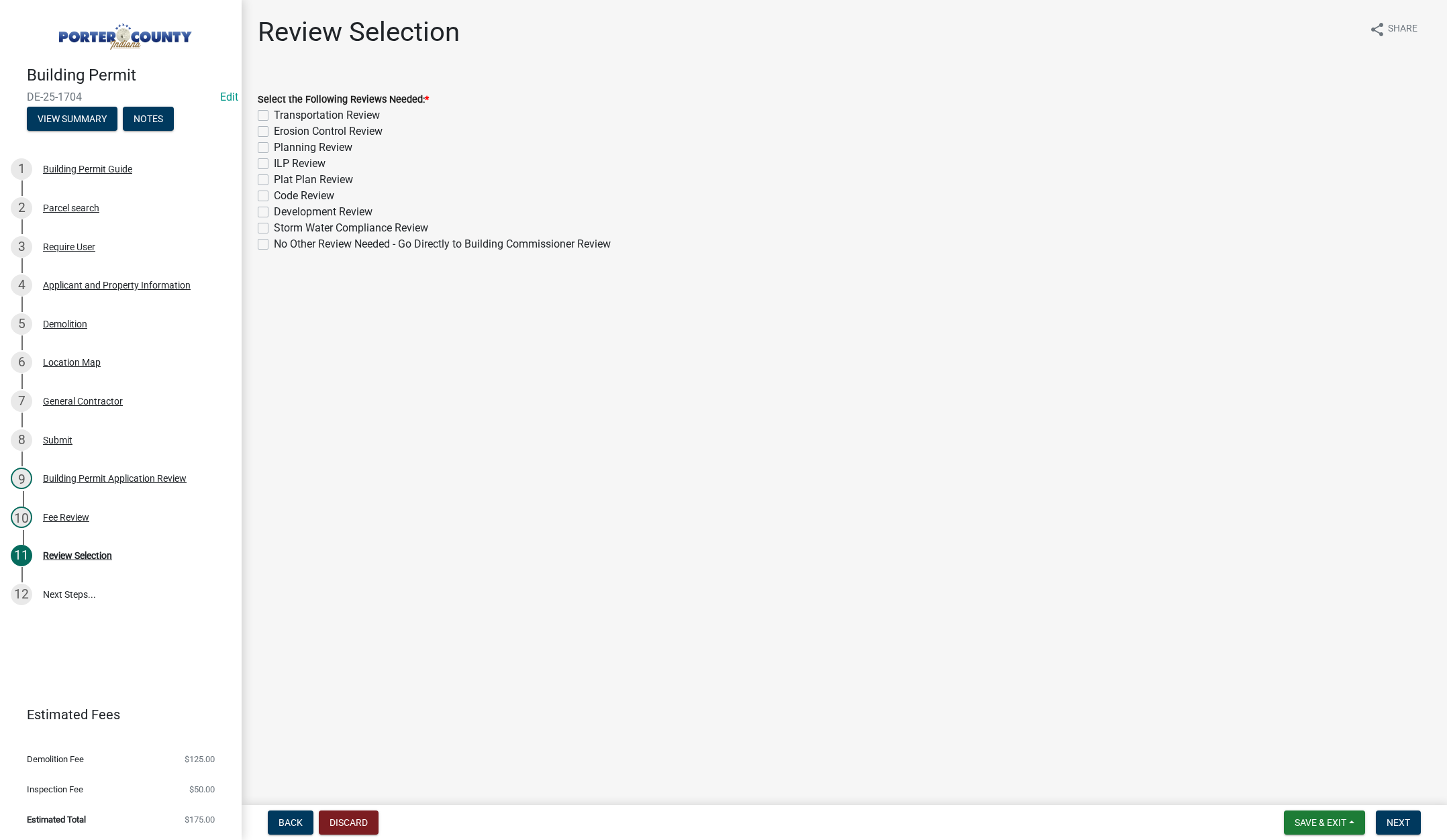
click at [274, 242] on label "No Other Review Needed - Go Directly to Building Commissioner Review" at bounding box center [442, 244] width 337 height 16
click at [274, 242] on input "No Other Review Needed - Go Directly to Building Commissioner Review" at bounding box center [278, 240] width 9 height 9
checkbox input "true"
checkbox input "false"
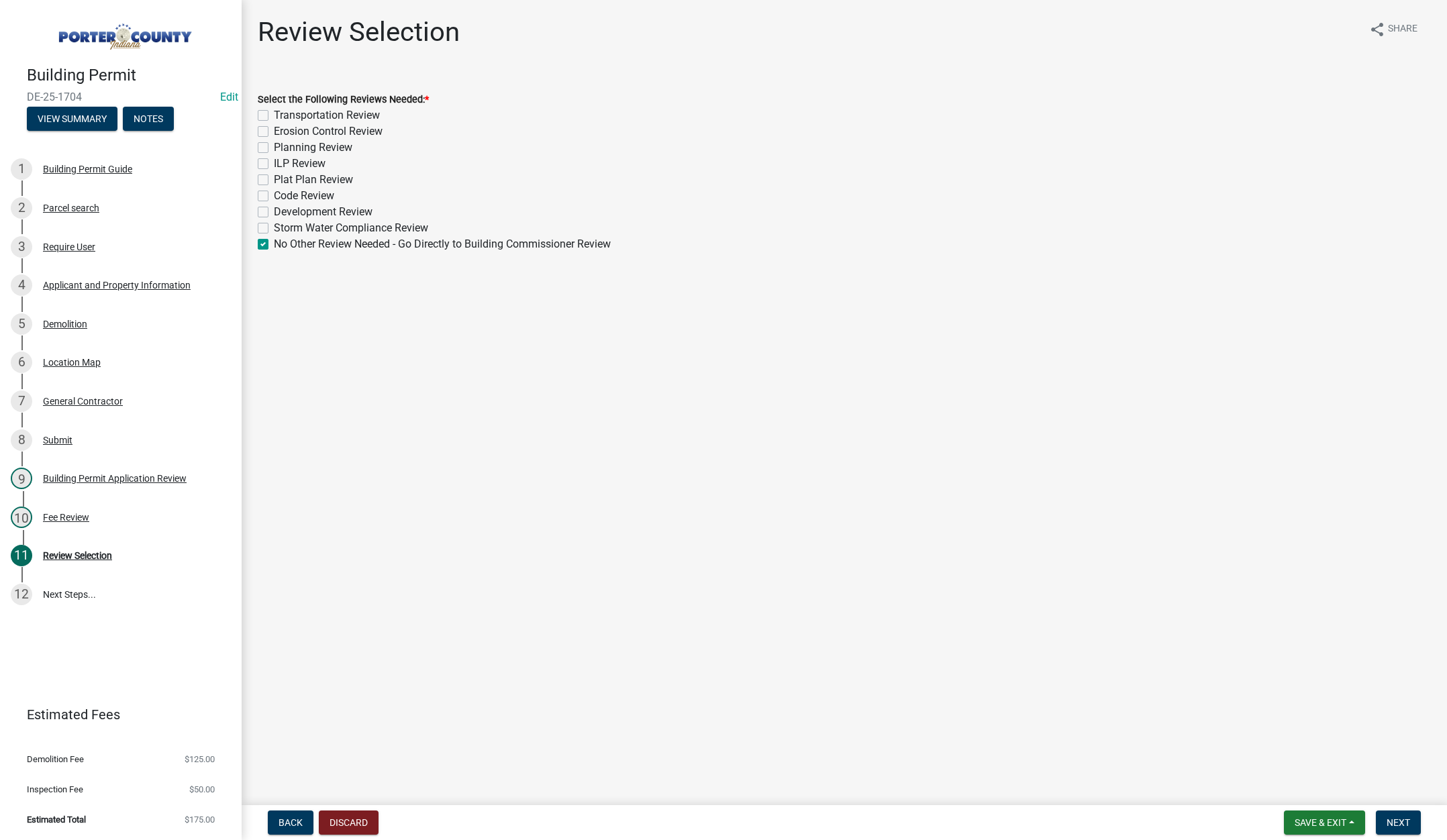
checkbox input "false"
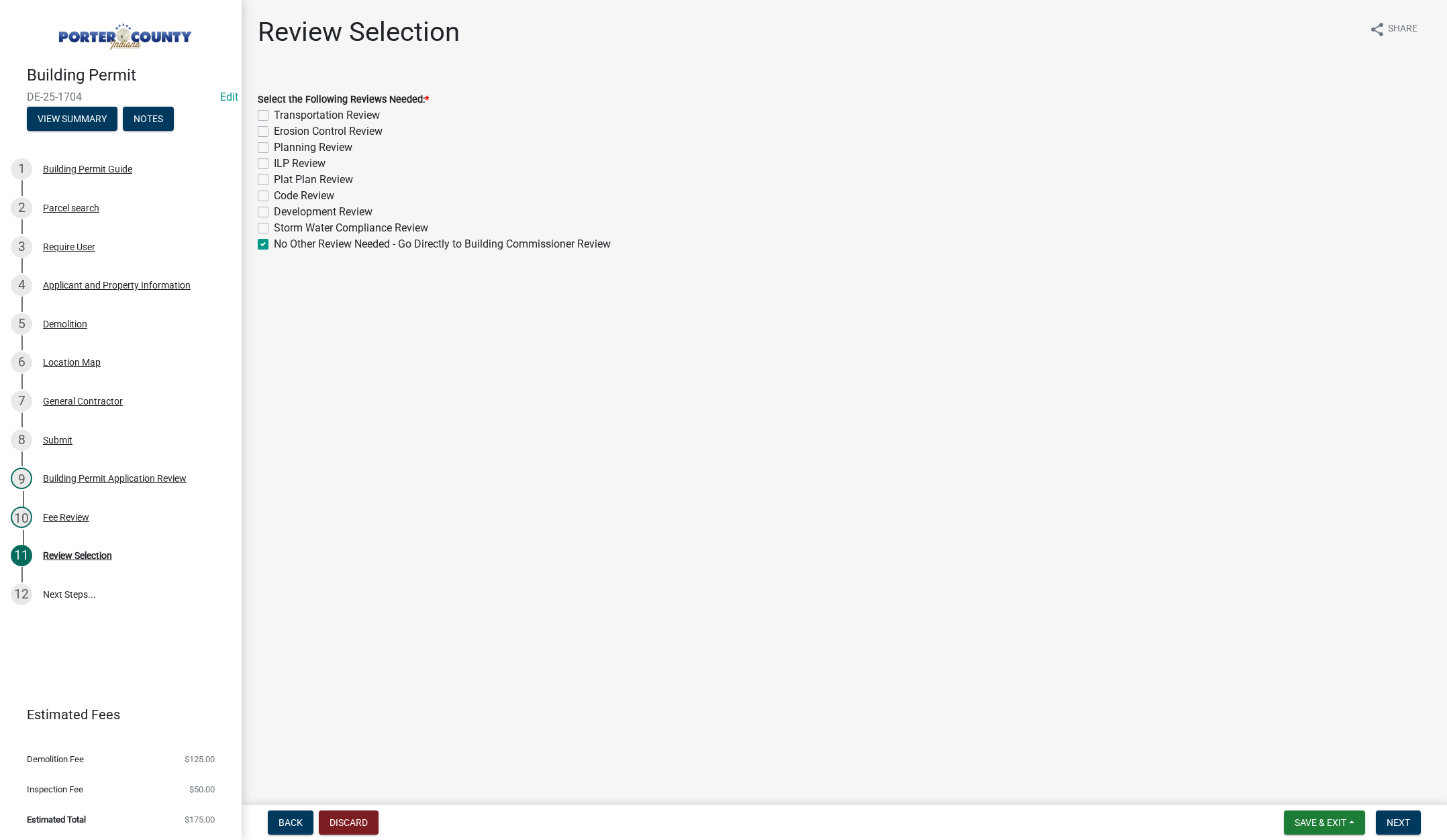
checkbox input "false"
checkbox input "true"
click at [1399, 819] on span "Next" at bounding box center [1398, 823] width 23 height 11
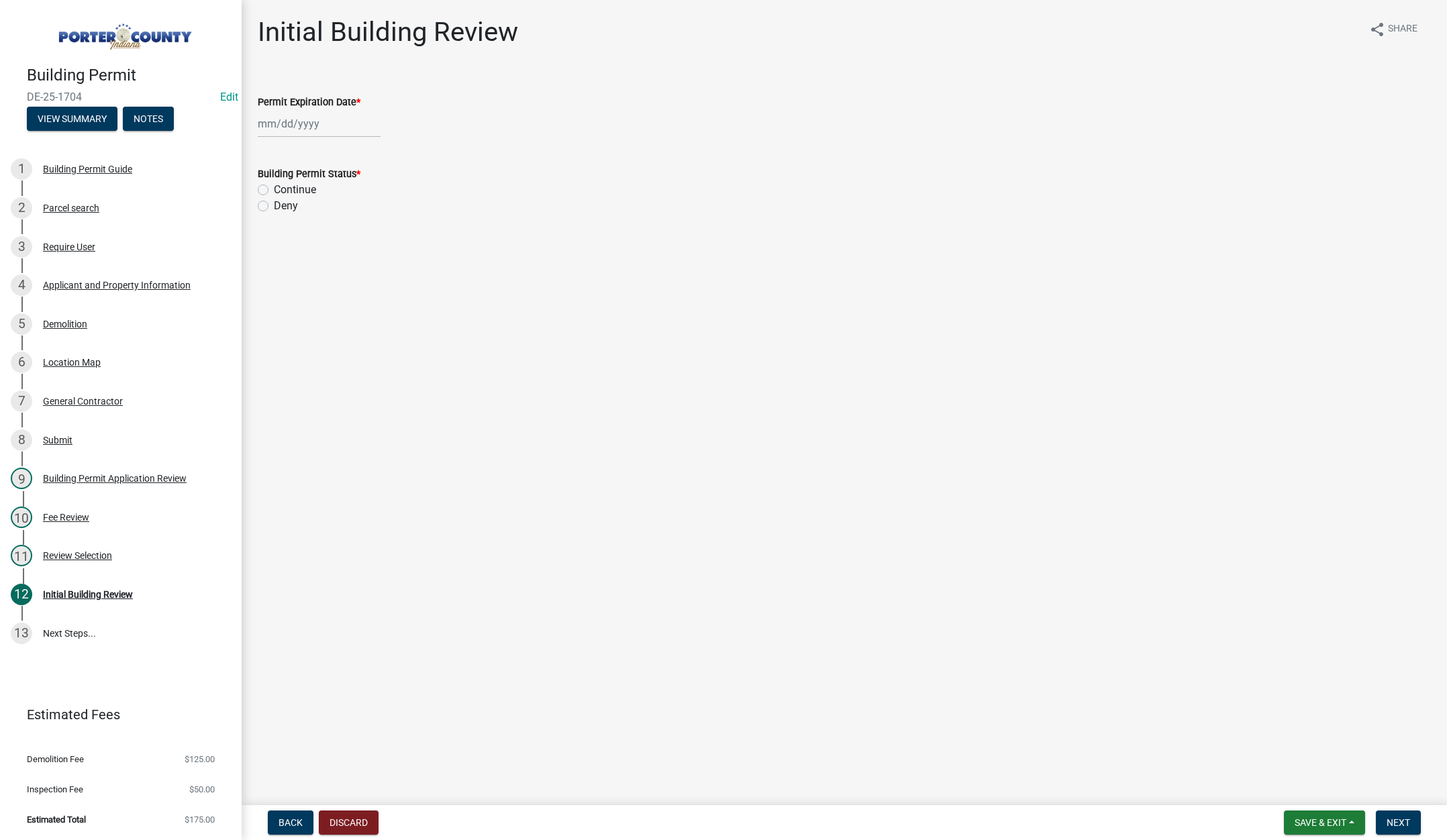
select select "9"
click at [331, 122] on input "Permit Expiration Date *" at bounding box center [319, 124] width 123 height 27
click at [368, 155] on select "1525 1526 1527 1528 1529 1530 1531 1532 1533 1534 1535 1536 1537 1538 1539 1540…" at bounding box center [363, 153] width 48 height 20
select select "2026"
click at [339, 143] on select "1525 1526 1527 1528 1529 1530 1531 1532 1533 1534 1535 1536 1537 1538 1539 1540…" at bounding box center [363, 153] width 48 height 20
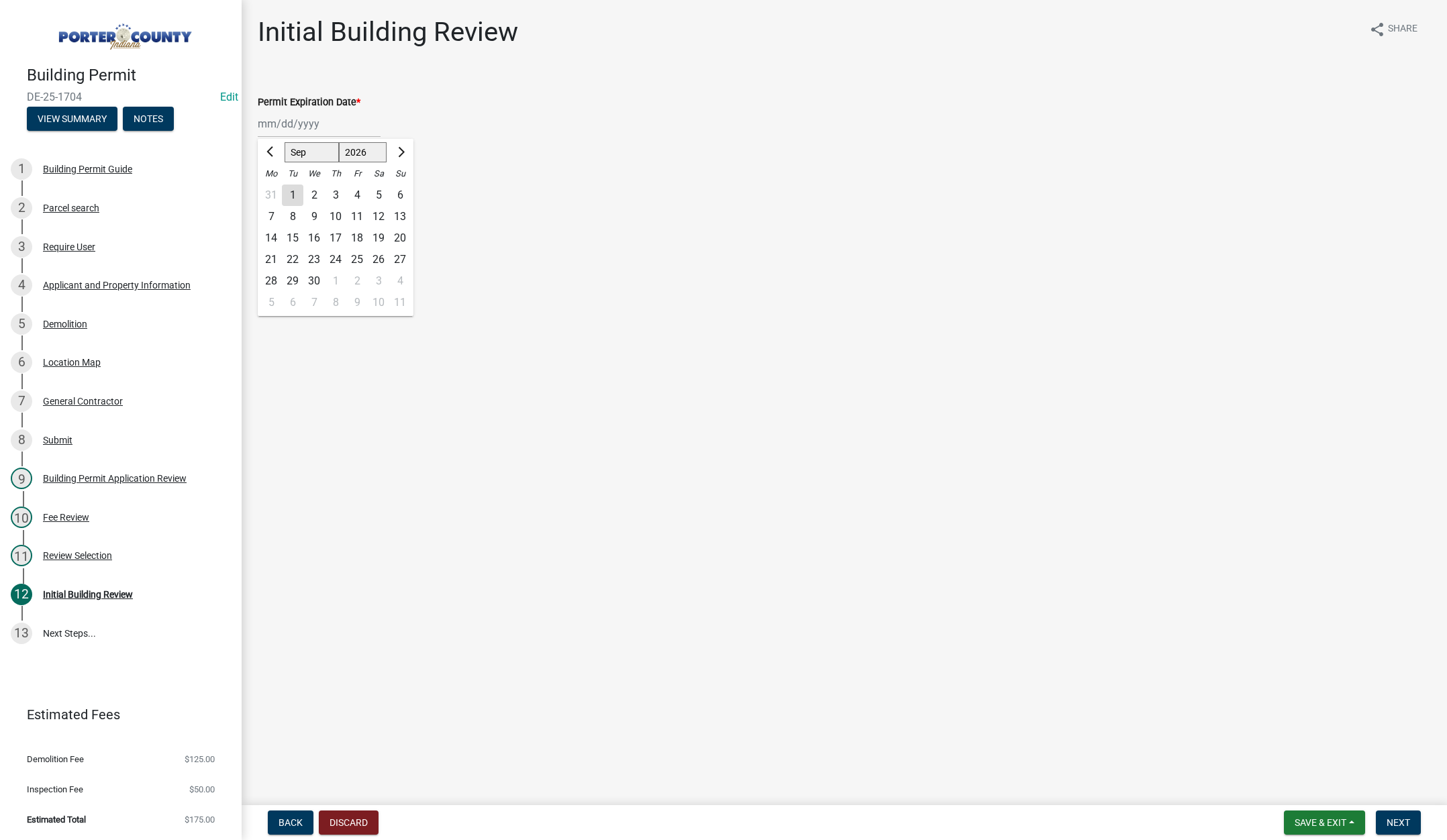
click at [294, 213] on div "8" at bounding box center [293, 216] width 22 height 22
type input "[DATE]"
click at [274, 189] on label "Continue" at bounding box center [294, 189] width 42 height 16
click at [274, 189] on input "Continue" at bounding box center [278, 186] width 9 height 9
radio input "true"
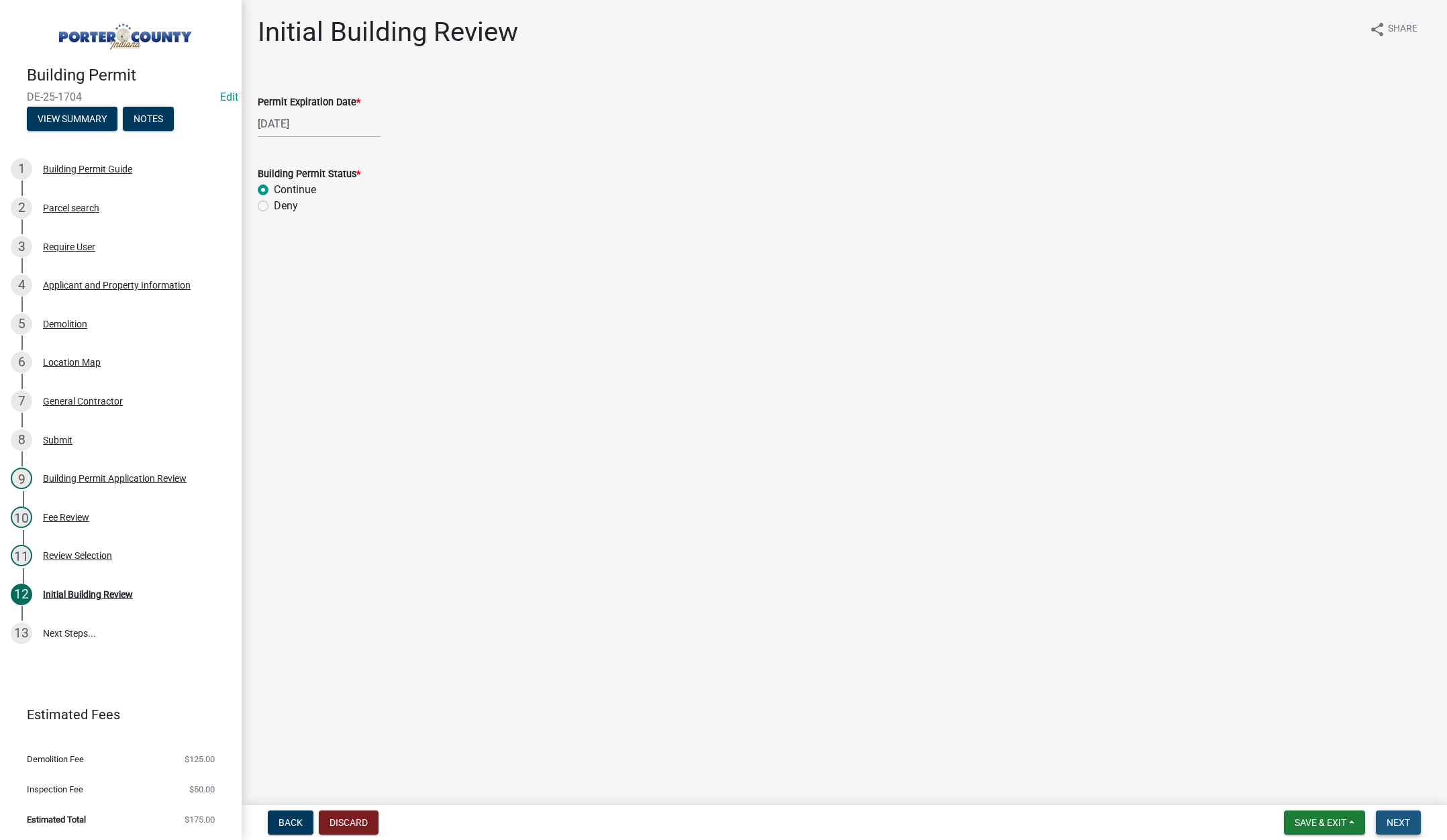
drag, startPoint x: 1398, startPoint y: 823, endPoint x: 1284, endPoint y: 687, distance: 177.5
click at [1398, 820] on span "Next" at bounding box center [1398, 823] width 23 height 11
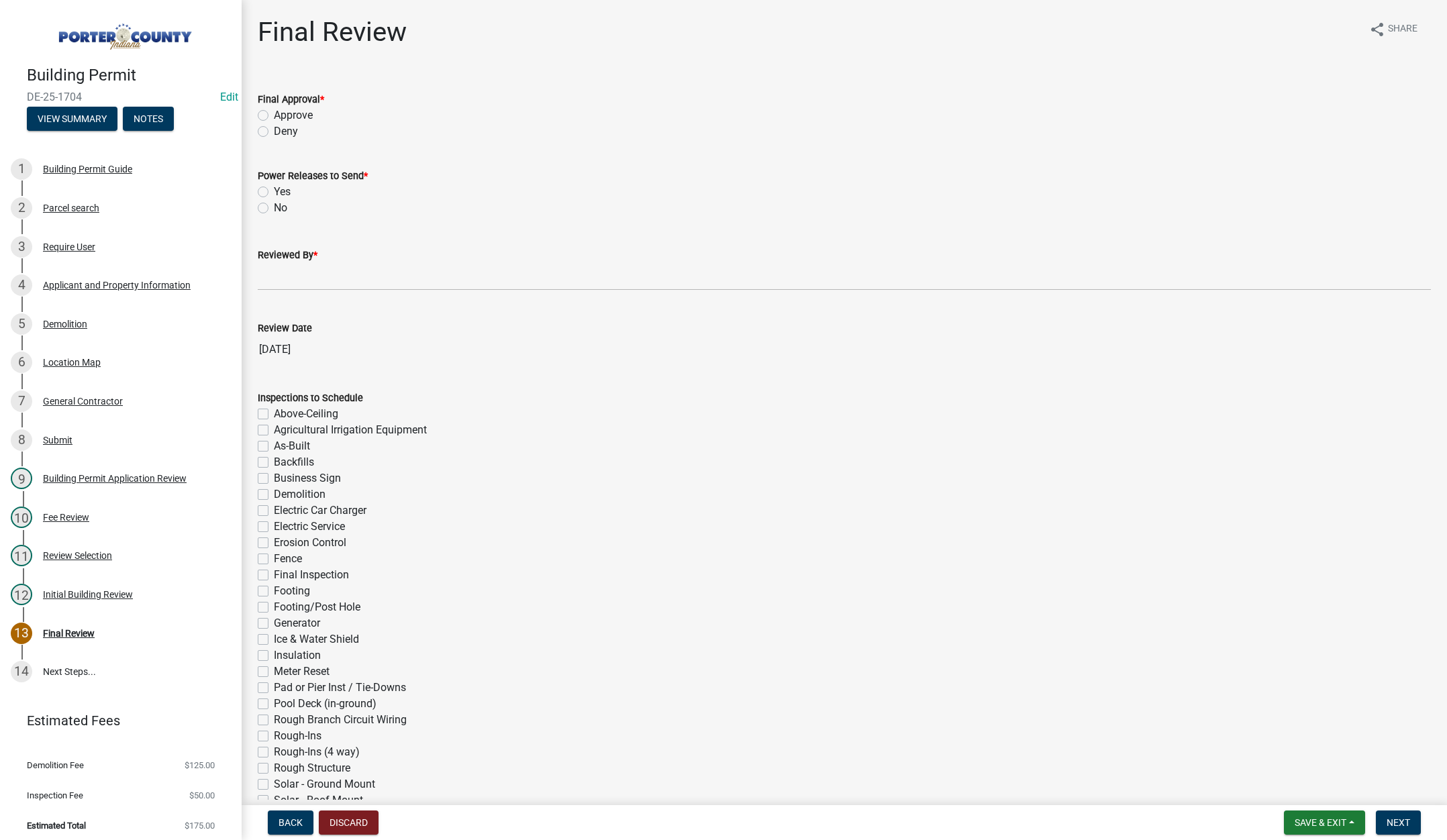
click at [274, 114] on label "Approve" at bounding box center [293, 115] width 39 height 16
click at [274, 114] on input "Approve" at bounding box center [278, 112] width 9 height 9
radio input "true"
click at [274, 208] on label "No" at bounding box center [280, 207] width 13 height 16
click at [274, 208] on input "No" at bounding box center [278, 204] width 9 height 9
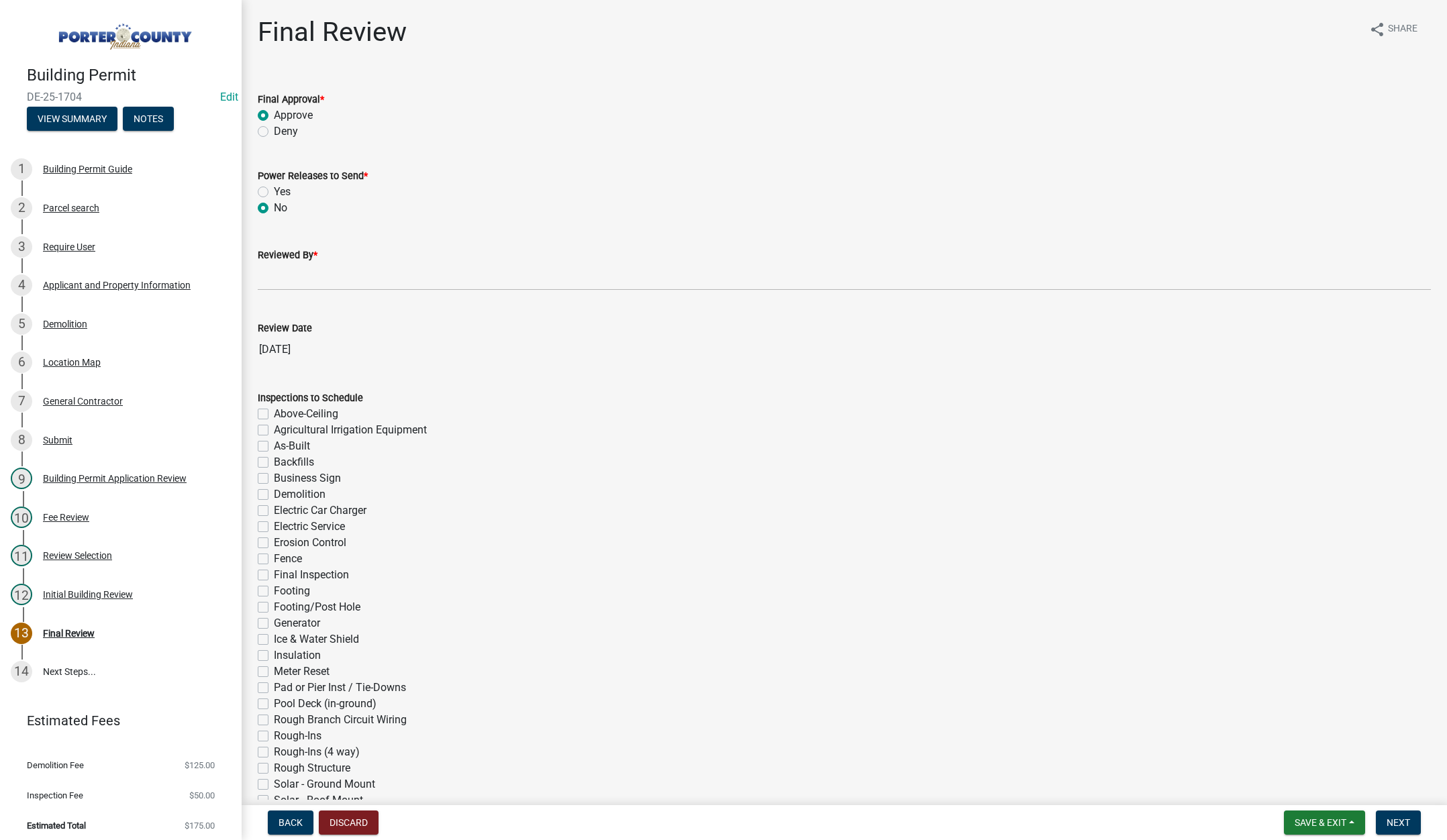
radio input "true"
click at [284, 284] on input "Reviewed By *" at bounding box center [844, 276] width 1173 height 27
type input "[PERSON_NAME]"
click at [1407, 822] on span "Next" at bounding box center [1398, 823] width 23 height 11
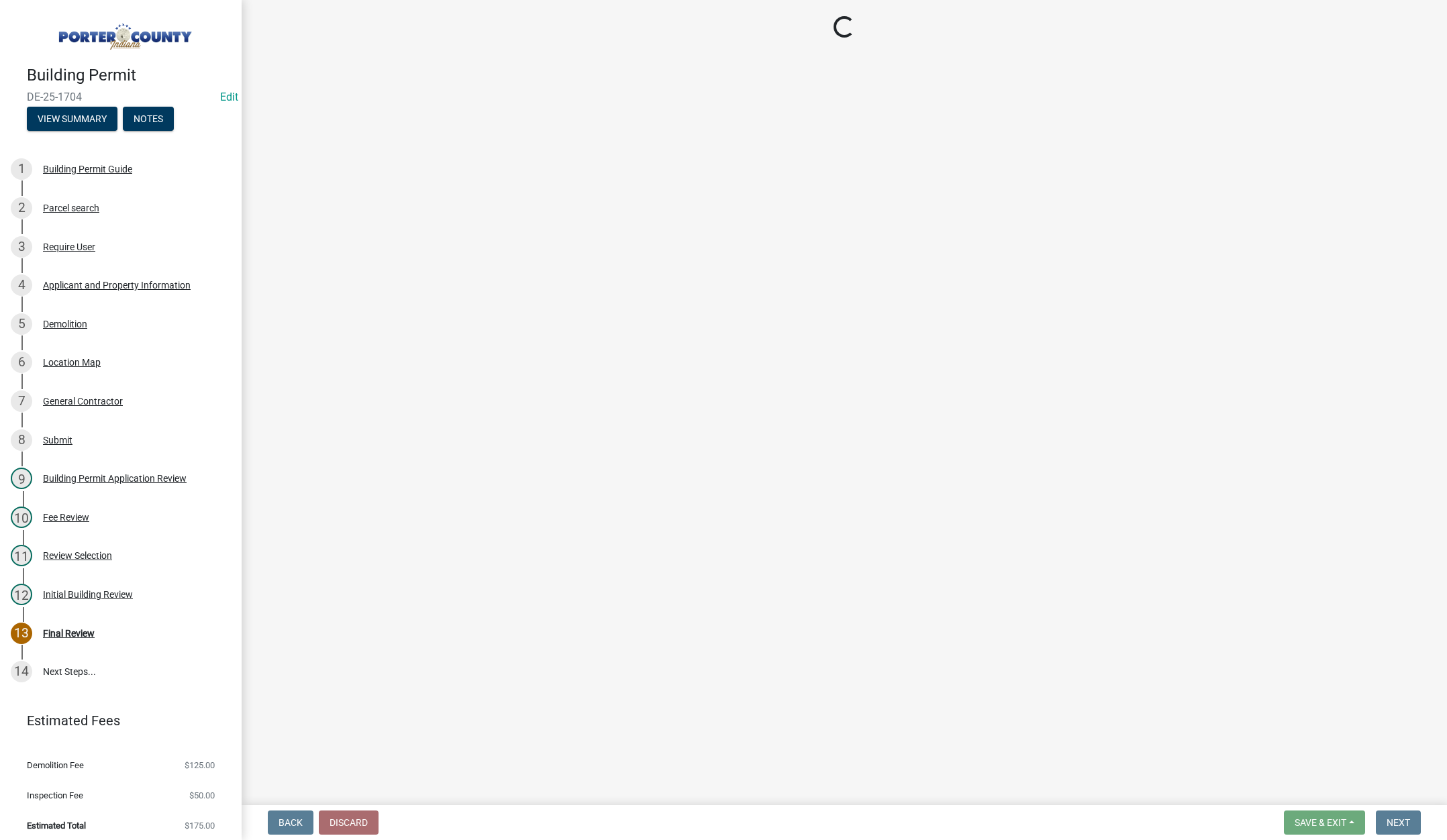
select select "3: 3"
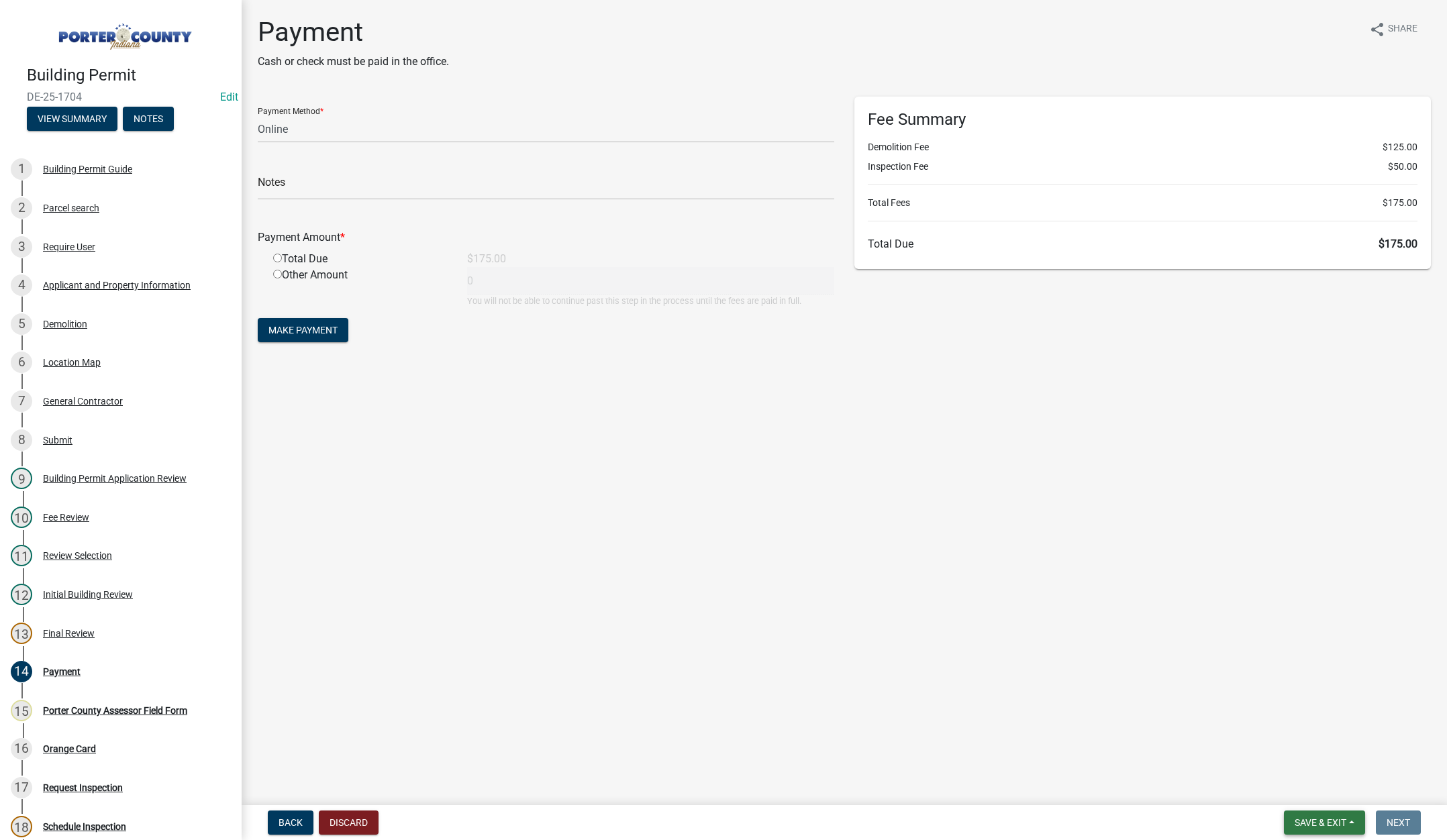
click at [1333, 813] on button "Save & Exit" at bounding box center [1324, 823] width 81 height 24
click at [1322, 794] on button "Save & Exit" at bounding box center [1312, 788] width 108 height 32
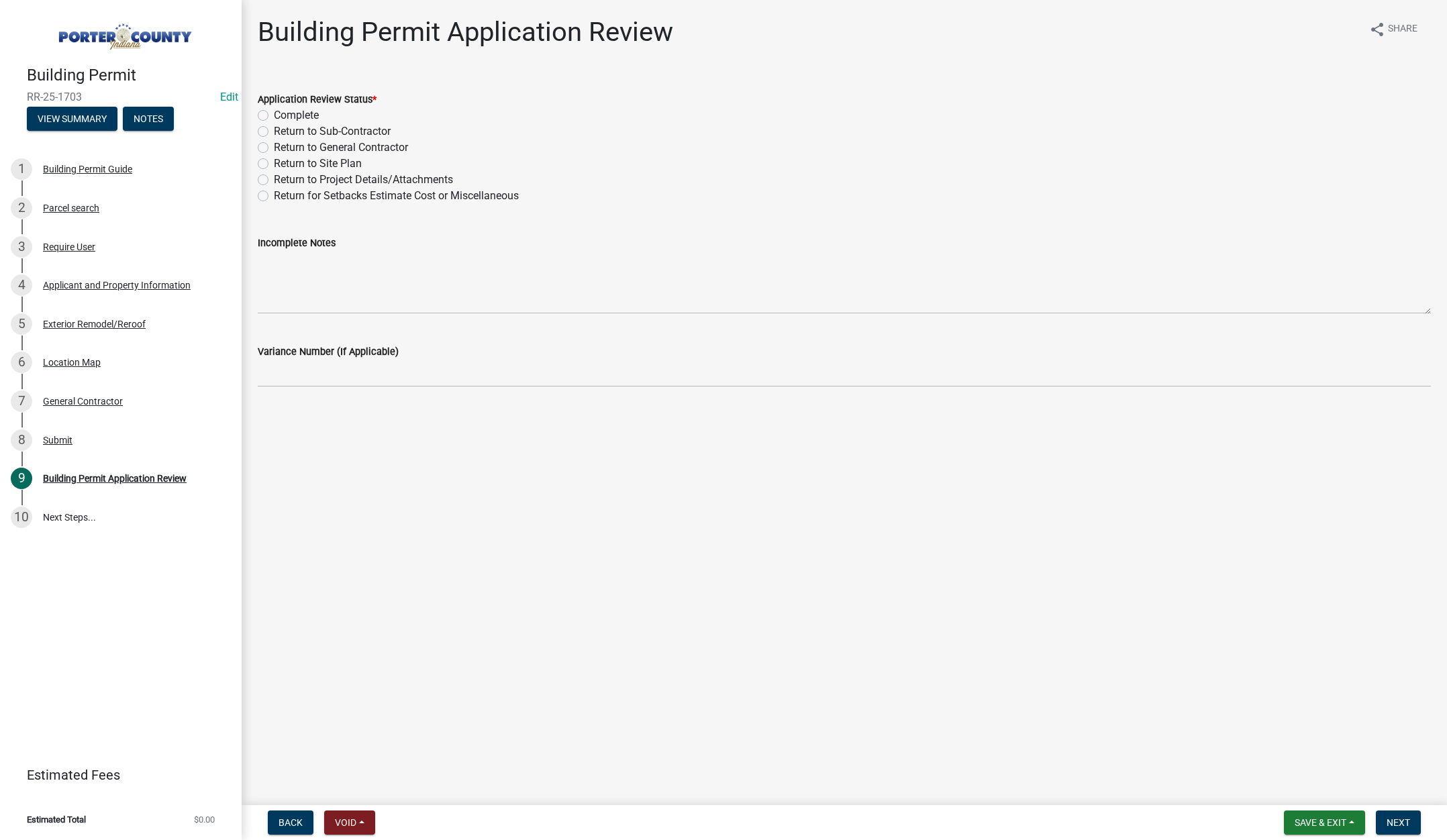
click at [274, 112] on label "Complete" at bounding box center [296, 115] width 45 height 16
click at [274, 112] on input "Complete" at bounding box center [278, 112] width 9 height 9
radio input "true"
click at [1402, 822] on span "Next" at bounding box center [1398, 823] width 23 height 11
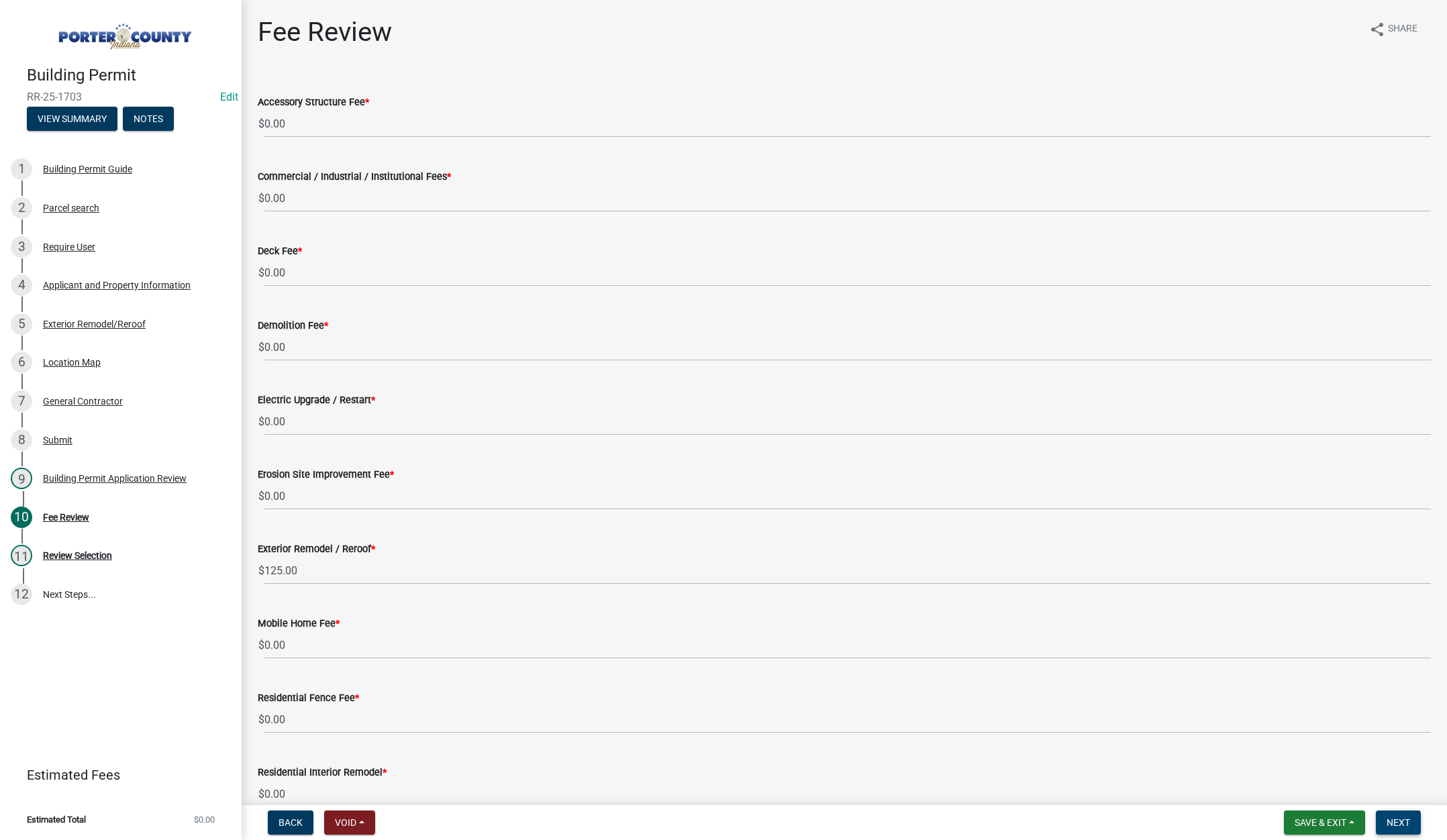
click at [1398, 815] on button "Next" at bounding box center [1398, 823] width 45 height 24
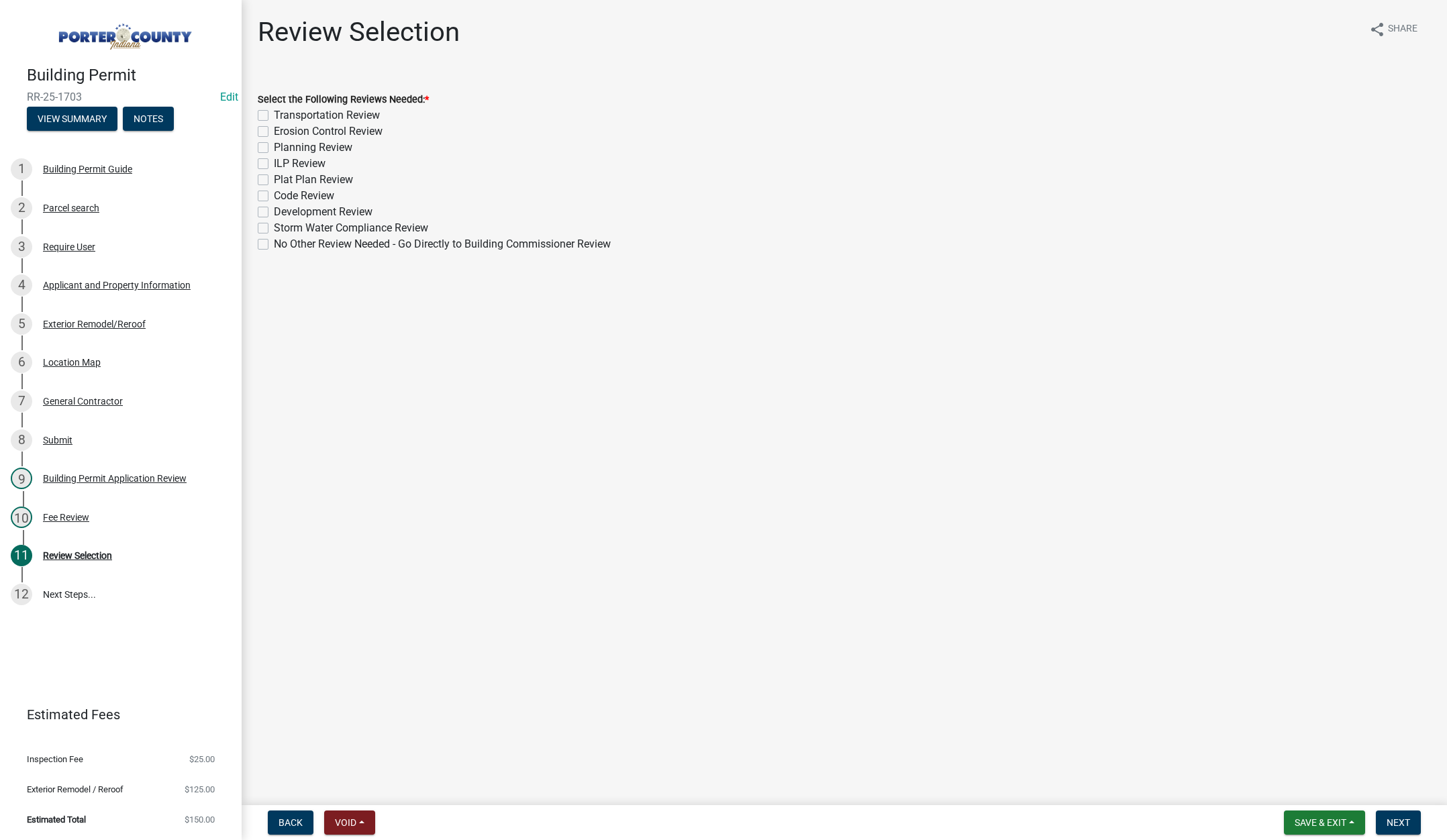
click at [274, 244] on label "No Other Review Needed - Go Directly to Building Commissioner Review" at bounding box center [442, 244] width 337 height 16
click at [274, 244] on input "No Other Review Needed - Go Directly to Building Commissioner Review" at bounding box center [278, 240] width 9 height 9
checkbox input "true"
checkbox input "false"
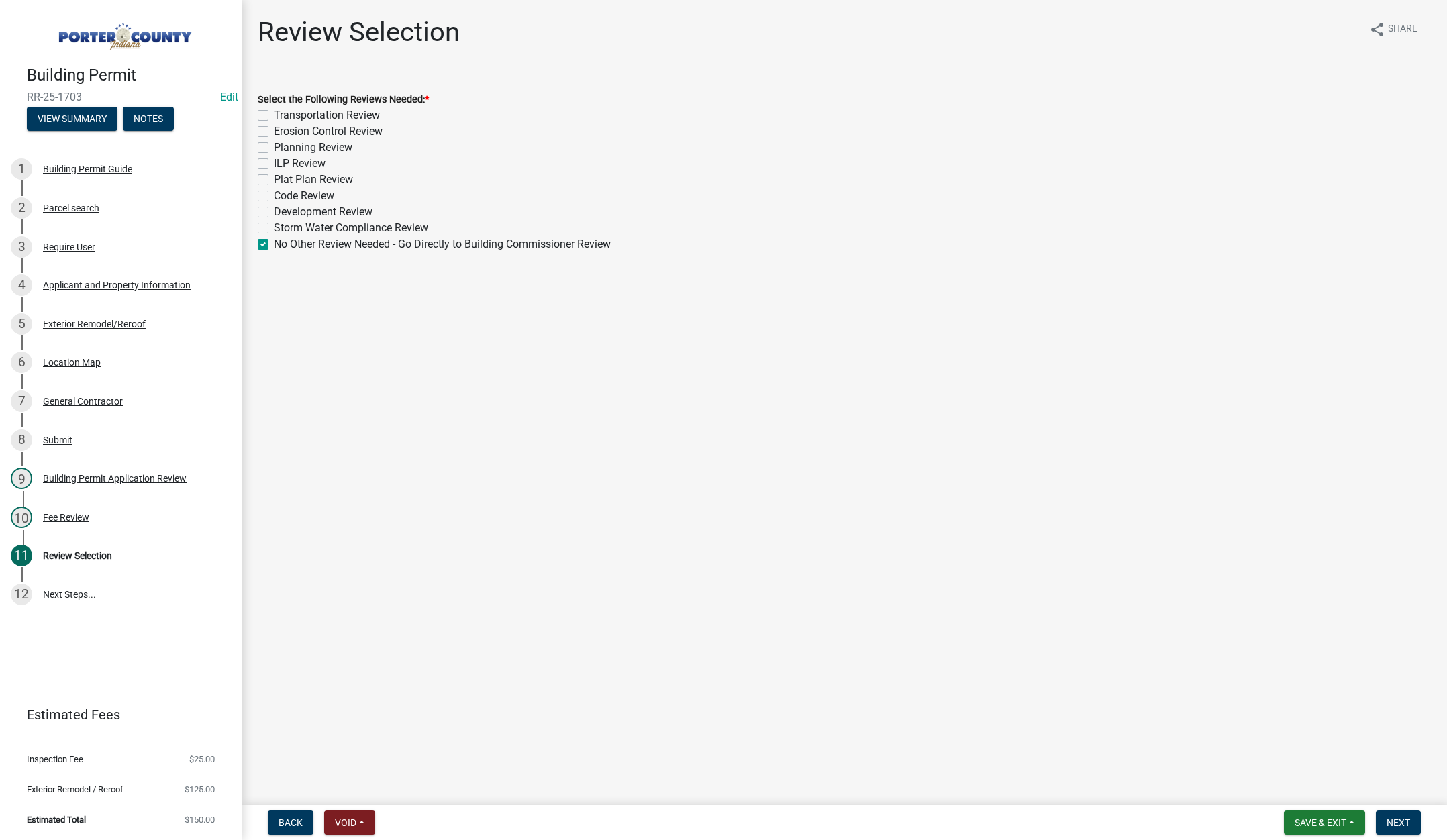
checkbox input "false"
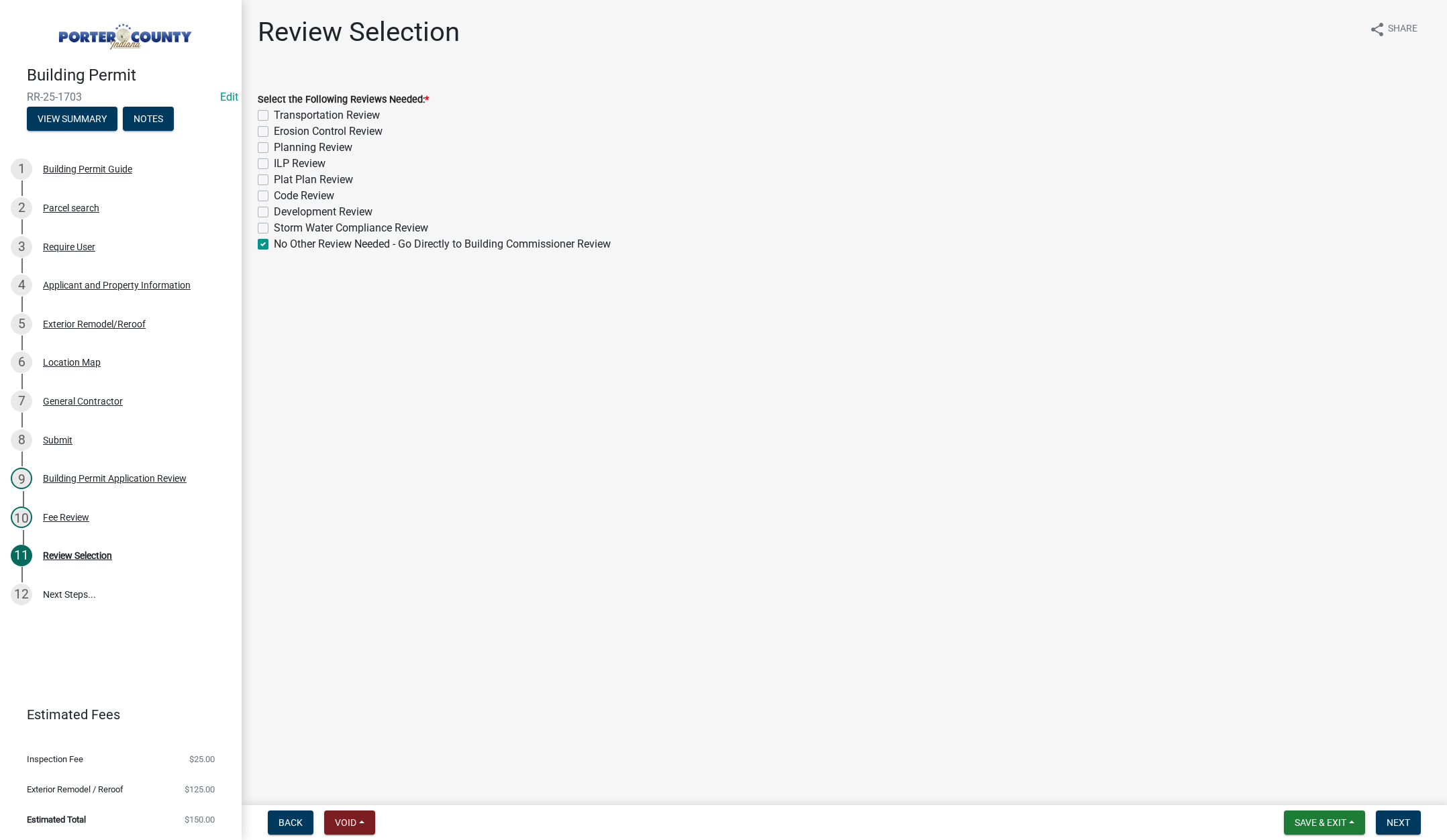
checkbox input "false"
checkbox input "true"
click at [1405, 819] on span "Next" at bounding box center [1398, 823] width 23 height 11
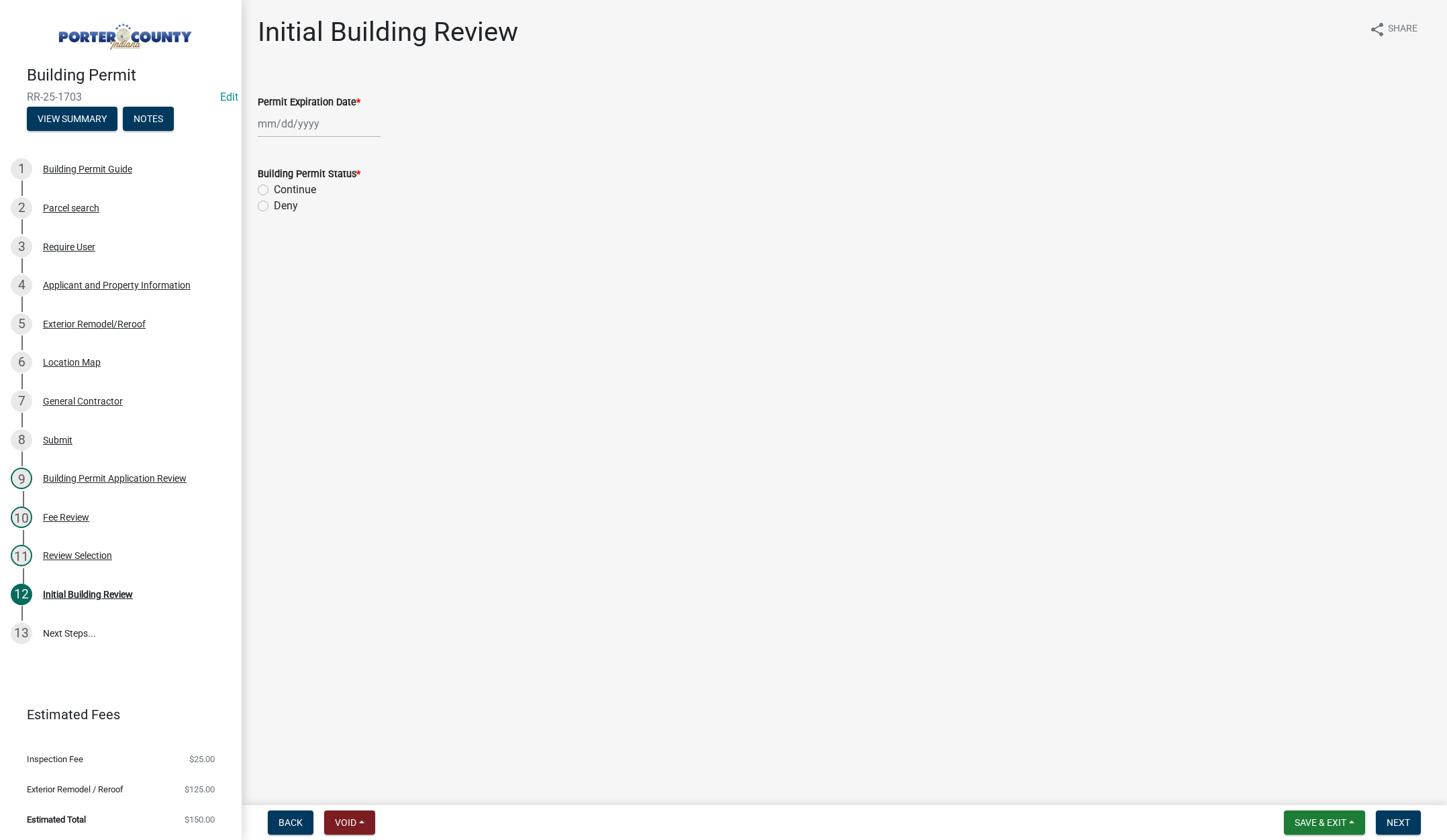
select select "9"
click at [321, 122] on div "[PERSON_NAME] Feb Mar Apr [PERSON_NAME][DATE] Oct Nov [DATE] 1526 1527 1528 152…" at bounding box center [319, 124] width 123 height 27
drag, startPoint x: 373, startPoint y: 154, endPoint x: 364, endPoint y: 153, distance: 9.1
click at [373, 154] on select "1525 1526 1527 1528 1529 1530 1531 1532 1533 1534 1535 1536 1537 1538 1539 1540…" at bounding box center [363, 153] width 48 height 20
select select "2026"
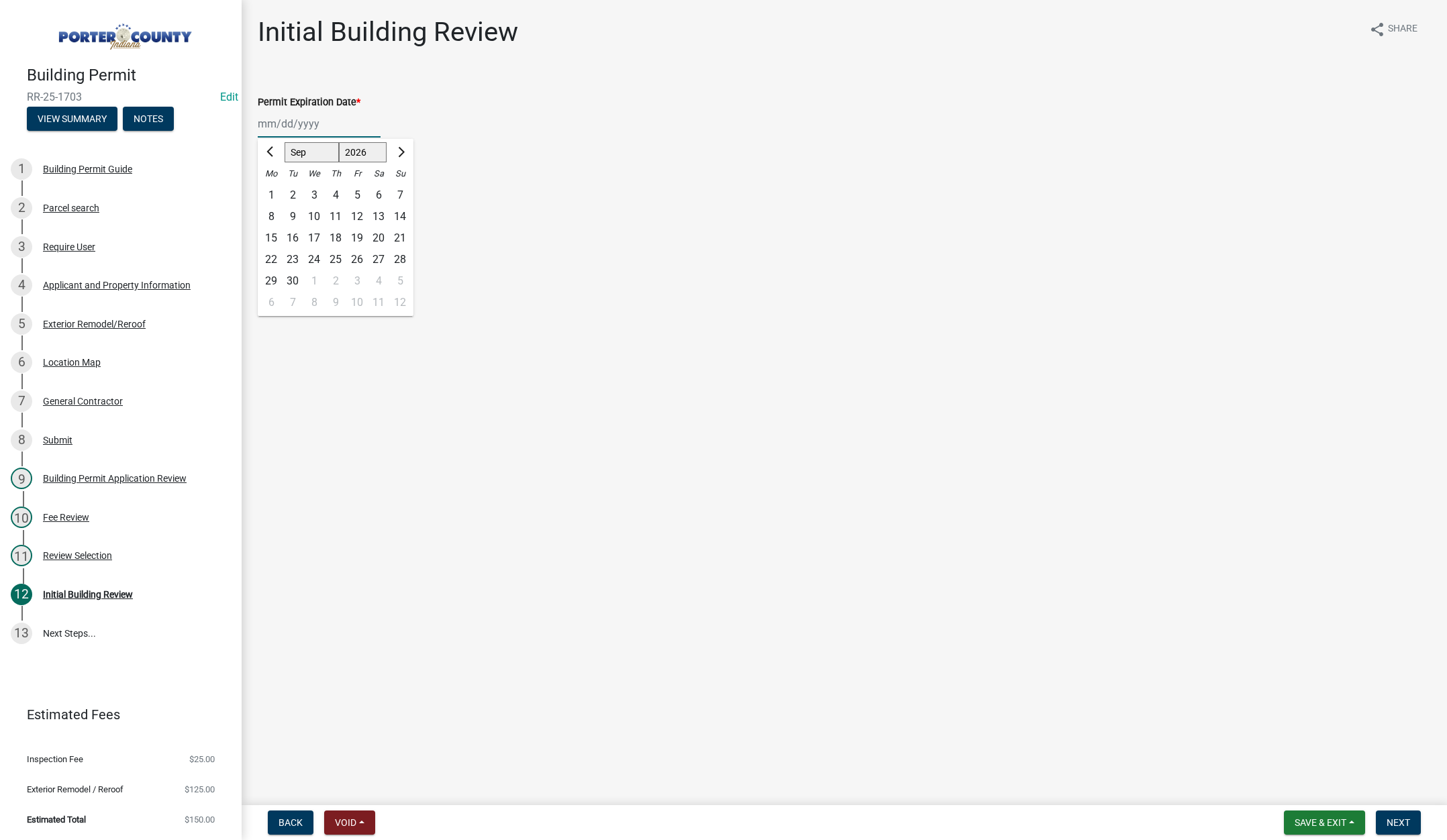
click at [339, 143] on select "1525 1526 1527 1528 1529 1530 1531 1532 1533 1534 1535 1536 1537 1538 1539 1540…" at bounding box center [363, 153] width 48 height 20
click at [291, 213] on div "8" at bounding box center [293, 216] width 22 height 22
type input "[DATE]"
click at [274, 188] on label "Continue" at bounding box center [294, 189] width 42 height 16
click at [274, 188] on input "Continue" at bounding box center [278, 186] width 9 height 9
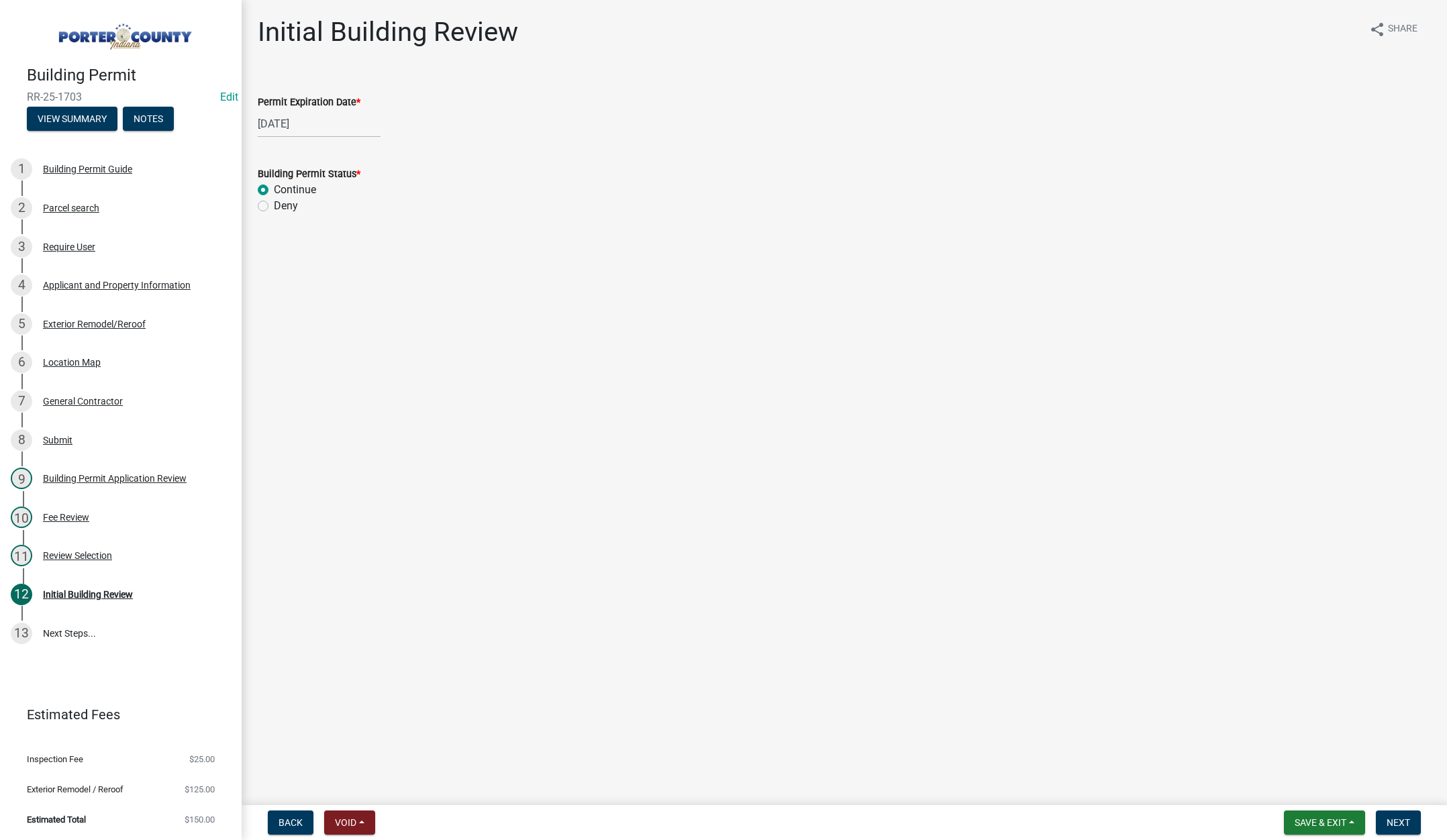
radio input "true"
drag, startPoint x: 1398, startPoint y: 820, endPoint x: 1373, endPoint y: 779, distance: 48.0
click at [1398, 821] on span "Next" at bounding box center [1398, 823] width 23 height 11
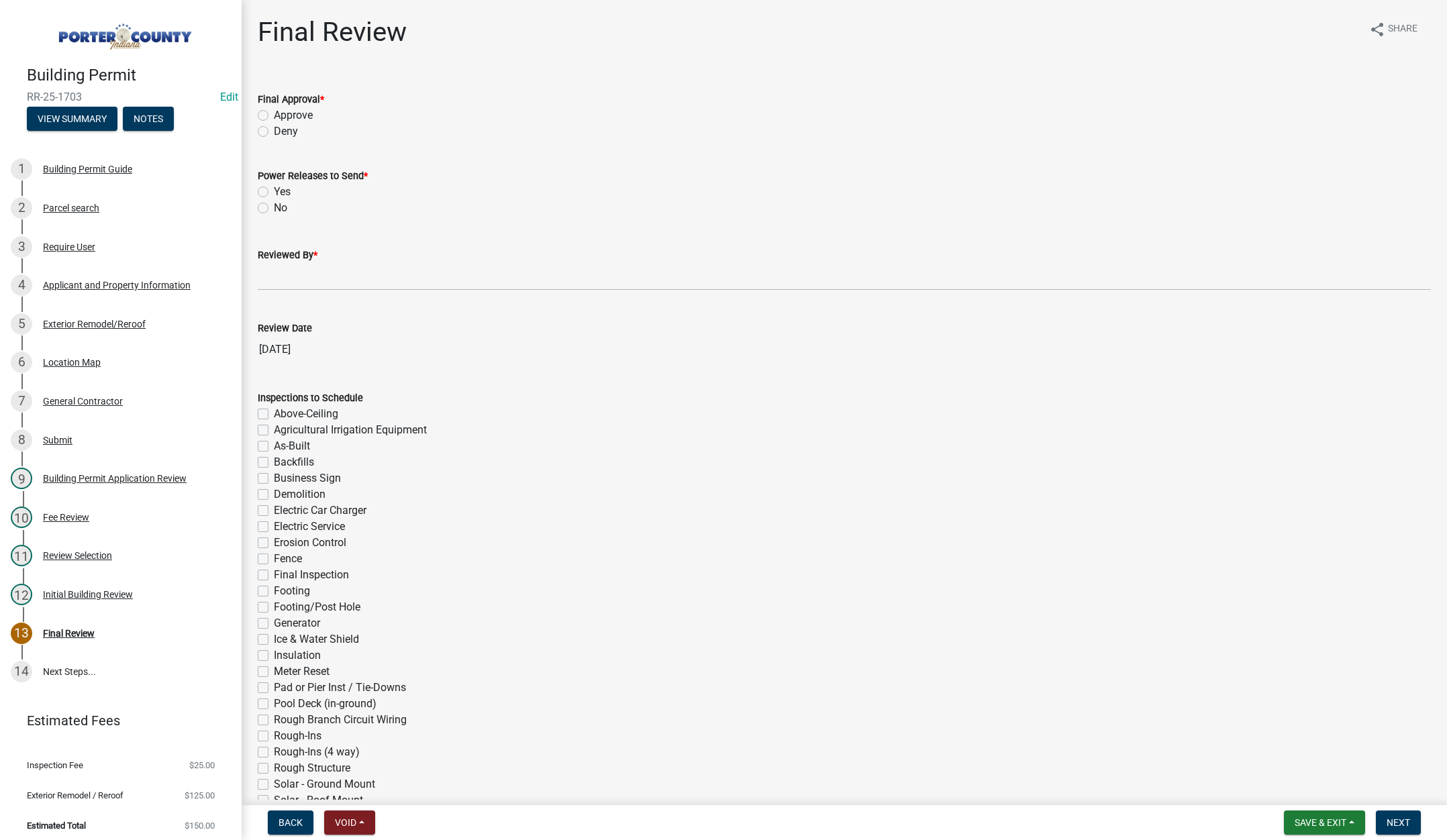
click at [274, 114] on label "Approve" at bounding box center [293, 115] width 39 height 16
click at [274, 114] on input "Approve" at bounding box center [278, 112] width 9 height 9
radio input "true"
drag, startPoint x: 262, startPoint y: 206, endPoint x: 269, endPoint y: 234, distance: 28.9
click at [274, 206] on label "No" at bounding box center [280, 207] width 13 height 16
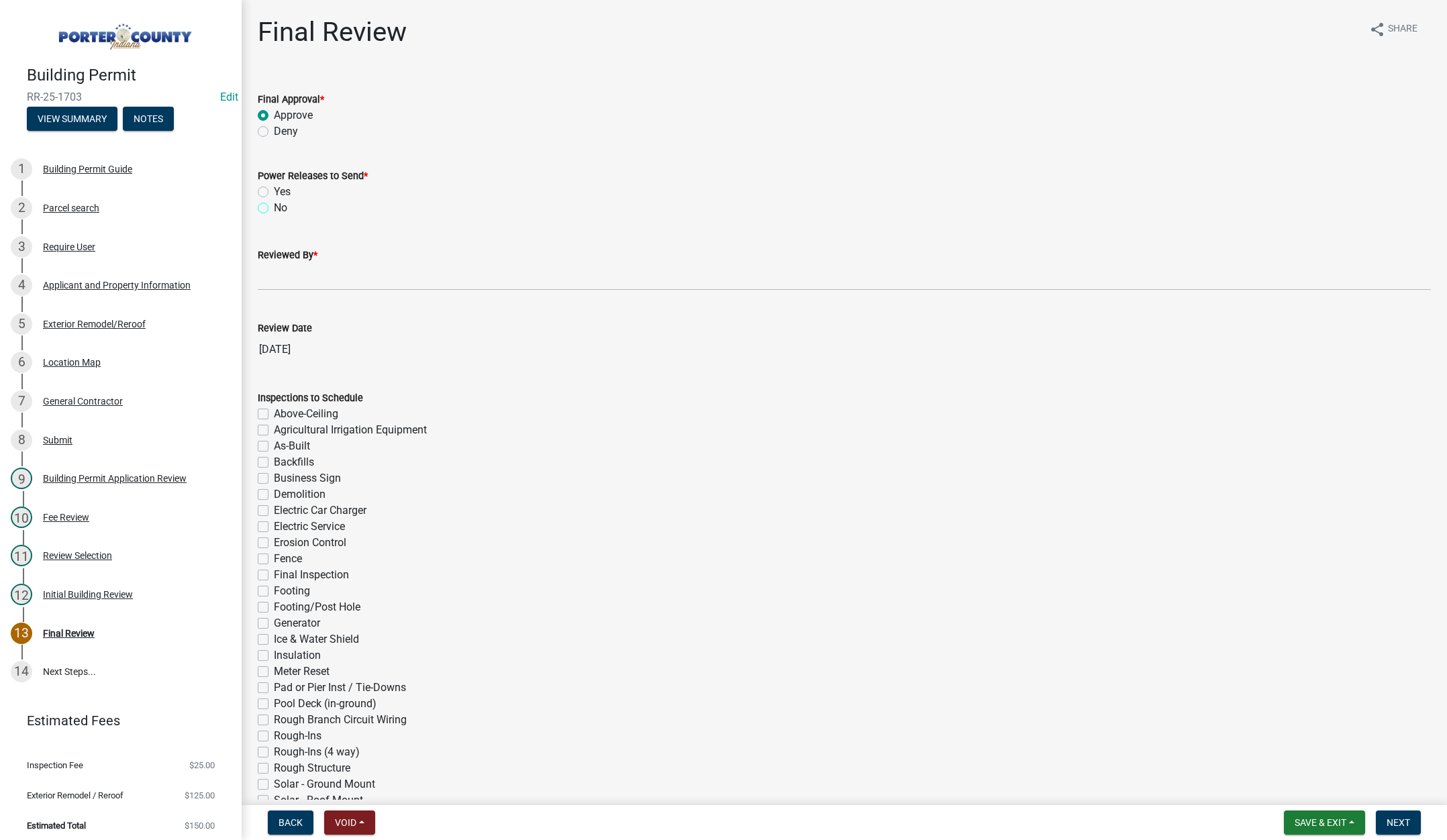
click at [274, 206] on input "No" at bounding box center [278, 204] width 9 height 9
radio input "true"
drag, startPoint x: 273, startPoint y: 281, endPoint x: 318, endPoint y: 307, distance: 52.0
click at [273, 281] on input "Reviewed By *" at bounding box center [844, 276] width 1173 height 27
type input "[PERSON_NAME]"
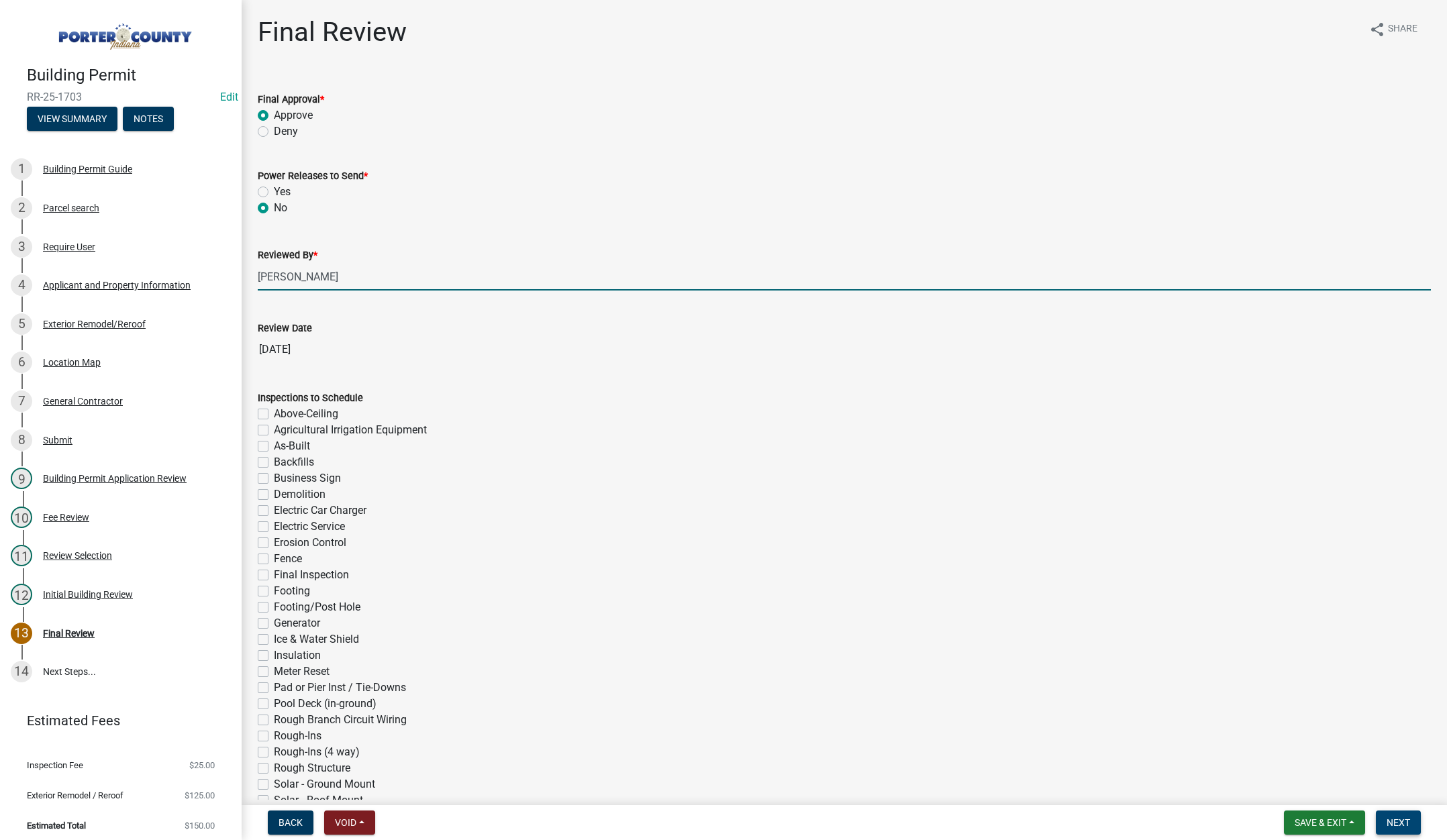
click at [1410, 816] on button "Next" at bounding box center [1398, 823] width 45 height 24
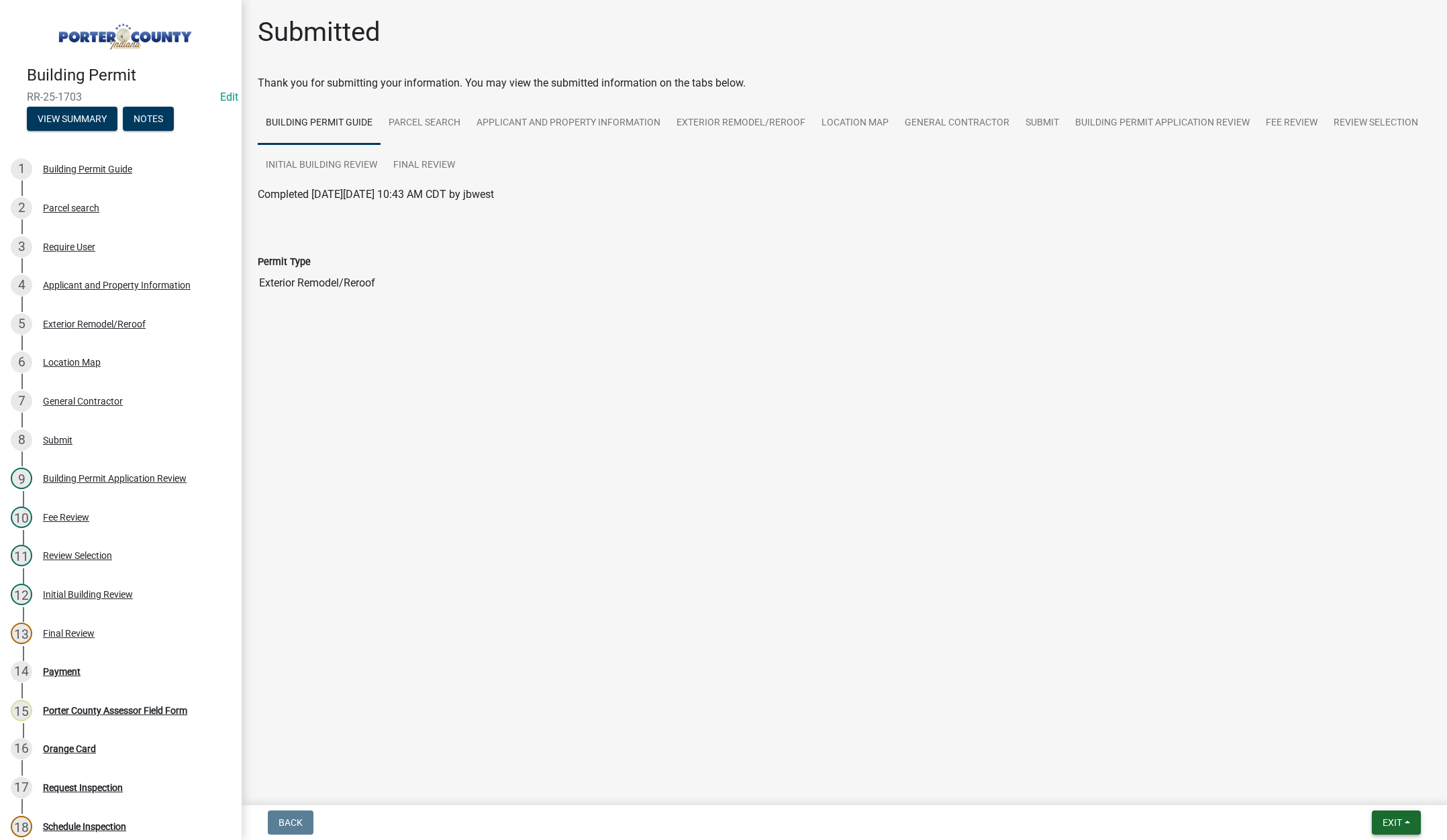
click at [1389, 821] on span "Exit" at bounding box center [1391, 823] width 19 height 11
click at [1383, 798] on button "Save & Exit" at bounding box center [1367, 788] width 108 height 32
